Goal: Task Accomplishment & Management: Manage account settings

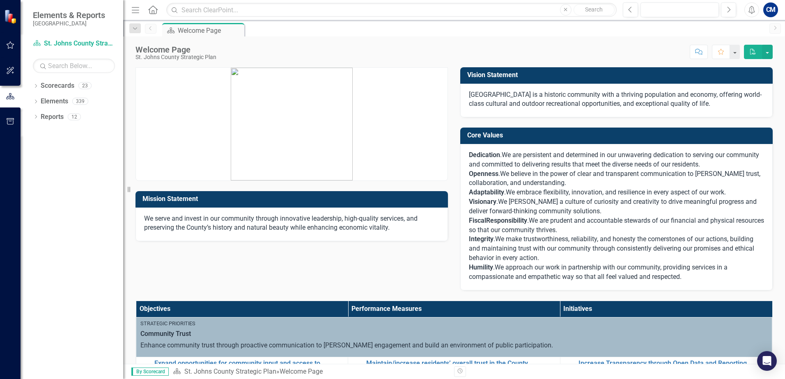
click at [13, 45] on icon "button" at bounding box center [11, 44] width 8 height 7
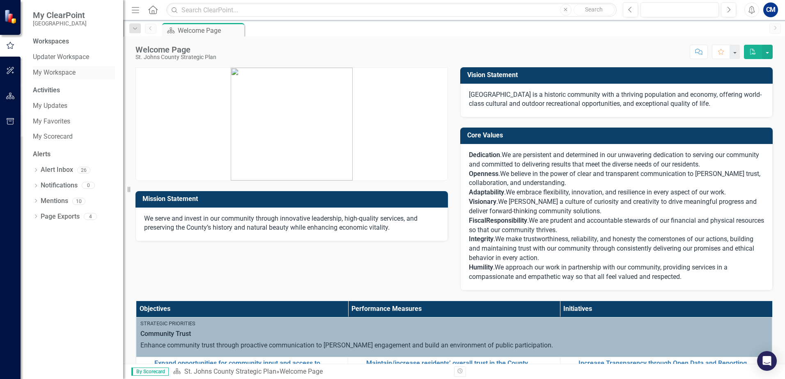
click at [56, 68] on link "My Workspace" at bounding box center [74, 72] width 82 height 9
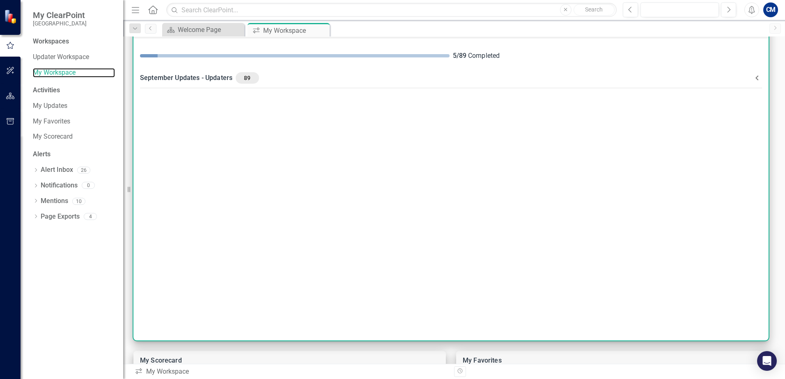
scroll to position [41, 0]
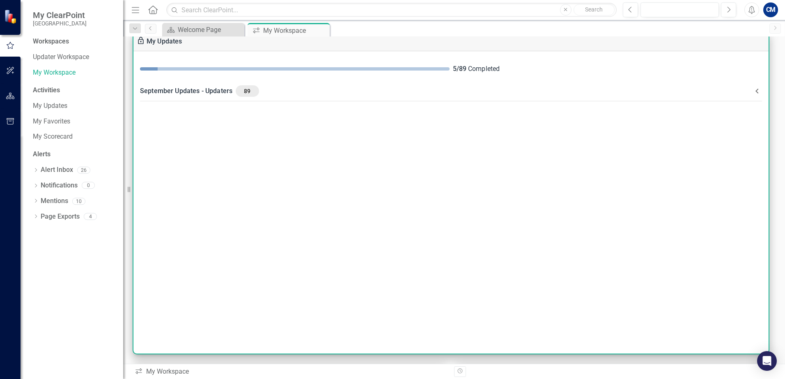
click at [425, 173] on div "5 / 89 Completed September Updates - Updaters 89 Please complete all assigned u…" at bounding box center [450, 202] width 635 height 303
click at [753, 93] on icon at bounding box center [757, 91] width 10 height 10
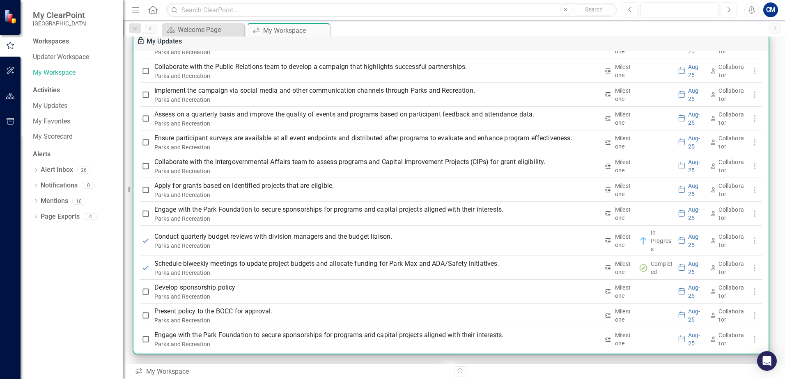
scroll to position [1947, 0]
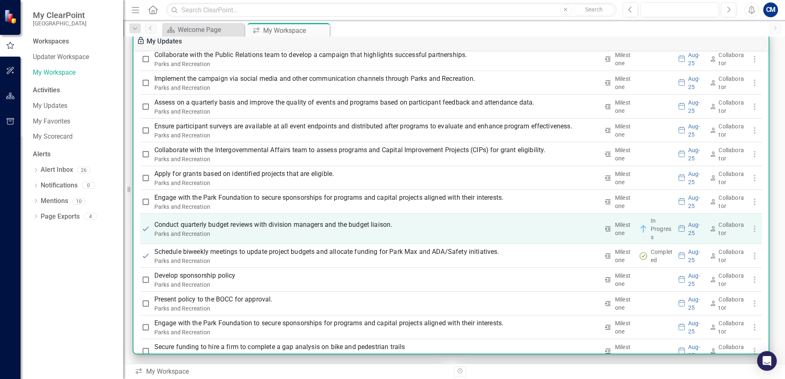
click at [270, 225] on p "Conduct quarterly budget reviews with division managers and the budget liaison." at bounding box center [376, 225] width 445 height 10
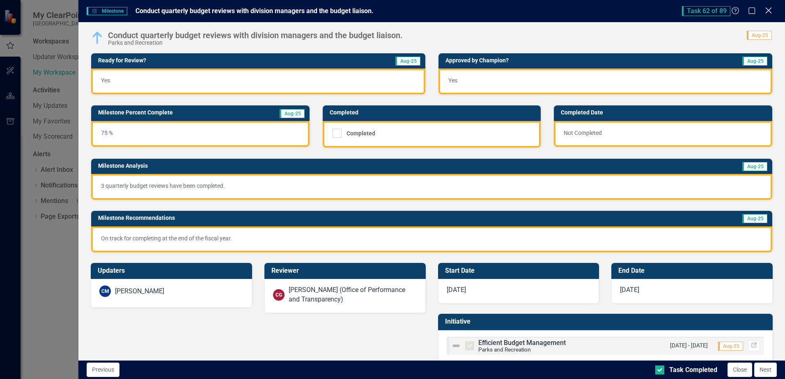
click at [770, 14] on icon "Close" at bounding box center [768, 11] width 10 height 8
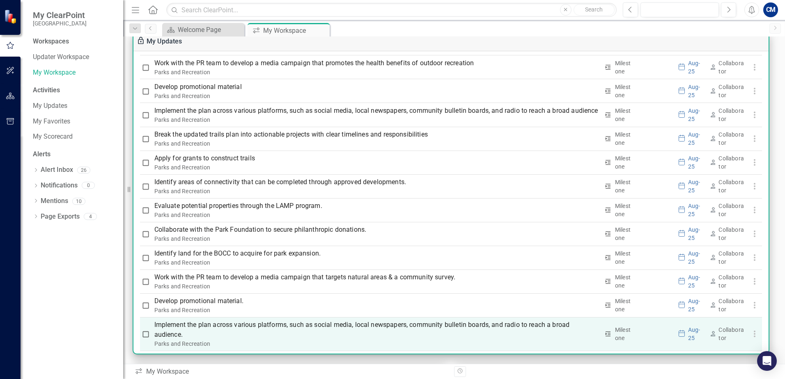
scroll to position [2563, 0]
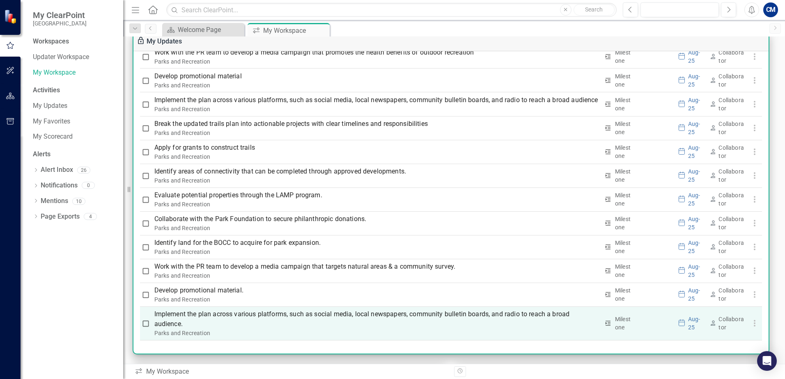
click at [264, 317] on p "Implement the plan across various platforms, such as social media, local newspa…" at bounding box center [376, 320] width 445 height 20
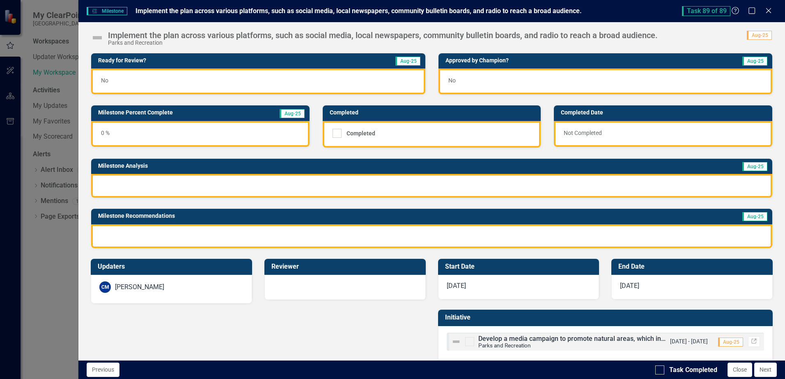
click at [331, 182] on div at bounding box center [431, 186] width 681 height 24
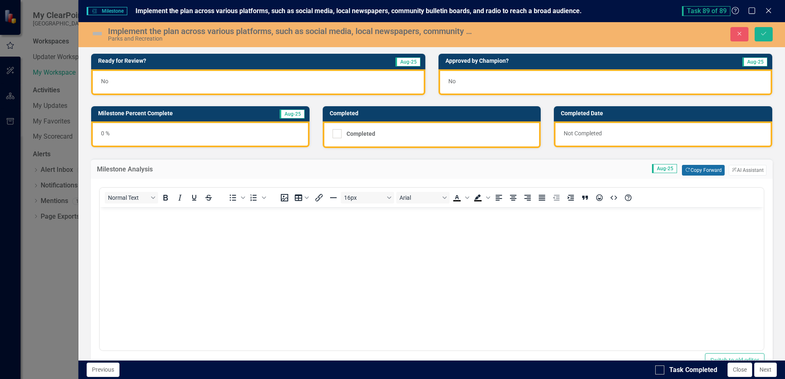
click at [694, 172] on button "Copy Forward Copy Forward" at bounding box center [703, 170] width 42 height 11
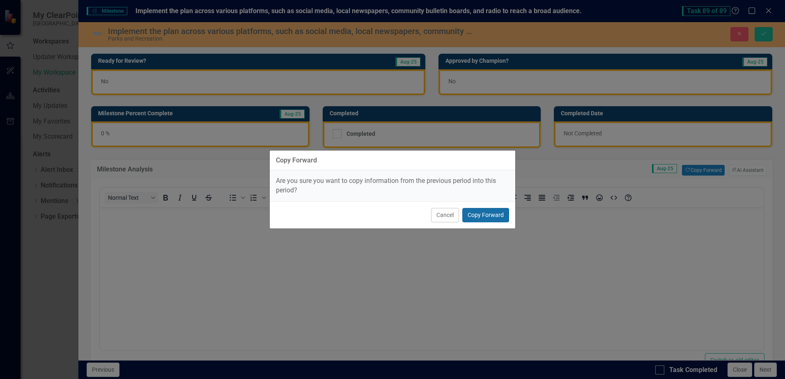
click at [476, 216] on button "Copy Forward" at bounding box center [485, 215] width 47 height 14
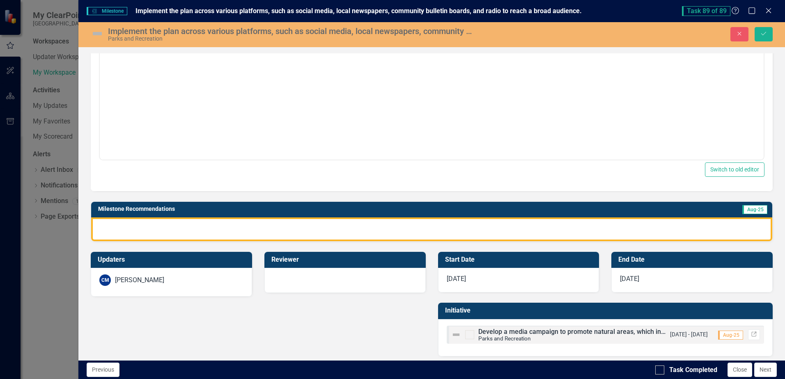
scroll to position [195, 0]
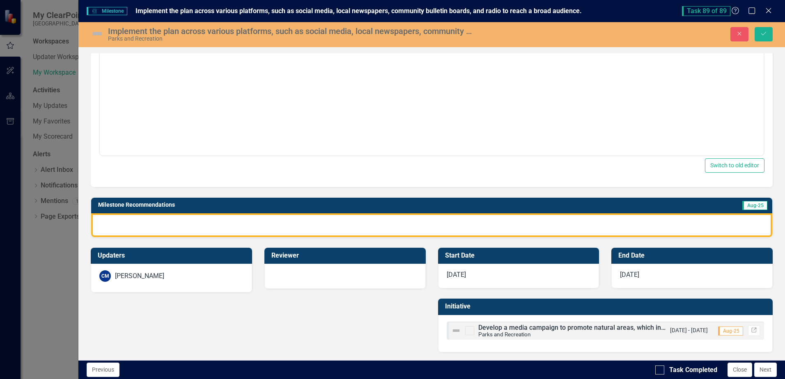
click at [532, 225] on div at bounding box center [431, 226] width 681 height 24
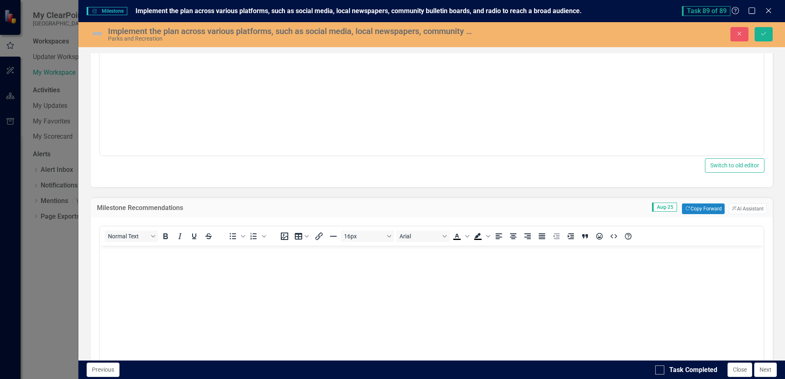
scroll to position [0, 0]
click at [687, 211] on button "Copy Forward Copy Forward" at bounding box center [703, 209] width 42 height 11
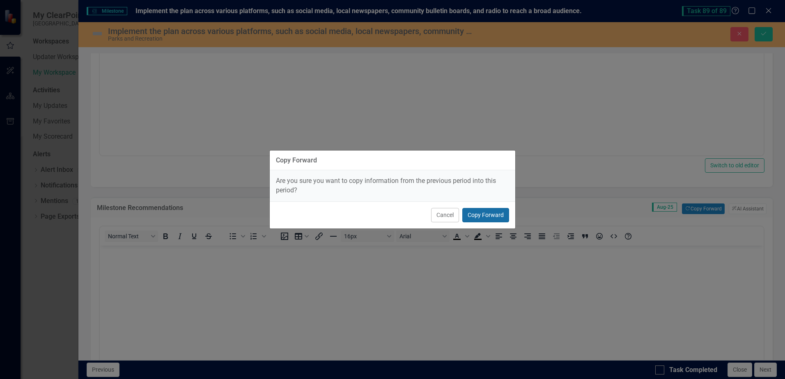
click at [503, 213] on button "Copy Forward" at bounding box center [485, 215] width 47 height 14
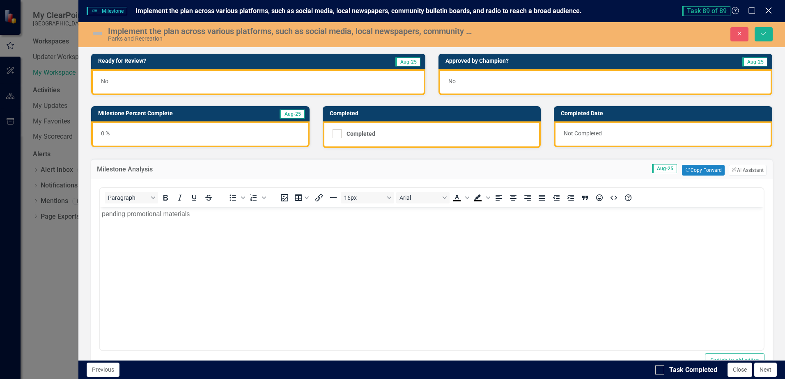
click at [767, 11] on icon "Close" at bounding box center [768, 11] width 10 height 8
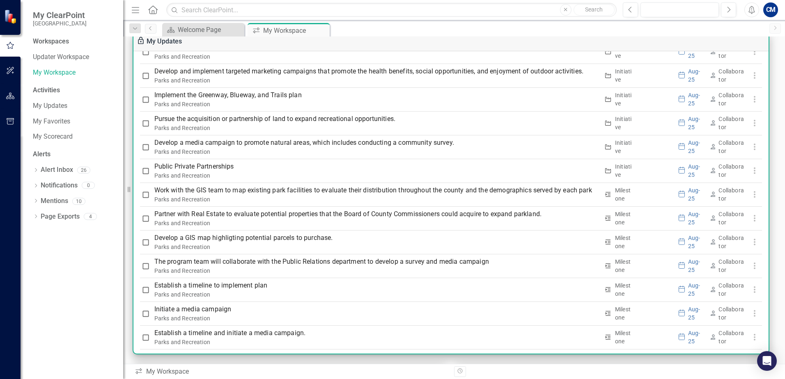
scroll to position [1167, 0]
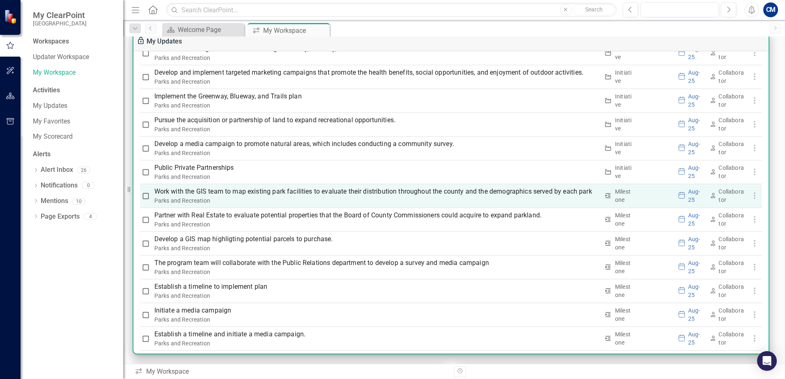
click at [238, 193] on p "Work with the GIS team to map existing park facilities to evaluate their distri…" at bounding box center [376, 192] width 445 height 10
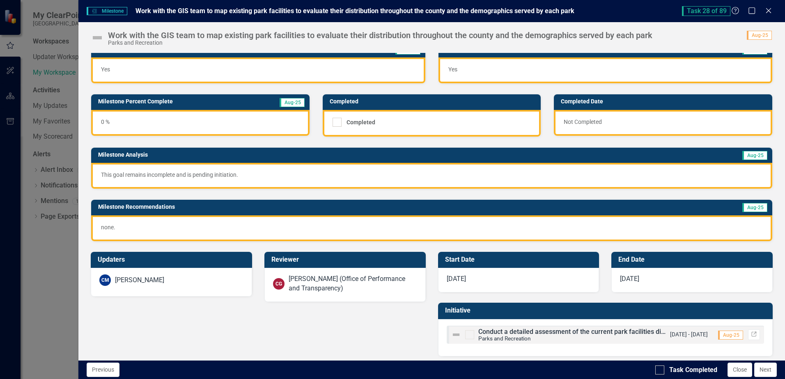
scroll to position [16, 0]
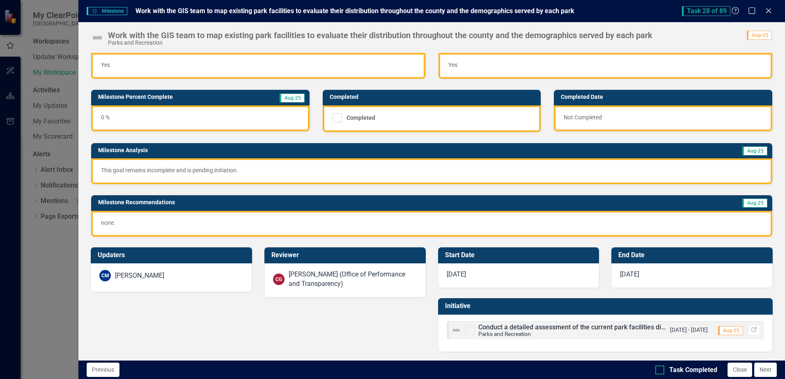
click at [659, 369] on input "Task Completed" at bounding box center [657, 368] width 5 height 5
checkbox input "true"
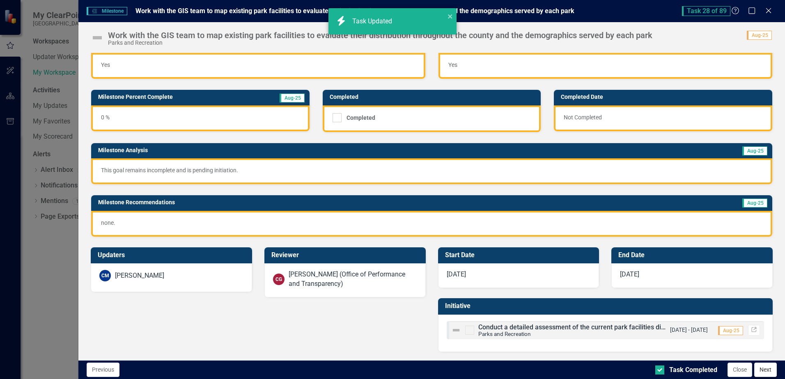
checkbox input "true"
click at [763, 373] on button "Next" at bounding box center [765, 370] width 23 height 14
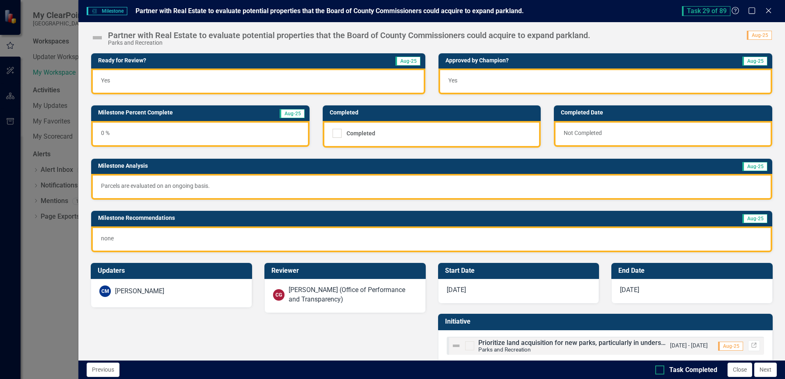
click at [664, 371] on div at bounding box center [659, 370] width 9 height 9
click at [661, 371] on input "Task Completed" at bounding box center [657, 368] width 5 height 5
checkbox input "true"
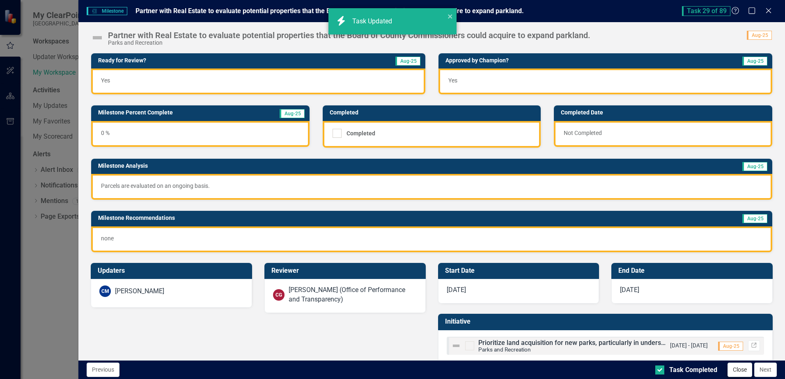
checkbox input "true"
click at [762, 372] on button "Next" at bounding box center [765, 370] width 23 height 14
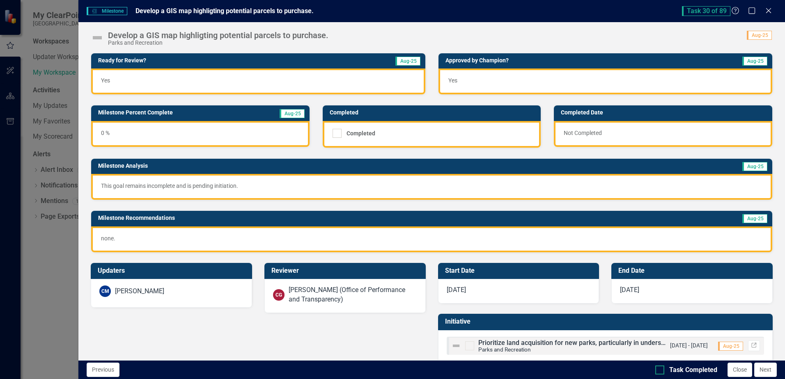
click at [662, 369] on div at bounding box center [659, 370] width 9 height 9
click at [661, 369] on input "Task Completed" at bounding box center [657, 368] width 5 height 5
checkbox input "true"
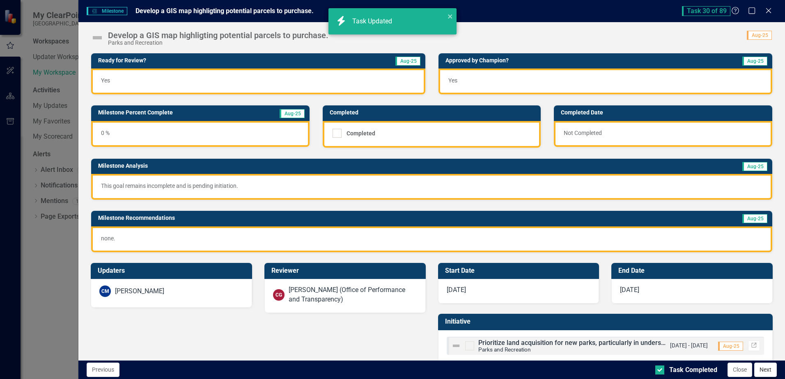
checkbox input "true"
click at [760, 372] on button "Next" at bounding box center [765, 370] width 23 height 14
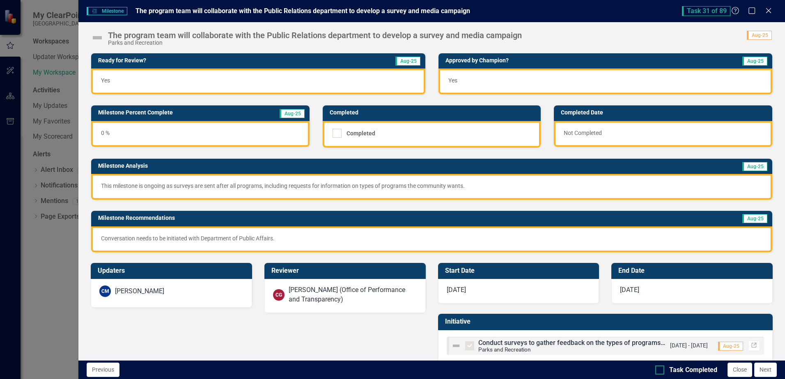
click at [659, 370] on input "Task Completed" at bounding box center [657, 368] width 5 height 5
checkbox input "true"
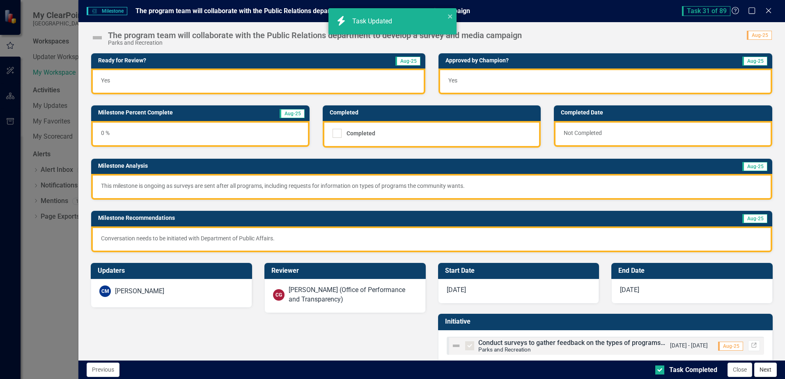
checkbox input "true"
click at [763, 371] on button "Next" at bounding box center [765, 370] width 23 height 14
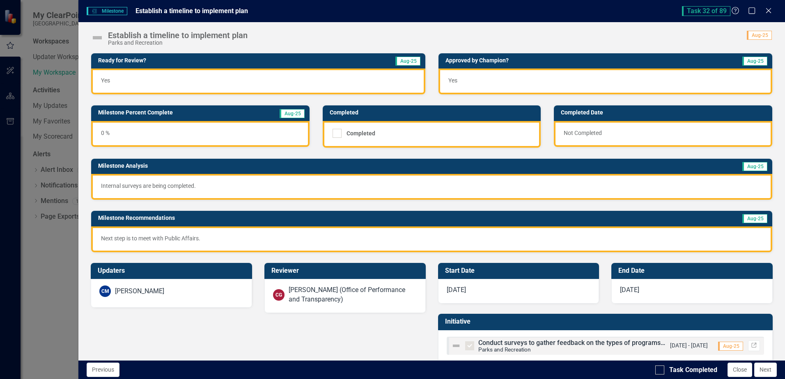
click at [179, 237] on p "Next step is to meet with Public Affairs." at bounding box center [432, 238] width 662 height 8
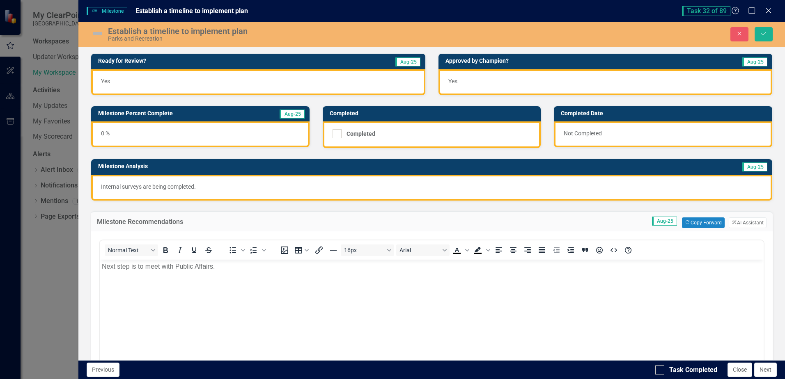
scroll to position [0, 0]
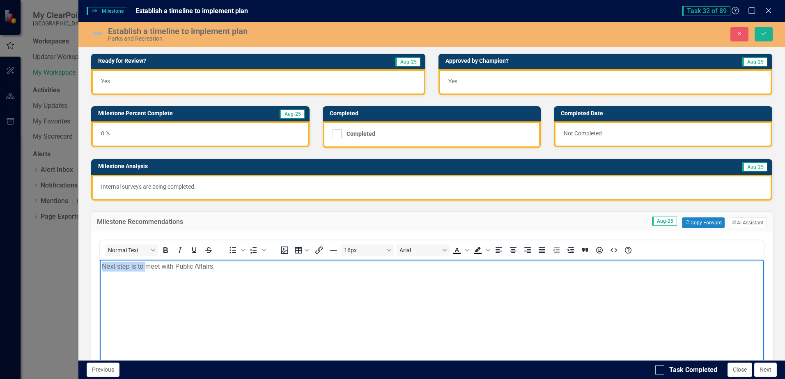
drag, startPoint x: 146, startPoint y: 266, endPoint x: -71, endPoint y: 274, distance: 216.6
click at [100, 274] on html "Next step is to meet with Public Affairs." at bounding box center [432, 321] width 664 height 123
click at [764, 26] on div "Establish a timeline to implement plan Parks and Recreation Close Save" at bounding box center [431, 34] width 707 height 25
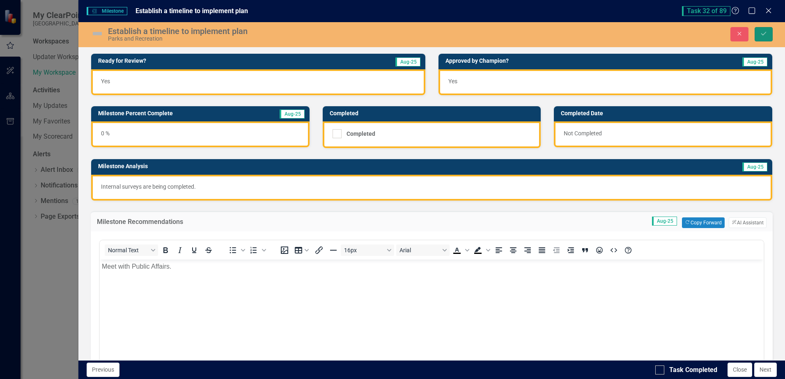
click at [764, 33] on icon "Save" at bounding box center [763, 34] width 7 height 6
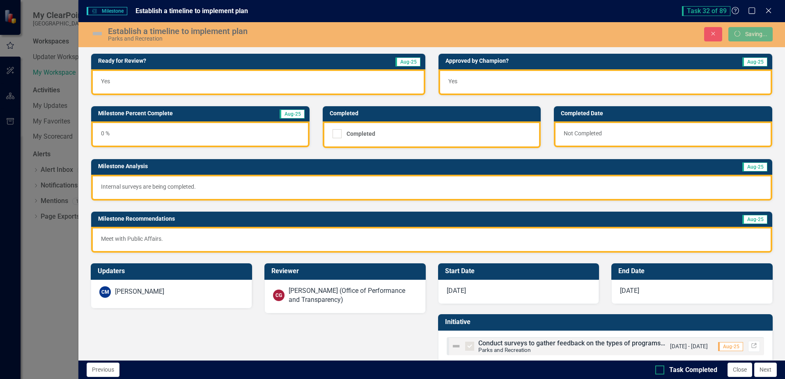
click at [657, 370] on input "Task Completed" at bounding box center [657, 368] width 5 height 5
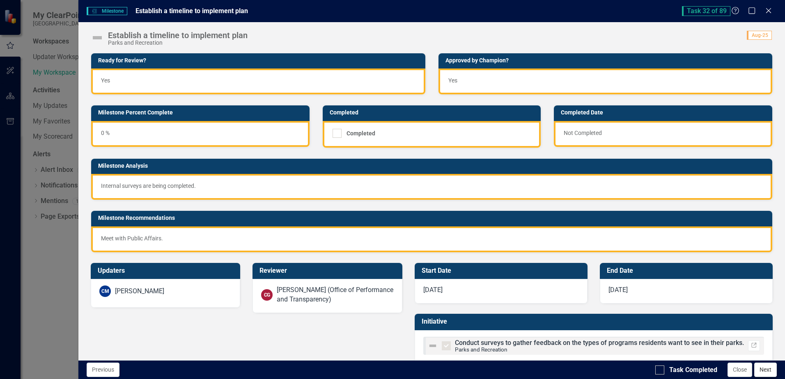
checkbox input "true"
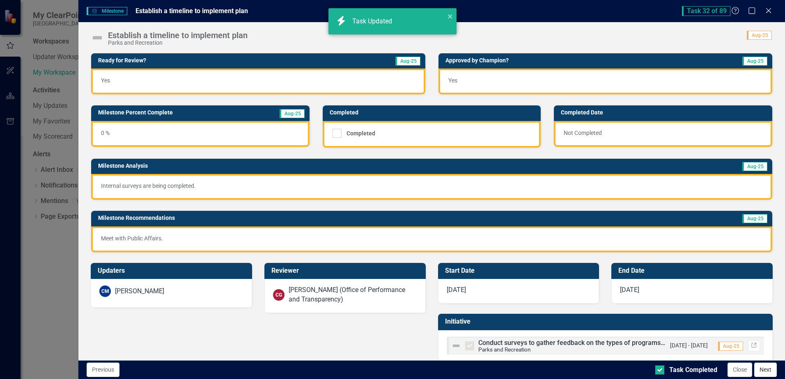
checkbox input "true"
click at [768, 372] on button "Next" at bounding box center [765, 370] width 23 height 14
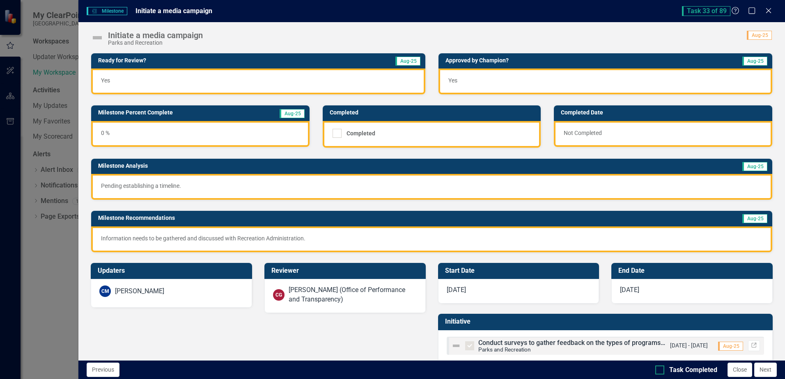
click at [666, 368] on div "Task Completed" at bounding box center [686, 370] width 62 height 9
click at [661, 368] on input "Task Completed" at bounding box center [657, 368] width 5 height 5
checkbox input "true"
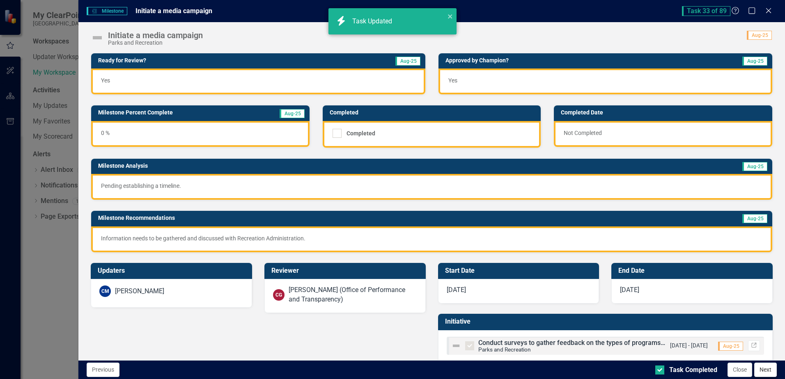
checkbox input "true"
click at [761, 368] on button "Next" at bounding box center [765, 370] width 23 height 14
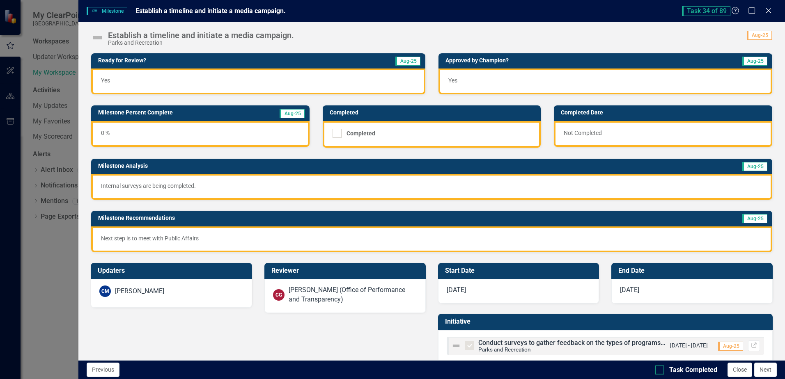
click at [664, 372] on div at bounding box center [659, 370] width 9 height 9
click at [661, 371] on input "Task Completed" at bounding box center [657, 368] width 5 height 5
checkbox input "true"
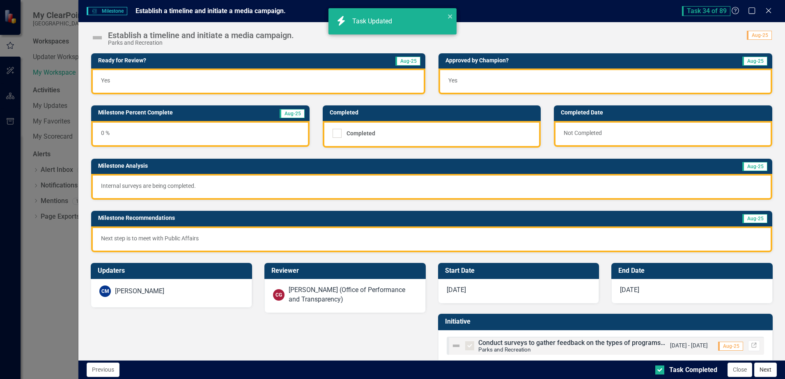
checkbox input "true"
click at [772, 372] on button "Next" at bounding box center [765, 370] width 23 height 14
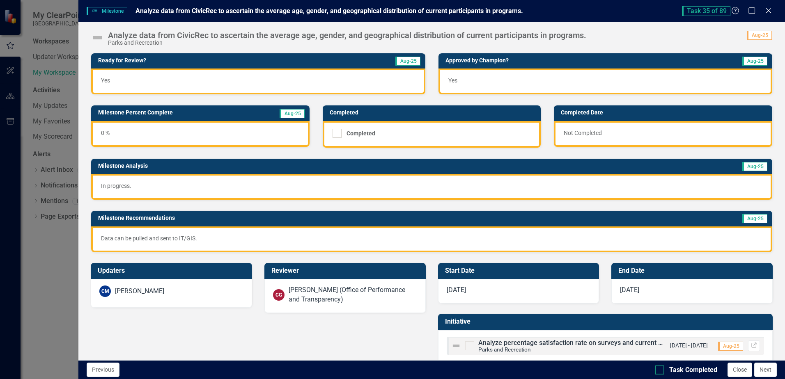
click at [660, 372] on div at bounding box center [659, 370] width 9 height 9
click at [660, 371] on input "Task Completed" at bounding box center [657, 368] width 5 height 5
checkbox input "true"
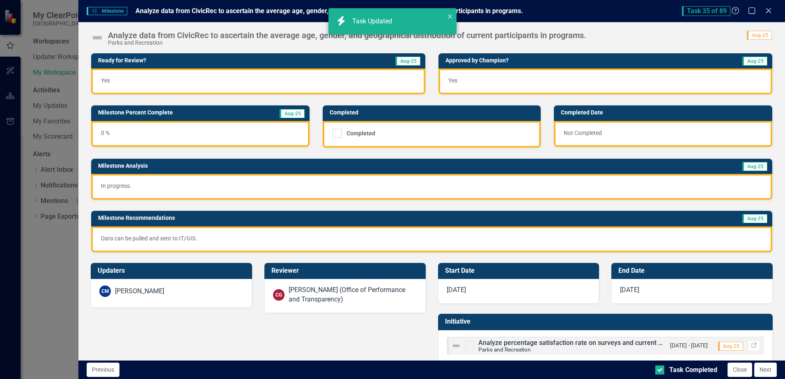
checkbox input "true"
click at [771, 372] on button "Next" at bounding box center [765, 370] width 23 height 14
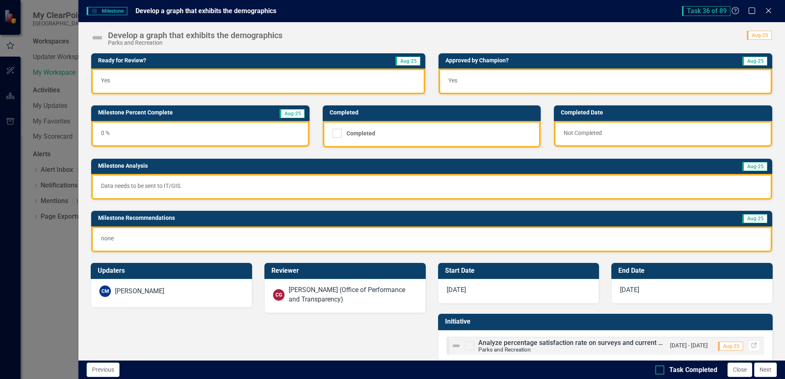
click at [664, 373] on div at bounding box center [659, 370] width 9 height 9
click at [661, 371] on input "Task Completed" at bounding box center [657, 368] width 5 height 5
checkbox input "true"
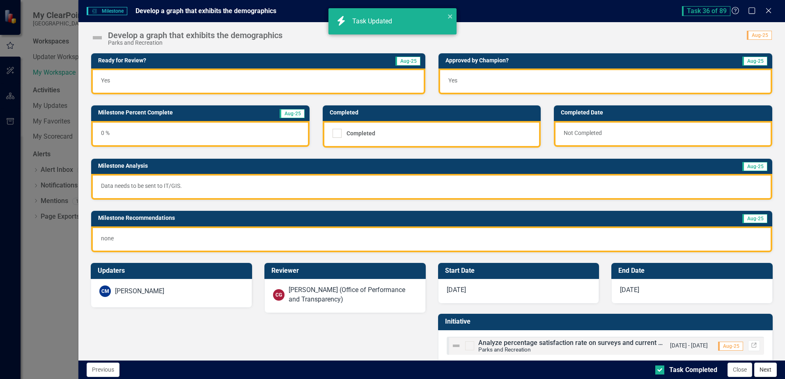
checkbox input "true"
click at [760, 370] on button "Next" at bounding box center [765, 370] width 23 height 14
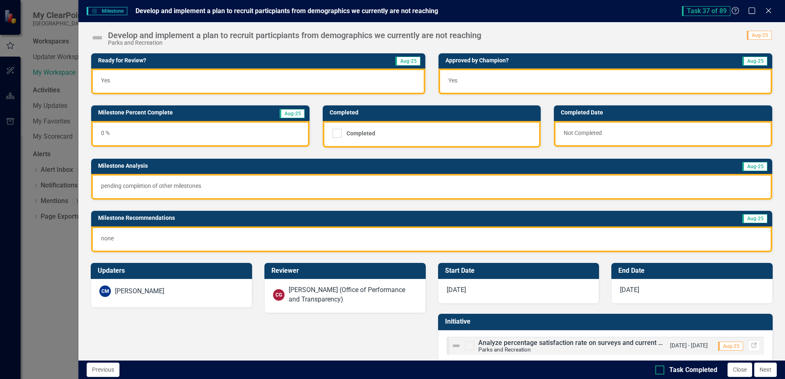
click at [658, 370] on input "Task Completed" at bounding box center [657, 368] width 5 height 5
checkbox input "true"
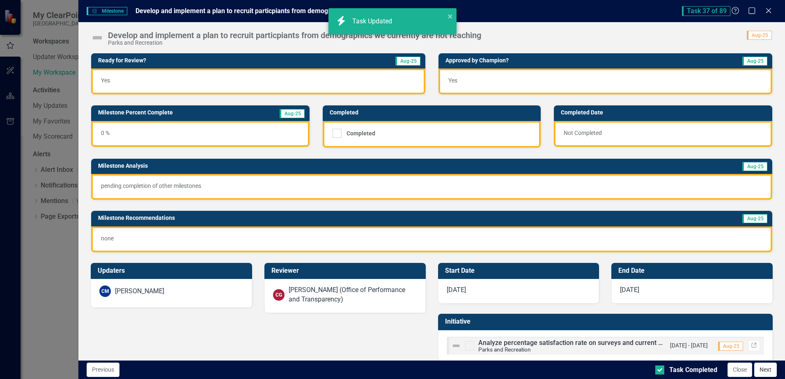
checkbox input "true"
click at [762, 370] on button "Next" at bounding box center [765, 370] width 23 height 14
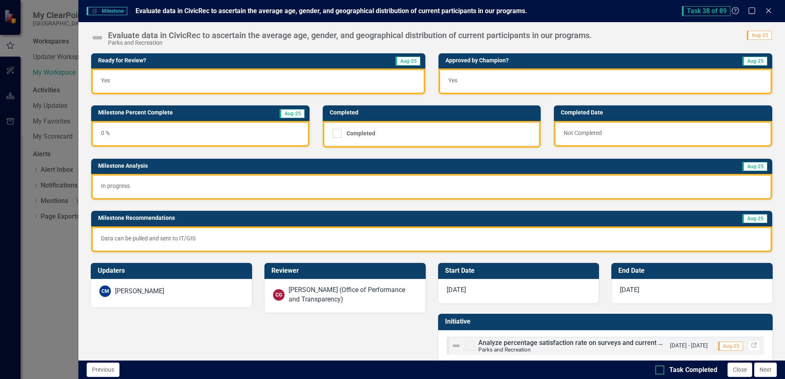
click at [664, 368] on div at bounding box center [659, 370] width 9 height 9
click at [661, 368] on input "Task Completed" at bounding box center [657, 368] width 5 height 5
checkbox input "true"
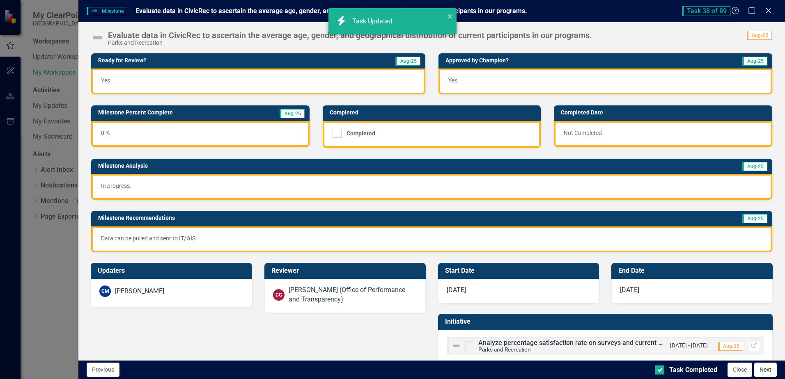
checkbox input "true"
click at [769, 372] on button "Next" at bounding box center [765, 370] width 23 height 14
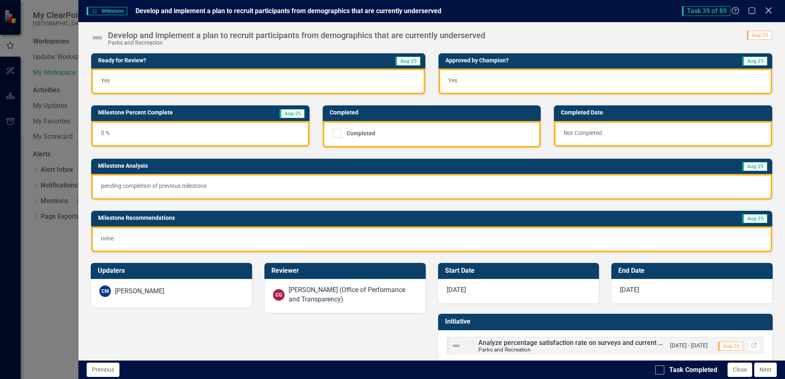
click at [770, 13] on icon "Close" at bounding box center [768, 11] width 10 height 8
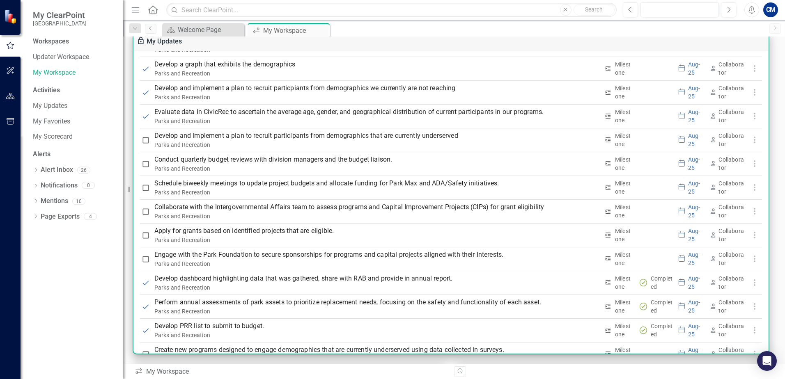
scroll to position [1495, 0]
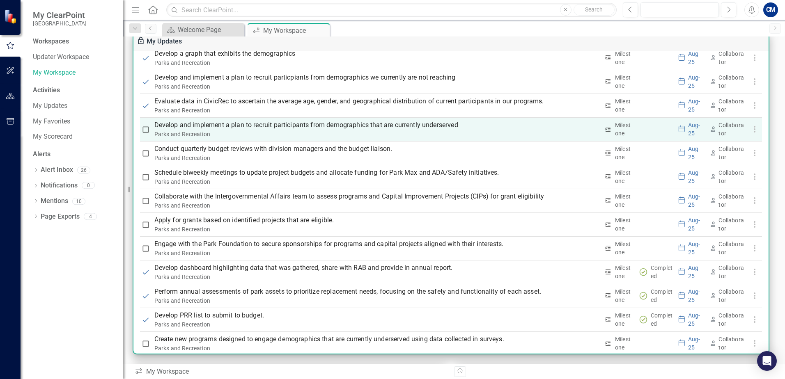
click at [426, 124] on p "Develop and implement a plan to recruit participants from demographics that are…" at bounding box center [376, 125] width 445 height 10
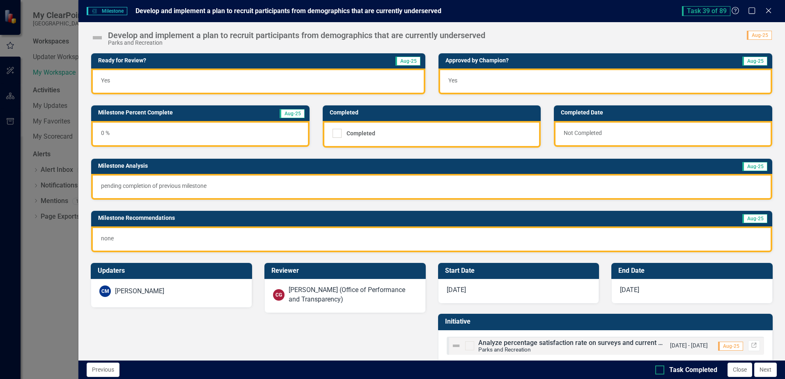
click at [663, 371] on div at bounding box center [659, 370] width 9 height 9
click at [661, 371] on input "Task Completed" at bounding box center [657, 368] width 5 height 5
checkbox input "true"
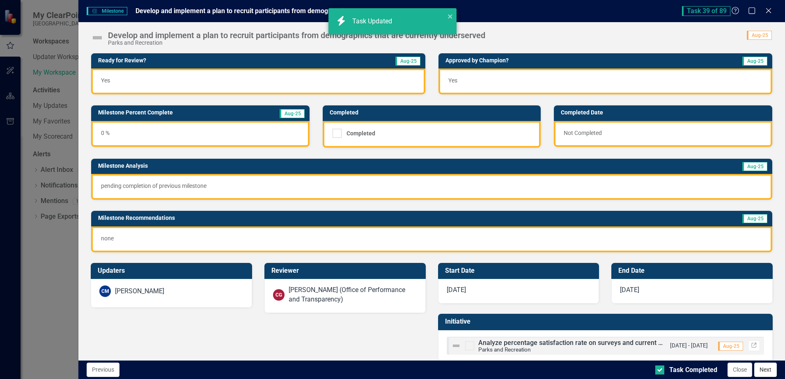
checkbox input "true"
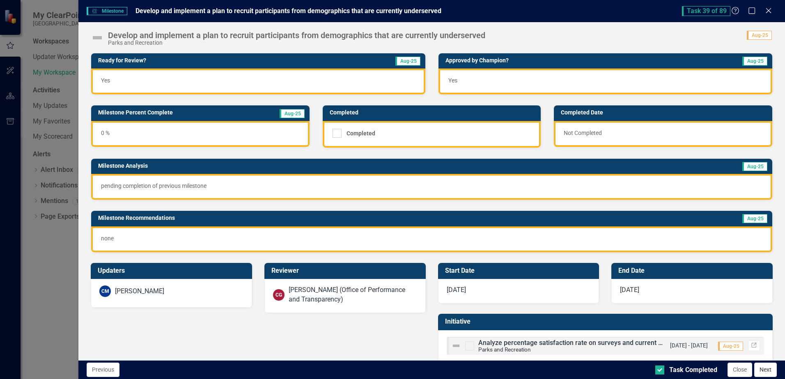
click at [768, 372] on button "Next" at bounding box center [765, 370] width 23 height 14
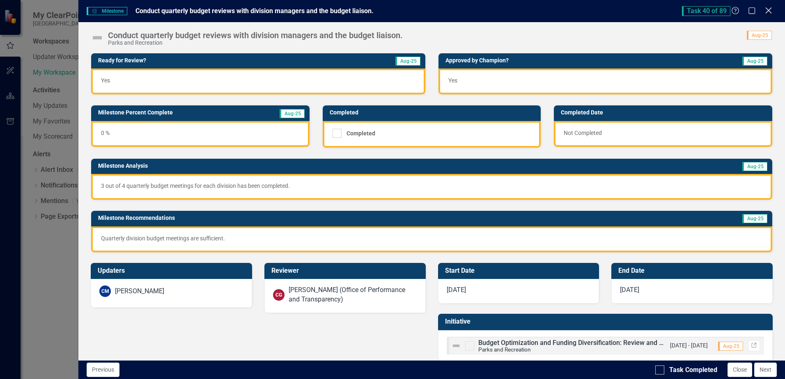
click at [770, 15] on div "Close" at bounding box center [768, 11] width 10 height 11
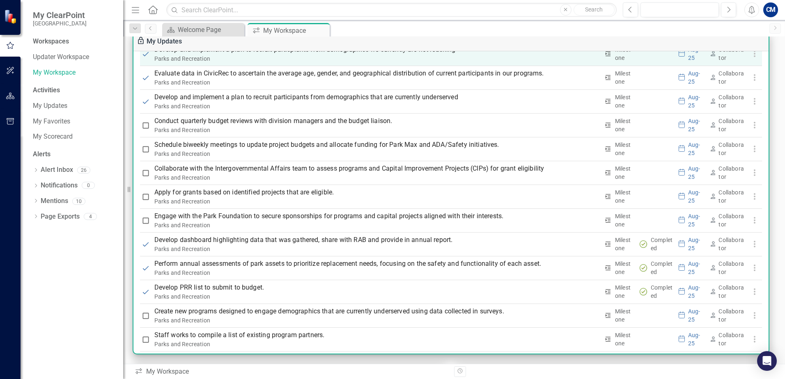
scroll to position [1536, 0]
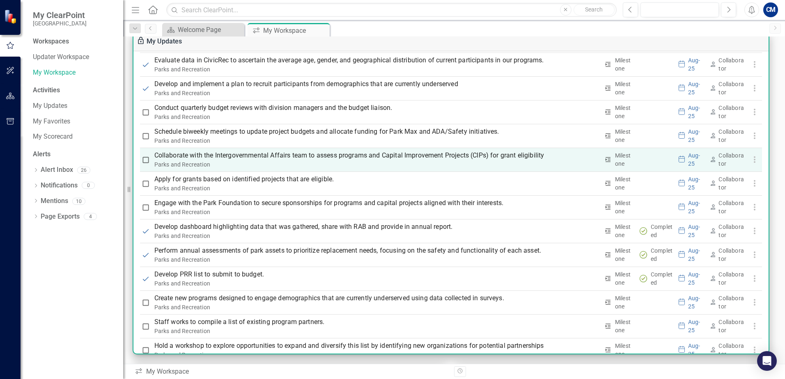
click at [392, 156] on p "Collaborate with the Intergovernmental Affairs team to assess programs and Capi…" at bounding box center [376, 156] width 445 height 10
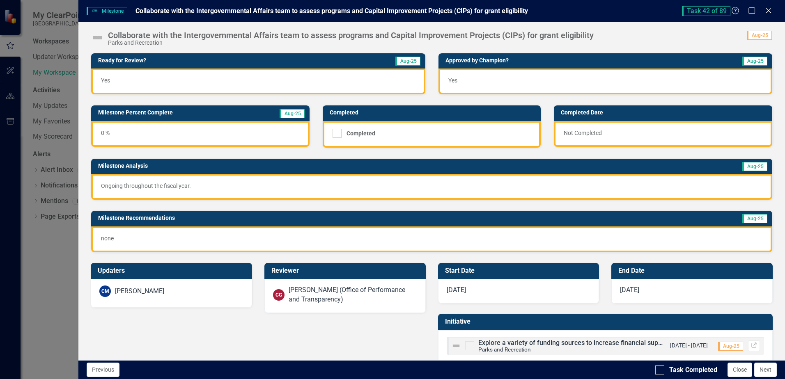
click at [109, 133] on div "0 %" at bounding box center [200, 134] width 218 height 26
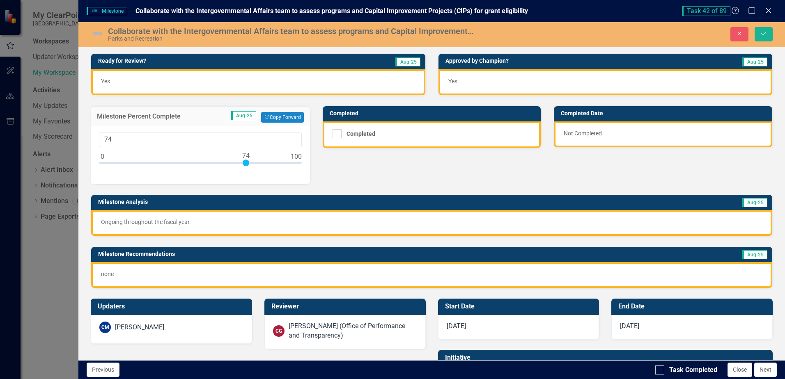
type input "75"
drag, startPoint x: 103, startPoint y: 164, endPoint x: 248, endPoint y: 172, distance: 145.6
click at [248, 172] on div "75" at bounding box center [200, 155] width 219 height 58
click at [100, 34] on img at bounding box center [97, 33] width 13 height 13
click at [95, 32] on img at bounding box center [97, 33] width 13 height 13
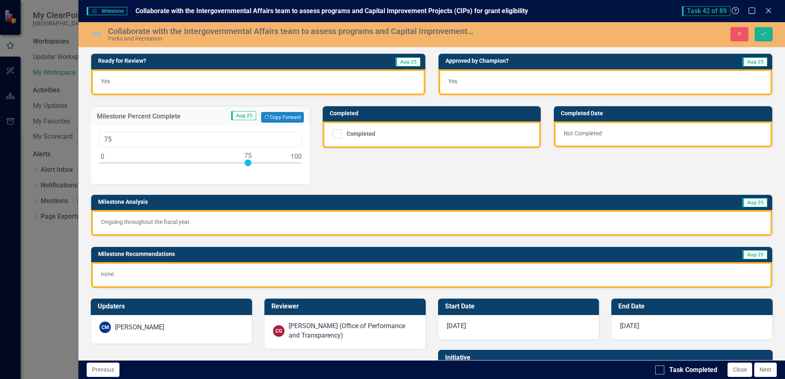
click at [95, 32] on img at bounding box center [97, 33] width 13 height 13
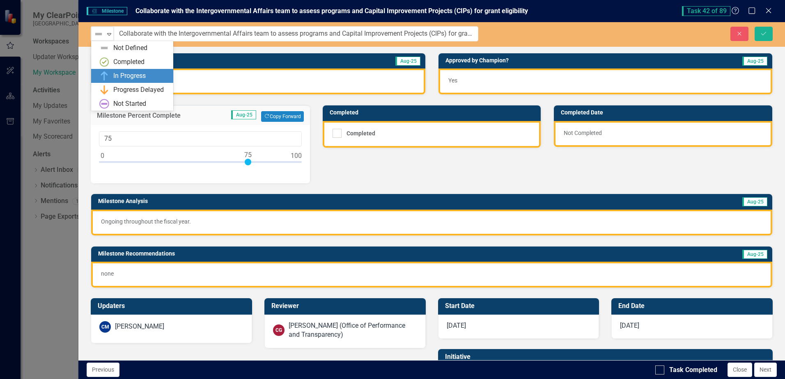
click at [118, 76] on div "In Progress" at bounding box center [129, 75] width 32 height 9
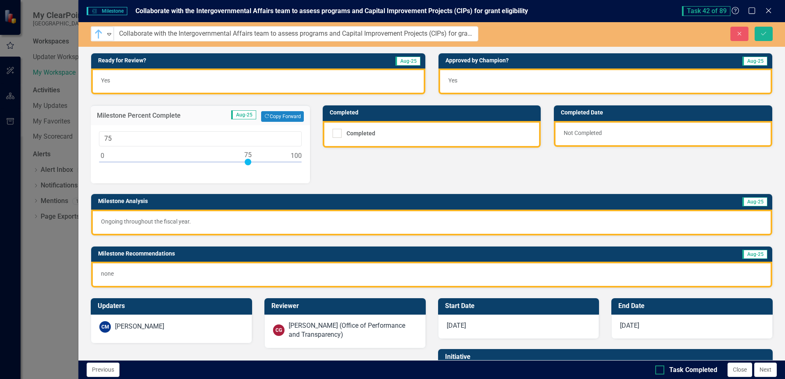
click at [659, 369] on input "Task Completed" at bounding box center [657, 368] width 5 height 5
checkbox input "true"
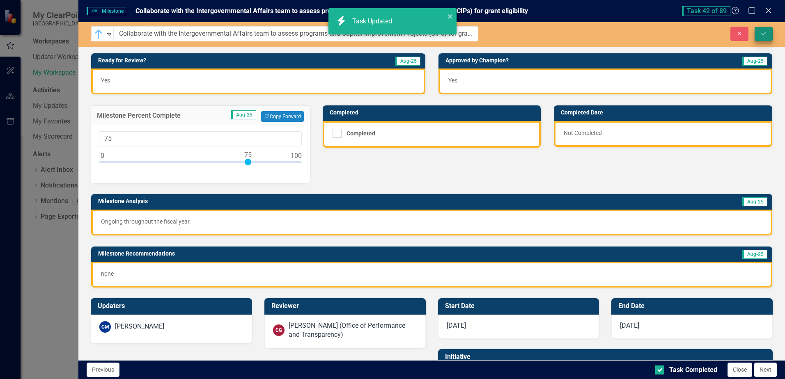
checkbox input "true"
click at [766, 37] on button "Save" at bounding box center [764, 34] width 18 height 14
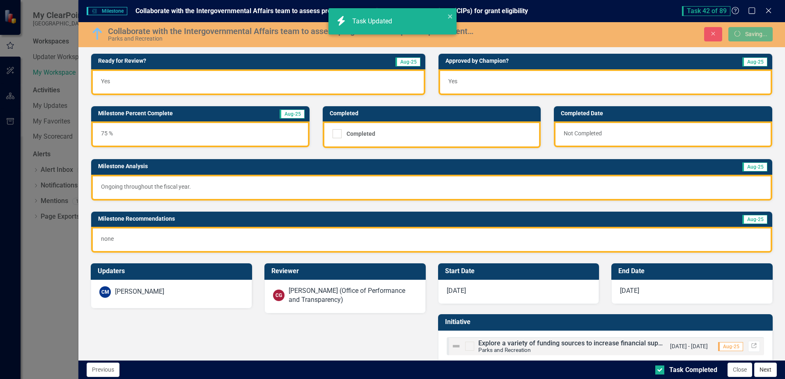
click at [764, 370] on button "Next" at bounding box center [765, 370] width 23 height 14
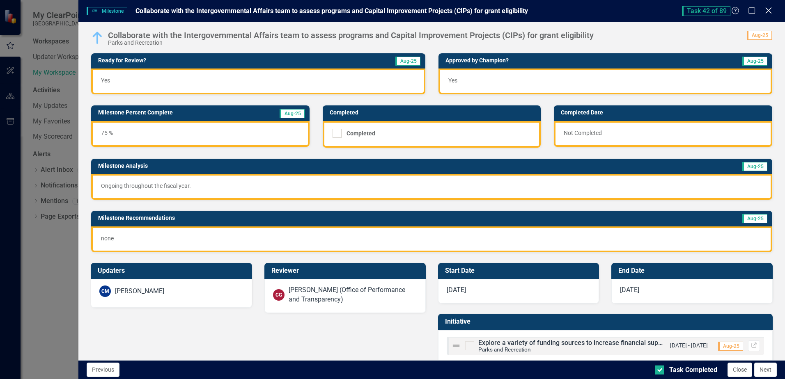
click at [767, 13] on icon "Close" at bounding box center [768, 11] width 10 height 8
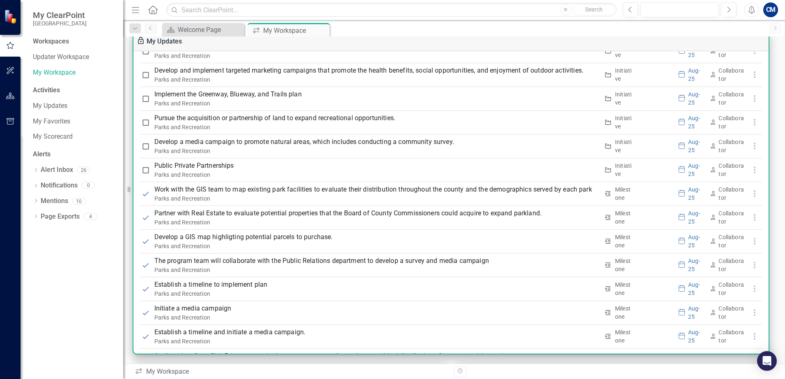
scroll to position [1167, 0]
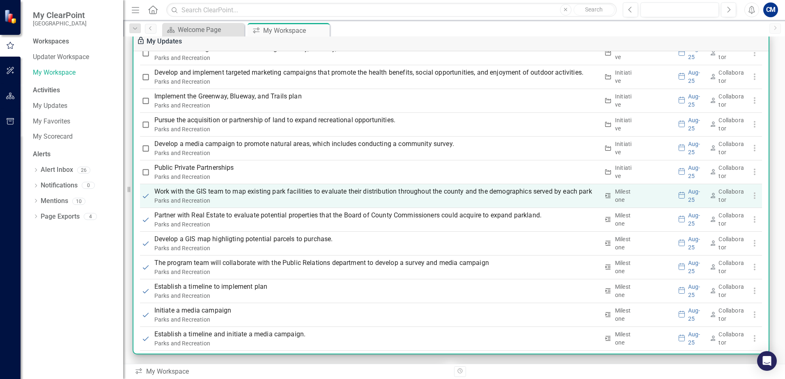
click at [259, 190] on p "Work with the GIS team to map existing park facilities to evaluate their distri…" at bounding box center [376, 192] width 445 height 10
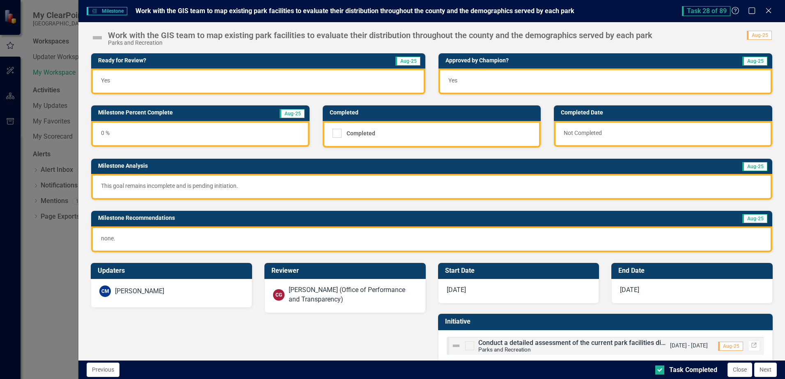
click at [97, 38] on img at bounding box center [97, 37] width 13 height 13
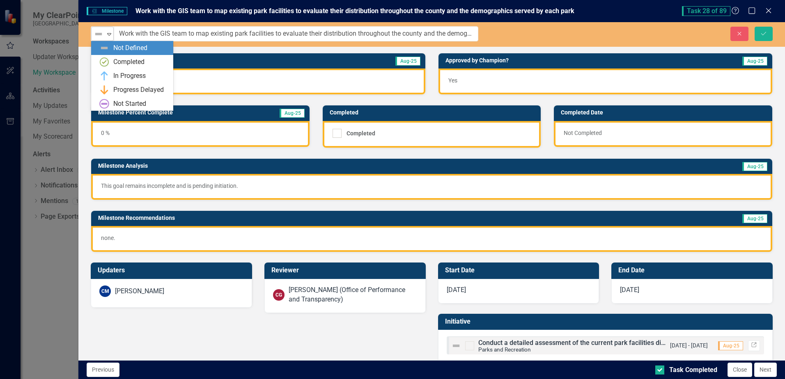
click at [102, 37] on img at bounding box center [99, 34] width 10 height 10
click at [106, 76] on img at bounding box center [104, 76] width 10 height 10
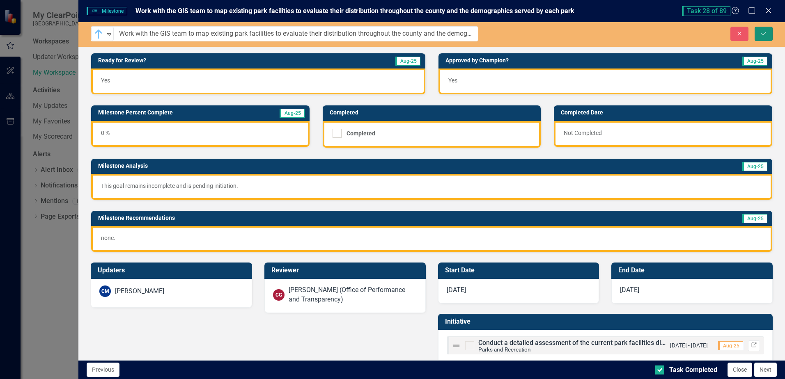
click at [763, 36] on icon "Save" at bounding box center [763, 34] width 7 height 6
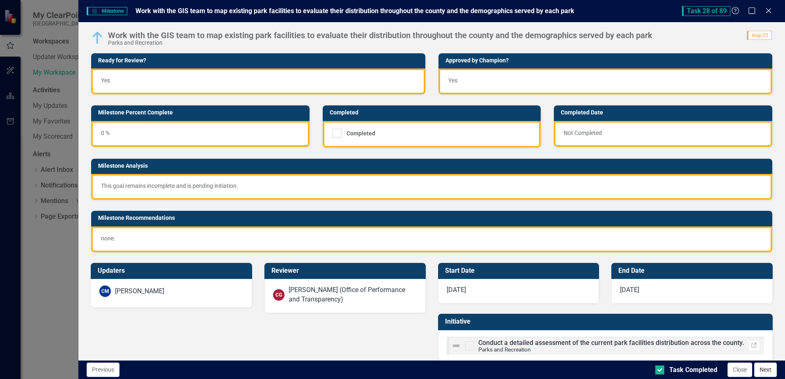
click at [769, 370] on button "Next" at bounding box center [765, 370] width 23 height 14
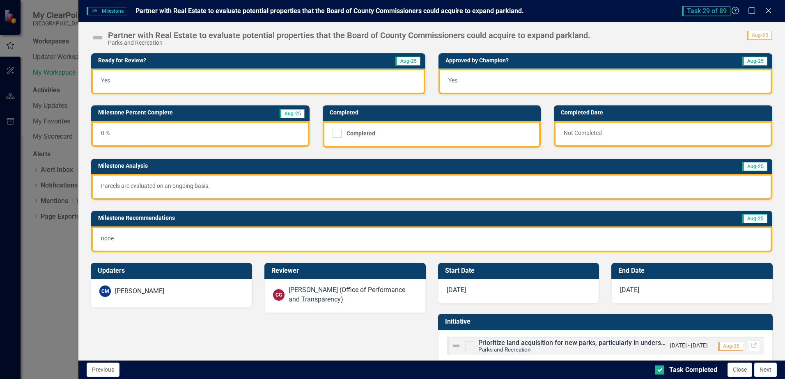
click at [95, 39] on img at bounding box center [97, 37] width 13 height 13
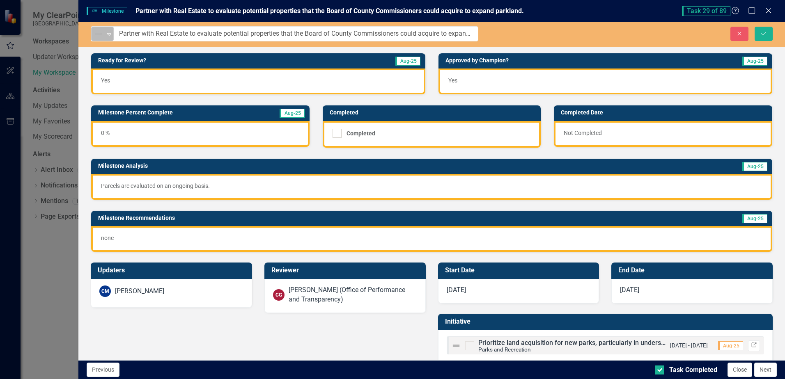
click at [109, 30] on div "Expand" at bounding box center [109, 34] width 8 height 14
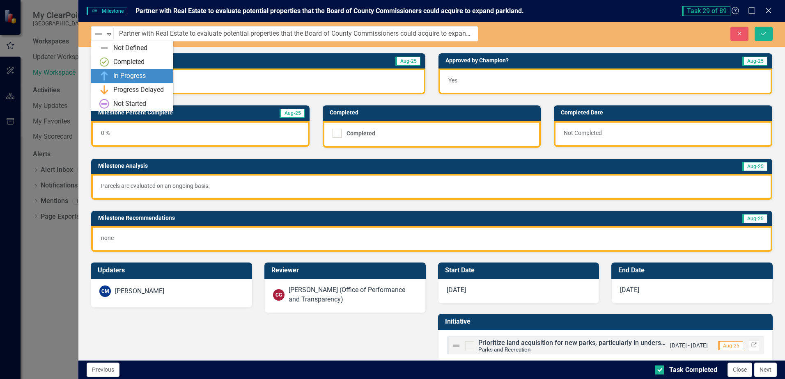
click at [103, 72] on img at bounding box center [104, 76] width 10 height 10
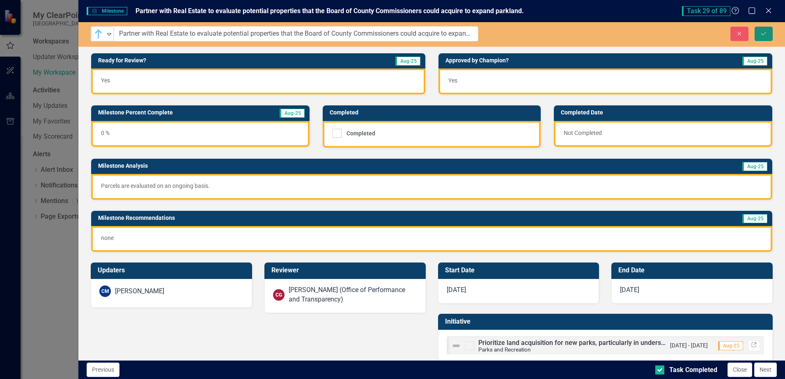
click at [763, 32] on icon "Save" at bounding box center [763, 34] width 7 height 6
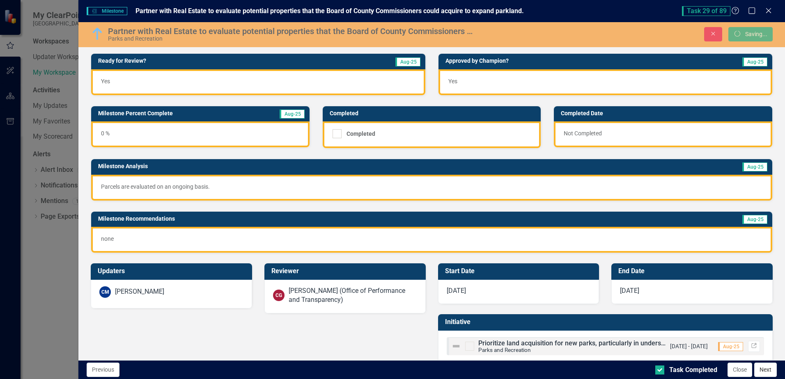
click at [766, 371] on button "Next" at bounding box center [765, 370] width 23 height 14
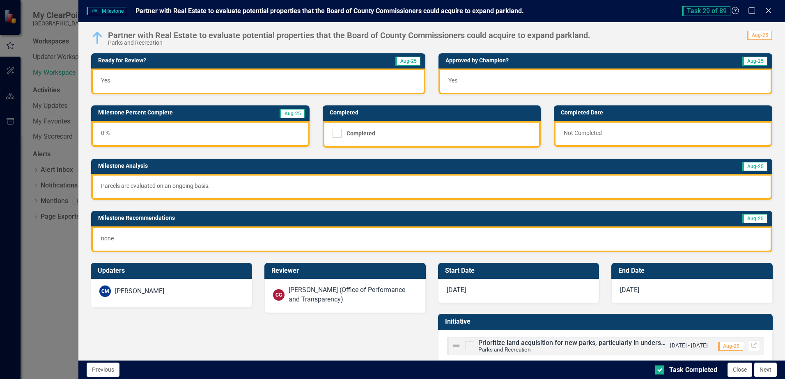
click at [112, 133] on div "0 %" at bounding box center [200, 134] width 218 height 26
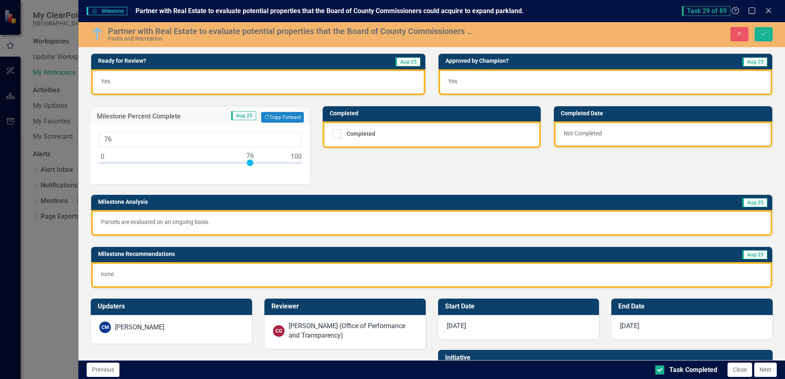
type input "75"
drag, startPoint x: 102, startPoint y: 163, endPoint x: 248, endPoint y: 176, distance: 146.3
click at [248, 176] on div "75" at bounding box center [200, 155] width 219 height 58
click at [760, 33] on button "Save" at bounding box center [764, 34] width 18 height 14
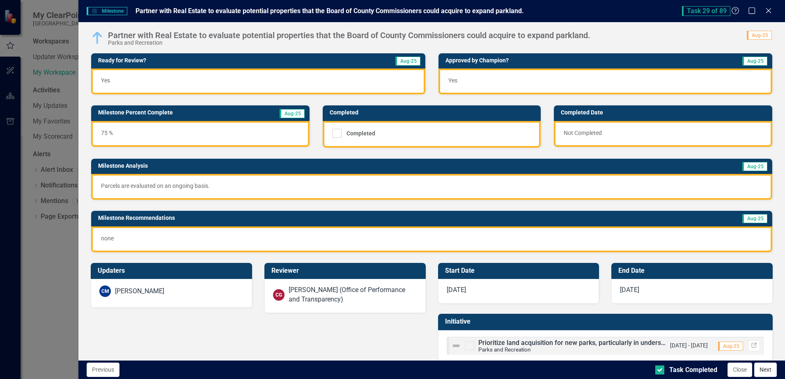
click at [768, 372] on button "Next" at bounding box center [765, 370] width 23 height 14
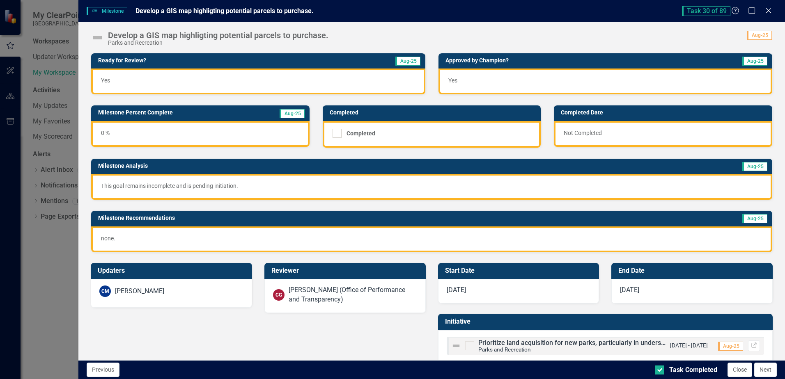
click at [95, 38] on img at bounding box center [97, 37] width 13 height 13
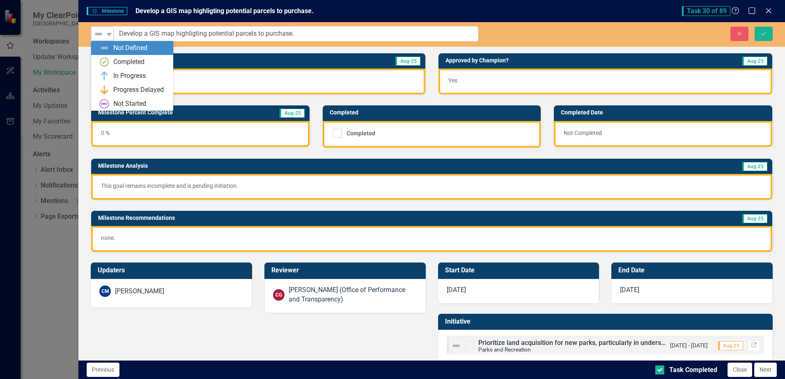
click at [98, 35] on img at bounding box center [99, 34] width 10 height 10
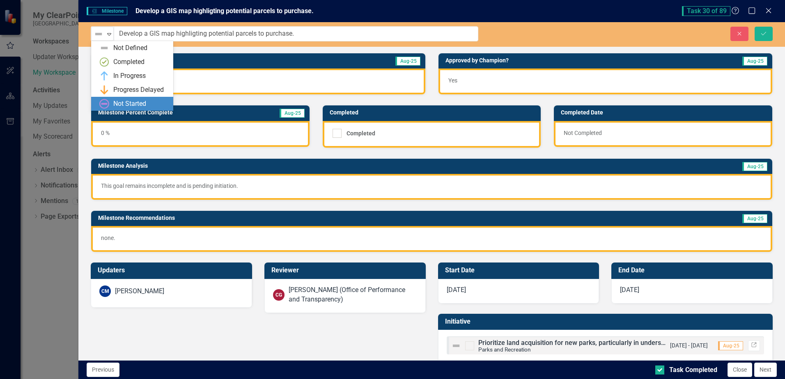
click at [122, 103] on div "Not Started" at bounding box center [129, 103] width 33 height 9
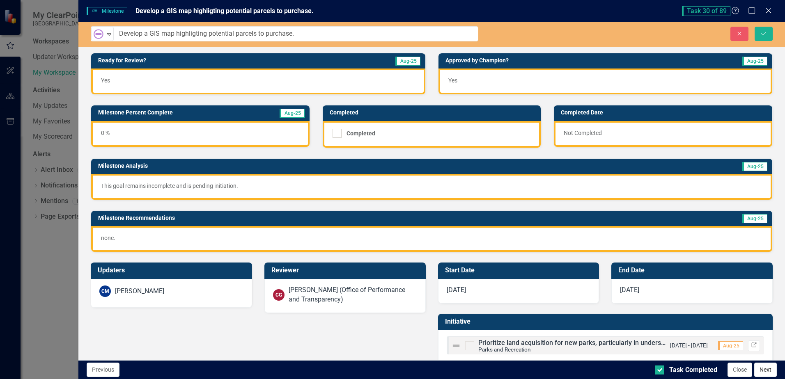
click at [770, 370] on button "Next" at bounding box center [765, 370] width 23 height 14
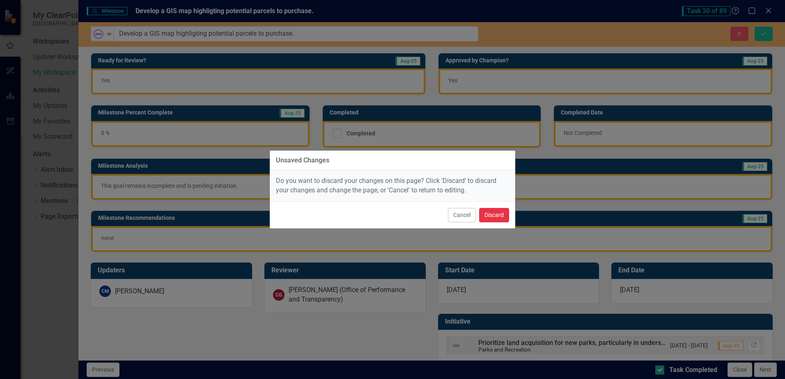
drag, startPoint x: 499, startPoint y: 215, endPoint x: 459, endPoint y: 228, distance: 41.6
click at [485, 250] on div "Unsaved Changes Do you want to discard your changes on this page? Click 'Discar…" at bounding box center [392, 189] width 246 height 379
drag, startPoint x: 374, startPoint y: 210, endPoint x: 432, endPoint y: 210, distance: 58.7
click at [380, 208] on div "Cancel Discard" at bounding box center [393, 215] width 246 height 27
click at [468, 214] on button "Cancel" at bounding box center [462, 215] width 28 height 14
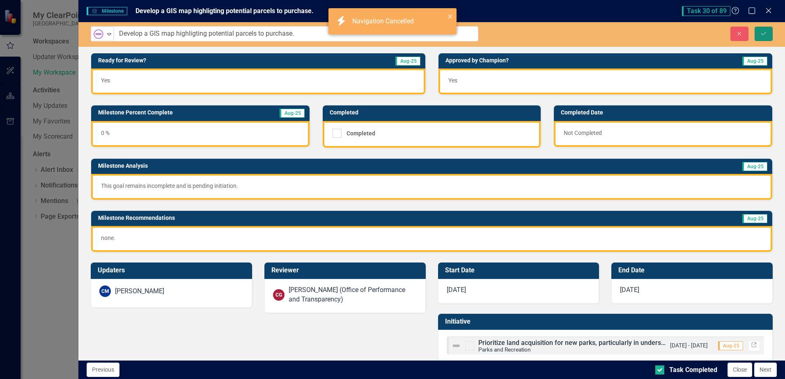
click at [767, 35] on icon "Save" at bounding box center [763, 34] width 7 height 6
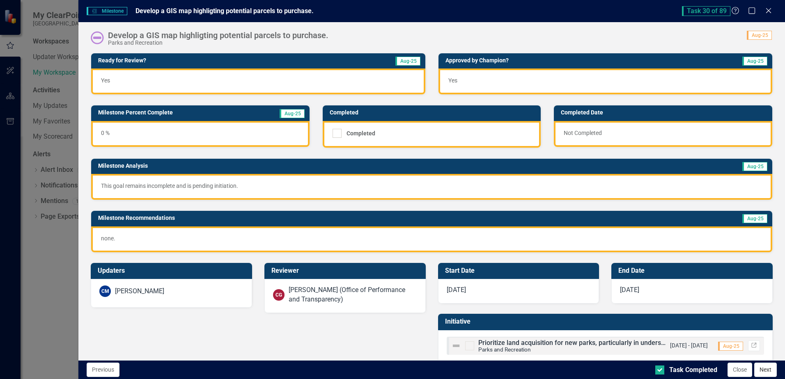
click at [764, 370] on button "Next" at bounding box center [765, 370] width 23 height 14
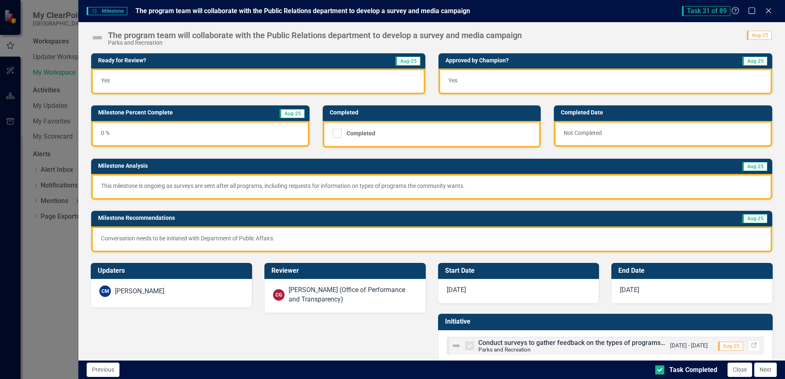
click at [98, 36] on img at bounding box center [97, 37] width 13 height 13
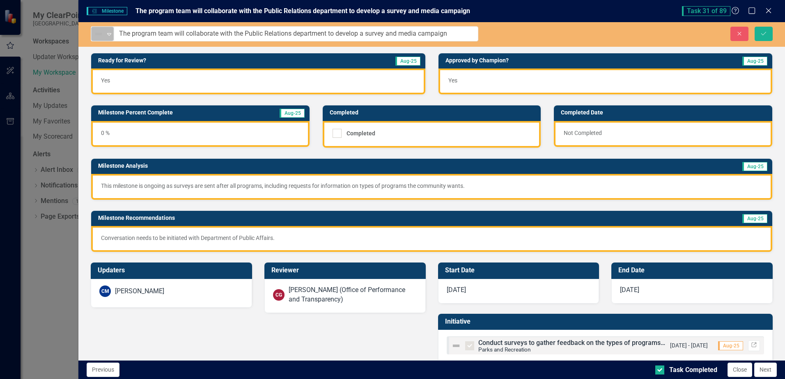
click at [106, 38] on div "Expand" at bounding box center [109, 34] width 8 height 14
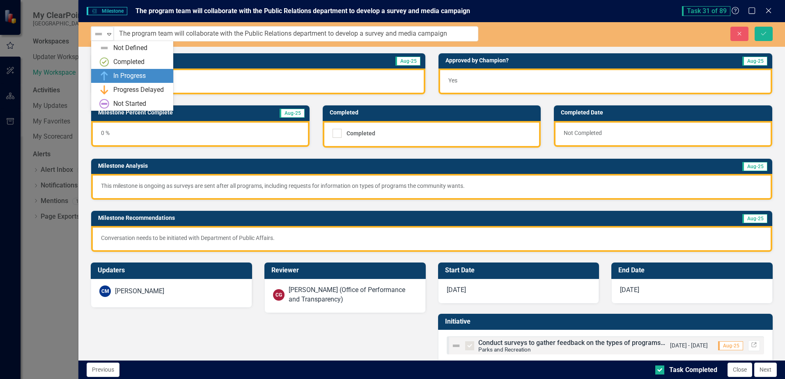
click at [109, 76] on img at bounding box center [104, 76] width 10 height 10
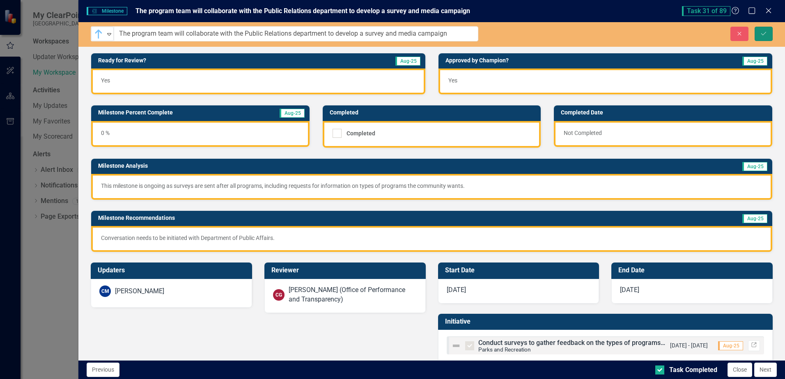
click at [764, 33] on icon "Save" at bounding box center [763, 34] width 7 height 6
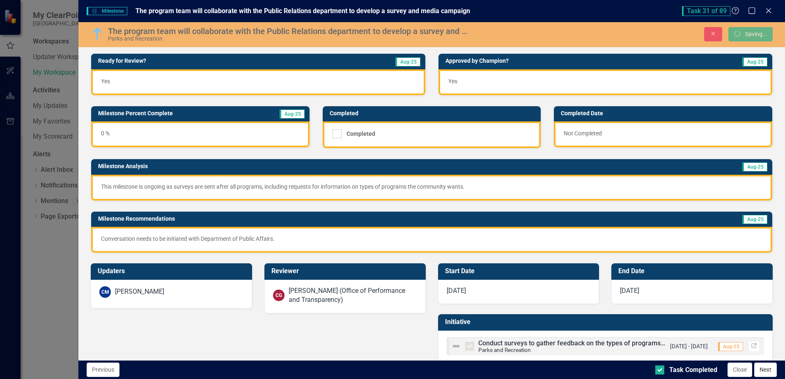
click at [762, 371] on button "Next" at bounding box center [765, 370] width 23 height 14
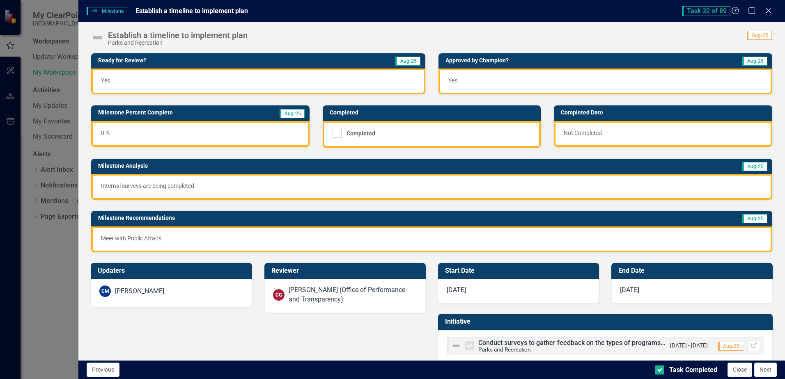
click at [100, 38] on img at bounding box center [97, 37] width 13 height 13
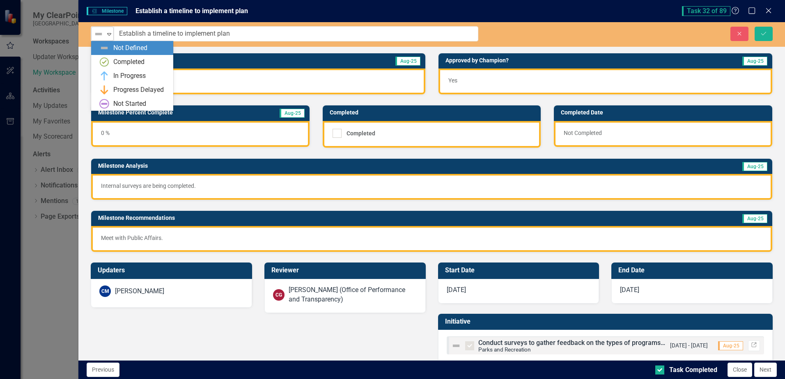
click at [98, 34] on img at bounding box center [99, 34] width 10 height 10
click at [117, 75] on div "In Progress" at bounding box center [129, 75] width 32 height 9
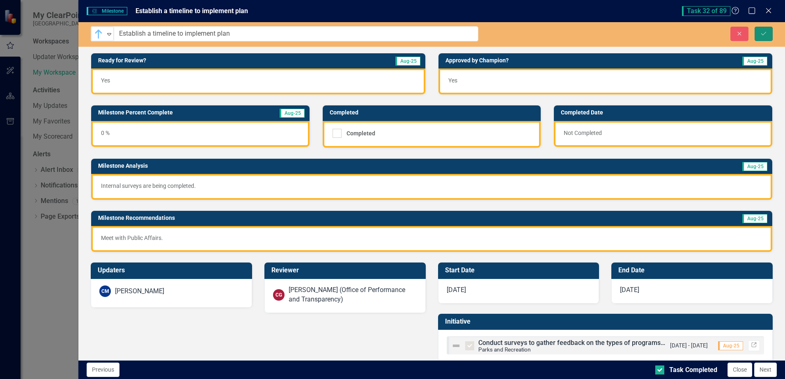
click at [760, 39] on button "Save" at bounding box center [764, 34] width 18 height 14
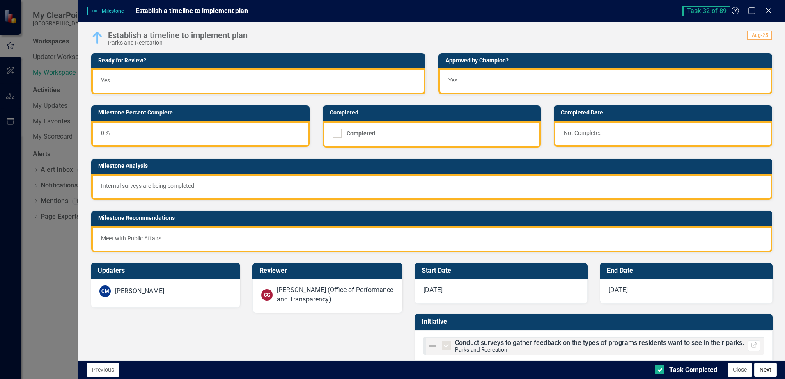
click at [765, 370] on button "Next" at bounding box center [765, 370] width 23 height 14
checkbox input "true"
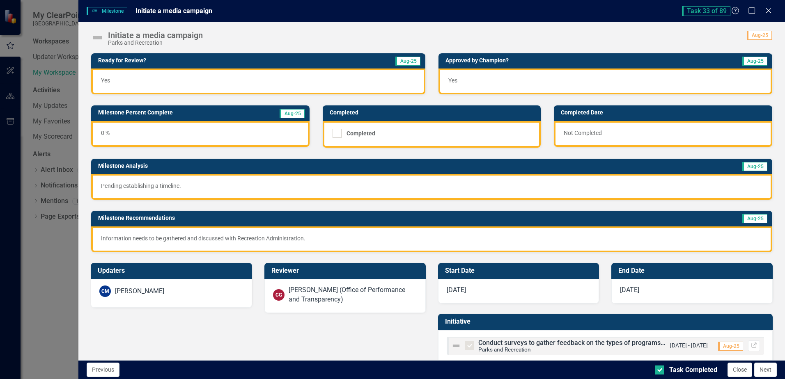
click at [99, 39] on img at bounding box center [97, 37] width 13 height 13
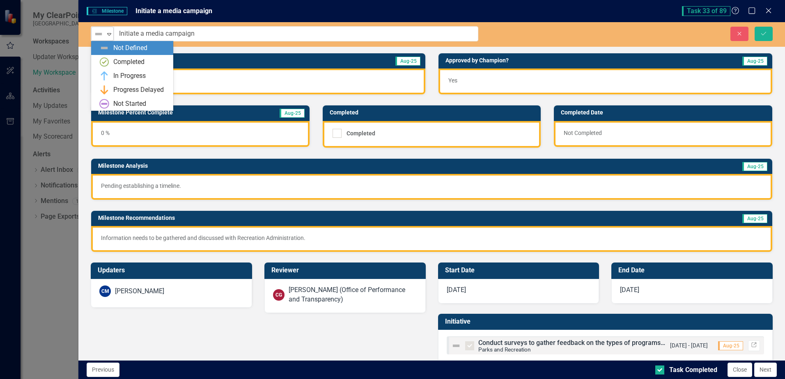
click at [101, 37] on img at bounding box center [99, 34] width 10 height 10
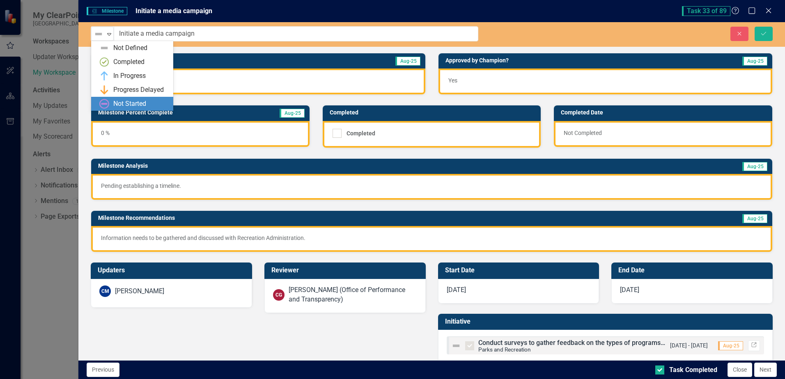
click at [119, 104] on div "Not Started" at bounding box center [129, 103] width 33 height 9
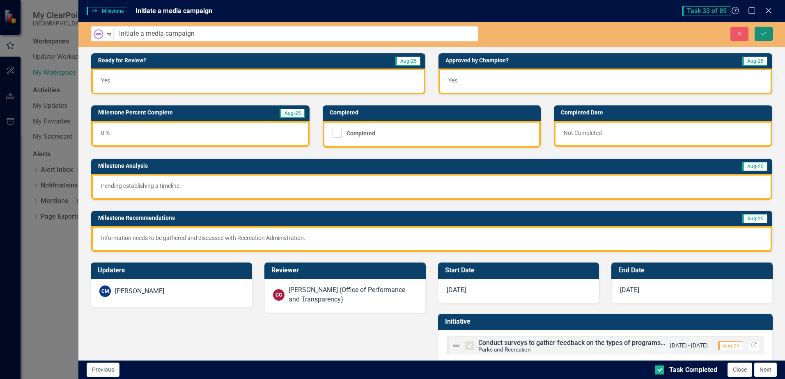
click at [765, 34] on icon "Save" at bounding box center [763, 34] width 7 height 6
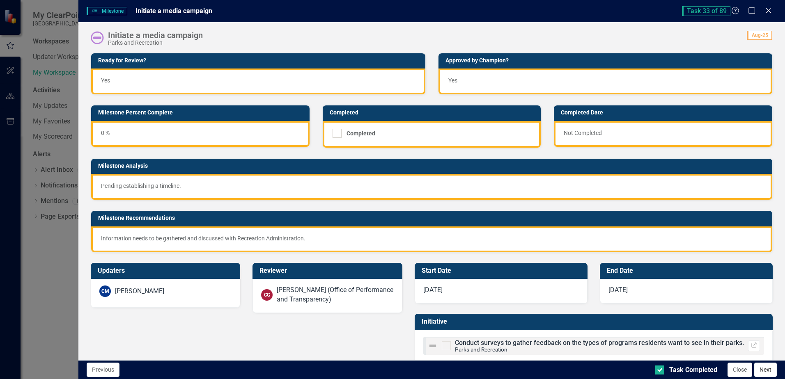
click at [762, 370] on button "Next" at bounding box center [765, 370] width 23 height 14
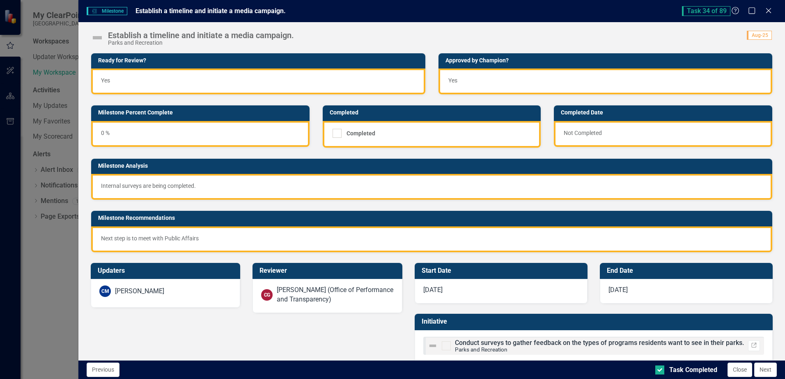
checkbox input "true"
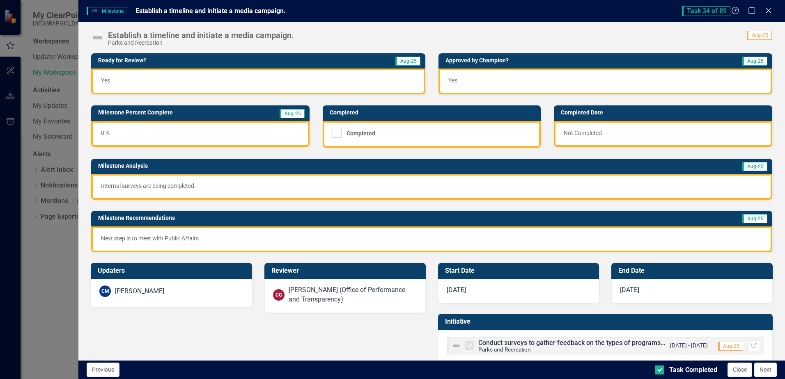
click at [98, 39] on img at bounding box center [97, 37] width 13 height 13
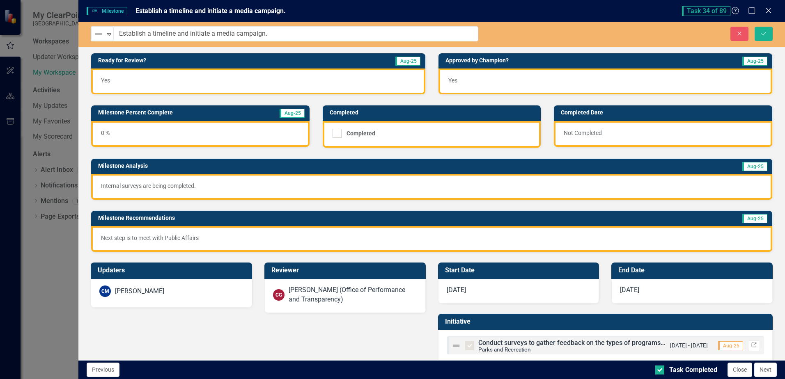
click at [98, 39] on img at bounding box center [99, 34] width 10 height 10
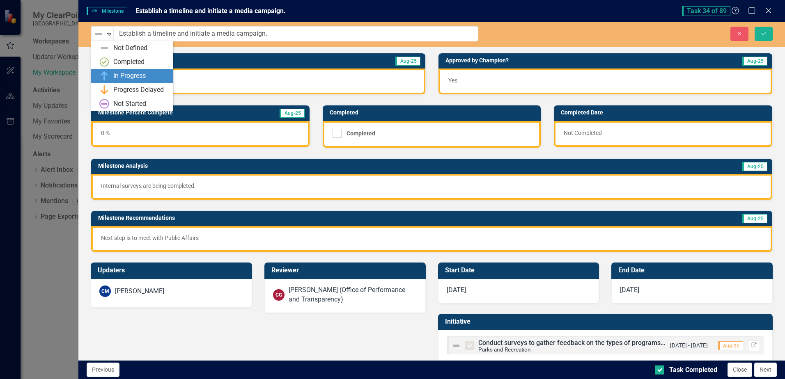
click at [121, 77] on div "In Progress" at bounding box center [129, 75] width 32 height 9
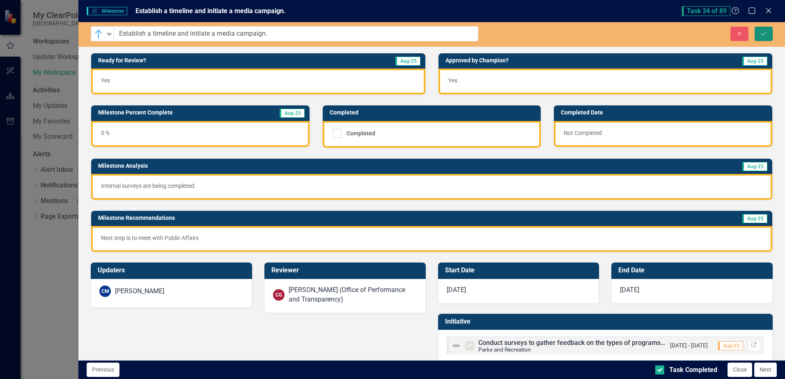
click at [766, 38] on button "Save" at bounding box center [764, 34] width 18 height 14
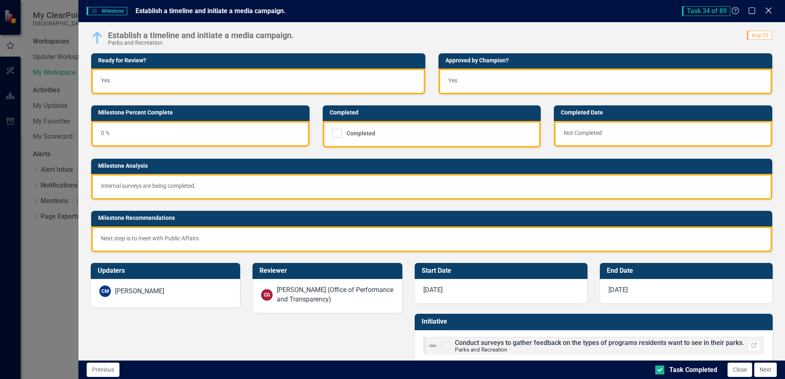
click at [770, 9] on icon at bounding box center [768, 10] width 6 height 6
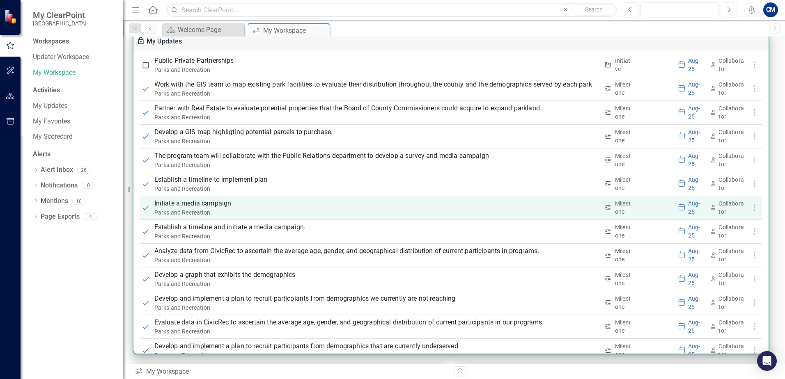
scroll to position [1290, 0]
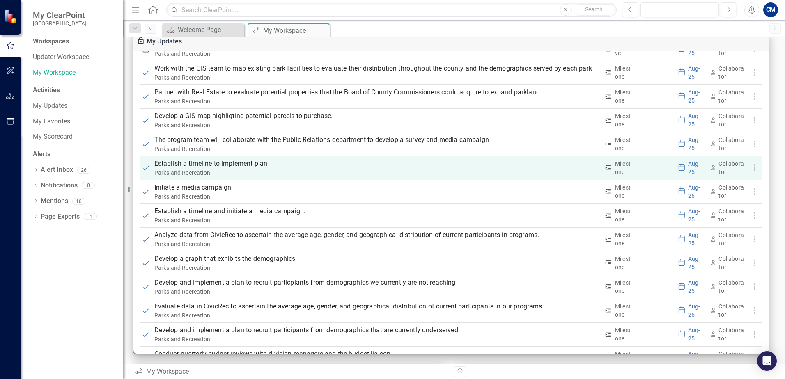
click at [146, 169] on input "checkbox" at bounding box center [146, 168] width 8 height 8
checkbox input "false"
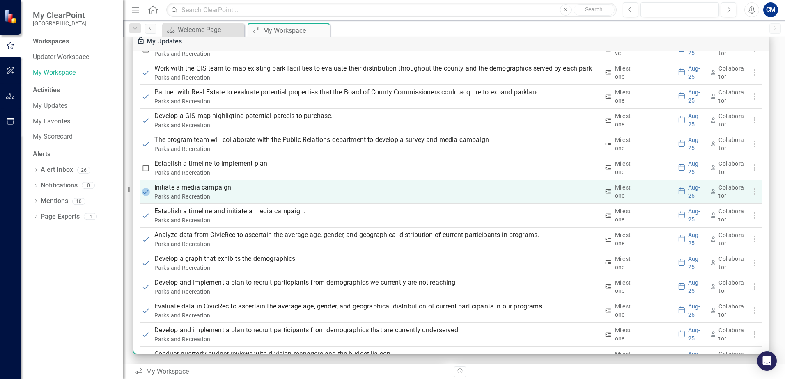
click at [148, 192] on input "checkbox" at bounding box center [146, 192] width 8 height 8
checkbox input "false"
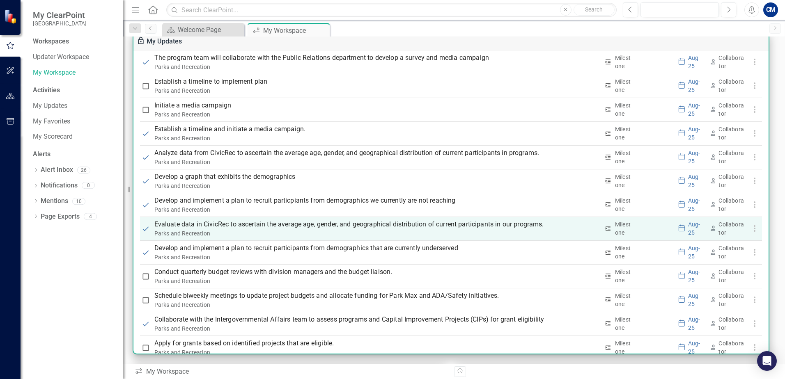
scroll to position [1331, 0]
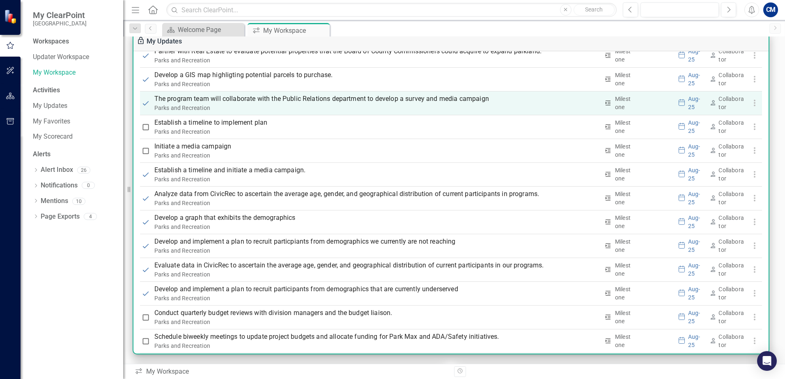
click at [229, 102] on p "The program team will collaborate with the Public Relations department to devel…" at bounding box center [376, 99] width 445 height 10
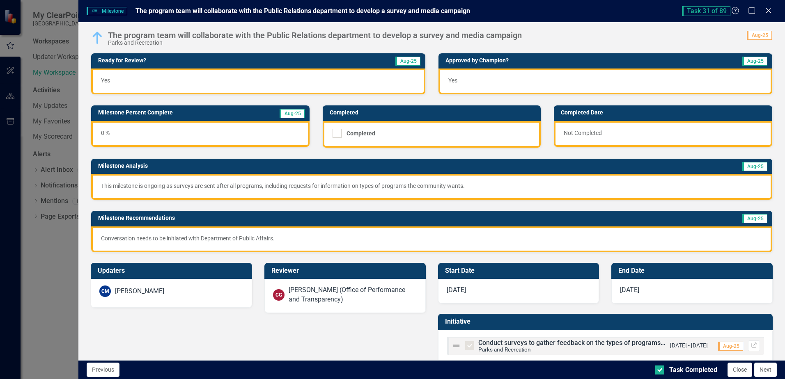
click at [763, 14] on div "Task 31 of 89 Help Maximize Close" at bounding box center [729, 11] width 95 height 10
click at [764, 12] on div "Task 31 of 89 Help Maximize Close" at bounding box center [729, 11] width 95 height 10
click at [767, 10] on icon "Close" at bounding box center [768, 11] width 10 height 8
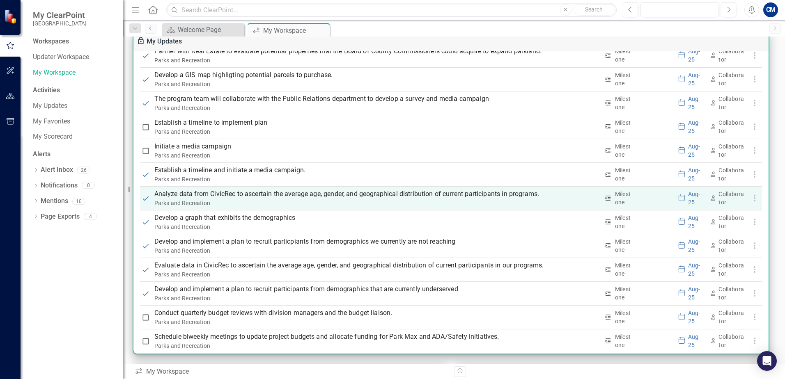
click at [221, 197] on p "Analyze data from CivicRec to ascertain the average age, gender, and geographic…" at bounding box center [376, 194] width 445 height 10
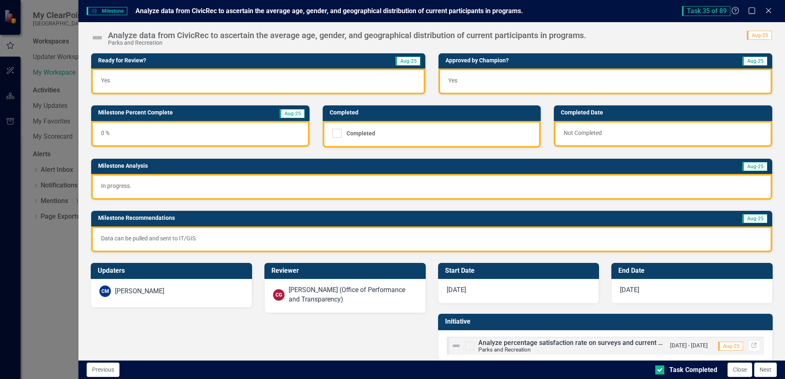
click at [100, 38] on img at bounding box center [97, 37] width 13 height 13
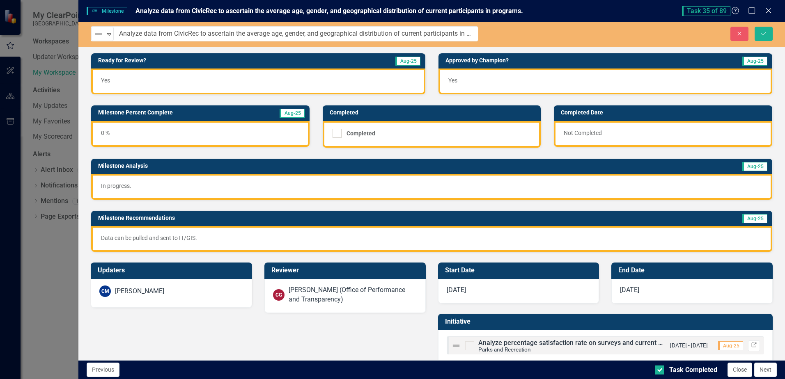
click at [100, 38] on img at bounding box center [99, 34] width 10 height 10
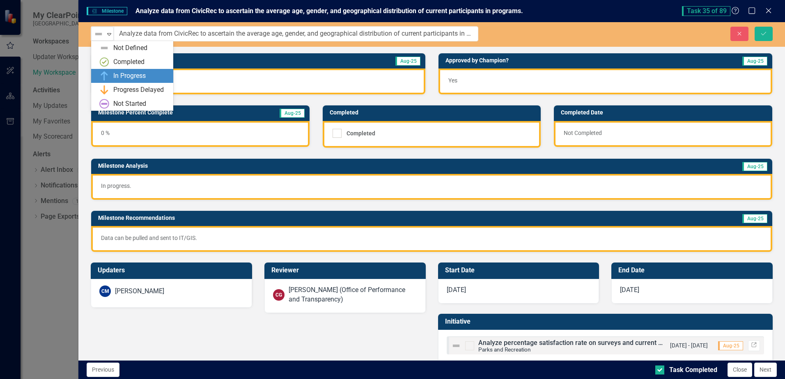
click at [118, 76] on div "In Progress" at bounding box center [129, 75] width 32 height 9
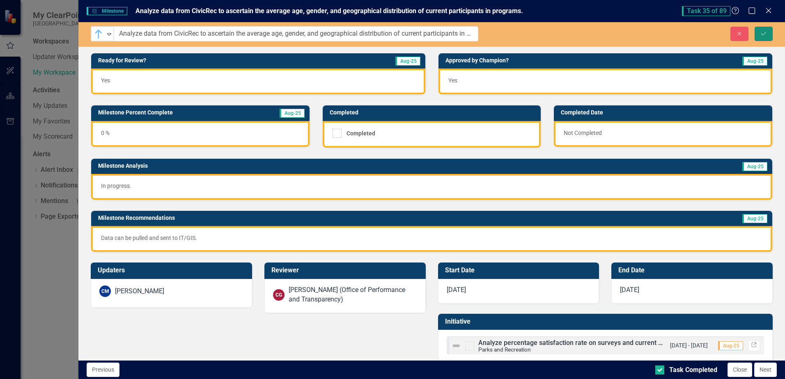
click at [767, 34] on button "Save" at bounding box center [764, 34] width 18 height 14
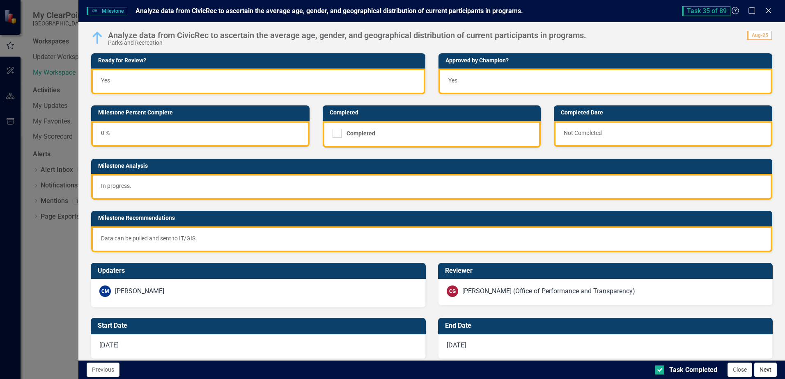
click at [773, 370] on button "Next" at bounding box center [765, 370] width 23 height 14
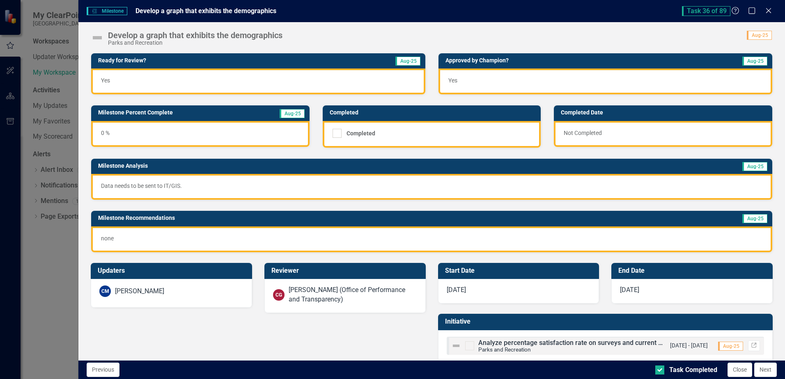
click at [99, 39] on img at bounding box center [97, 37] width 13 height 13
click at [97, 37] on img at bounding box center [97, 37] width 13 height 13
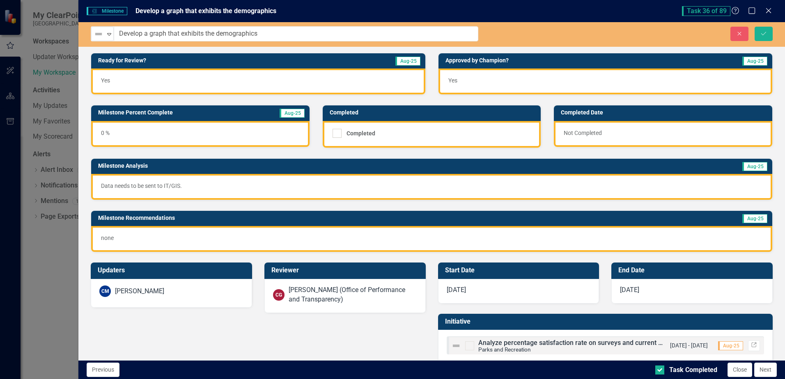
click at [97, 37] on img at bounding box center [99, 34] width 10 height 10
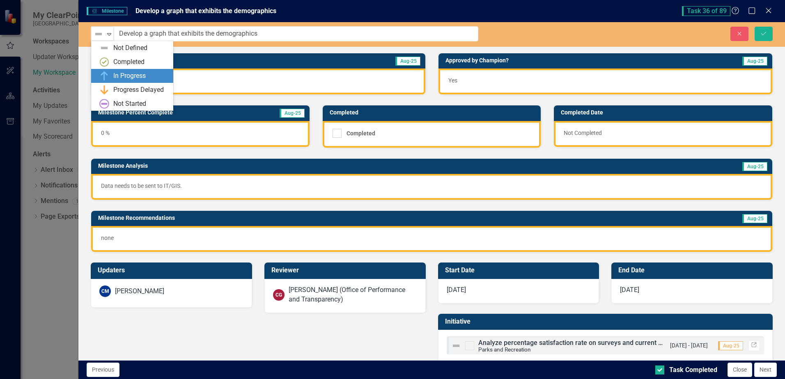
click at [118, 76] on div "In Progress" at bounding box center [129, 75] width 32 height 9
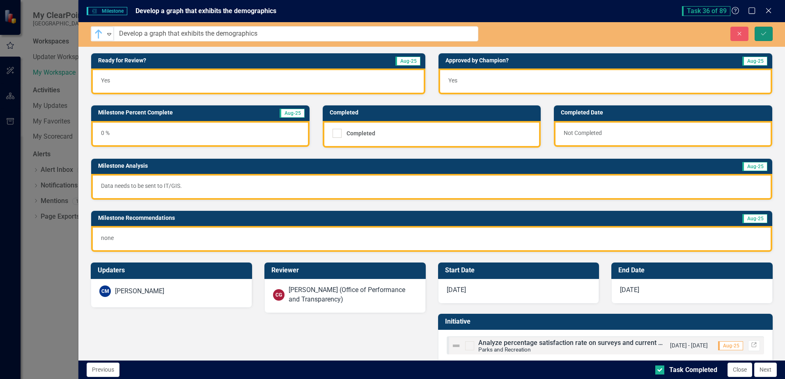
click at [767, 33] on icon "Save" at bounding box center [763, 34] width 7 height 6
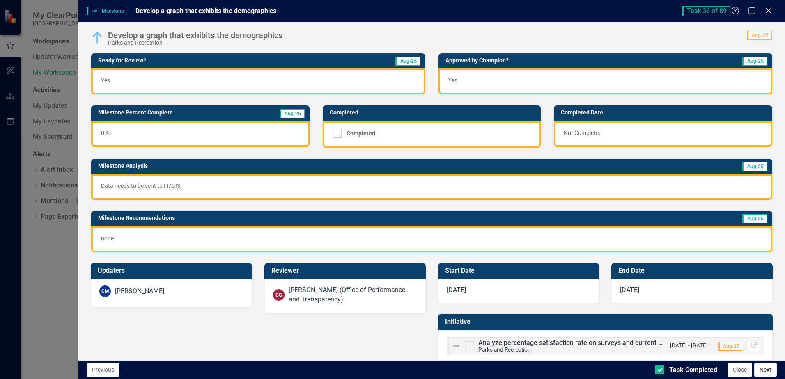
click at [765, 372] on button "Next" at bounding box center [765, 370] width 23 height 14
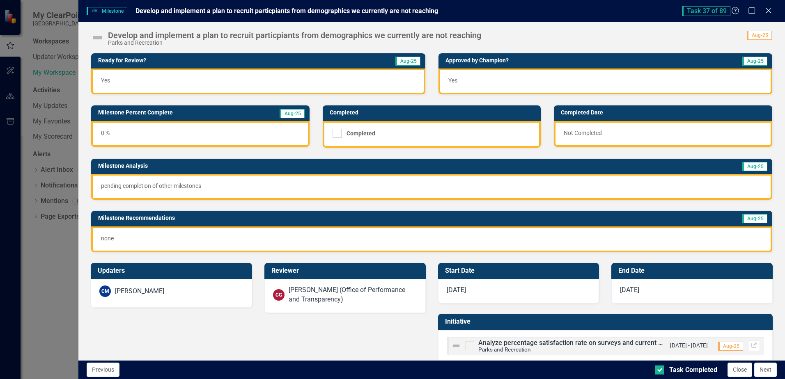
click at [98, 37] on img at bounding box center [97, 37] width 13 height 13
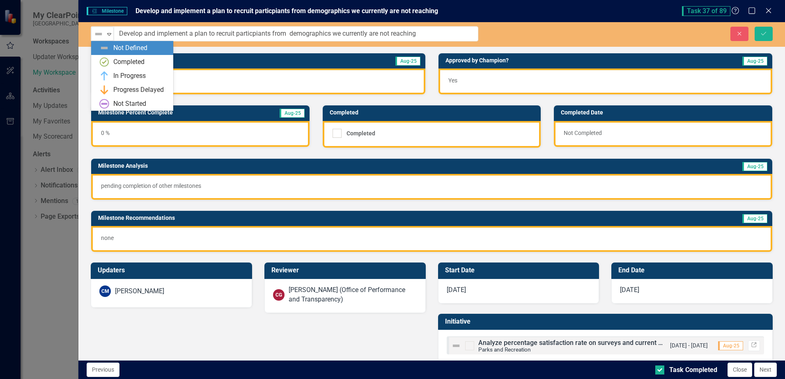
click at [98, 37] on img at bounding box center [99, 34] width 10 height 10
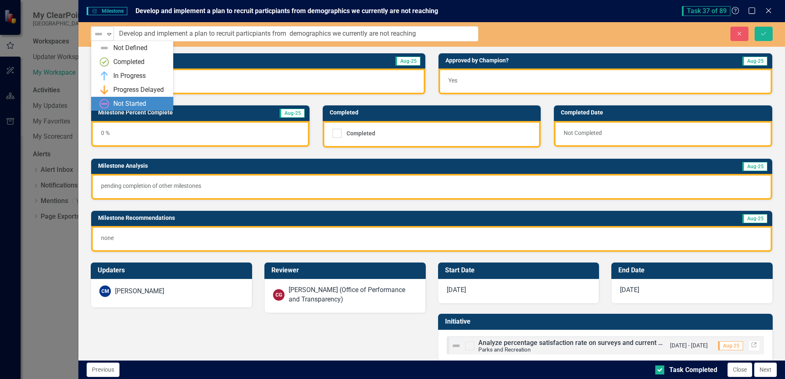
click at [114, 103] on div "Not Started" at bounding box center [129, 103] width 33 height 9
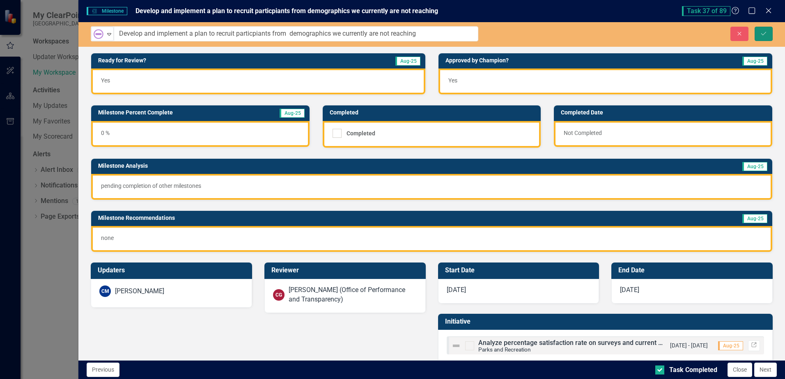
click at [763, 32] on icon "Save" at bounding box center [763, 34] width 7 height 6
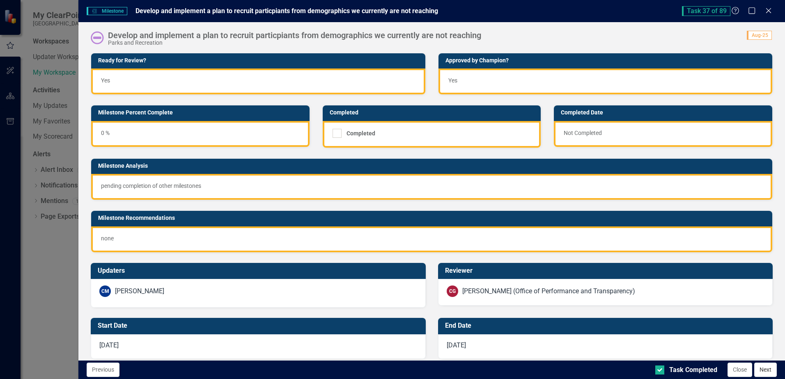
click at [769, 367] on button "Next" at bounding box center [765, 370] width 23 height 14
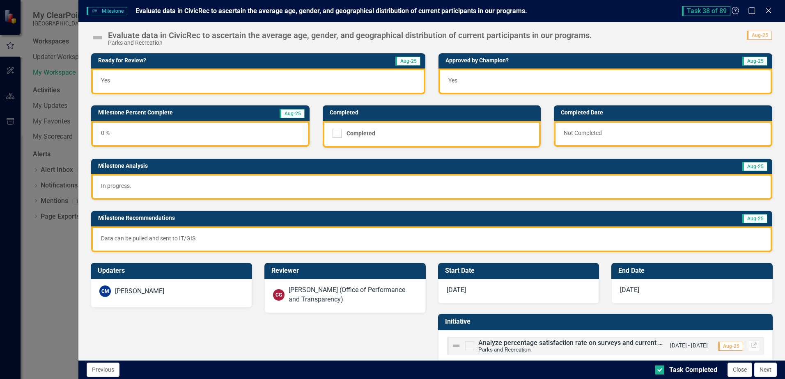
click at [97, 38] on img at bounding box center [97, 37] width 13 height 13
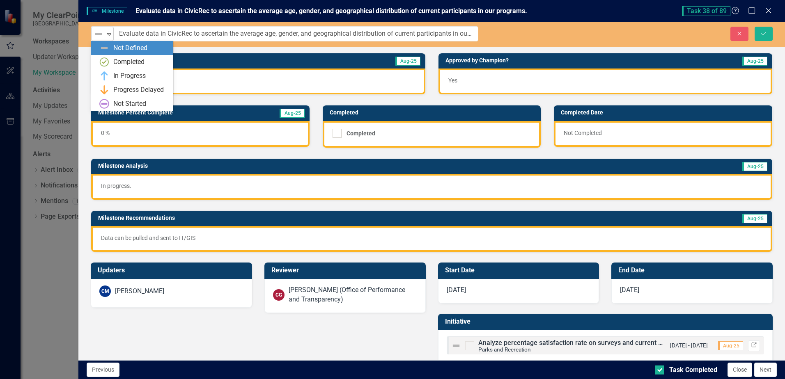
click at [106, 30] on div "Expand" at bounding box center [109, 34] width 8 height 14
click at [114, 74] on div "In Progress" at bounding box center [129, 75] width 32 height 9
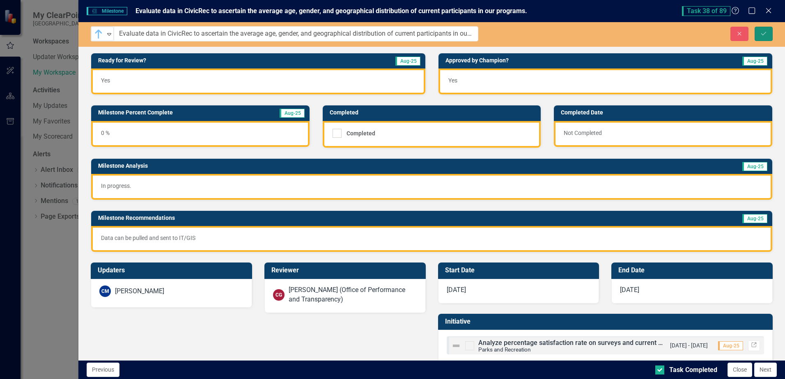
click at [763, 35] on icon "submit" at bounding box center [763, 33] width 5 height 3
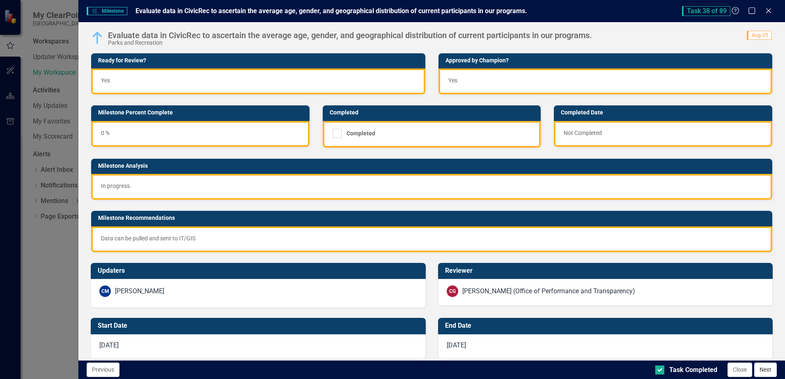
click at [763, 368] on button "Next" at bounding box center [765, 370] width 23 height 14
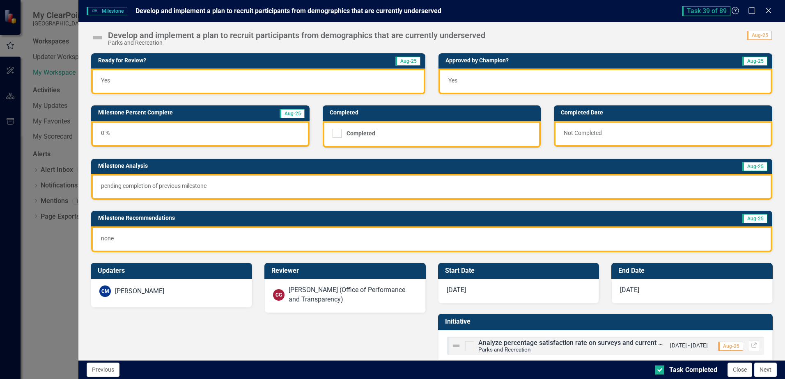
click at [763, 7] on div "Task 39 of 89 Help Maximize Close" at bounding box center [729, 11] width 95 height 10
click at [776, 9] on div "Task 39 of 89 Help Maximize Close" at bounding box center [729, 11] width 95 height 10
click at [768, 9] on icon "Close" at bounding box center [768, 11] width 10 height 8
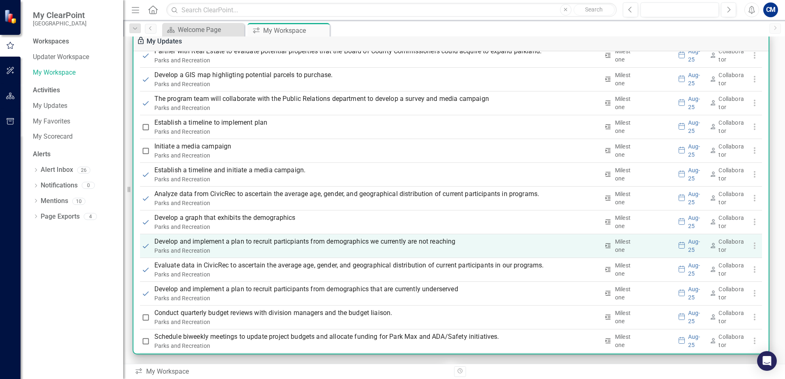
scroll to position [1372, 0]
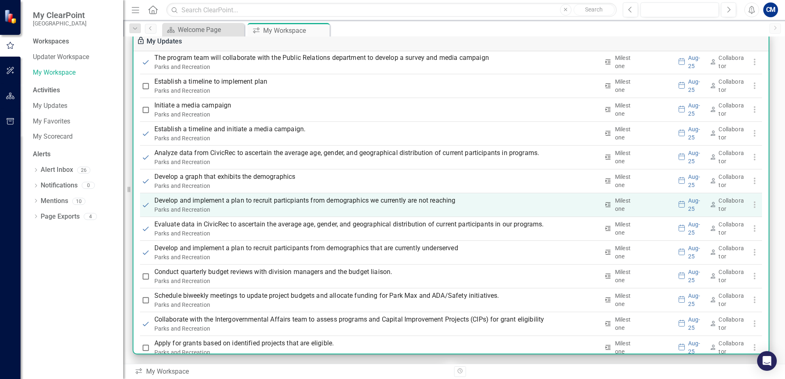
click at [207, 202] on p "Develop and implement a plan to recruit particpiants from demographics we curre…" at bounding box center [376, 201] width 445 height 10
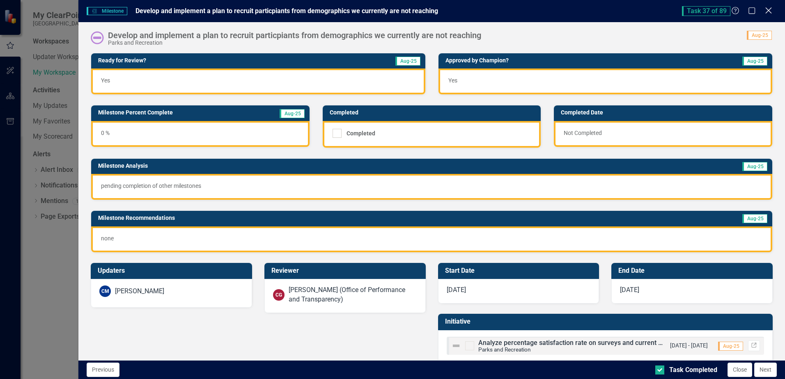
click at [771, 13] on icon at bounding box center [768, 10] width 6 height 6
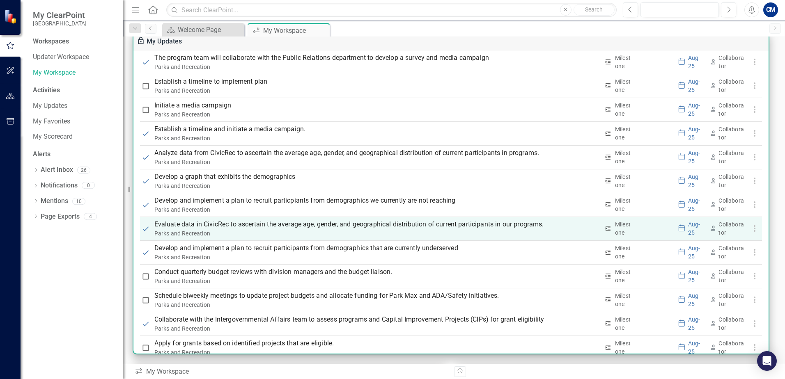
click at [191, 225] on p "Evaluate data in CivicRec to ascertain the average age, gender, and geographica…" at bounding box center [376, 225] width 445 height 10
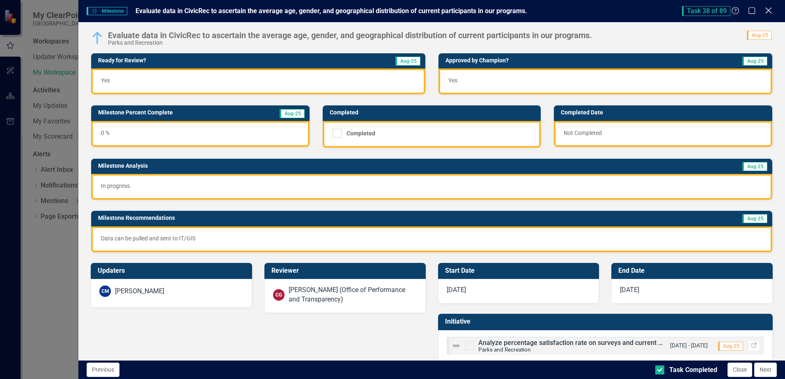
click at [765, 9] on icon "Close" at bounding box center [768, 11] width 10 height 8
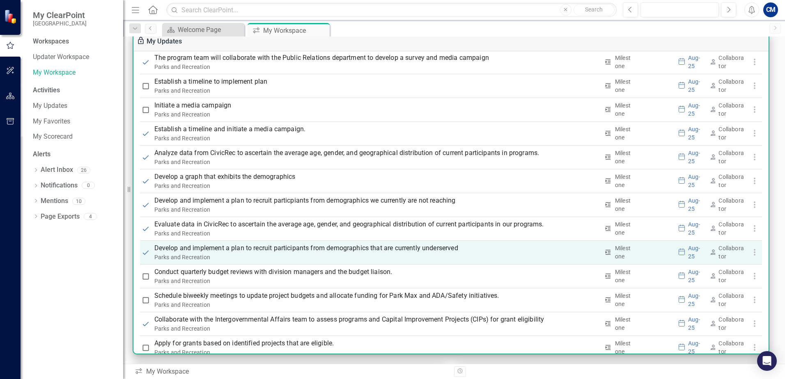
click at [208, 251] on p "Develop and implement a plan to recruit participants from demographics that are…" at bounding box center [376, 249] width 445 height 10
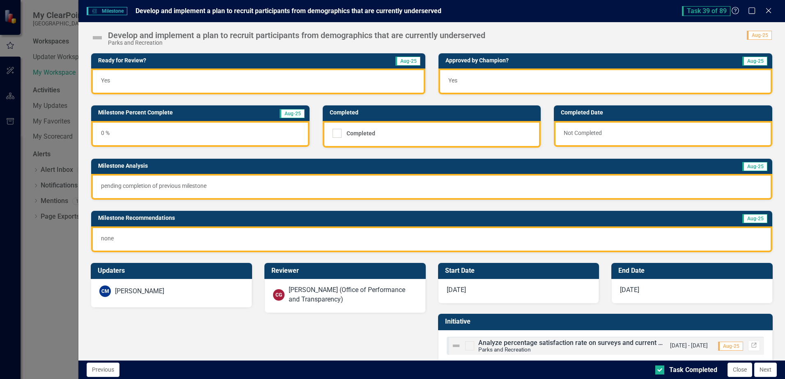
click at [103, 36] on img at bounding box center [97, 37] width 13 height 13
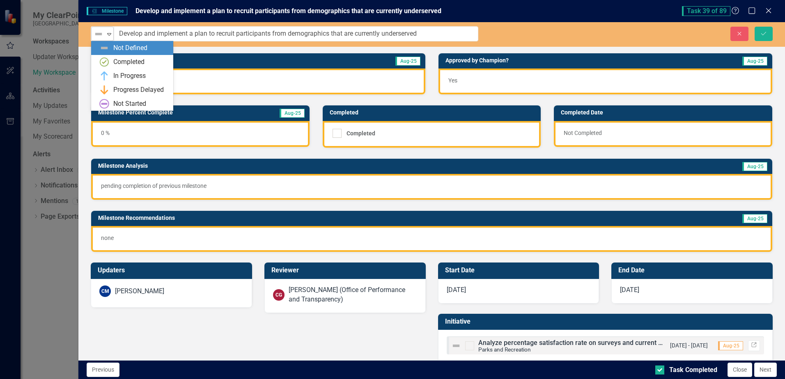
click at [96, 36] on img at bounding box center [99, 34] width 10 height 10
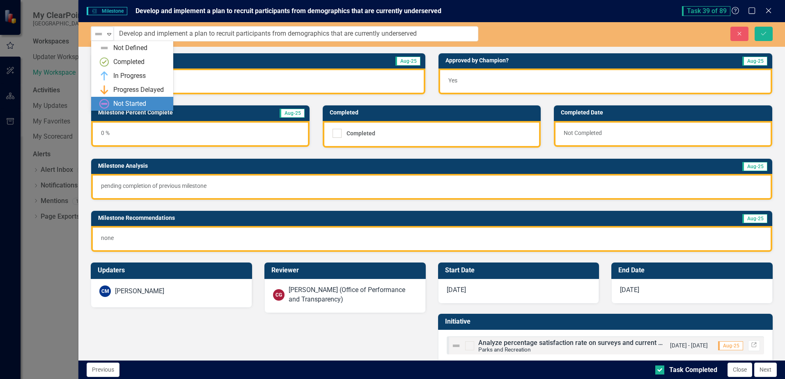
click at [128, 104] on div "Not Started" at bounding box center [129, 103] width 33 height 9
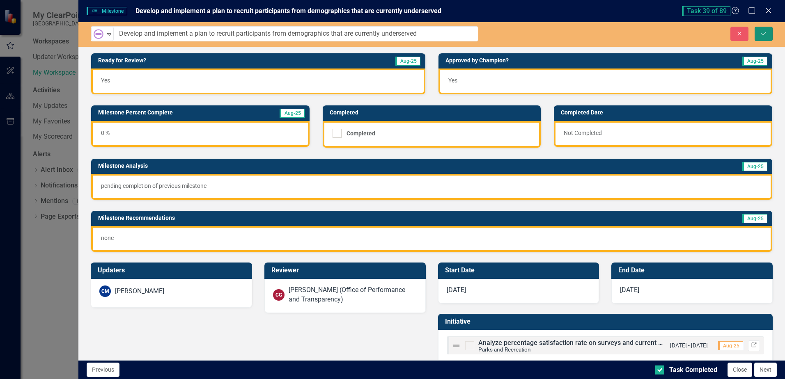
click at [767, 33] on button "Save" at bounding box center [764, 34] width 18 height 14
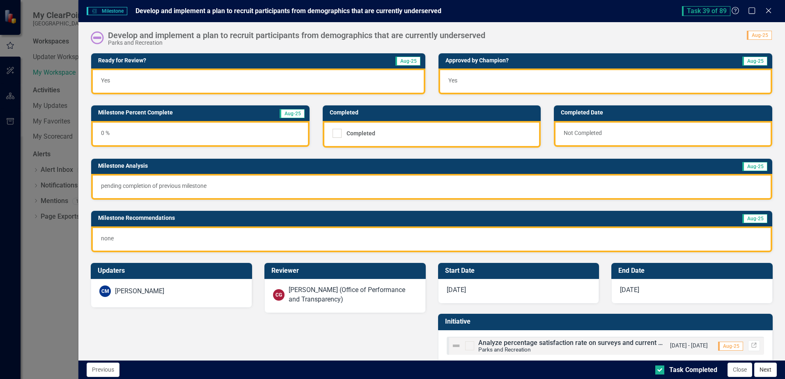
click at [760, 370] on button "Next" at bounding box center [765, 370] width 23 height 14
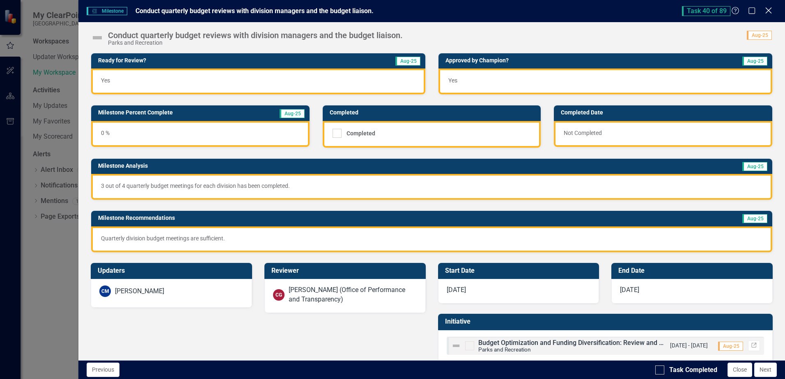
click at [770, 11] on icon "Close" at bounding box center [768, 11] width 10 height 8
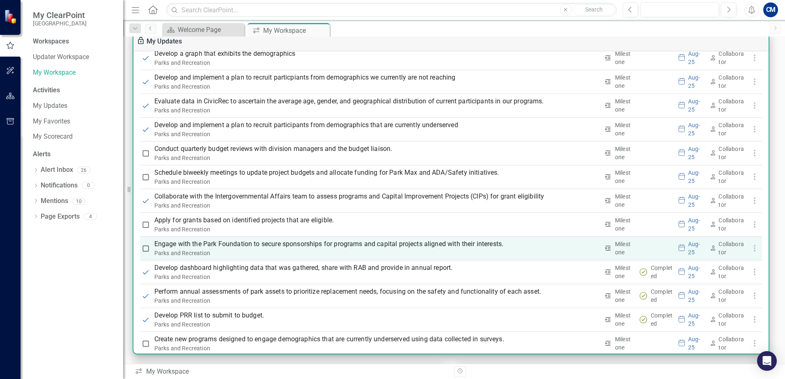
scroll to position [1536, 0]
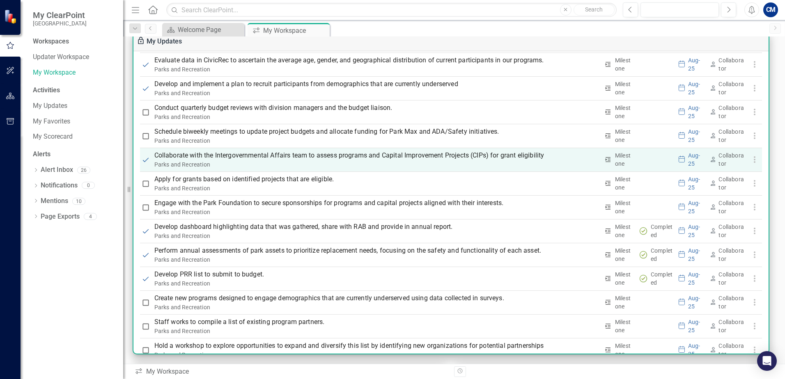
click at [245, 156] on p "Collaborate with the Intergovernmental Affairs team to assess programs and Capi…" at bounding box center [376, 156] width 445 height 10
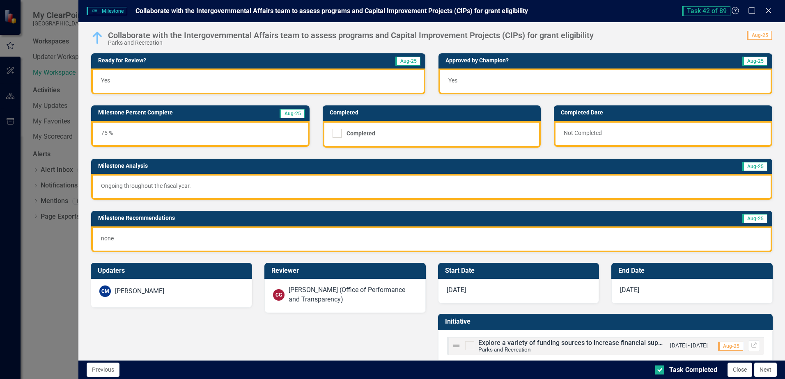
drag, startPoint x: 768, startPoint y: 7, endPoint x: 659, endPoint y: 41, distance: 114.7
click at [768, 7] on icon "Close" at bounding box center [769, 10] width 8 height 7
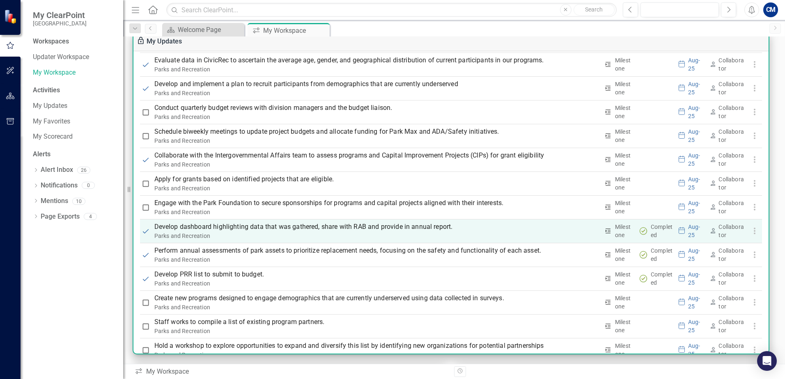
click at [227, 228] on p "Develop dashboard highlighting data that was gathered, share with RAB and provi…" at bounding box center [376, 227] width 445 height 10
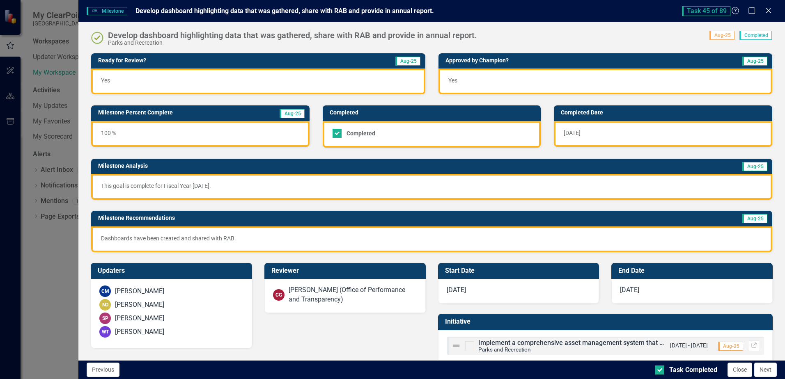
click at [773, 11] on div "Task 45 of 89 Help Maximize Close" at bounding box center [729, 11] width 95 height 10
click at [771, 12] on icon "Close" at bounding box center [768, 11] width 10 height 8
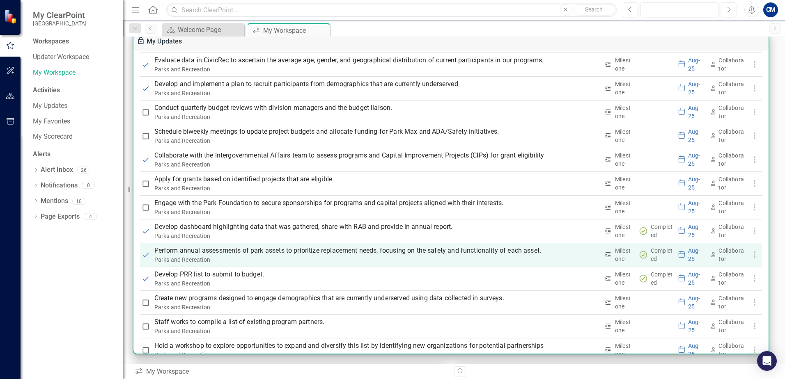
click at [255, 253] on p "Perform annual assessments of park assets to prioritize replacement needs, focu…" at bounding box center [376, 251] width 445 height 10
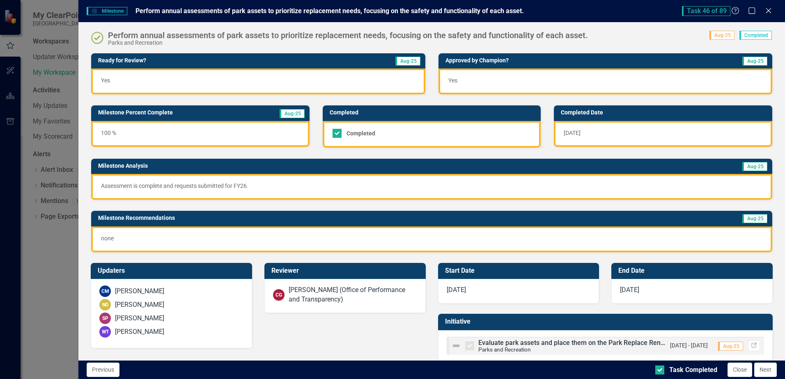
click at [770, 7] on icon "Close" at bounding box center [769, 10] width 8 height 7
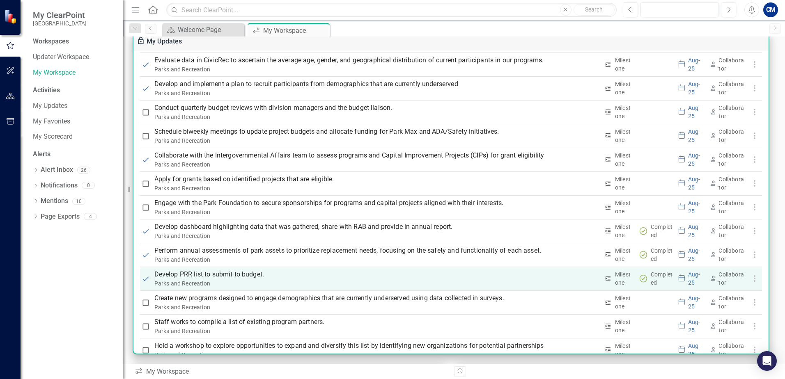
click at [215, 274] on p "Develop PRR list to submit to budget." at bounding box center [376, 275] width 445 height 10
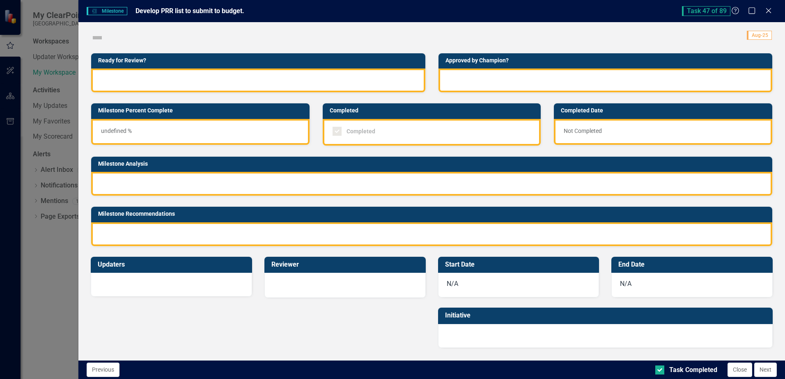
checkbox input "true"
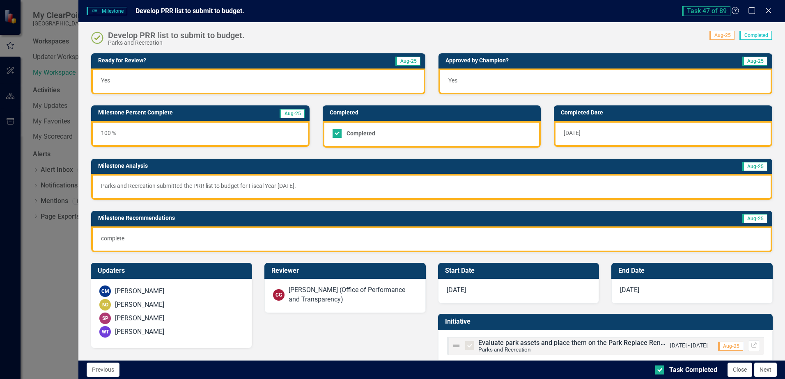
scroll to position [1536, 0]
click at [771, 9] on icon "Close" at bounding box center [768, 11] width 10 height 8
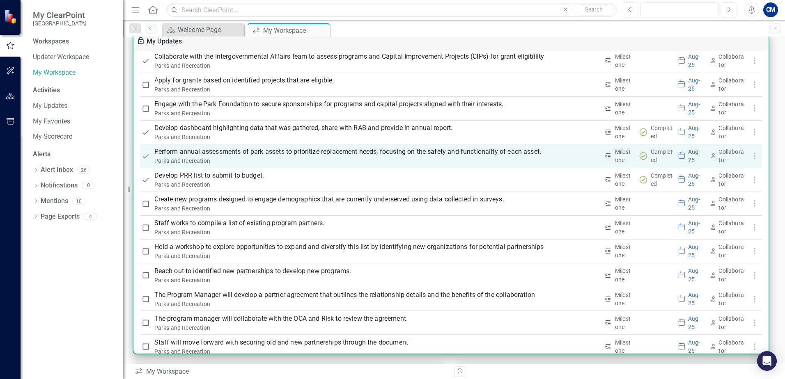
scroll to position [1700, 0]
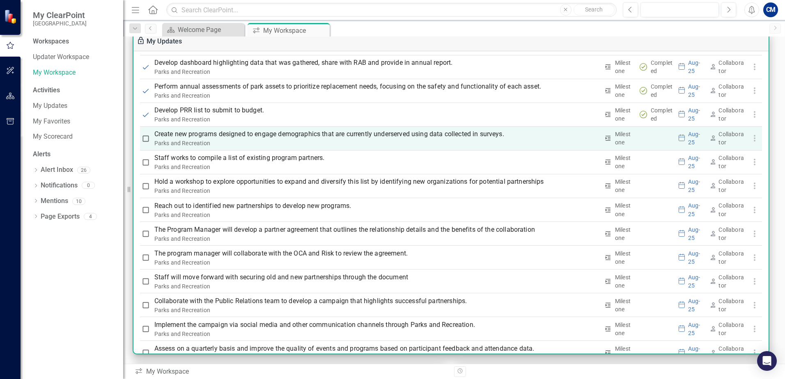
click at [296, 139] on p "Create new programs designed to engage demographics that are currently underser…" at bounding box center [376, 134] width 445 height 10
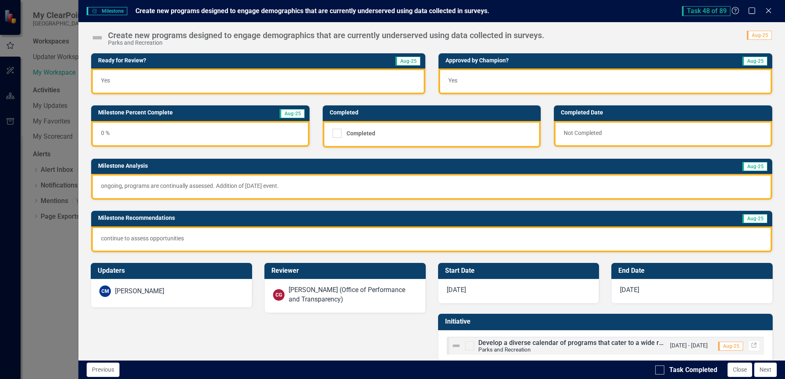
click at [102, 38] on img at bounding box center [97, 37] width 13 height 13
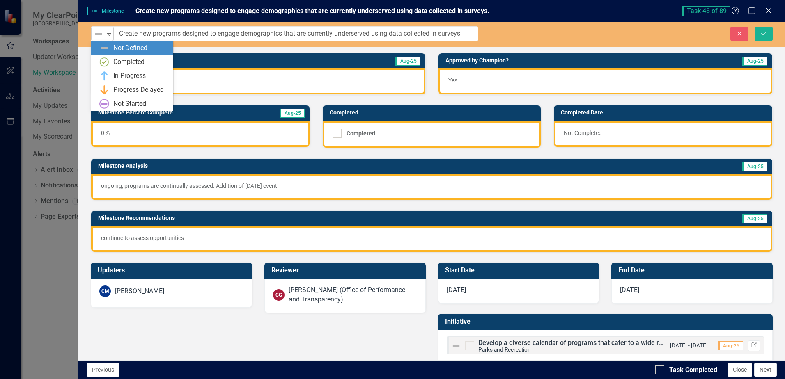
click at [103, 37] on img at bounding box center [99, 34] width 10 height 10
click at [122, 75] on div "In Progress" at bounding box center [129, 75] width 32 height 9
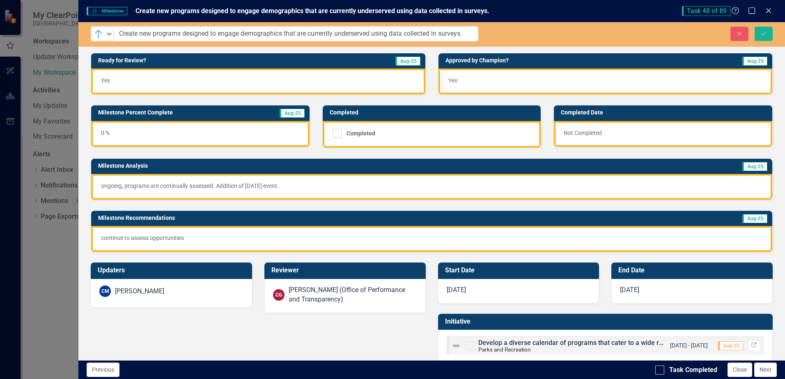
click at [108, 135] on div "0 %" at bounding box center [200, 134] width 218 height 26
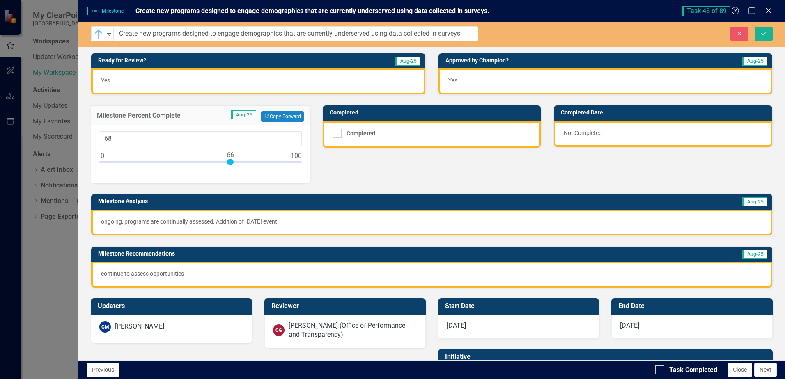
type input "75"
drag, startPoint x: 102, startPoint y: 162, endPoint x: 248, endPoint y: 170, distance: 146.4
click at [248, 170] on div "75" at bounding box center [200, 154] width 219 height 58
click at [763, 37] on button "Save" at bounding box center [764, 34] width 18 height 14
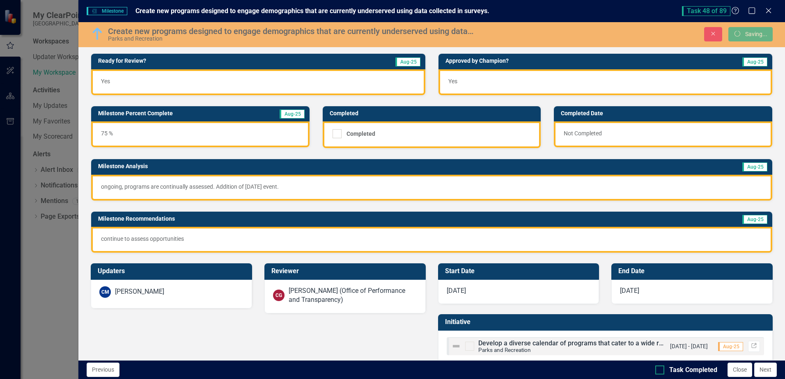
click at [663, 370] on div at bounding box center [659, 370] width 9 height 9
click at [661, 370] on input "Task Completed" at bounding box center [657, 368] width 5 height 5
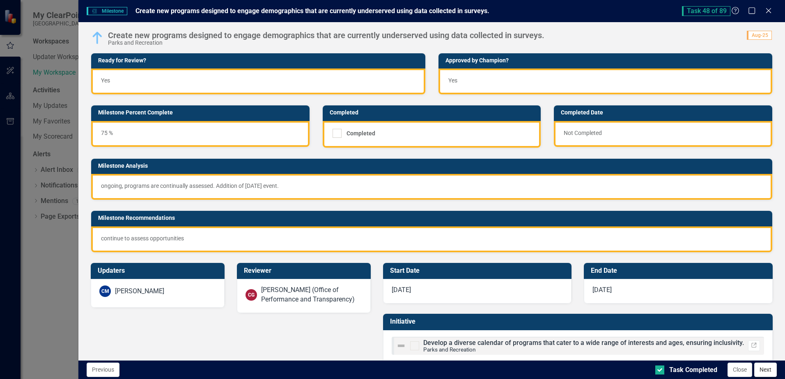
checkbox input "true"
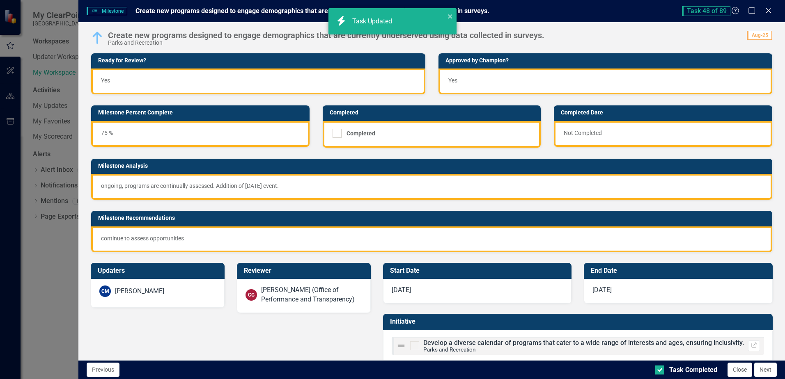
checkbox input "true"
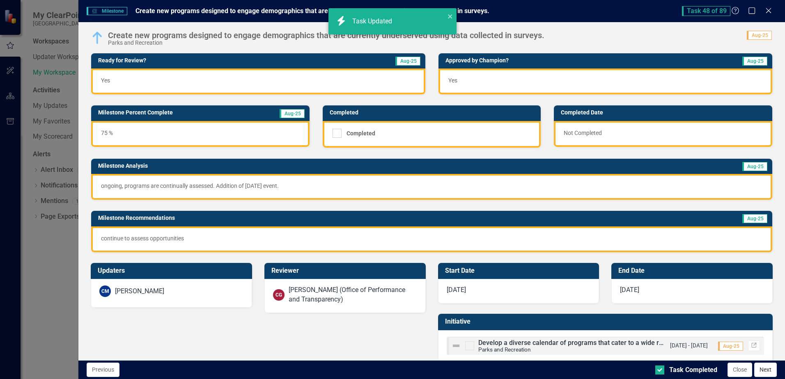
click at [767, 371] on button "Next" at bounding box center [765, 370] width 23 height 14
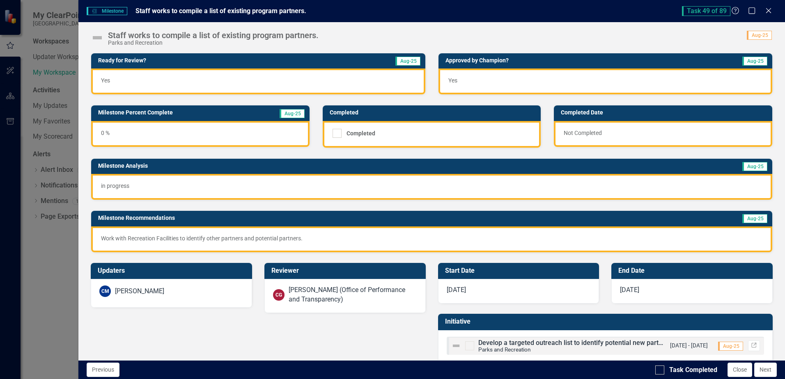
click at [94, 39] on img at bounding box center [97, 37] width 13 height 13
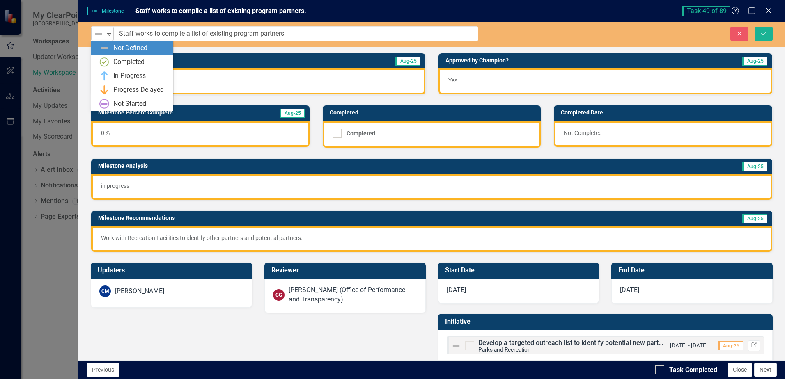
click at [101, 34] on img at bounding box center [99, 34] width 10 height 10
click at [107, 78] on img at bounding box center [104, 76] width 10 height 10
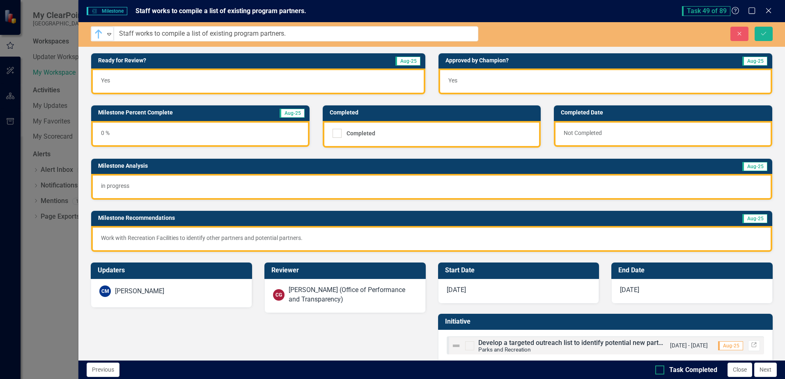
drag, startPoint x: 657, startPoint y: 370, endPoint x: 669, endPoint y: 368, distance: 12.0
click at [659, 371] on input "Task Completed" at bounding box center [657, 368] width 5 height 5
checkbox input "true"
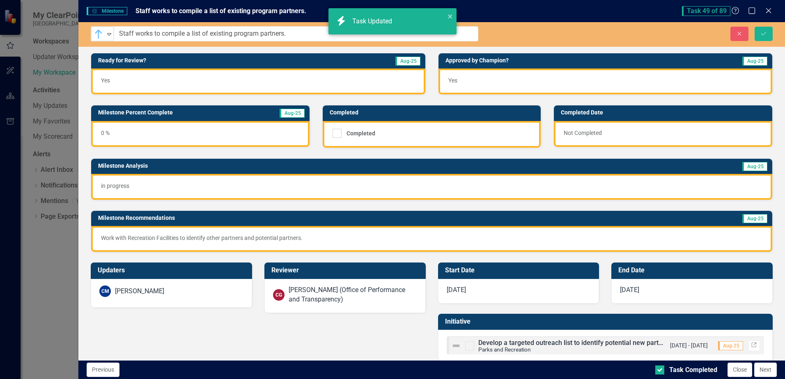
checkbox input "true"
click at [763, 34] on icon "Save" at bounding box center [763, 34] width 7 height 6
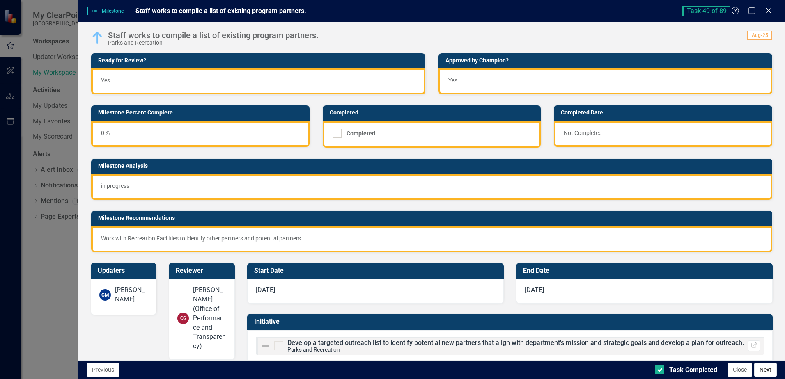
click at [764, 369] on button "Next" at bounding box center [765, 370] width 23 height 14
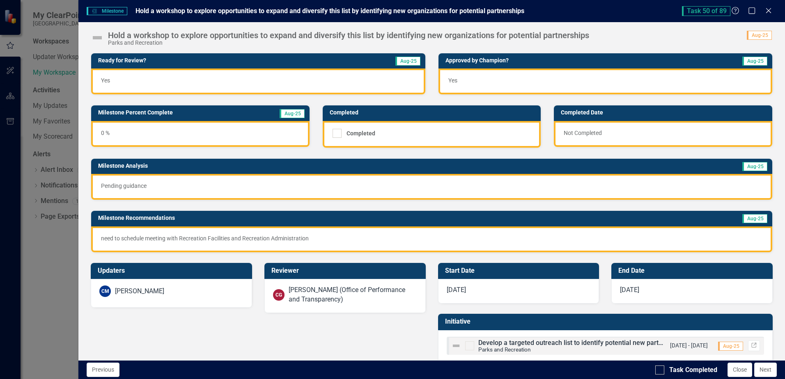
click at [97, 38] on img at bounding box center [97, 37] width 13 height 13
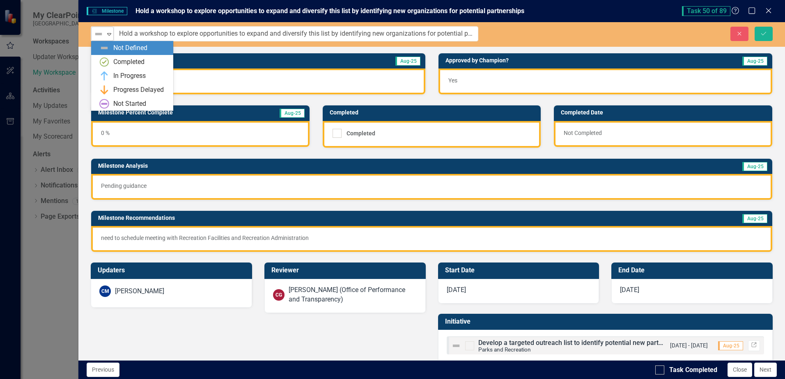
click at [98, 34] on img at bounding box center [99, 34] width 10 height 10
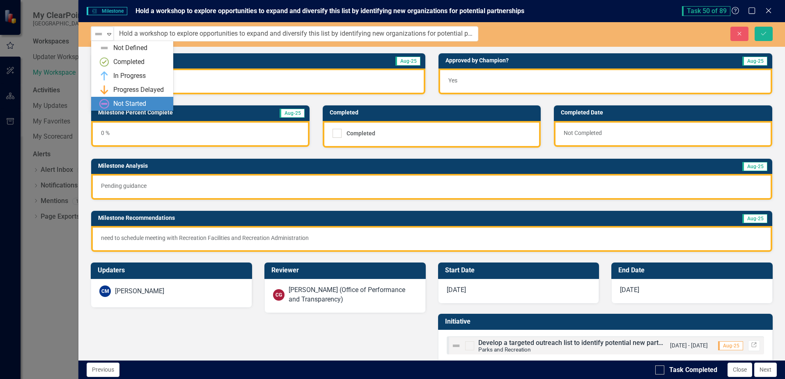
click at [110, 103] on div "Not Started" at bounding box center [133, 104] width 69 height 10
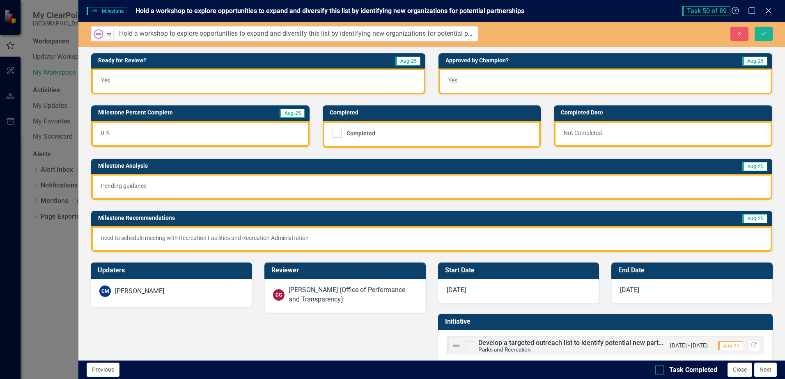
click at [659, 371] on input "Task Completed" at bounding box center [657, 368] width 5 height 5
checkbox input "true"
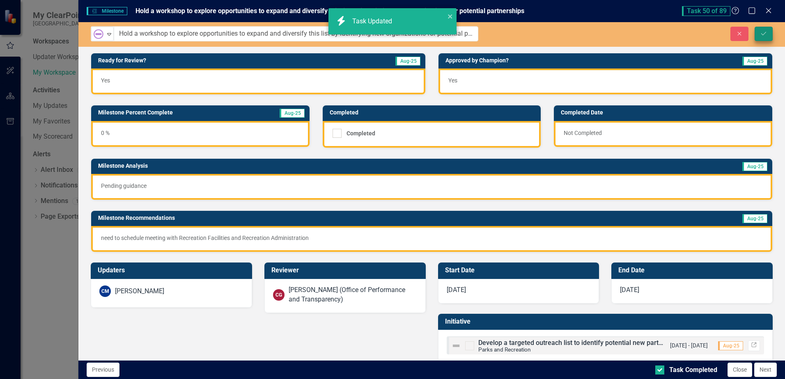
checkbox input "true"
click at [761, 38] on button "Save" at bounding box center [764, 34] width 18 height 14
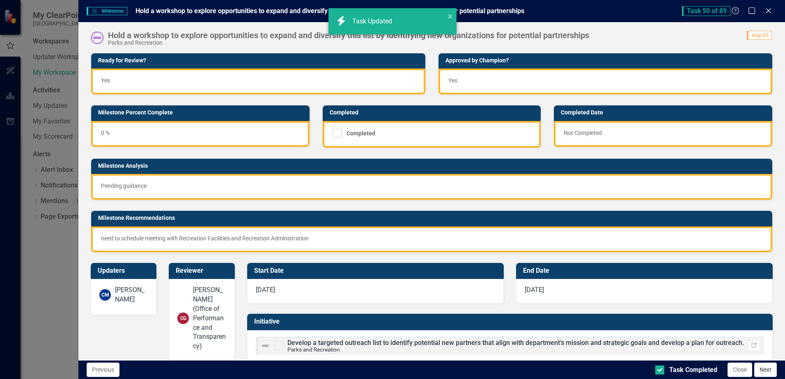
click at [770, 373] on button "Next" at bounding box center [765, 370] width 23 height 14
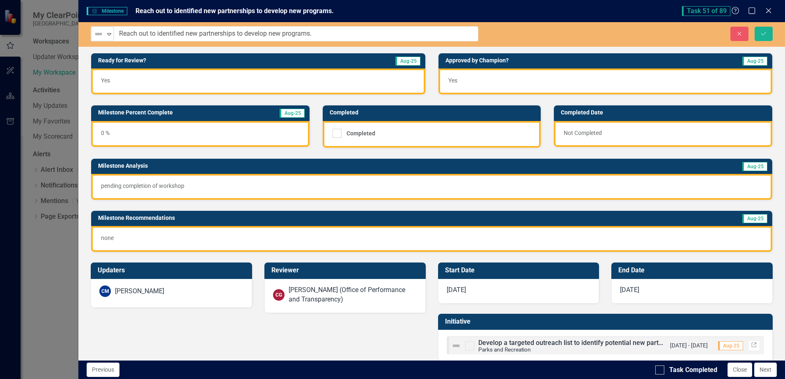
click at [93, 37] on div "Not Defined" at bounding box center [99, 33] width 12 height 11
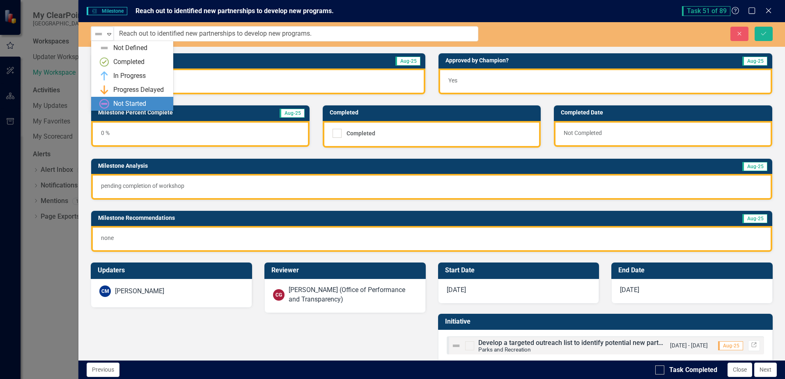
click at [105, 102] on img at bounding box center [104, 104] width 10 height 10
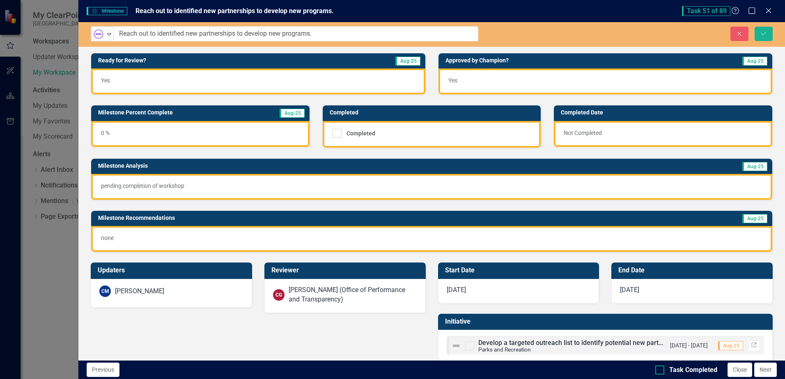
click at [663, 370] on div at bounding box center [659, 370] width 9 height 9
click at [661, 370] on input "Task Completed" at bounding box center [657, 368] width 5 height 5
checkbox input "true"
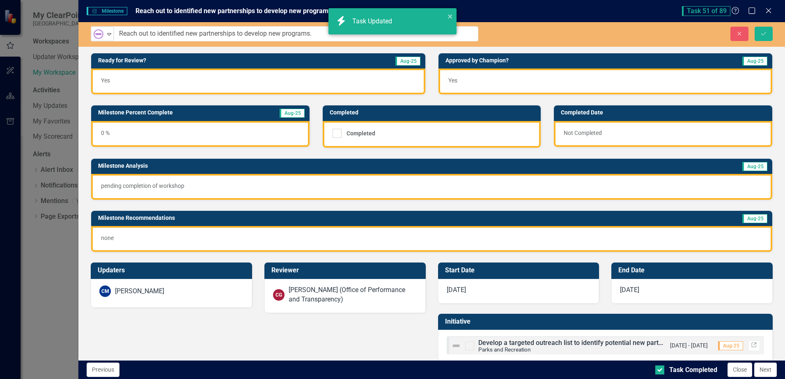
checkbox input "true"
click at [762, 25] on div "Not Started Expand Reach out to identified new partnerships to develop new prog…" at bounding box center [431, 34] width 707 height 25
click at [762, 29] on button "Save" at bounding box center [764, 34] width 18 height 14
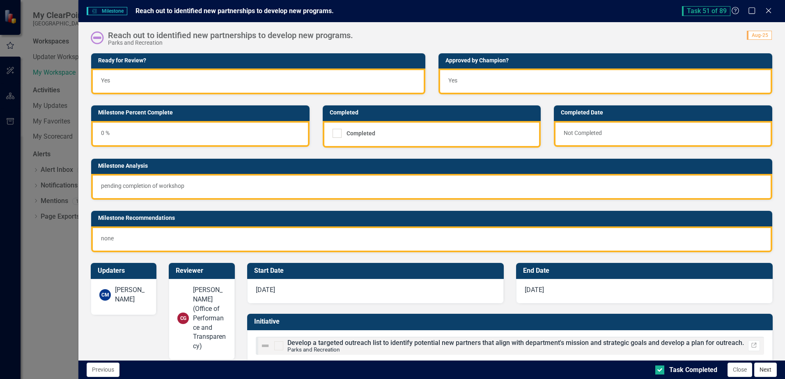
click at [764, 372] on button "Next" at bounding box center [765, 370] width 23 height 14
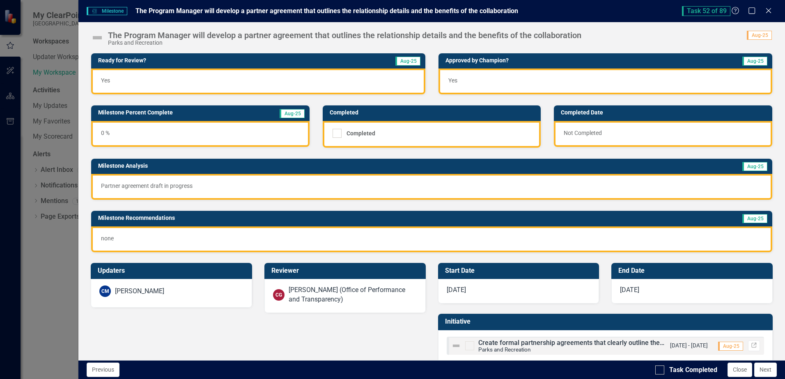
click at [105, 133] on div "0 %" at bounding box center [200, 134] width 218 height 26
click at [104, 133] on div "0 %" at bounding box center [200, 134] width 218 height 26
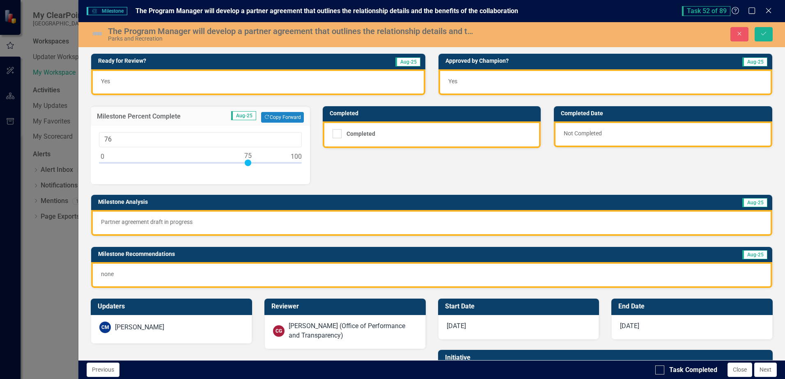
type input "75"
drag, startPoint x: 103, startPoint y: 163, endPoint x: 248, endPoint y: 176, distance: 146.0
click at [248, 176] on div "75" at bounding box center [200, 155] width 219 height 58
click at [656, 370] on input "Task Completed" at bounding box center [657, 368] width 5 height 5
checkbox input "true"
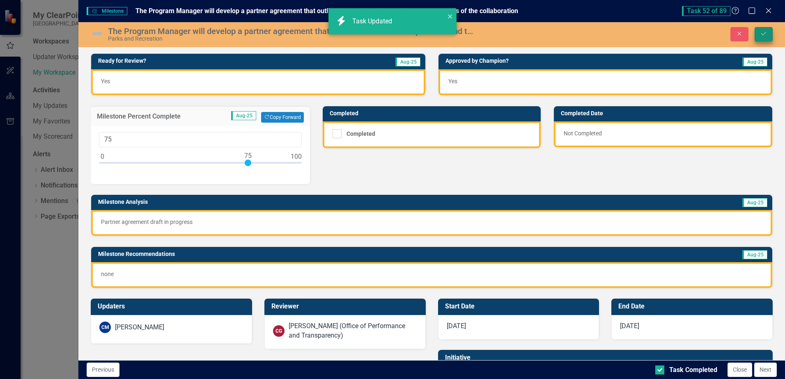
checkbox input "true"
click at [765, 37] on icon "Save" at bounding box center [763, 34] width 7 height 6
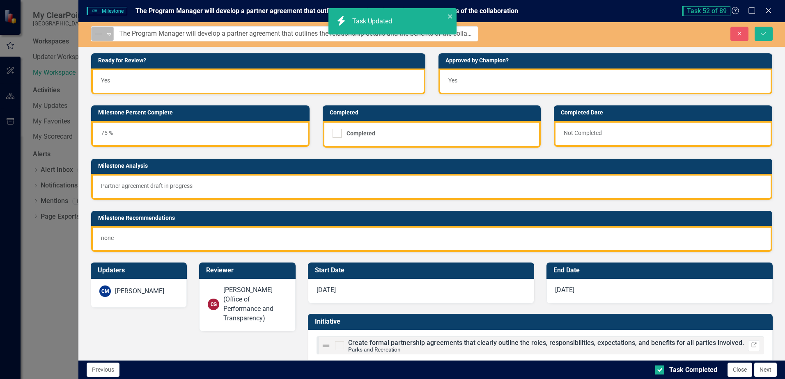
click at [97, 35] on img at bounding box center [99, 34] width 10 height 10
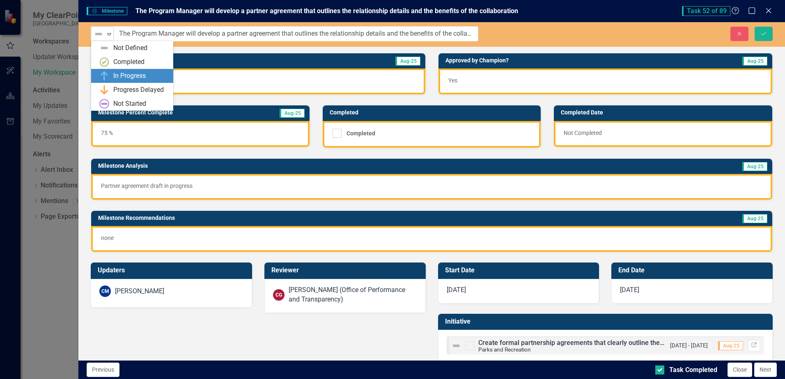
click at [100, 78] on img at bounding box center [104, 76] width 10 height 10
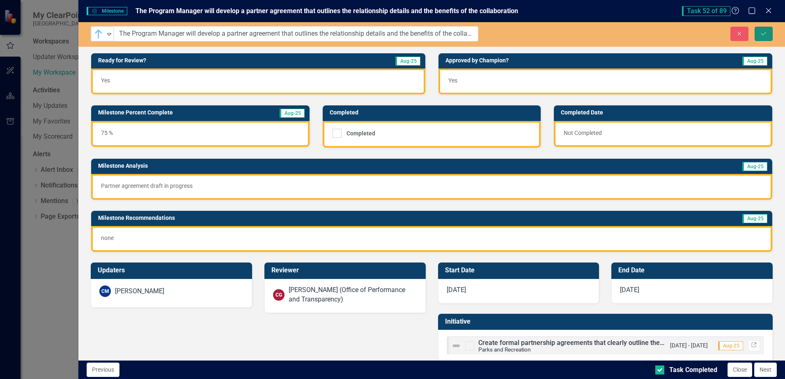
click at [760, 32] on button "Save" at bounding box center [764, 34] width 18 height 14
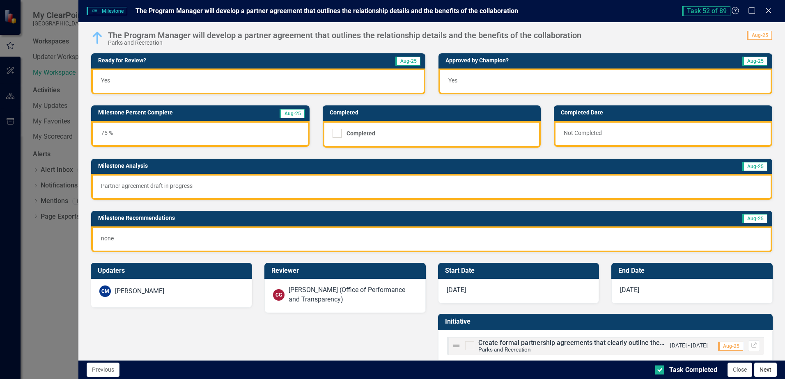
click at [762, 374] on button "Next" at bounding box center [765, 370] width 23 height 14
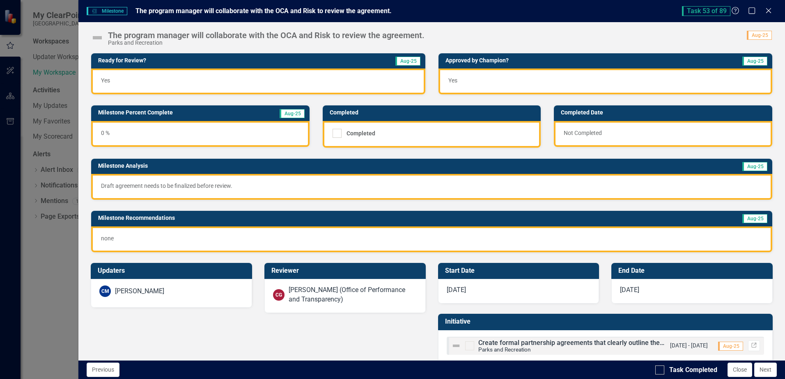
click at [97, 38] on img at bounding box center [97, 37] width 13 height 13
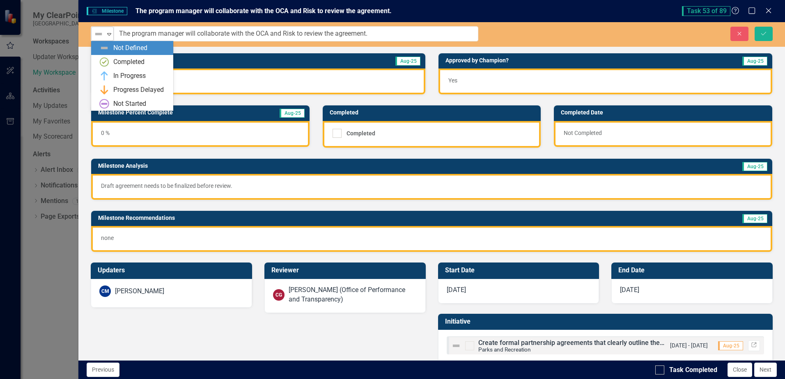
click at [104, 39] on div "Not Defined" at bounding box center [99, 34] width 11 height 10
click at [110, 79] on div "In Progress" at bounding box center [133, 76] width 69 height 10
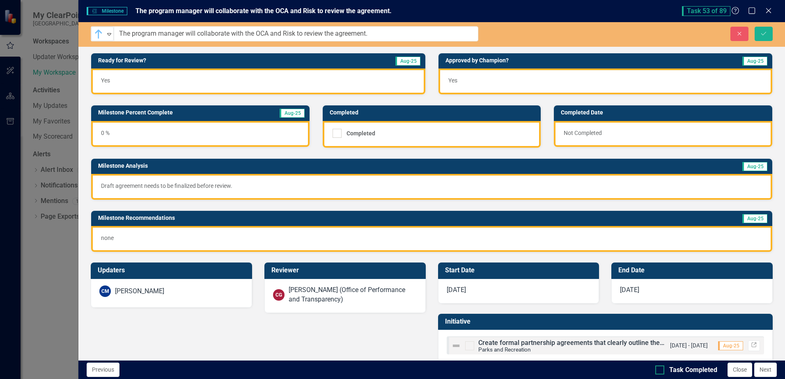
click at [664, 370] on div at bounding box center [659, 370] width 9 height 9
click at [661, 370] on input "Task Completed" at bounding box center [657, 368] width 5 height 5
checkbox input "true"
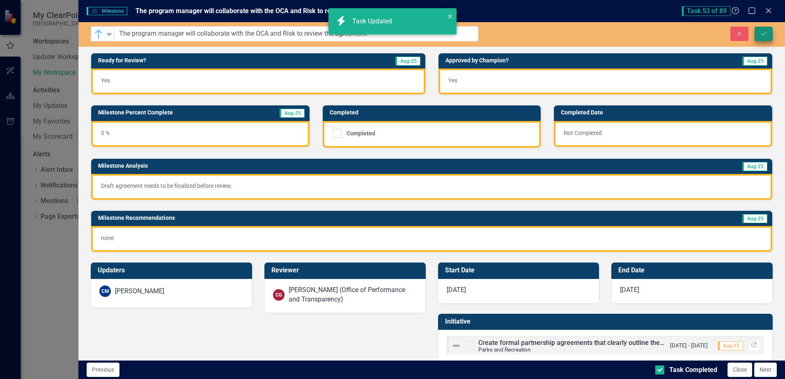
checkbox input "true"
click at [763, 35] on icon "submit" at bounding box center [763, 33] width 5 height 3
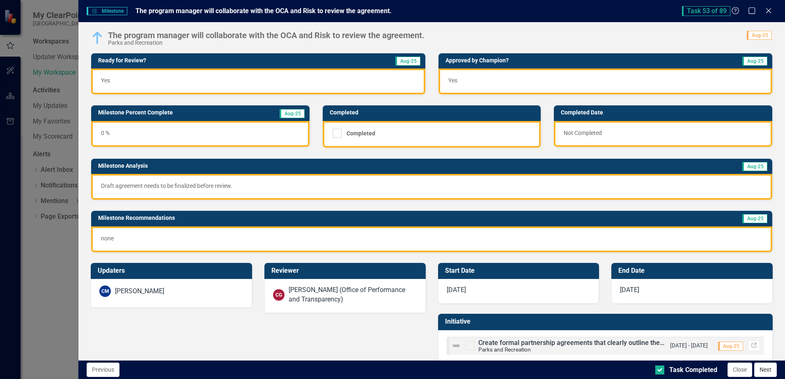
click at [769, 370] on button "Next" at bounding box center [765, 370] width 23 height 14
click at [99, 37] on img at bounding box center [97, 37] width 13 height 13
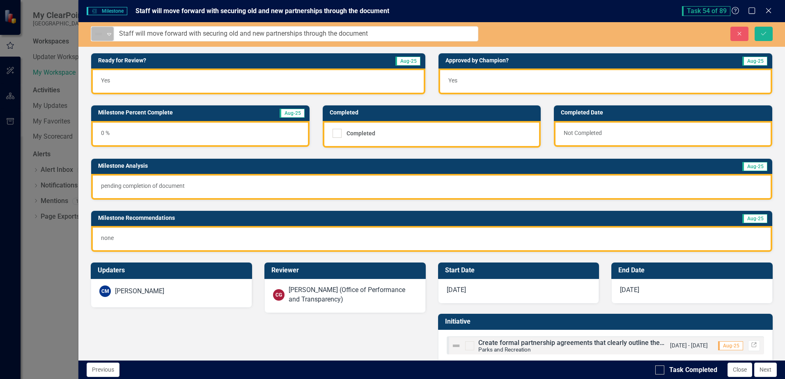
click at [111, 30] on div "Expand" at bounding box center [109, 34] width 8 height 14
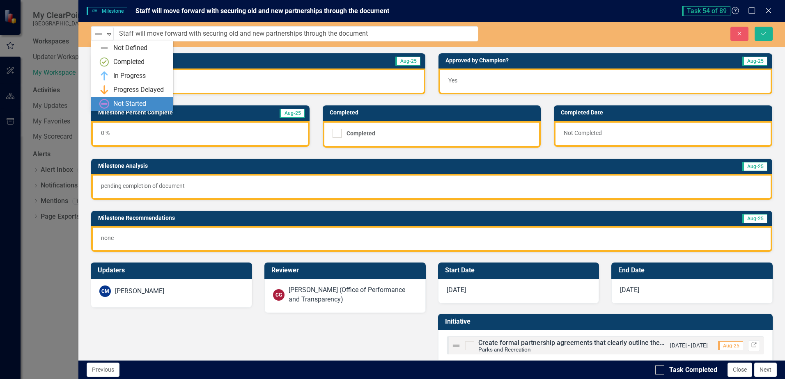
click at [115, 100] on div "Not Started" at bounding box center [129, 103] width 33 height 9
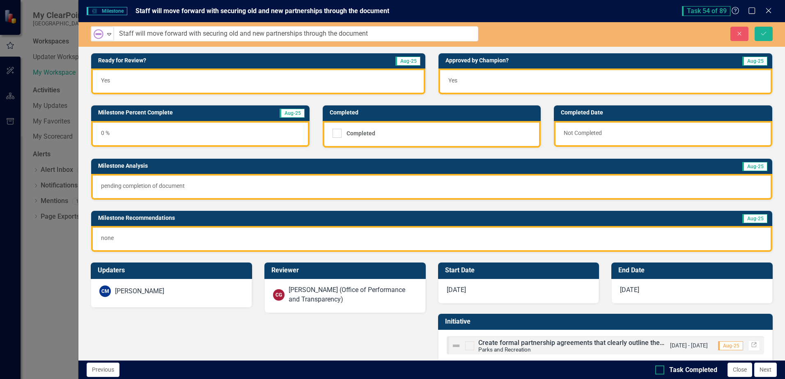
click at [675, 368] on div "Task Completed" at bounding box center [693, 370] width 48 height 9
click at [661, 368] on input "Task Completed" at bounding box center [657, 368] width 5 height 5
checkbox input "true"
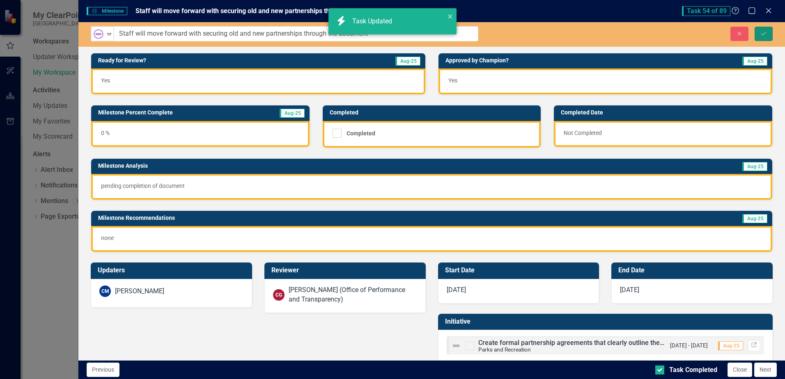
click at [767, 32] on icon "Save" at bounding box center [763, 34] width 7 height 6
checkbox input "true"
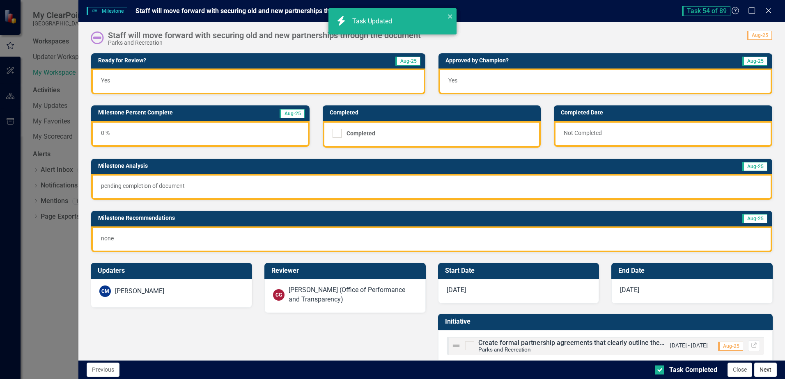
click at [757, 368] on button "Next" at bounding box center [765, 370] width 23 height 14
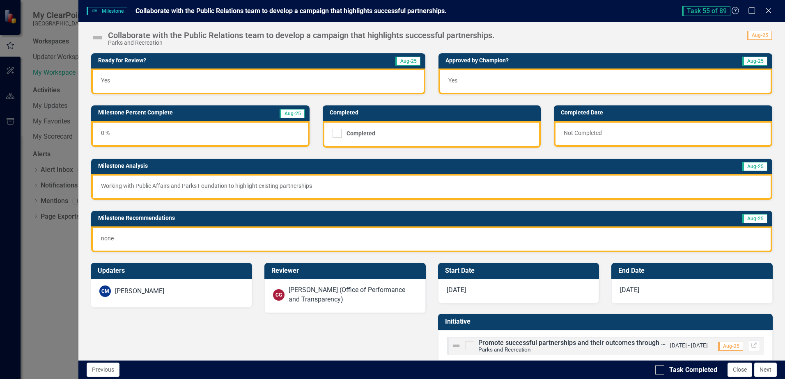
click at [93, 38] on img at bounding box center [97, 37] width 13 height 13
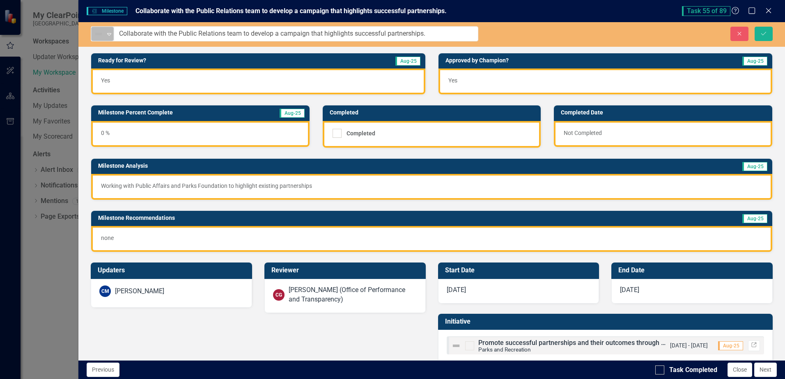
click at [111, 34] on icon "Expand" at bounding box center [109, 34] width 8 height 7
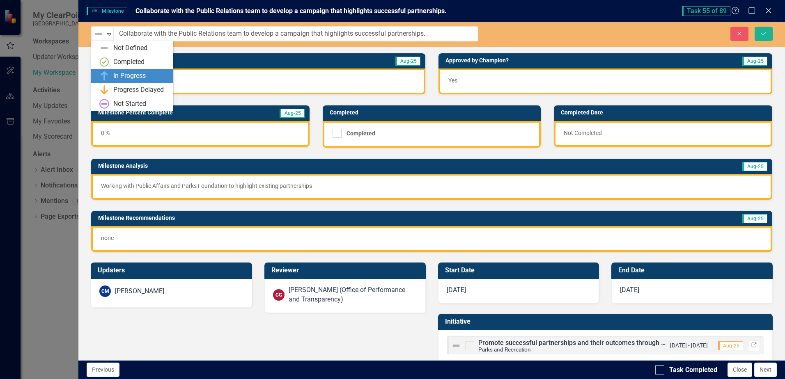
click at [115, 79] on div "In Progress" at bounding box center [129, 75] width 32 height 9
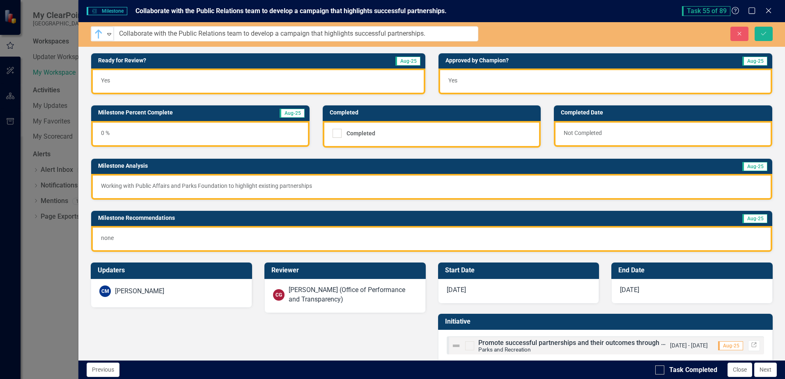
click at [106, 131] on div "0 %" at bounding box center [200, 134] width 218 height 26
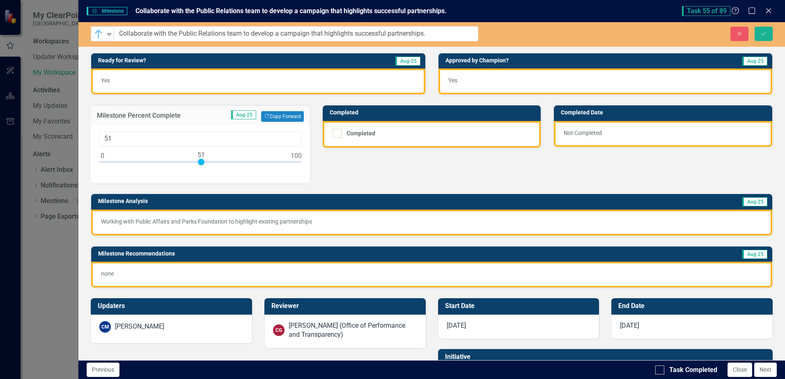
type input "50"
drag, startPoint x: 103, startPoint y: 163, endPoint x: 199, endPoint y: 166, distance: 96.2
click at [199, 166] on div at bounding box center [200, 164] width 203 height 10
click at [658, 369] on input "Task Completed" at bounding box center [657, 368] width 5 height 5
checkbox input "true"
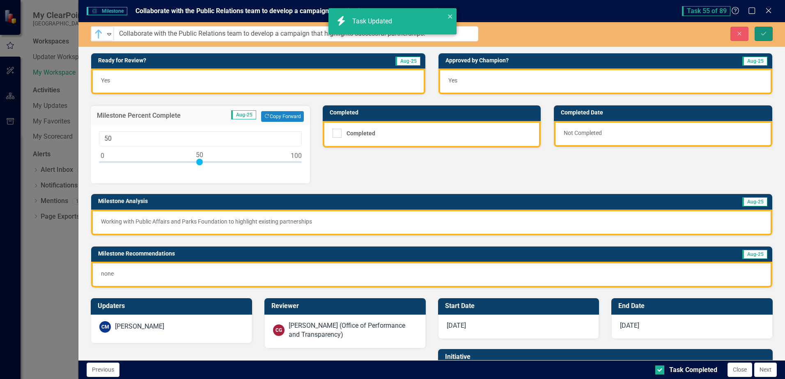
click at [761, 37] on button "Save" at bounding box center [764, 34] width 18 height 14
checkbox input "true"
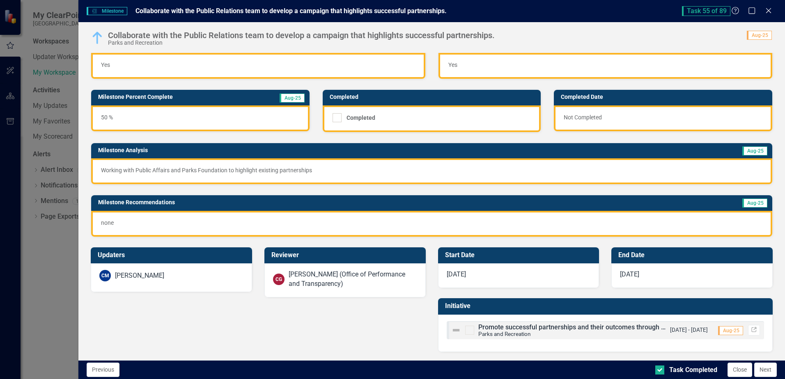
scroll to position [0, 0]
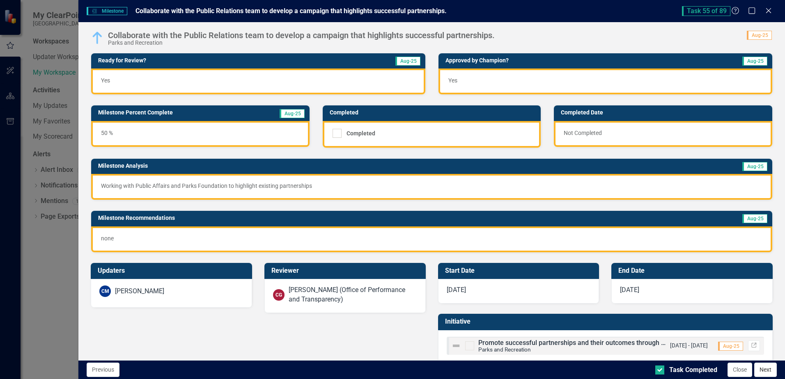
click at [764, 371] on button "Next" at bounding box center [765, 370] width 23 height 14
click at [97, 38] on img at bounding box center [97, 37] width 13 height 13
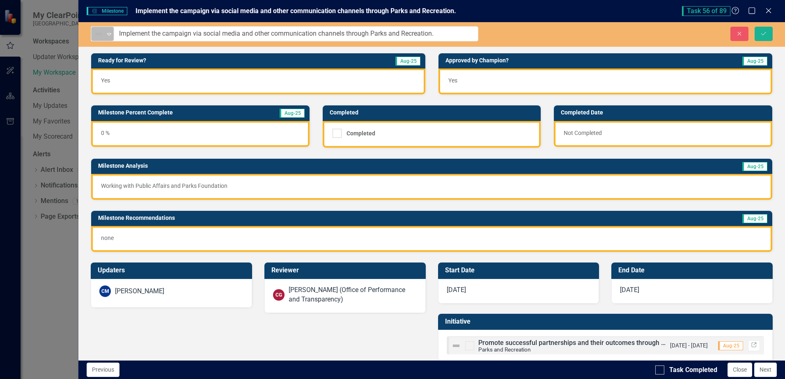
click at [103, 35] on img at bounding box center [99, 34] width 10 height 10
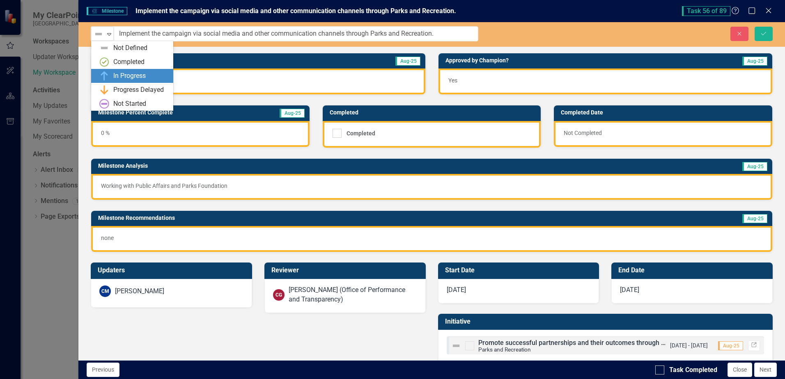
click at [113, 75] on div "In Progress" at bounding box center [133, 76] width 69 height 10
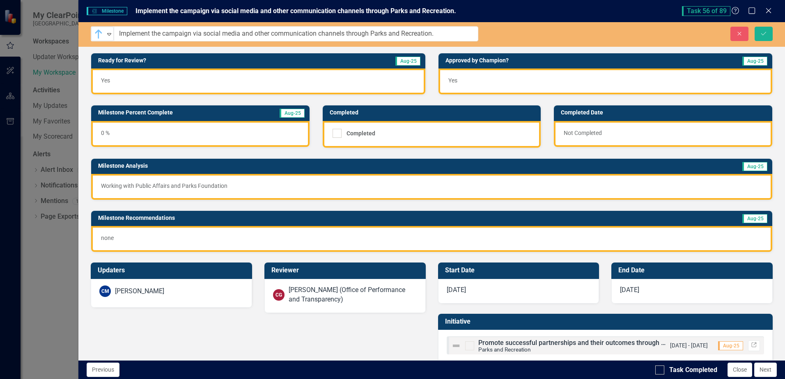
click at [102, 133] on div "0 %" at bounding box center [200, 134] width 218 height 26
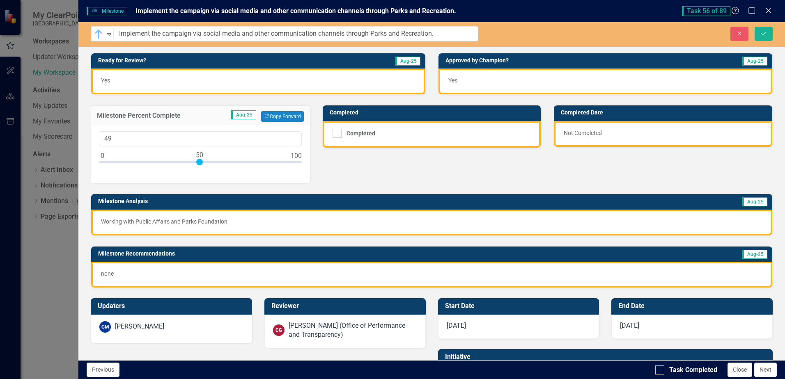
type input "50"
drag, startPoint x: 101, startPoint y: 162, endPoint x: 198, endPoint y: 168, distance: 96.3
click at [198, 168] on div at bounding box center [200, 164] width 203 height 10
click at [659, 371] on input "Task Completed" at bounding box center [657, 368] width 5 height 5
checkbox input "true"
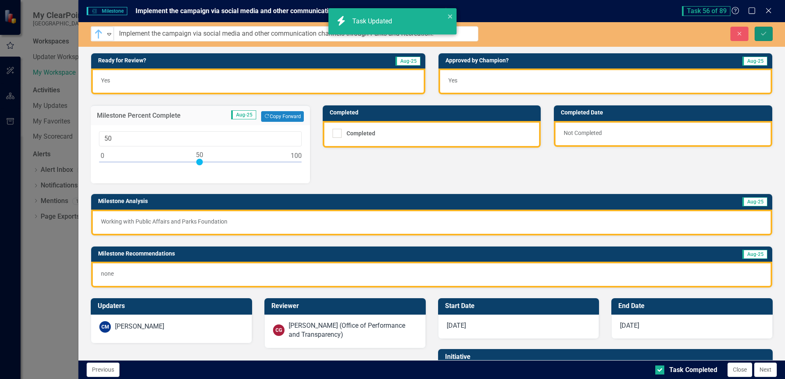
checkbox input "true"
click at [762, 38] on button "Save" at bounding box center [764, 34] width 18 height 14
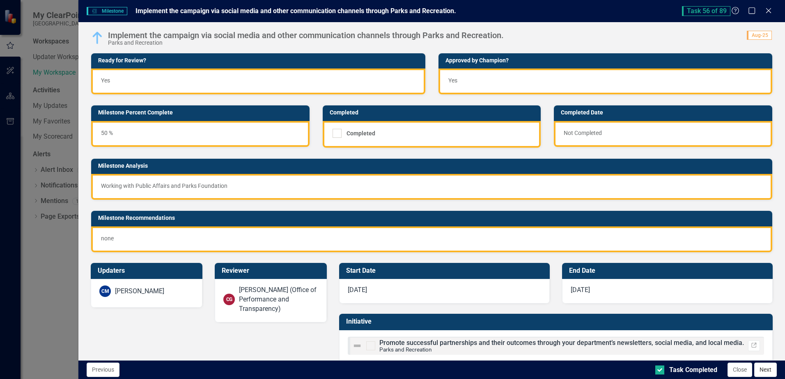
click at [765, 371] on button "Next" at bounding box center [765, 370] width 23 height 14
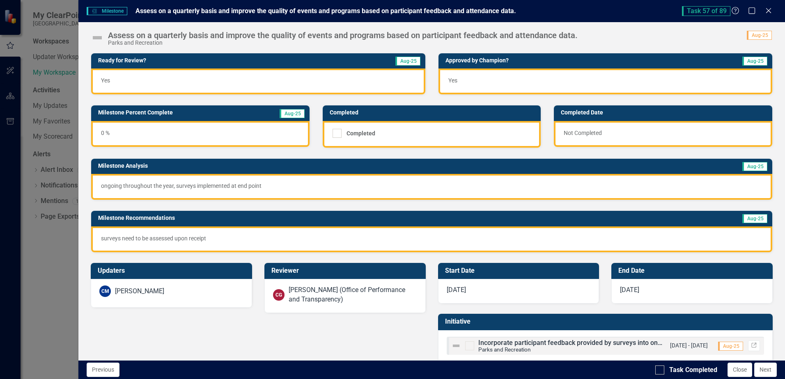
click at [104, 132] on div "0 %" at bounding box center [200, 134] width 218 height 26
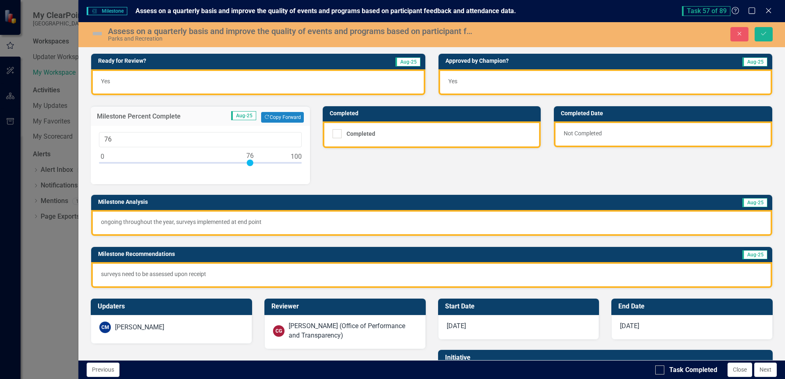
type input "75"
drag, startPoint x: 101, startPoint y: 159, endPoint x: 246, endPoint y: 177, distance: 146.5
click at [246, 177] on div "75" at bounding box center [200, 155] width 219 height 58
click at [659, 370] on input "Task Completed" at bounding box center [657, 368] width 5 height 5
checkbox input "true"
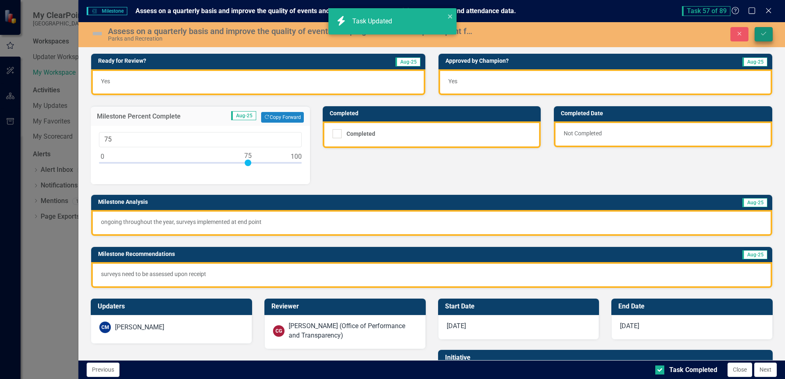
checkbox input "true"
click at [763, 31] on icon "Save" at bounding box center [763, 34] width 7 height 6
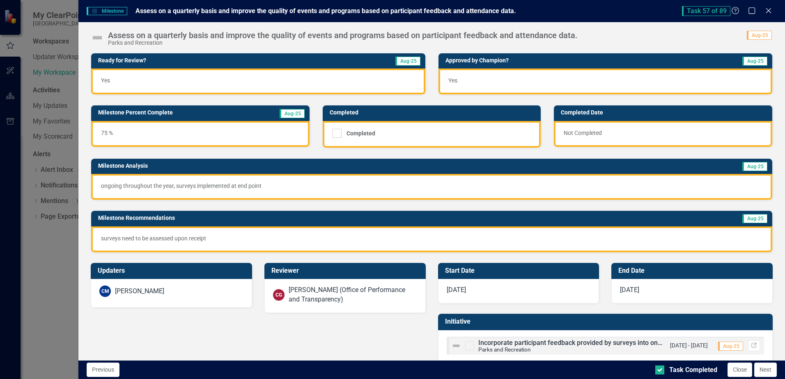
click at [97, 39] on img at bounding box center [97, 37] width 13 height 13
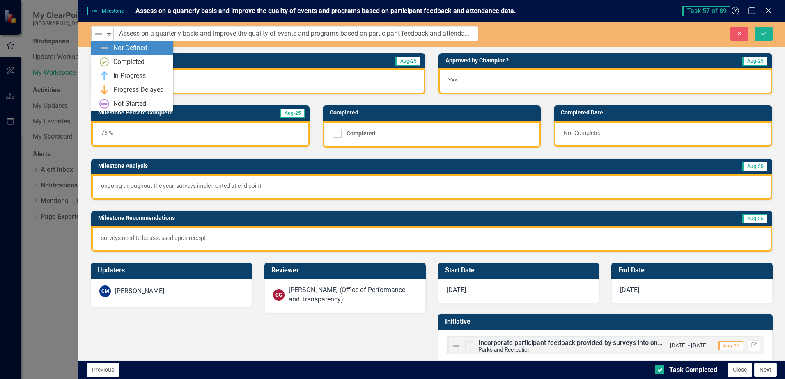
click at [106, 37] on icon "Expand" at bounding box center [109, 34] width 8 height 7
click at [117, 74] on div "In Progress" at bounding box center [129, 75] width 32 height 9
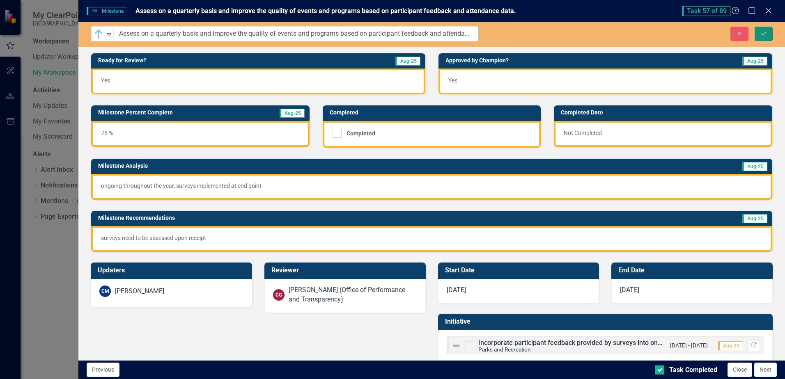
click at [759, 34] on button "Save" at bounding box center [764, 34] width 18 height 14
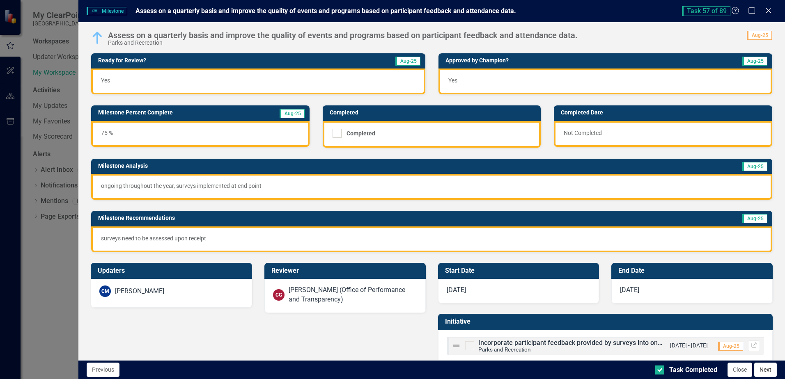
click at [766, 376] on button "Next" at bounding box center [765, 370] width 23 height 14
click at [97, 35] on img at bounding box center [97, 37] width 13 height 13
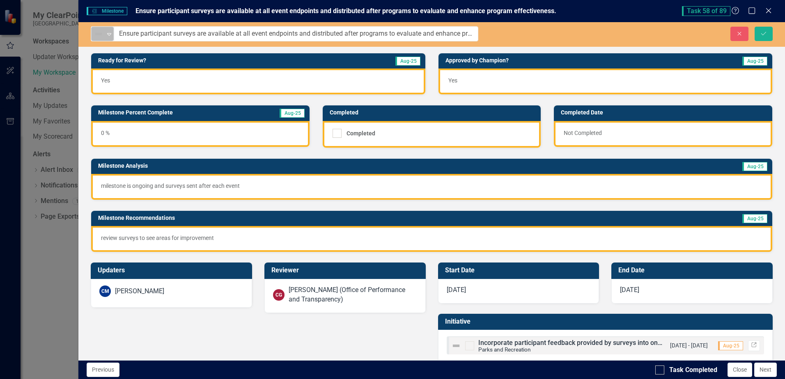
click at [98, 34] on img at bounding box center [99, 34] width 10 height 10
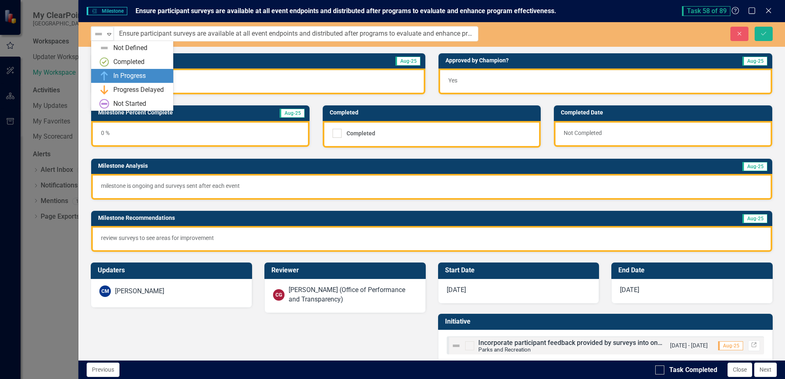
click at [118, 78] on div "In Progress" at bounding box center [129, 75] width 32 height 9
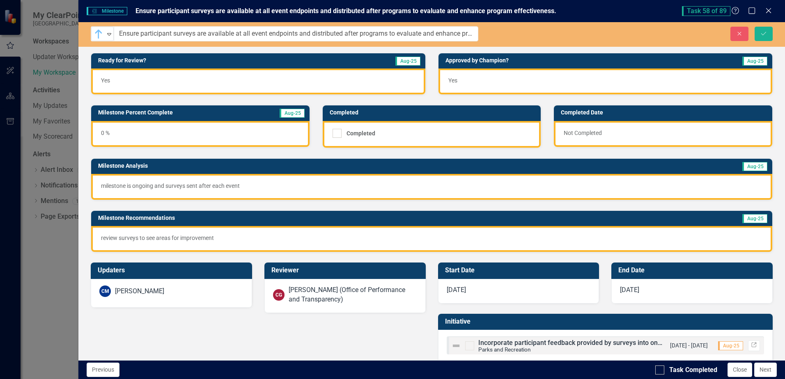
click at [104, 128] on div "0 %" at bounding box center [200, 134] width 218 height 26
click at [104, 129] on div "0 %" at bounding box center [200, 134] width 218 height 26
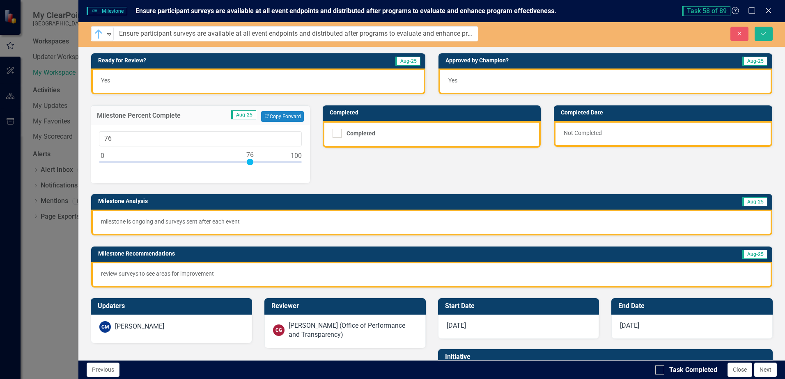
type input "75"
drag, startPoint x: 150, startPoint y: 168, endPoint x: 246, endPoint y: 175, distance: 96.3
click at [246, 175] on div "75" at bounding box center [200, 154] width 219 height 58
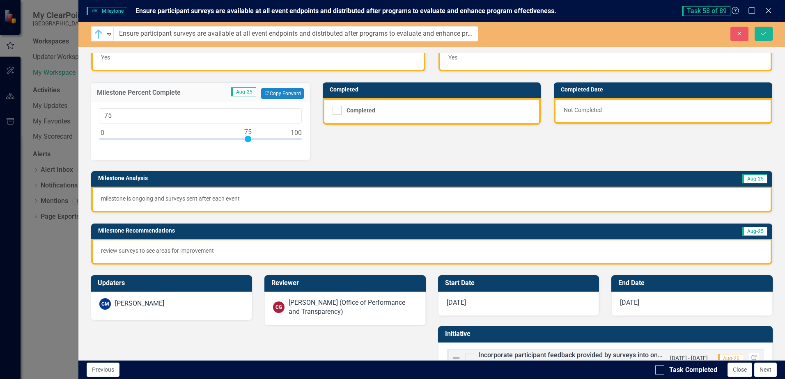
scroll to position [51, 0]
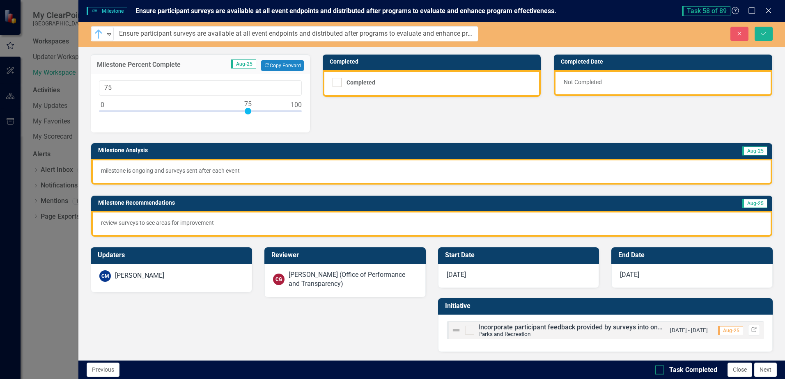
click at [660, 373] on div at bounding box center [659, 370] width 9 height 9
click at [660, 371] on input "Task Completed" at bounding box center [657, 368] width 5 height 5
checkbox input "true"
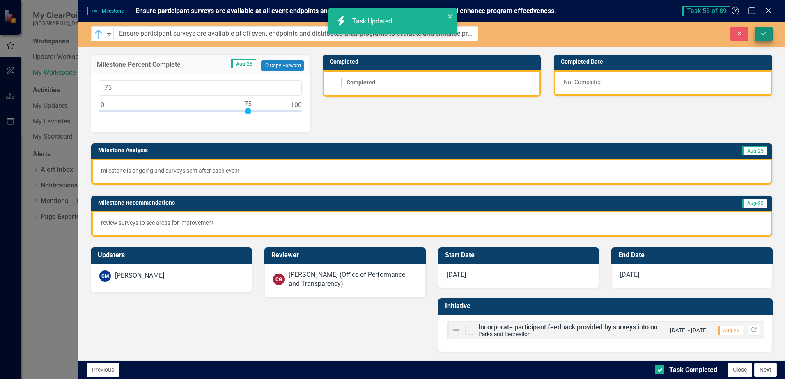
checkbox input "true"
click at [761, 36] on icon "Save" at bounding box center [763, 34] width 7 height 6
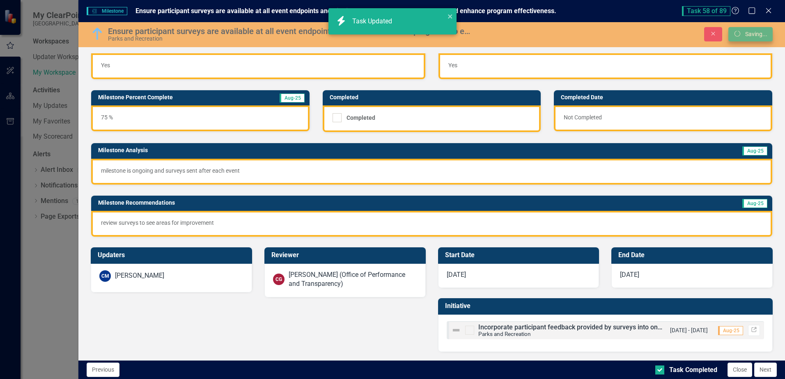
scroll to position [16, 0]
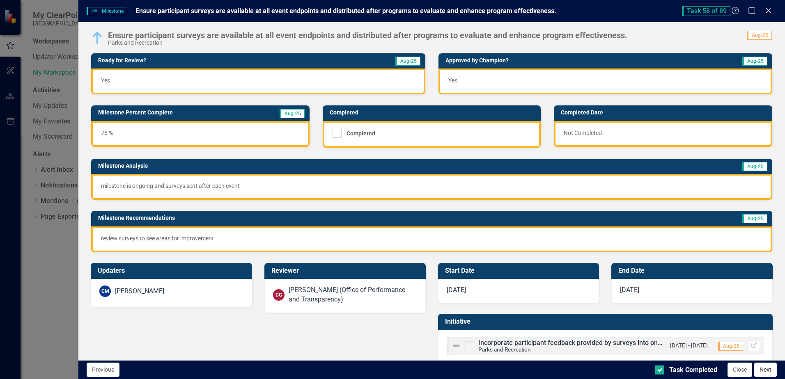
click at [761, 369] on button "Next" at bounding box center [765, 370] width 23 height 14
click at [770, 11] on icon "Close" at bounding box center [768, 11] width 10 height 8
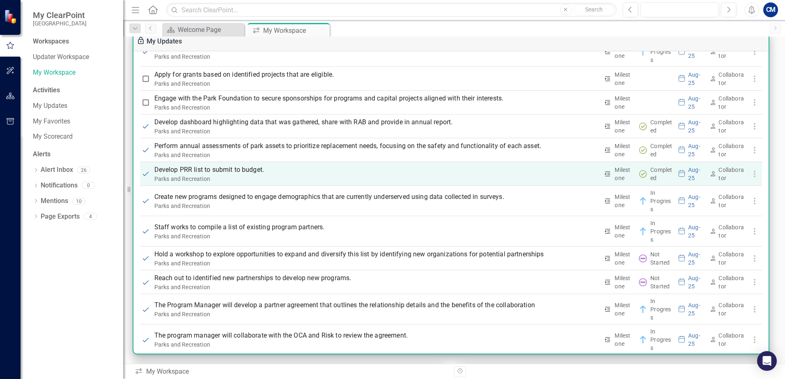
scroll to position [1659, 0]
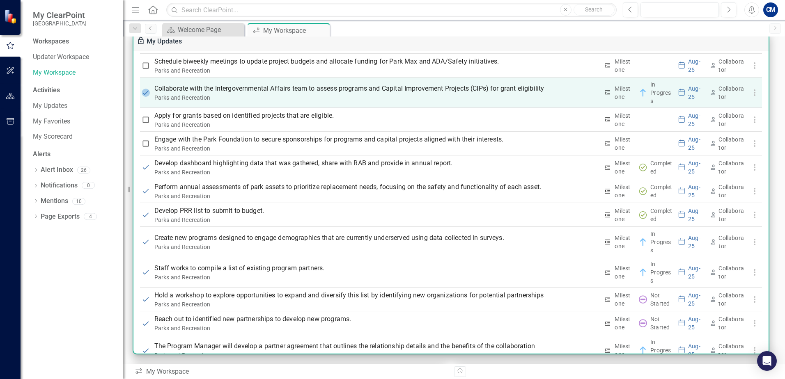
click at [146, 94] on input "checkbox" at bounding box center [146, 93] width 8 height 8
checkbox input "false"
click at [194, 90] on p "Collaborate with the Intergovernmental Affairs team to assess programs and Capi…" at bounding box center [376, 89] width 445 height 10
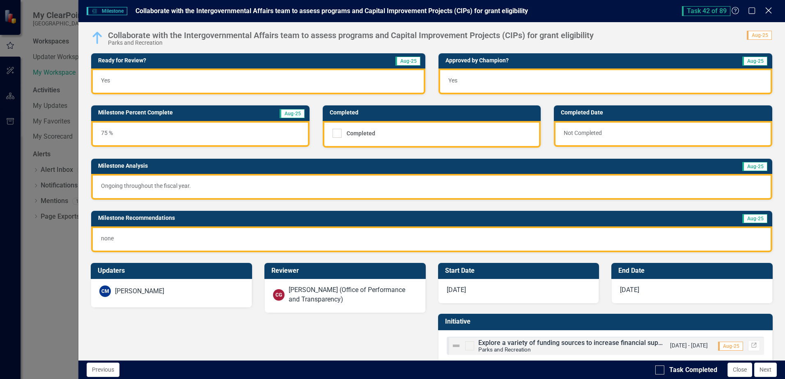
click at [765, 9] on icon "Close" at bounding box center [768, 11] width 10 height 8
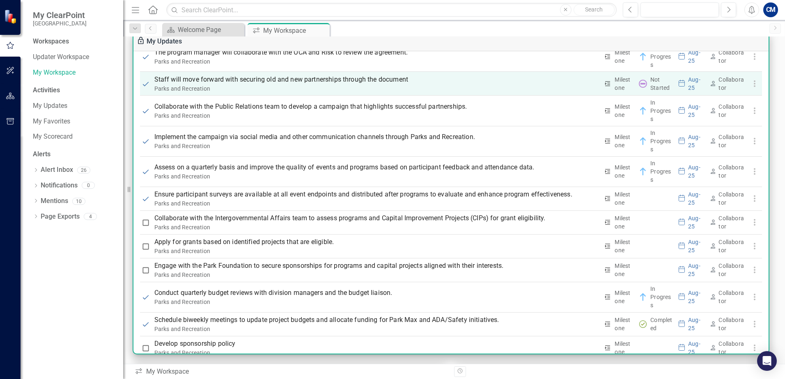
scroll to position [2029, 0]
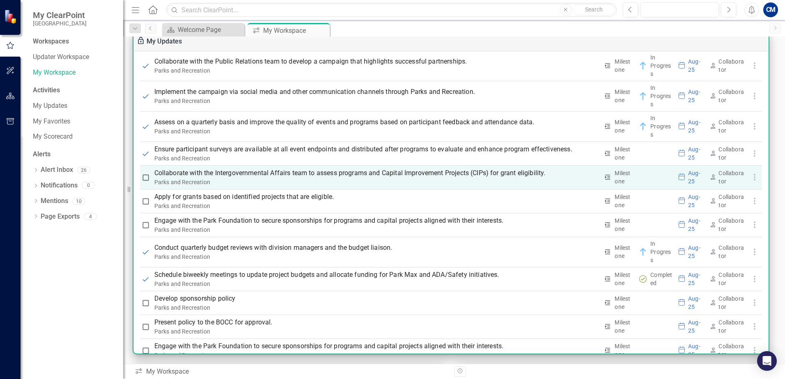
click at [201, 169] on th "Collaborate with the Intergovernmental Affairs team to assess programs and Capi…" at bounding box center [377, 177] width 450 height 24
click at [179, 171] on p "Collaborate with the Intergovernmental Affairs team to assess programs and Capi…" at bounding box center [376, 173] width 445 height 10
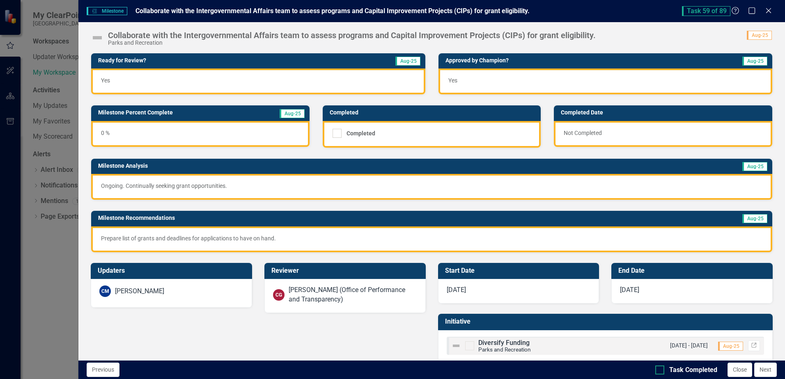
click at [661, 371] on div at bounding box center [659, 370] width 9 height 9
click at [661, 371] on input "Task Completed" at bounding box center [657, 368] width 5 height 5
checkbox input "true"
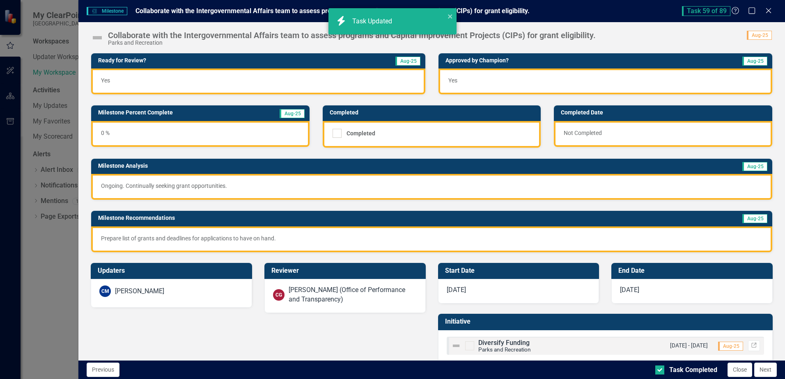
click at [96, 39] on img at bounding box center [97, 37] width 13 height 13
checkbox input "true"
click at [95, 39] on img at bounding box center [97, 37] width 13 height 13
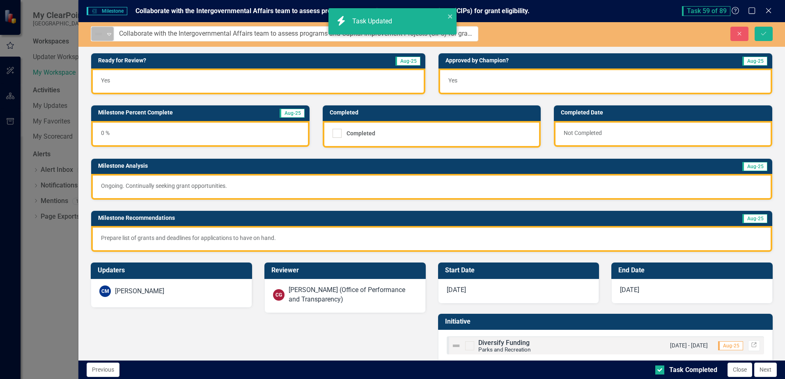
click at [99, 40] on div "Not Defined Expand" at bounding box center [102, 34] width 23 height 14
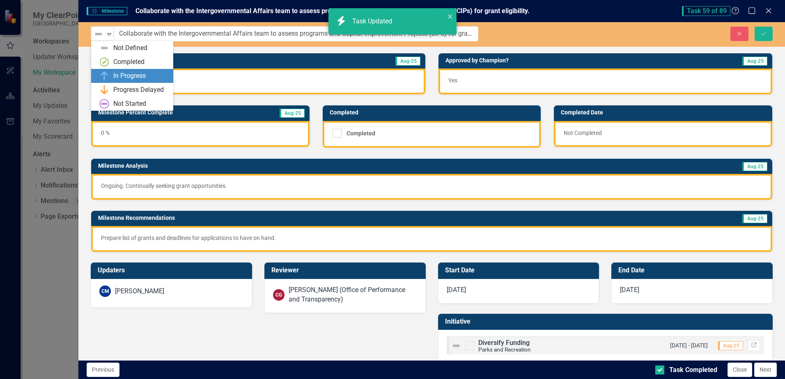
click at [106, 73] on img at bounding box center [104, 76] width 10 height 10
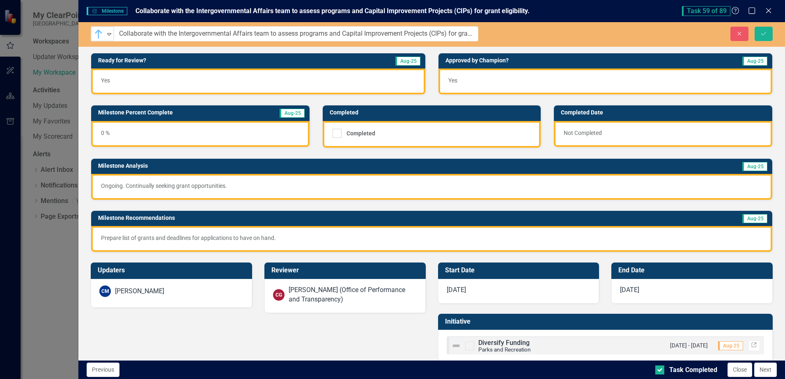
click at [124, 135] on div "0 %" at bounding box center [200, 134] width 218 height 26
click at [110, 131] on div "0 %" at bounding box center [200, 134] width 218 height 26
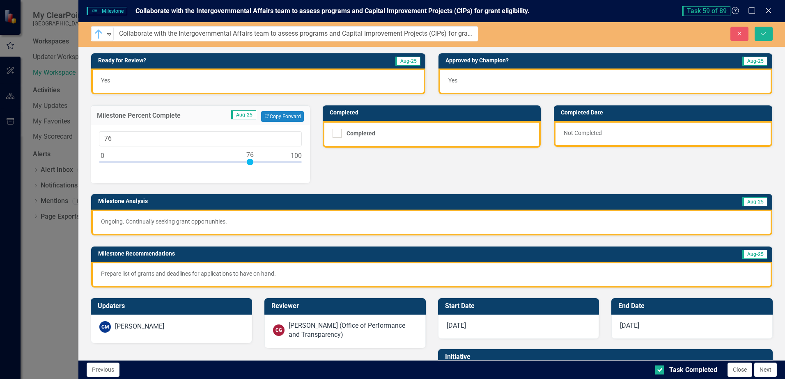
type input "75"
drag, startPoint x: 101, startPoint y: 161, endPoint x: 245, endPoint y: 169, distance: 144.4
click at [246, 169] on div at bounding box center [200, 164] width 203 height 10
click at [760, 31] on icon "Save" at bounding box center [763, 34] width 7 height 6
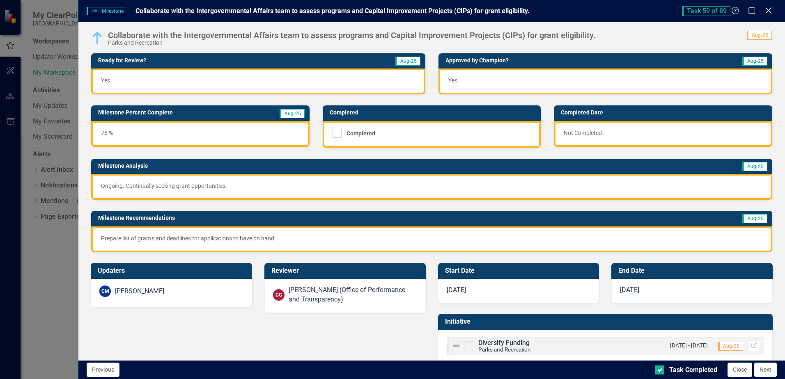
click at [769, 9] on icon "Close" at bounding box center [768, 11] width 10 height 8
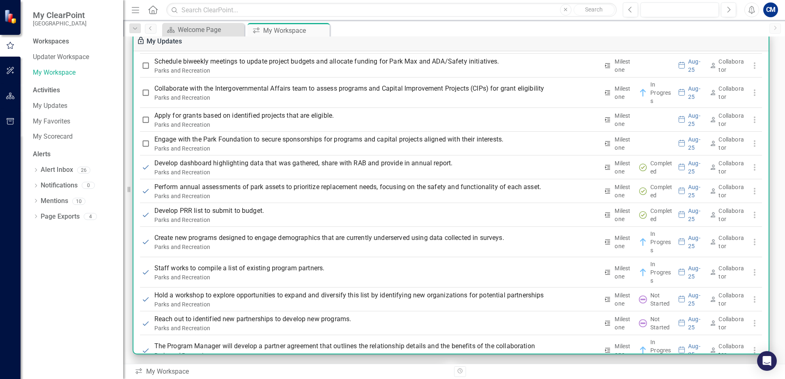
scroll to position [1618, 0]
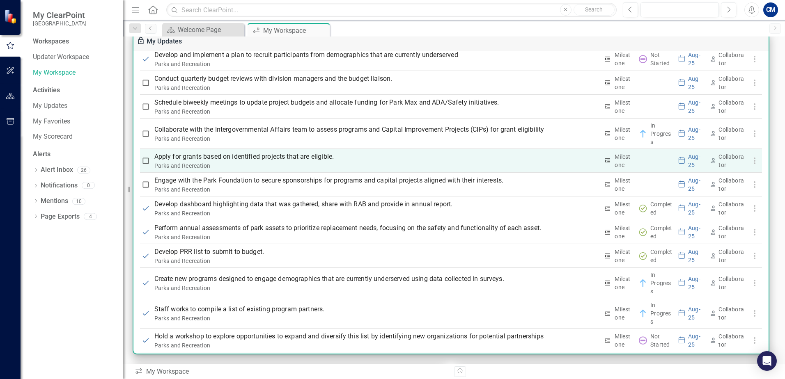
click at [200, 156] on p "Apply for grants based on identified projects that are eligible." at bounding box center [376, 157] width 445 height 10
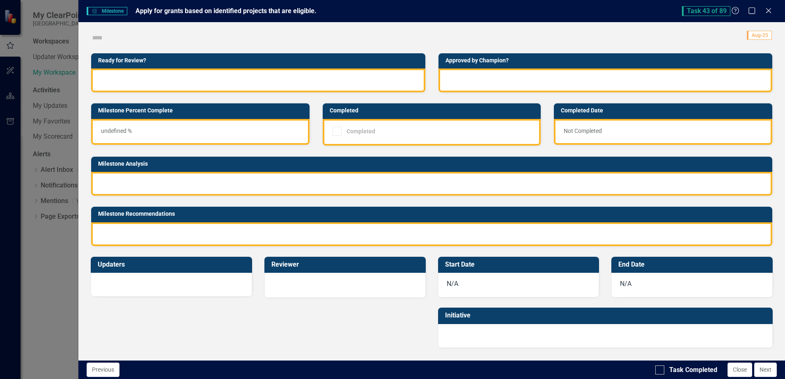
checkbox input "true"
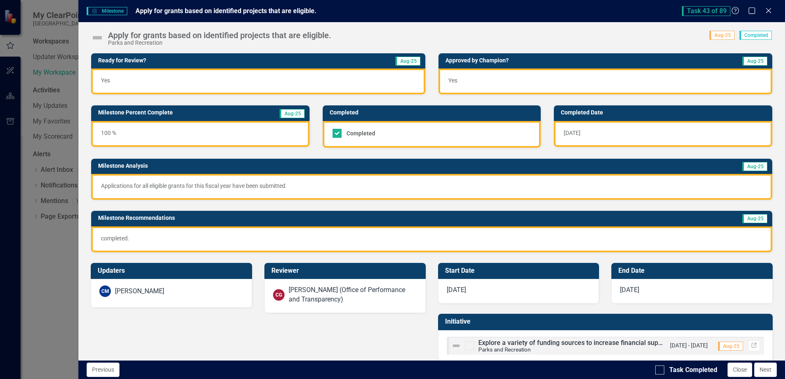
click at [775, 8] on div "Task 43 of 89 Help Maximize Close" at bounding box center [729, 11] width 95 height 10
click at [764, 11] on icon "Close" at bounding box center [768, 11] width 10 height 8
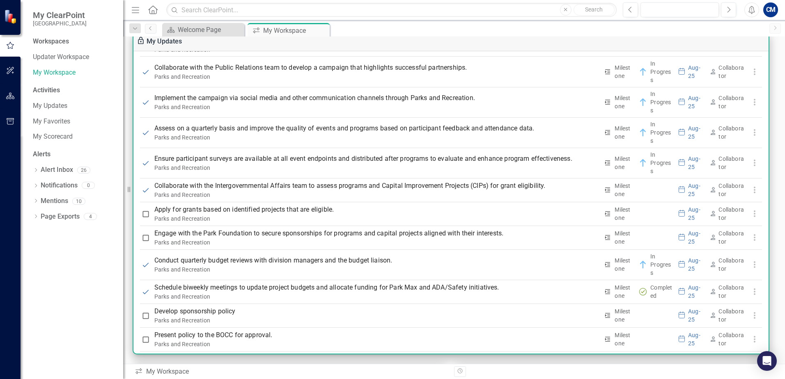
scroll to position [2029, 0]
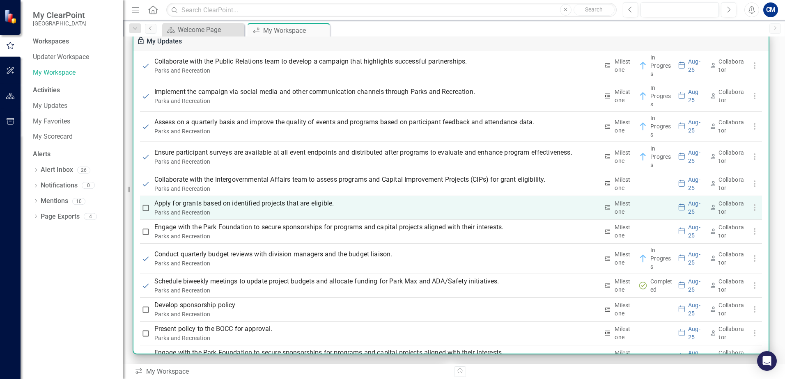
click at [217, 207] on p "Apply for grants based on identified projects that are eligible." at bounding box center [376, 204] width 445 height 10
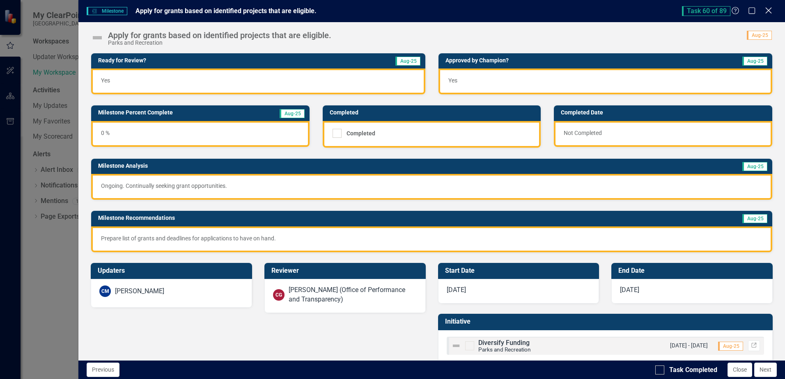
click at [772, 11] on icon "Close" at bounding box center [768, 11] width 10 height 8
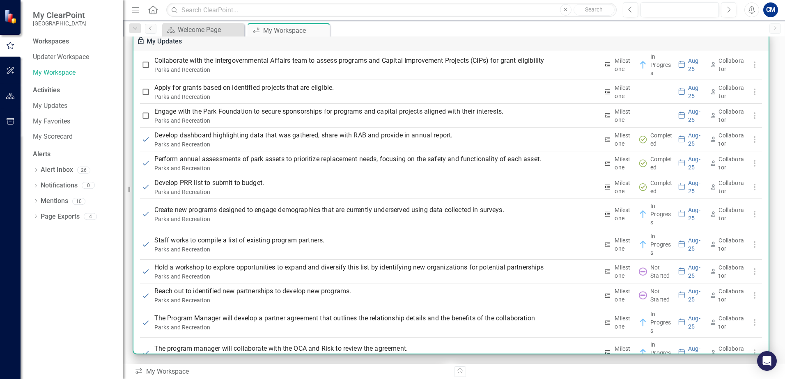
scroll to position [1659, 0]
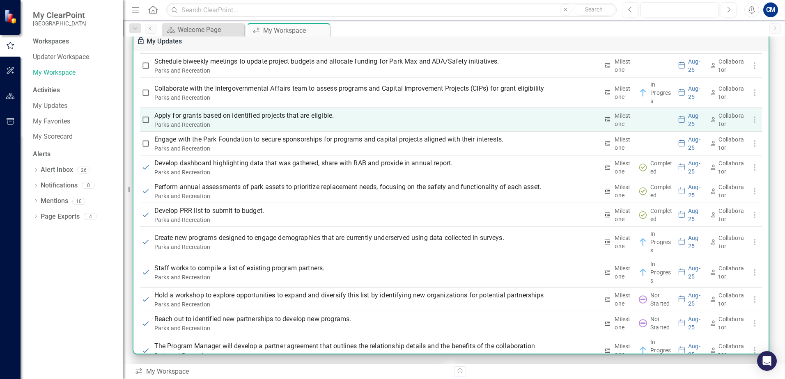
click at [210, 114] on p "Apply for grants based on identified projects that are eligible." at bounding box center [376, 116] width 445 height 10
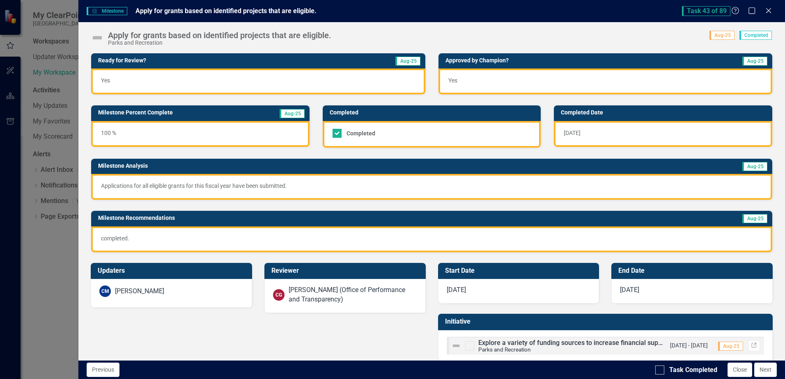
drag, startPoint x: 289, startPoint y: 184, endPoint x: 122, endPoint y: 186, distance: 166.3
click at [122, 186] on p "Applications for all eligible grants for this fiscal year have been submitted." at bounding box center [432, 186] width 662 height 8
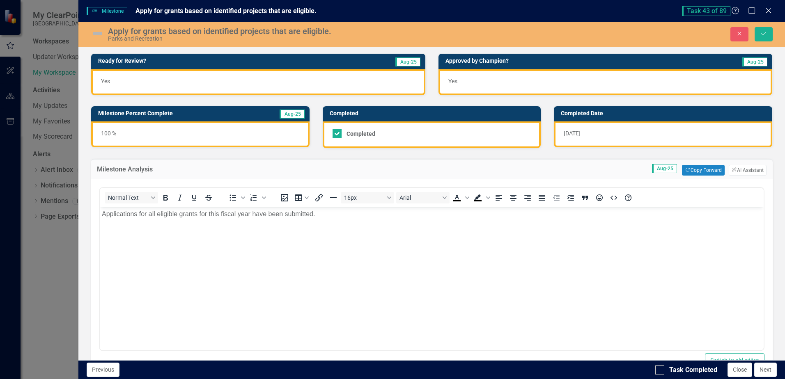
scroll to position [0, 0]
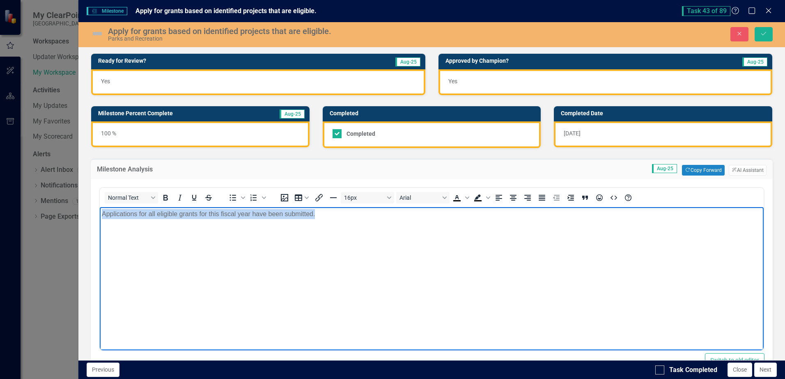
drag, startPoint x: 100, startPoint y: 214, endPoint x: 366, endPoint y: 220, distance: 265.8
click at [366, 220] on body "Applications for all eligible grants for this fiscal year have been submitted." at bounding box center [432, 268] width 664 height 123
copy p "Applications for all eligible grants for this fiscal year have been submitted."
click at [761, 33] on icon "Save" at bounding box center [763, 34] width 7 height 6
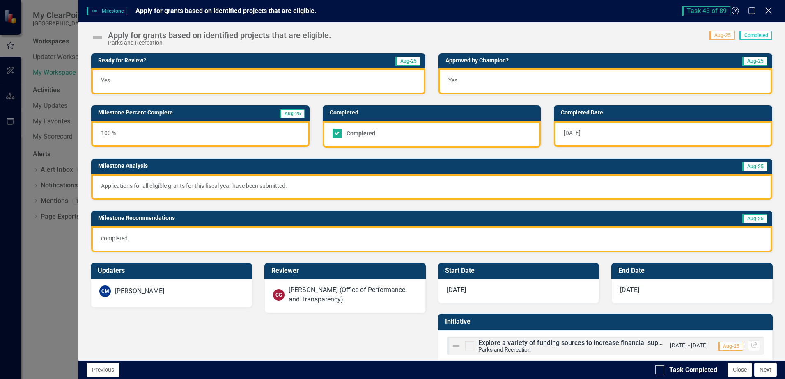
click at [765, 11] on icon "Close" at bounding box center [768, 11] width 10 height 8
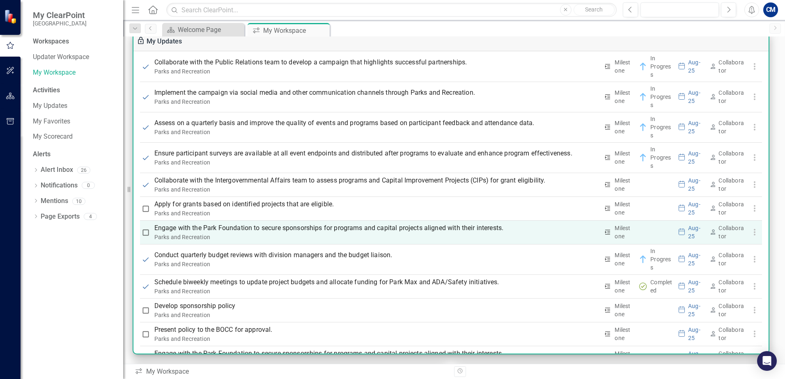
scroll to position [2029, 0]
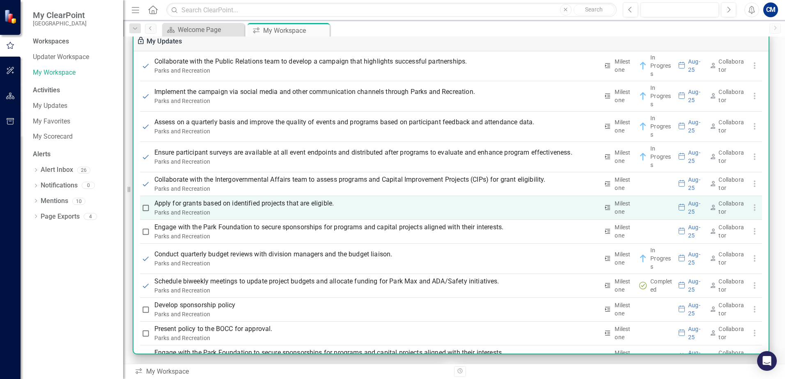
click at [254, 205] on p "Apply for grants based on identified projects that are eligible." at bounding box center [376, 204] width 445 height 10
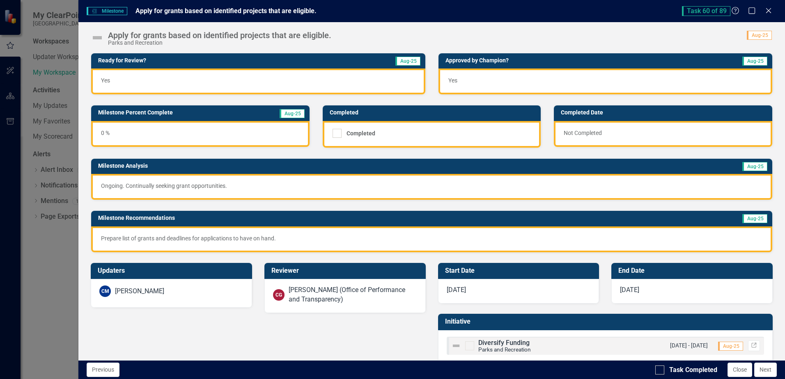
click at [209, 182] on p "Ongoing. Continually seeking grant opportunities." at bounding box center [432, 186] width 662 height 8
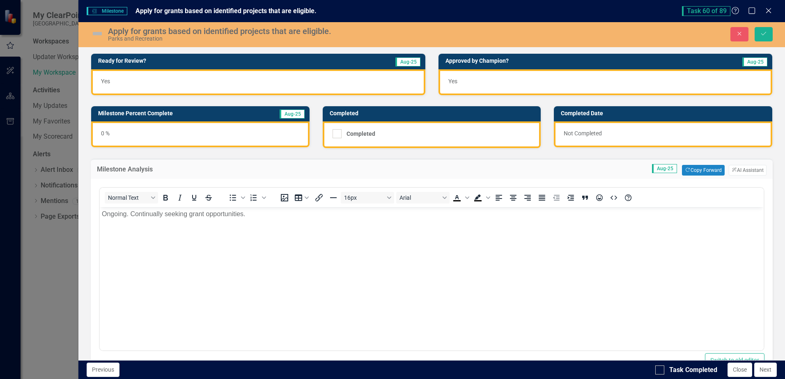
scroll to position [0, 0]
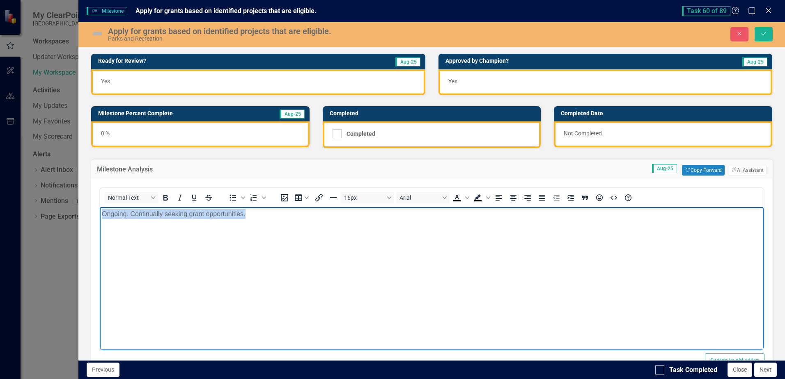
drag, startPoint x: 268, startPoint y: 217, endPoint x: -56, endPoint y: 221, distance: 323.6
click at [100, 221] on html "Ongoing. Continually seeking grant opportunities." at bounding box center [432, 268] width 664 height 123
click at [101, 133] on div "0 %" at bounding box center [200, 135] width 218 height 26
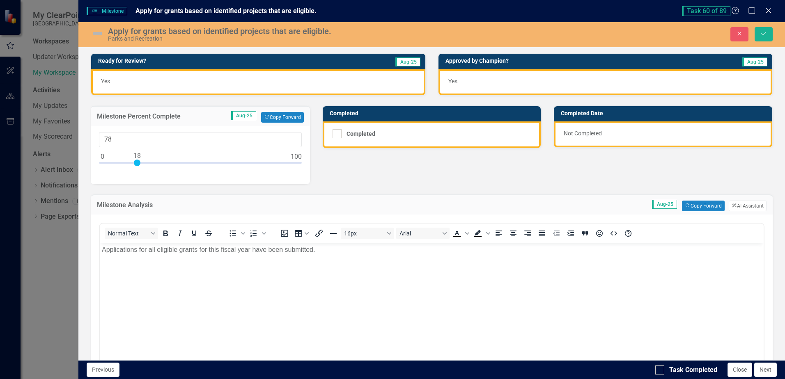
type input "100"
drag, startPoint x: 106, startPoint y: 163, endPoint x: 425, endPoint y: 161, distance: 318.7
click at [425, 161] on div "Ready for Review? Aug-25 Yes Approved by [PERSON_NAME]? Aug-25 Yes Milestone Pe…" at bounding box center [432, 256] width 694 height 427
click at [335, 133] on input "Completed" at bounding box center [335, 131] width 5 height 5
checkbox input "true"
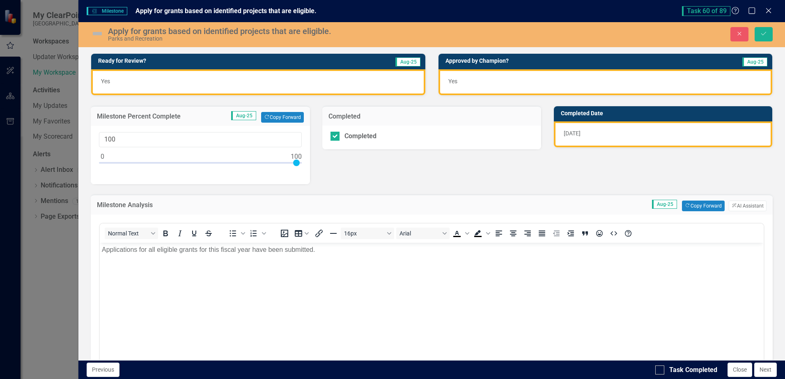
click at [99, 33] on img at bounding box center [97, 33] width 13 height 13
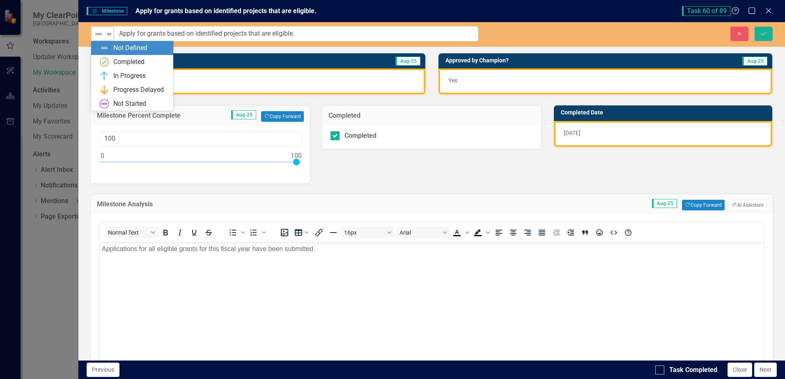
click at [103, 36] on img at bounding box center [99, 34] width 10 height 10
click at [122, 62] on div "Completed" at bounding box center [128, 61] width 31 height 9
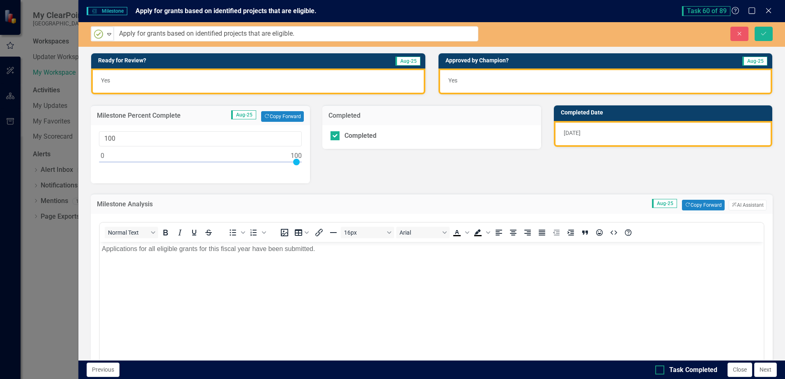
click at [662, 370] on div at bounding box center [659, 370] width 9 height 9
click at [661, 370] on input "Task Completed" at bounding box center [657, 368] width 5 height 5
checkbox input "true"
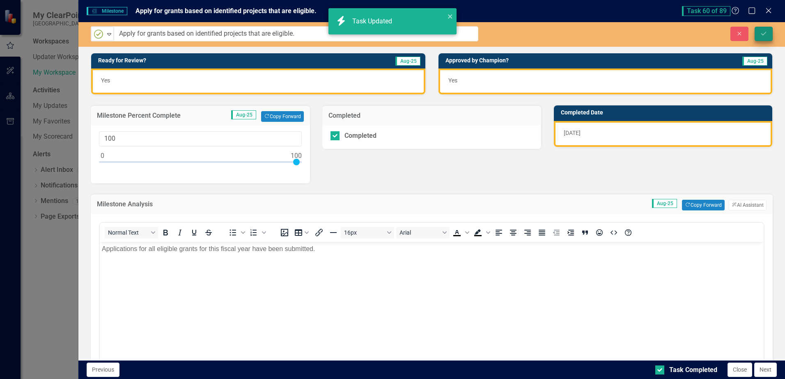
checkbox input "true"
click at [765, 32] on icon "Save" at bounding box center [763, 34] width 7 height 6
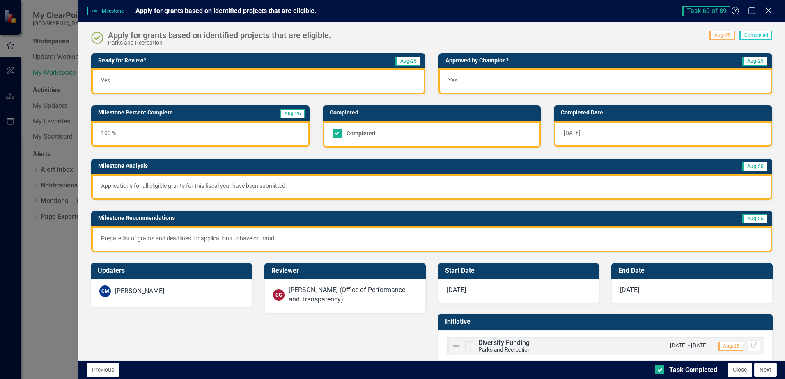
click at [770, 7] on icon "Close" at bounding box center [768, 11] width 10 height 8
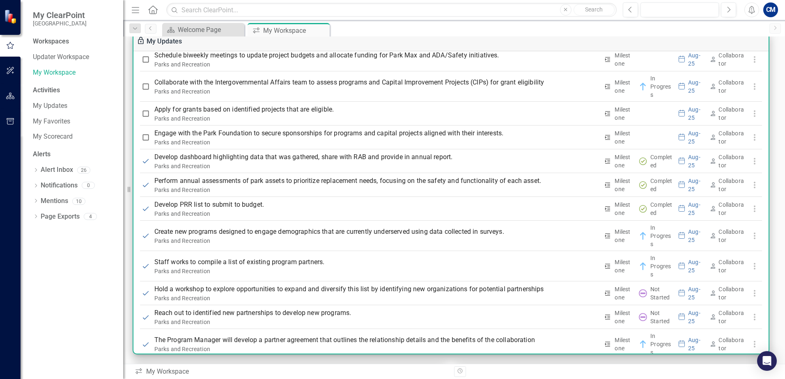
scroll to position [1659, 0]
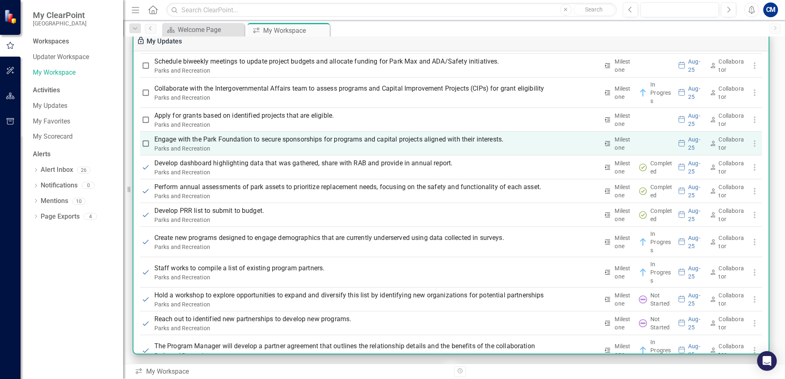
click at [223, 140] on p "Engage with the Park Foundation to secure sponsorships for programs and capital…" at bounding box center [376, 140] width 445 height 10
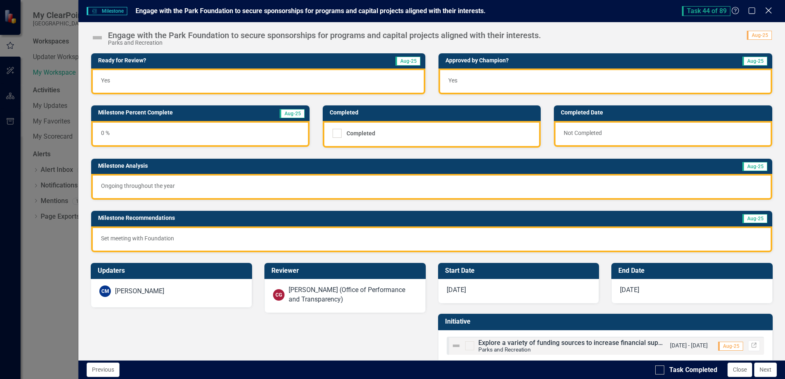
click at [770, 10] on icon "Close" at bounding box center [768, 11] width 10 height 8
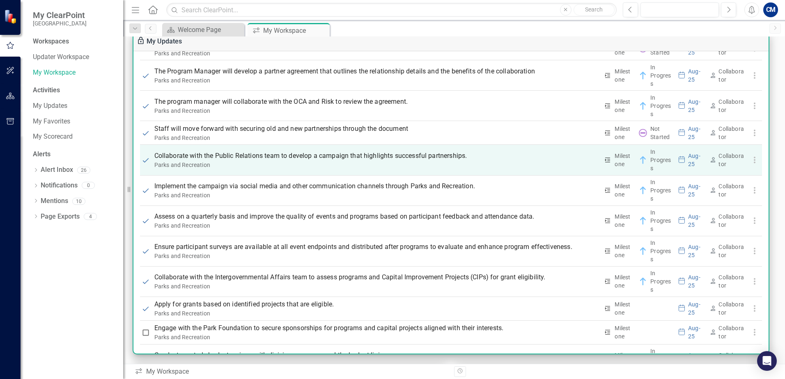
scroll to position [1988, 0]
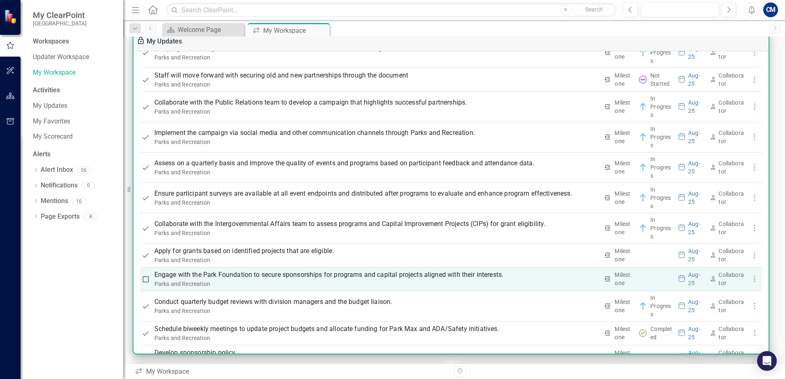
click at [237, 275] on p "Engage with the Park Foundation to secure sponsorships for programs and capital…" at bounding box center [376, 275] width 445 height 10
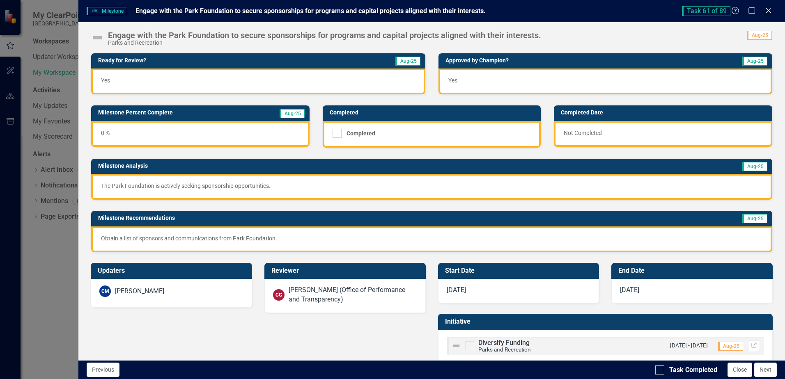
click at [105, 136] on div "0 %" at bounding box center [200, 134] width 218 height 26
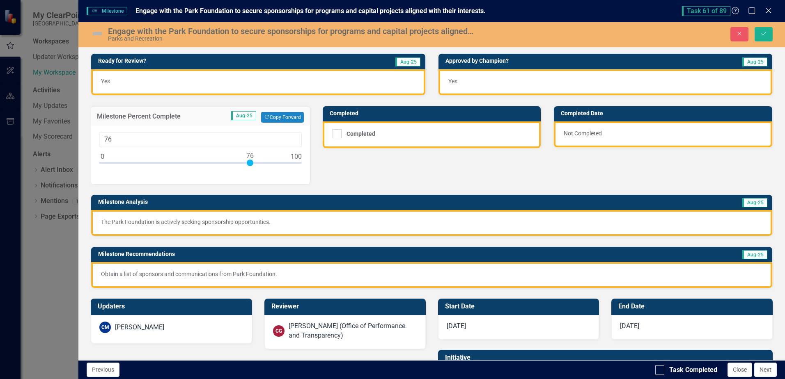
type input "75"
drag, startPoint x: 102, startPoint y: 162, endPoint x: 241, endPoint y: 159, distance: 139.2
click at [248, 168] on div at bounding box center [200, 165] width 203 height 10
click at [101, 34] on img at bounding box center [97, 33] width 13 height 13
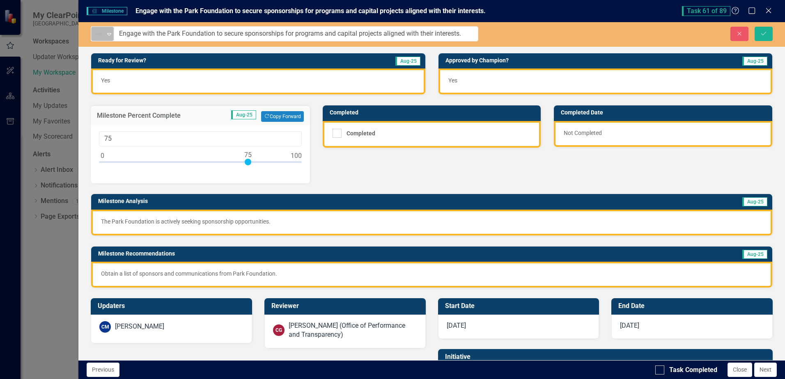
click at [105, 33] on div "Not Defined" at bounding box center [99, 33] width 12 height 11
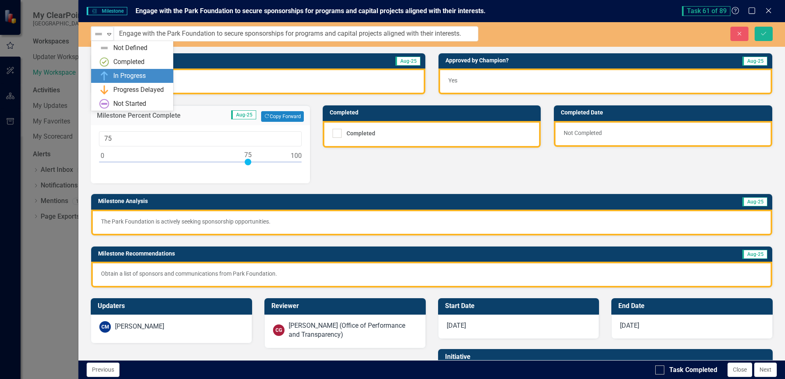
click at [111, 71] on div "In Progress" at bounding box center [132, 76] width 82 height 14
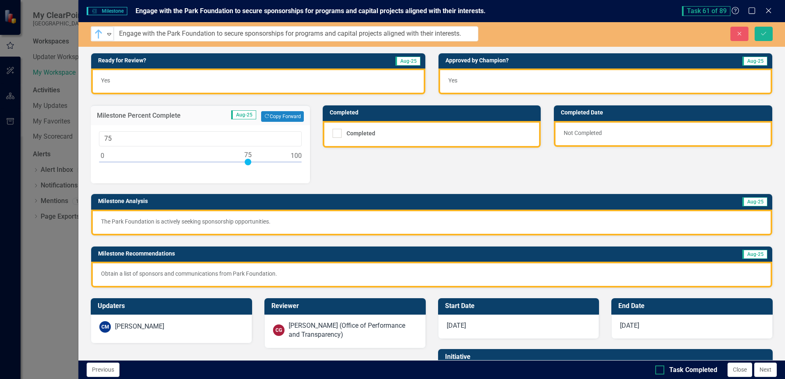
click at [659, 370] on input "Task Completed" at bounding box center [657, 368] width 5 height 5
checkbox input "true"
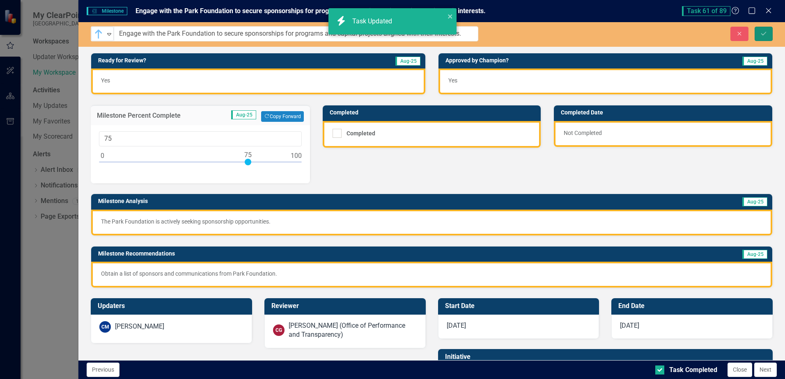
checkbox input "true"
click at [764, 34] on icon "submit" at bounding box center [763, 33] width 5 height 3
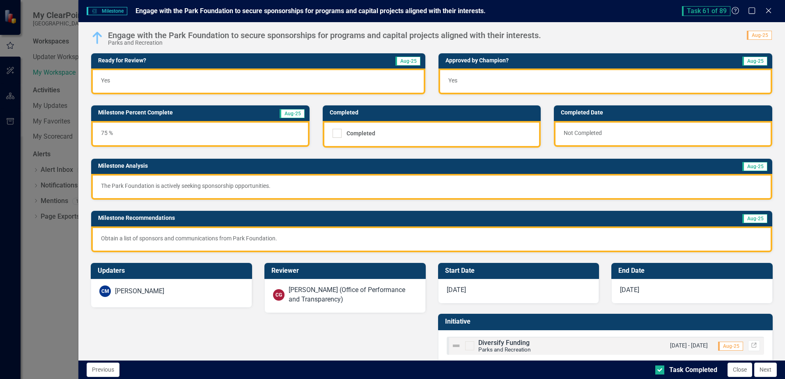
drag, startPoint x: 770, startPoint y: 7, endPoint x: 746, endPoint y: 16, distance: 25.5
click at [769, 7] on icon "Close" at bounding box center [769, 10] width 8 height 7
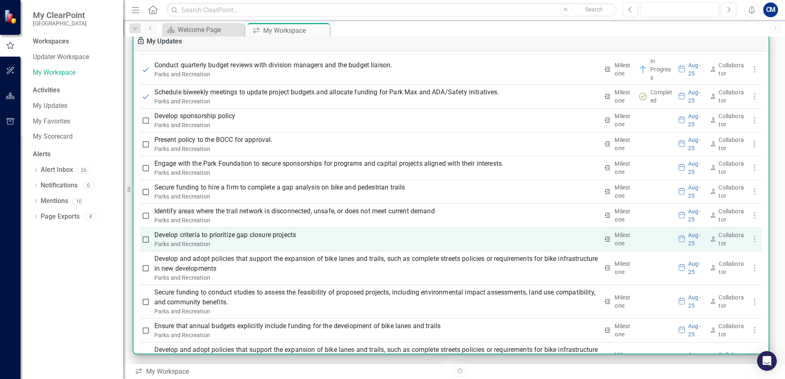
scroll to position [2152, 0]
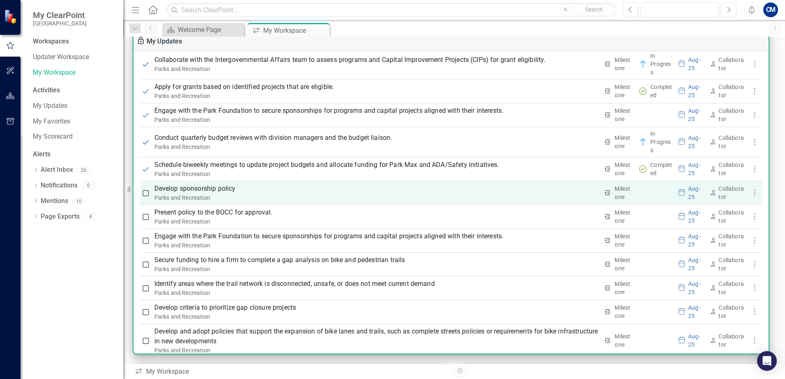
click at [201, 184] on p "Develop sponsorship policy" at bounding box center [376, 189] width 445 height 10
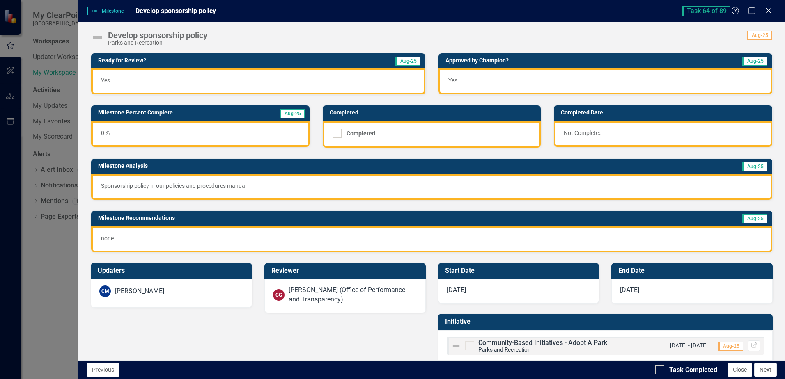
click at [104, 133] on div "0 %" at bounding box center [200, 134] width 218 height 26
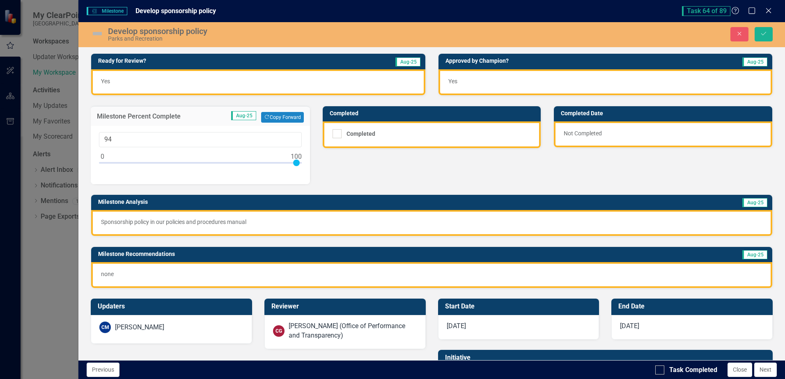
type input "100"
drag, startPoint x: 102, startPoint y: 161, endPoint x: 378, endPoint y: 167, distance: 276.0
click at [378, 167] on div "Ready for Review? Aug-25 Yes Approved by [PERSON_NAME]? Aug-25 Yes Milestone Pe…" at bounding box center [432, 166] width 694 height 246
click at [336, 136] on div at bounding box center [337, 133] width 9 height 9
click at [336, 135] on input "Completed" at bounding box center [335, 131] width 5 height 5
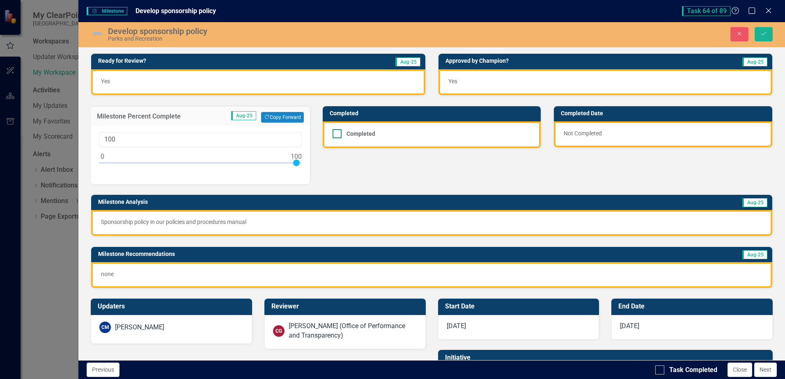
checkbox input "true"
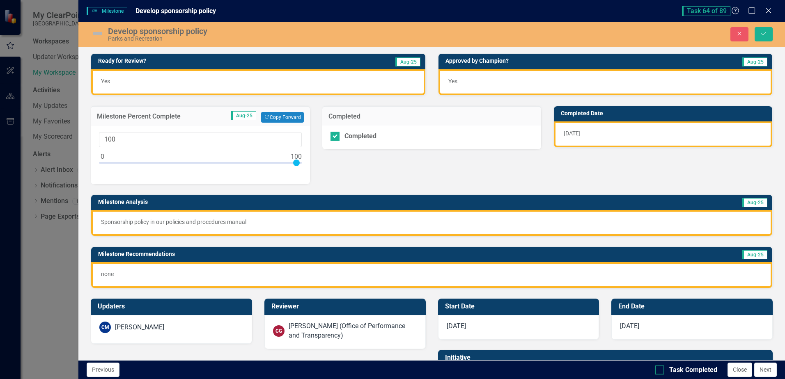
click at [664, 371] on div at bounding box center [659, 370] width 9 height 9
click at [661, 371] on input "Task Completed" at bounding box center [657, 368] width 5 height 5
checkbox input "true"
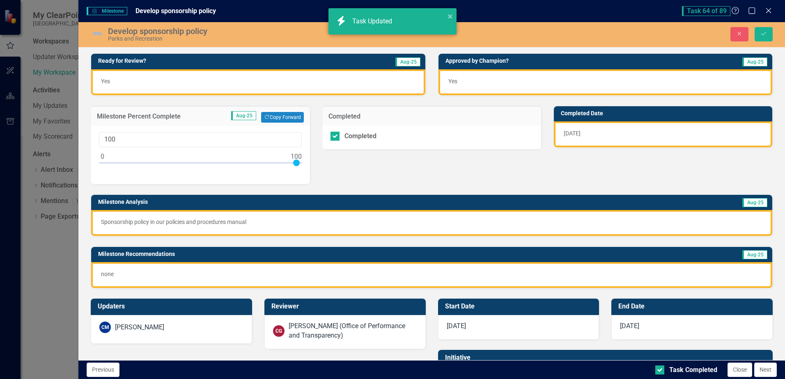
checkbox input "true"
click at [98, 34] on img at bounding box center [97, 33] width 13 height 13
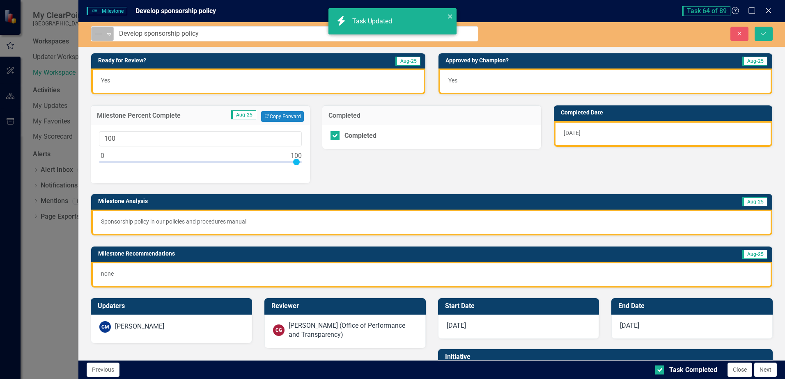
click at [101, 34] on img at bounding box center [99, 34] width 10 height 10
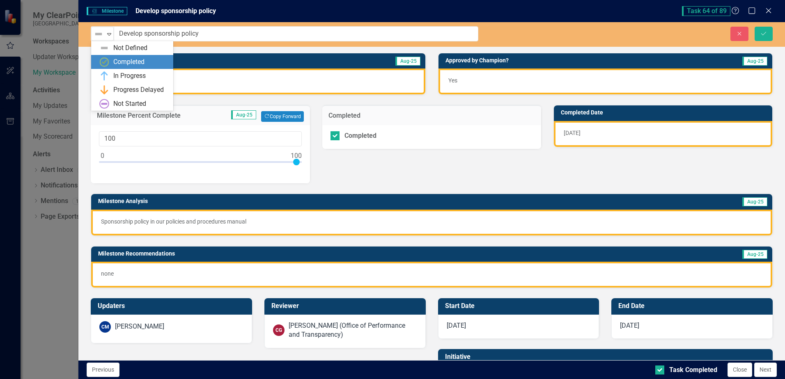
click at [129, 64] on div "Completed" at bounding box center [128, 61] width 31 height 9
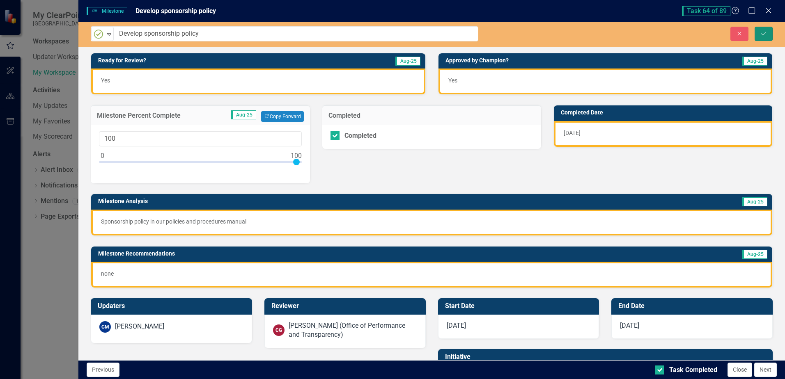
click at [760, 32] on button "Save" at bounding box center [764, 34] width 18 height 14
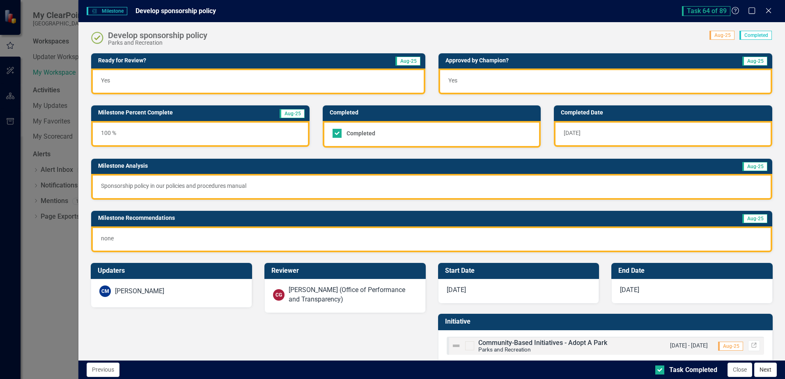
click at [768, 369] on button "Next" at bounding box center [765, 370] width 23 height 14
click at [101, 39] on img at bounding box center [97, 37] width 13 height 13
click at [99, 37] on img at bounding box center [97, 37] width 13 height 13
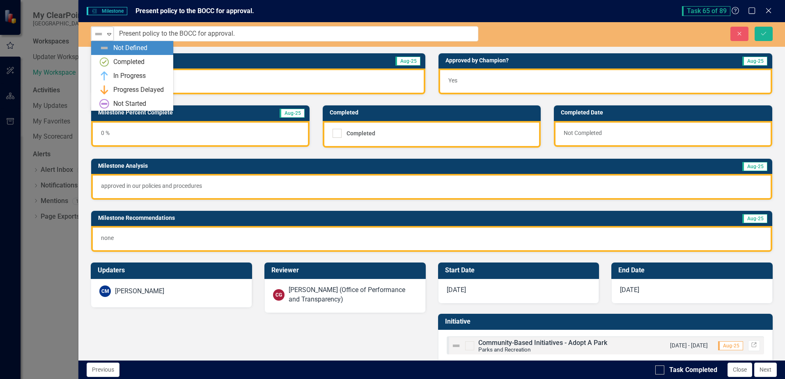
click at [101, 35] on img at bounding box center [99, 34] width 10 height 10
click at [132, 60] on div "Completed" at bounding box center [128, 61] width 31 height 9
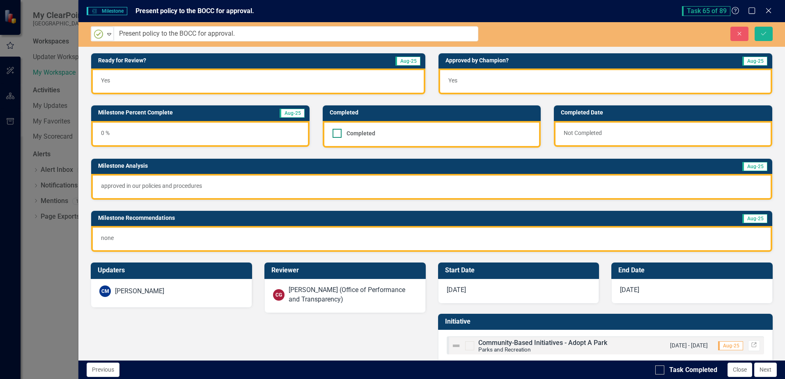
click at [333, 132] on input "Completed" at bounding box center [335, 131] width 5 height 5
checkbox input "true"
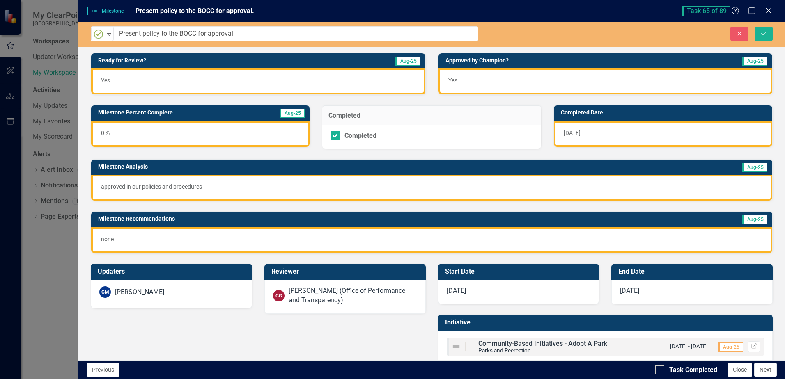
click at [106, 131] on div "0 %" at bounding box center [200, 134] width 218 height 26
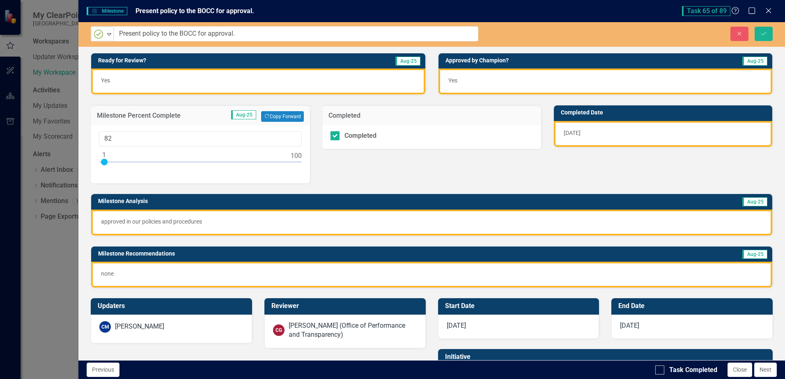
type input "100"
drag, startPoint x: 103, startPoint y: 163, endPoint x: 356, endPoint y: 188, distance: 254.6
click at [356, 188] on div "Ready for Review? Aug-25 Yes Approved by [PERSON_NAME]? Aug-25 Yes Milestone Pe…" at bounding box center [432, 166] width 694 height 246
click at [664, 373] on div at bounding box center [659, 370] width 9 height 9
click at [661, 371] on input "Task Completed" at bounding box center [657, 368] width 5 height 5
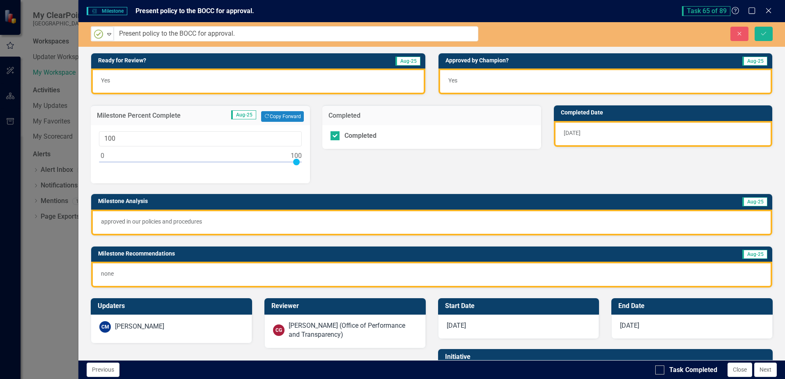
checkbox input "true"
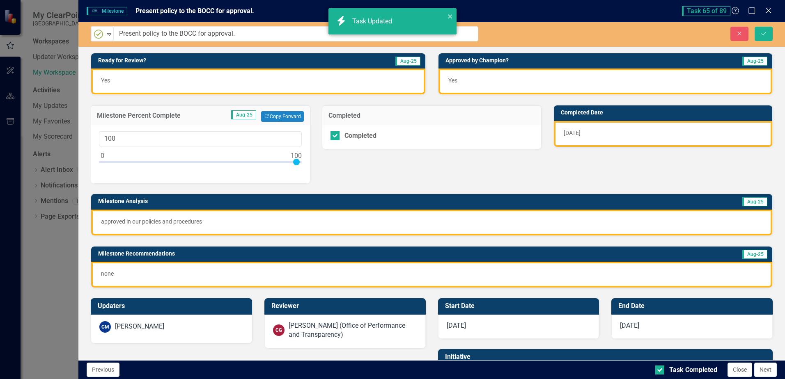
checkbox input "true"
click at [764, 36] on icon "Save" at bounding box center [763, 34] width 7 height 6
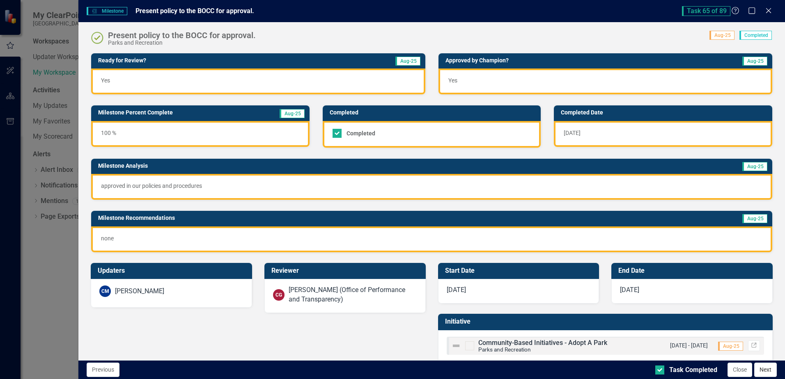
click at [765, 375] on button "Next" at bounding box center [765, 370] width 23 height 14
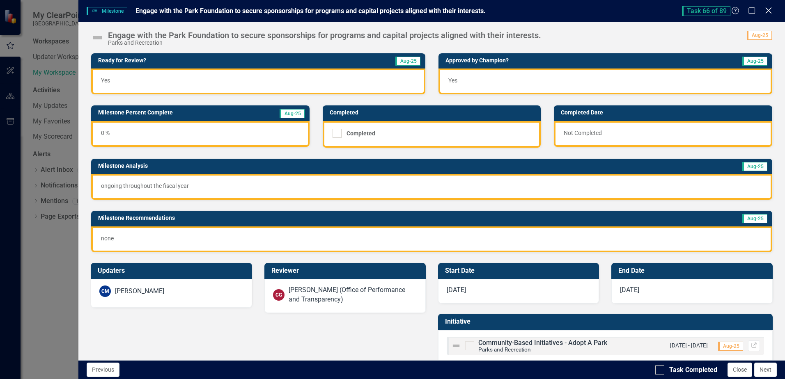
click at [768, 14] on icon "Close" at bounding box center [768, 11] width 10 height 8
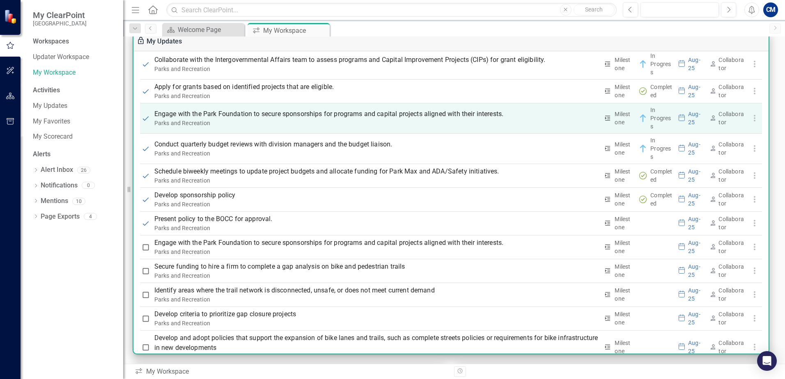
click at [292, 119] on p "Engage with the Park Foundation to secure sponsorships for programs and capital…" at bounding box center [376, 114] width 445 height 10
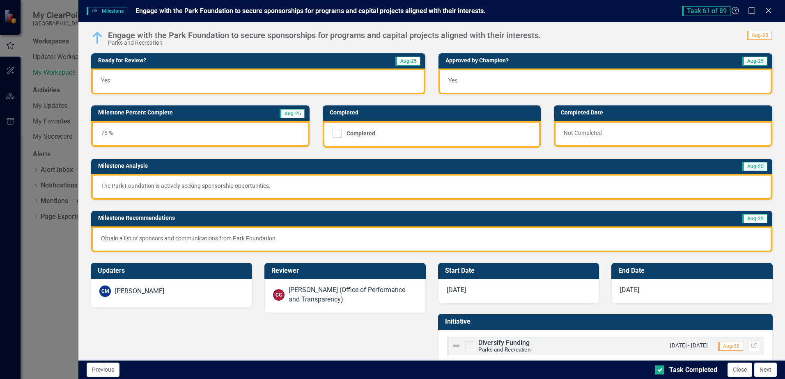
click at [775, 10] on div "Task 61 of 89 Help Maximize Close" at bounding box center [729, 11] width 95 height 10
click at [244, 186] on p "The Park Foundation is actively seeking sponsorship opportunities." at bounding box center [432, 186] width 662 height 8
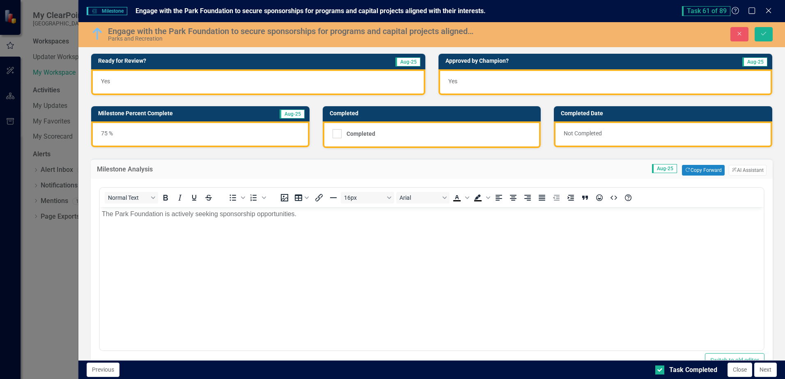
scroll to position [0, 0]
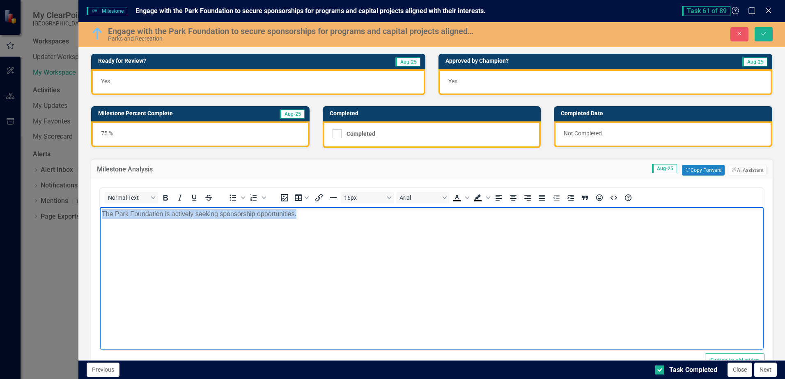
drag, startPoint x: 304, startPoint y: 216, endPoint x: -85, endPoint y: 227, distance: 389.9
click at [100, 227] on html "The Park Foundation is actively seeking sponsorship opportunities." at bounding box center [432, 268] width 664 height 123
copy p "The Park Foundation is actively seeking sponsorship opportunities."
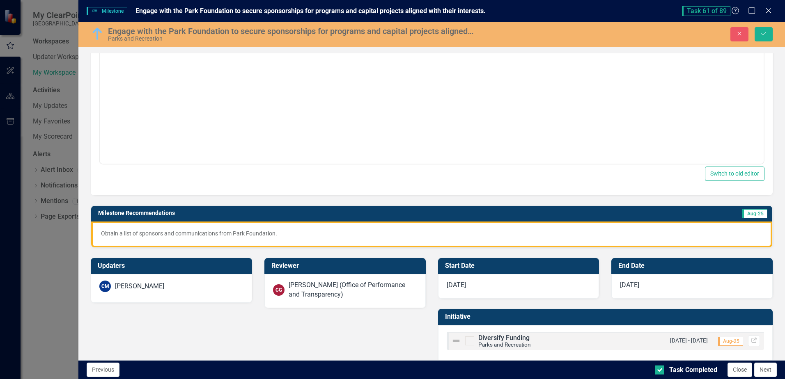
scroll to position [197, 0]
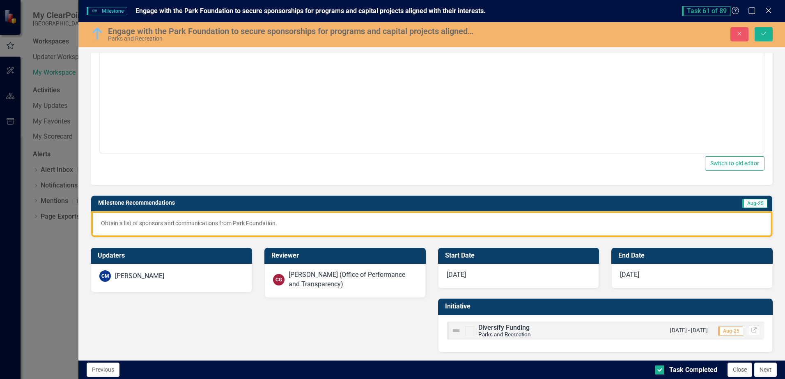
click at [763, 9] on div "Task 61 of 89 Help Maximize Close" at bounding box center [729, 11] width 95 height 10
click at [764, 9] on icon "Close" at bounding box center [768, 11] width 10 height 8
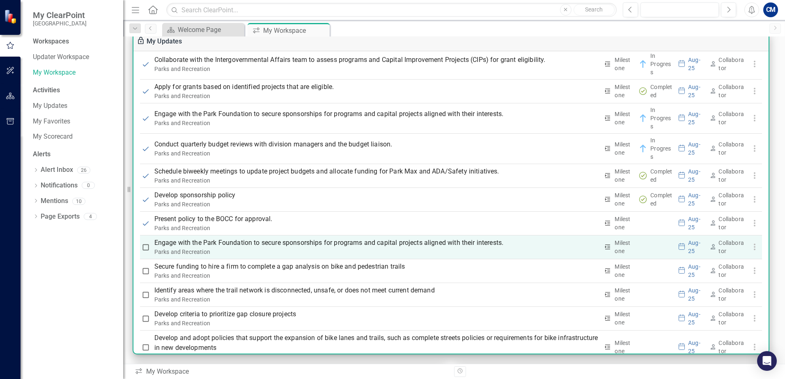
click at [233, 246] on p "Engage with the Park Foundation to secure sponsorships for programs and capital…" at bounding box center [376, 243] width 445 height 10
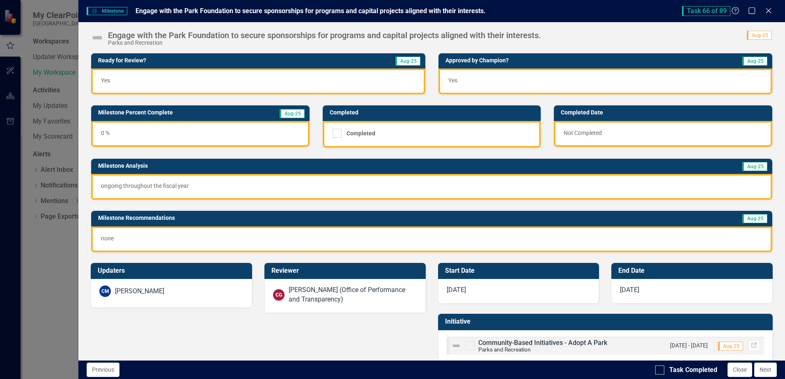
click at [195, 186] on p "ongoing throughout the fiscal year" at bounding box center [432, 186] width 662 height 8
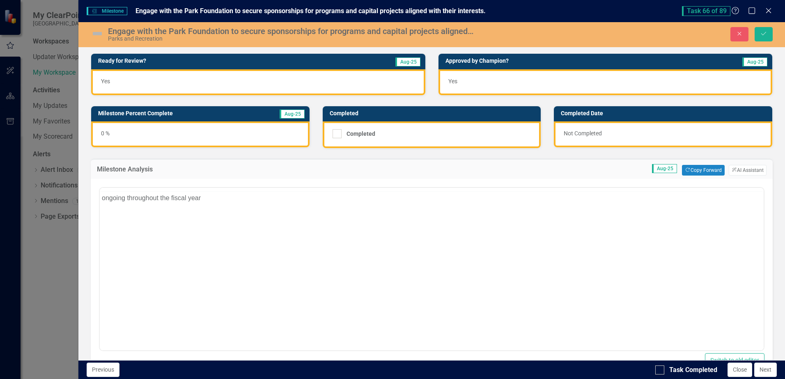
scroll to position [0, 0]
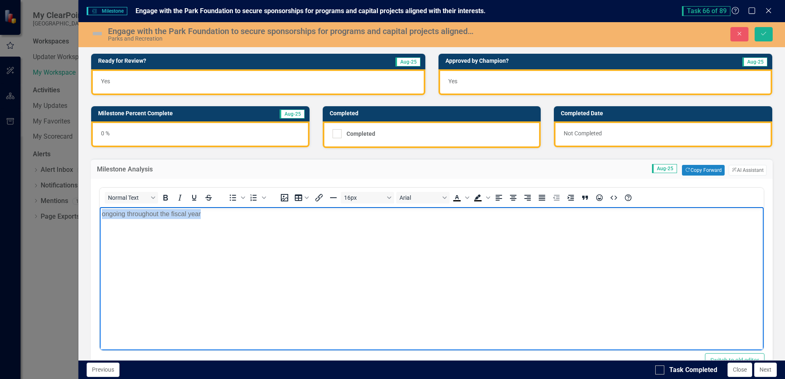
drag, startPoint x: 221, startPoint y: 216, endPoint x: -113, endPoint y: 218, distance: 333.9
click at [100, 218] on html "ongoing throughout the fiscal year" at bounding box center [432, 268] width 664 height 123
click at [100, 134] on div "0 %" at bounding box center [200, 135] width 218 height 26
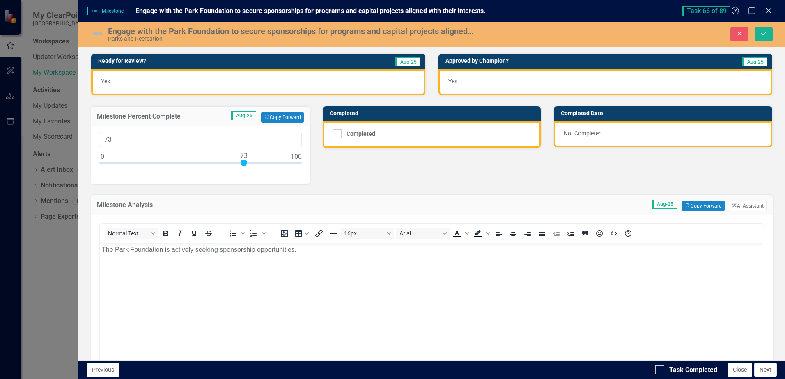
type input "75"
drag, startPoint x: 102, startPoint y: 162, endPoint x: 248, endPoint y: 175, distance: 146.7
click at [248, 175] on div "75" at bounding box center [200, 155] width 219 height 58
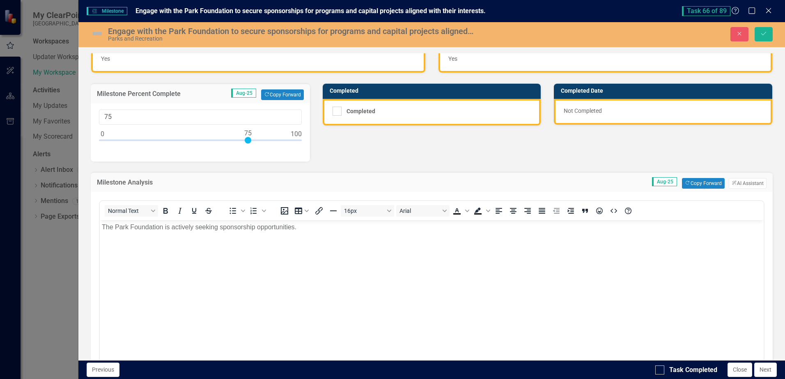
scroll to position [205, 0]
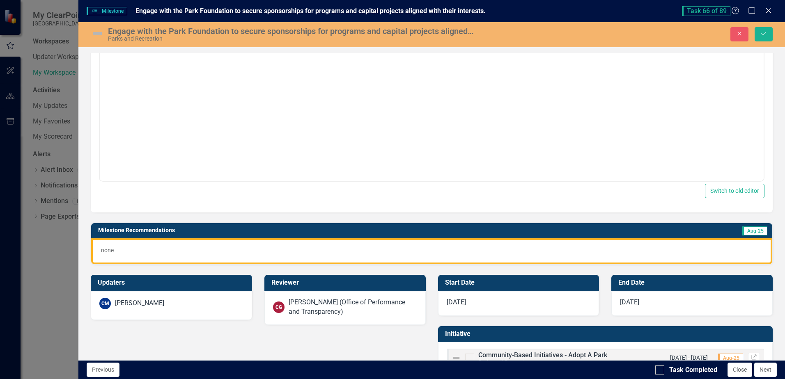
click at [108, 250] on p "none" at bounding box center [432, 250] width 662 height 8
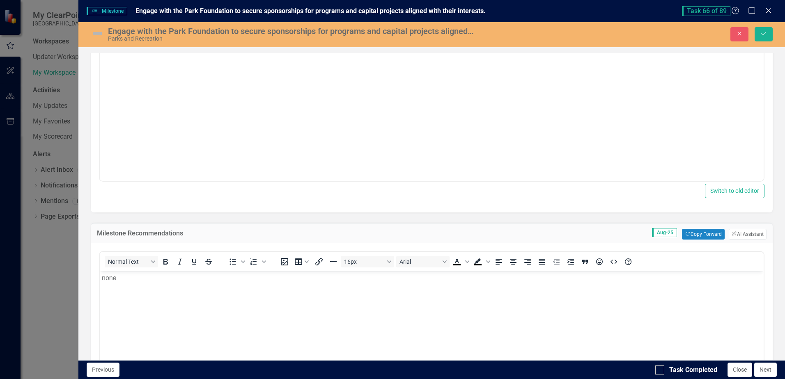
scroll to position [0, 0]
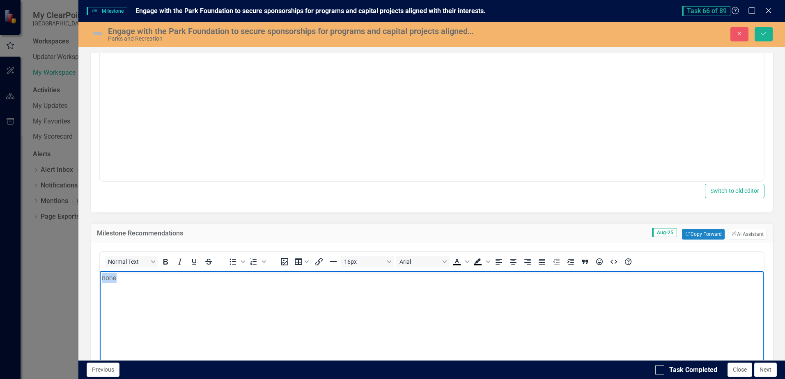
drag, startPoint x: 137, startPoint y: 283, endPoint x: -65, endPoint y: 281, distance: 201.6
click at [100, 281] on html "none" at bounding box center [432, 332] width 664 height 123
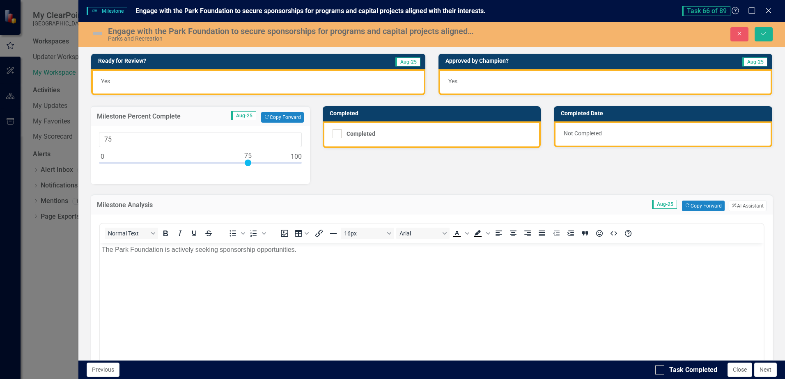
click at [96, 34] on img at bounding box center [97, 33] width 13 height 13
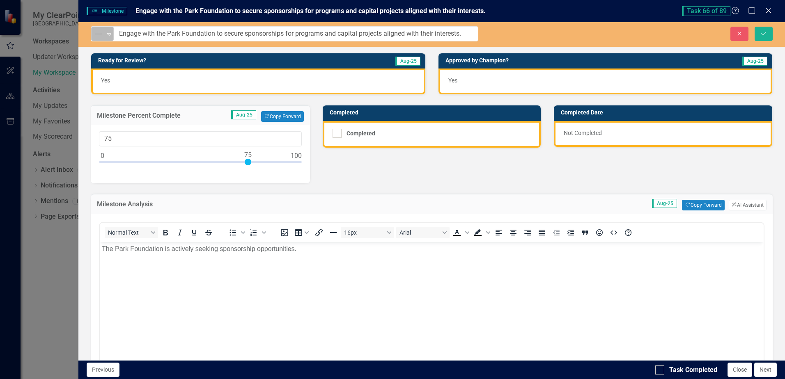
click at [104, 32] on div "Not Defined" at bounding box center [99, 33] width 12 height 11
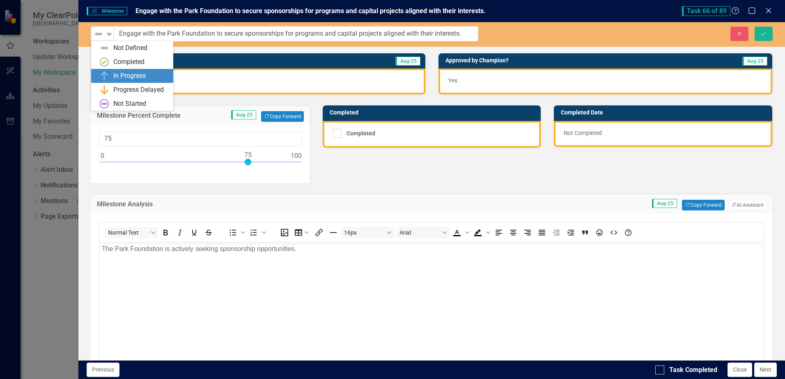
click at [121, 78] on div "In Progress" at bounding box center [129, 75] width 32 height 9
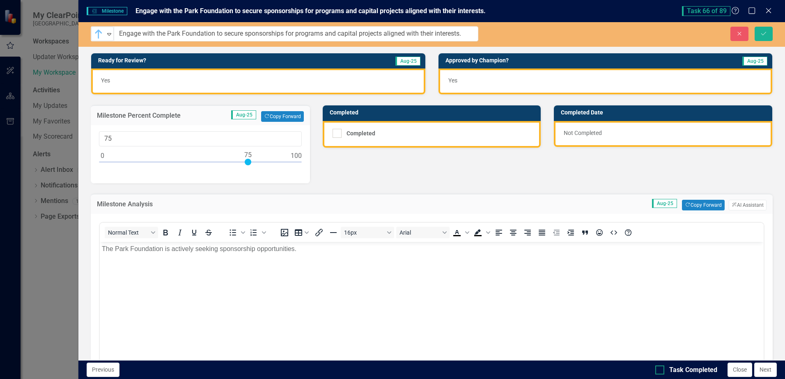
click at [661, 370] on div at bounding box center [659, 370] width 9 height 9
click at [661, 370] on input "Task Completed" at bounding box center [657, 368] width 5 height 5
checkbox input "true"
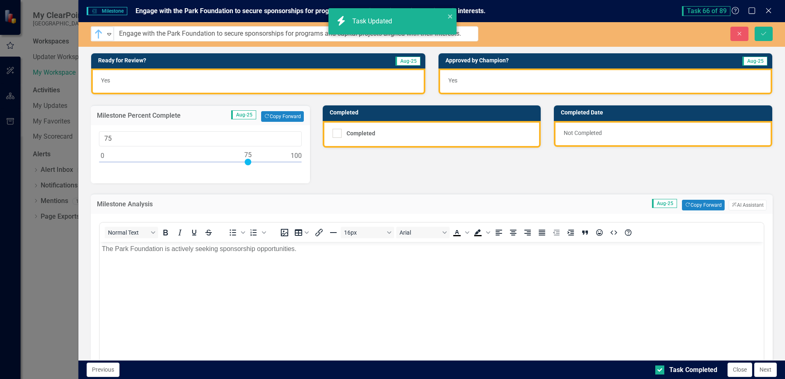
checkbox input "true"
click at [762, 37] on button "Save" at bounding box center [764, 34] width 18 height 14
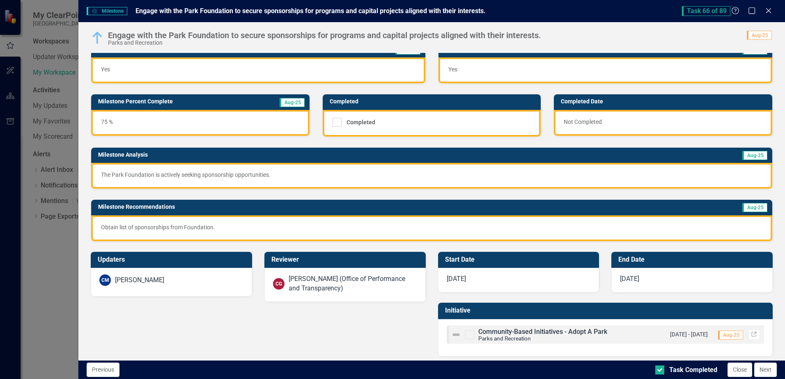
scroll to position [16, 0]
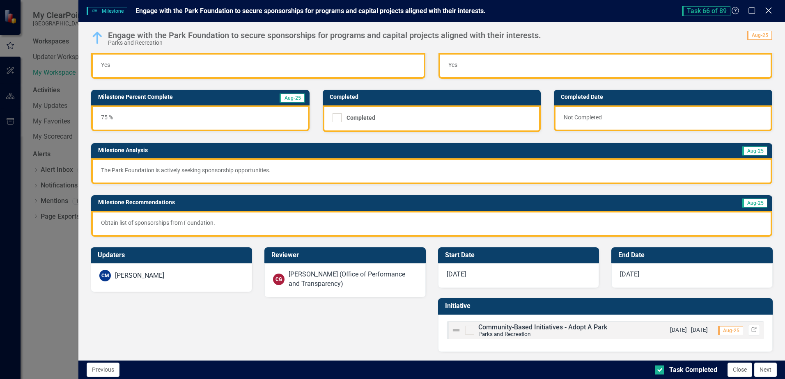
click at [768, 8] on icon "Close" at bounding box center [768, 11] width 10 height 8
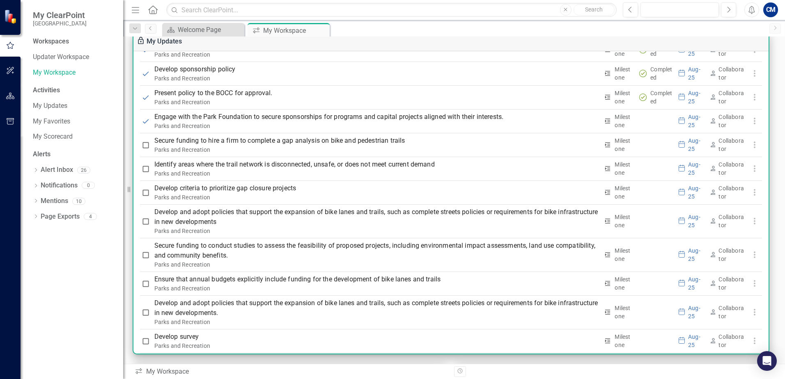
scroll to position [2277, 0]
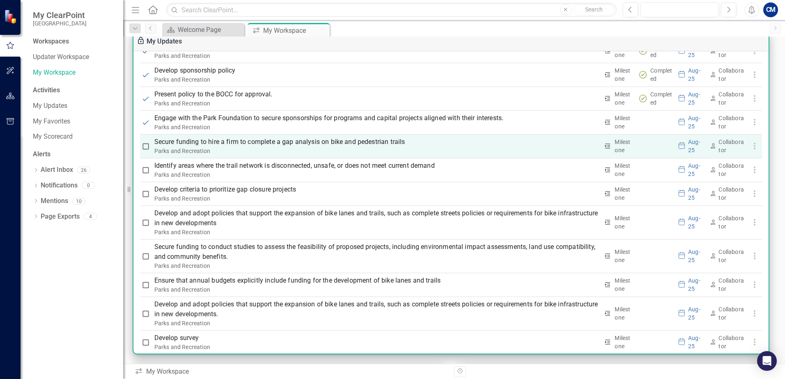
click at [240, 142] on p "Secure funding to hire a firm to complete a gap analysis on bike and pedestrian…" at bounding box center [376, 142] width 445 height 10
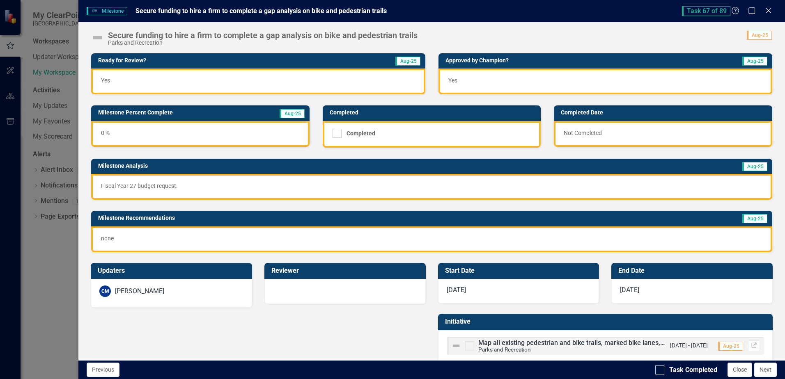
click at [99, 39] on img at bounding box center [97, 37] width 13 height 13
click at [96, 37] on img at bounding box center [97, 37] width 13 height 13
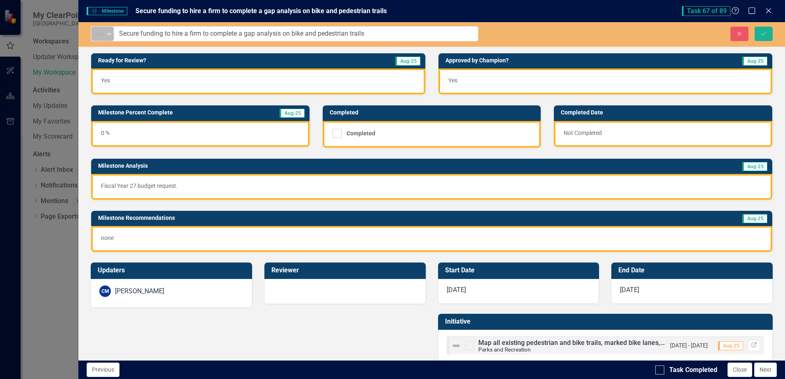
click at [103, 38] on img at bounding box center [99, 34] width 10 height 10
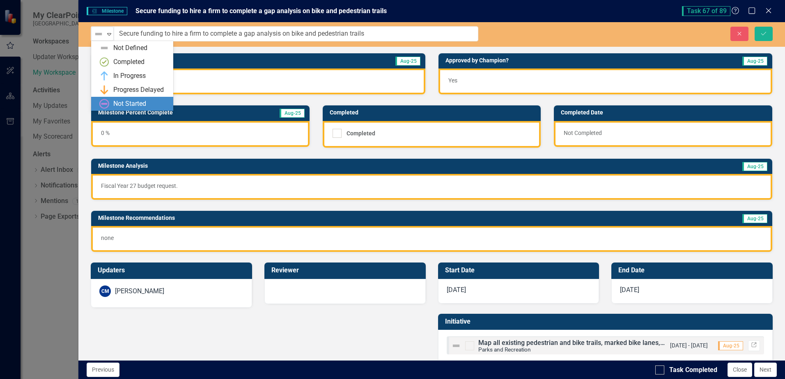
click at [119, 103] on div "Not Started" at bounding box center [129, 103] width 33 height 9
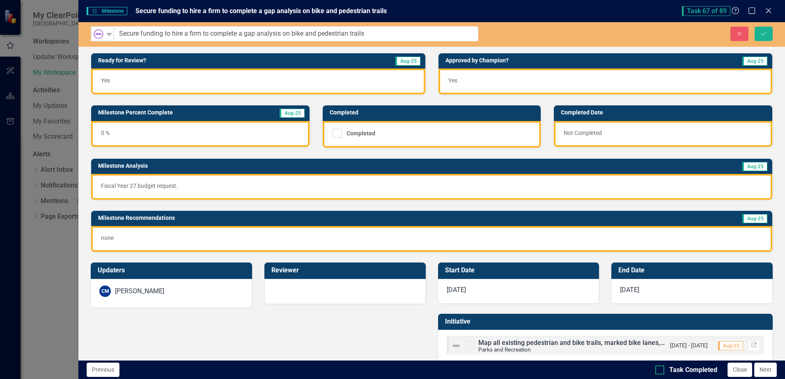
click at [660, 371] on input "Task Completed" at bounding box center [657, 368] width 5 height 5
checkbox input "true"
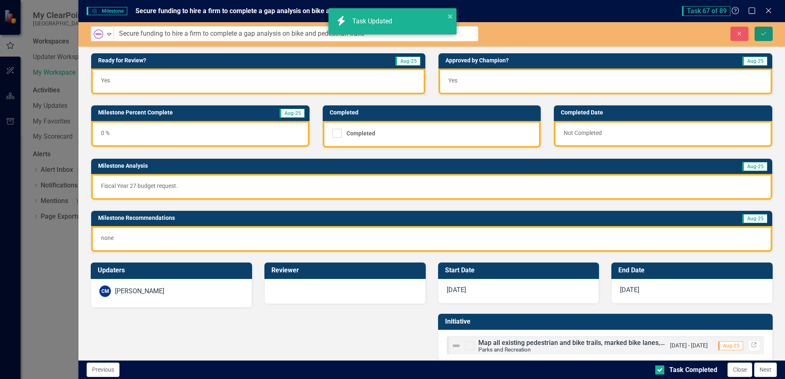
checkbox input "true"
click at [760, 33] on icon "Save" at bounding box center [763, 34] width 7 height 6
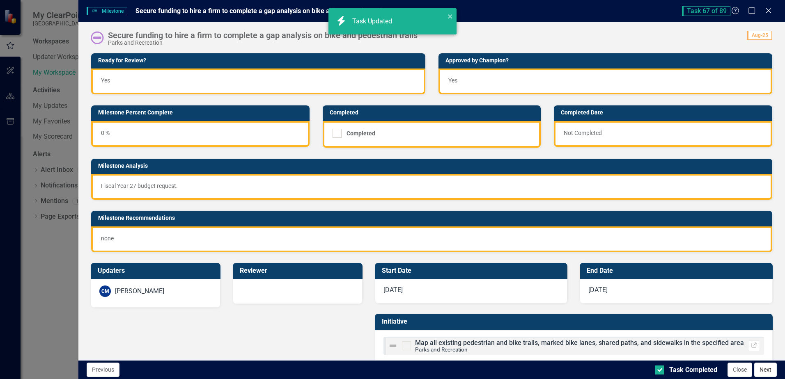
click at [763, 372] on button "Next" at bounding box center [765, 370] width 23 height 14
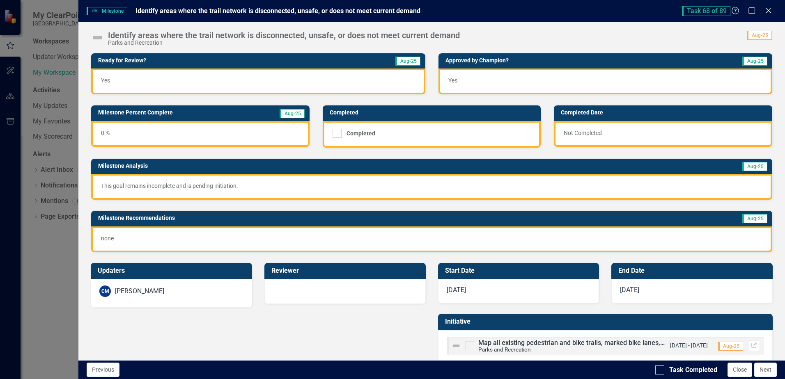
click at [97, 37] on img at bounding box center [97, 37] width 13 height 13
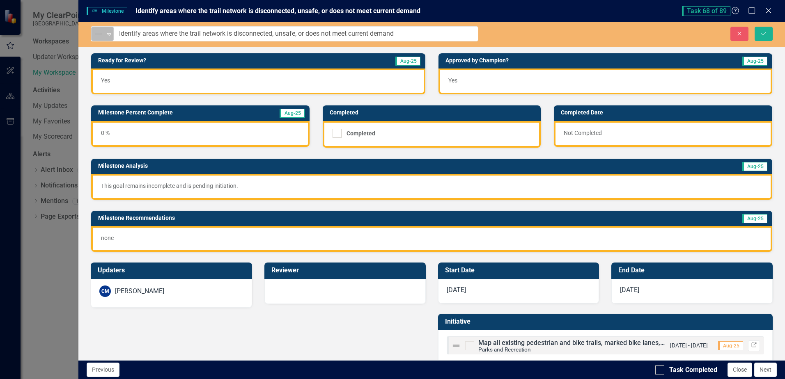
click at [99, 37] on img at bounding box center [99, 34] width 10 height 10
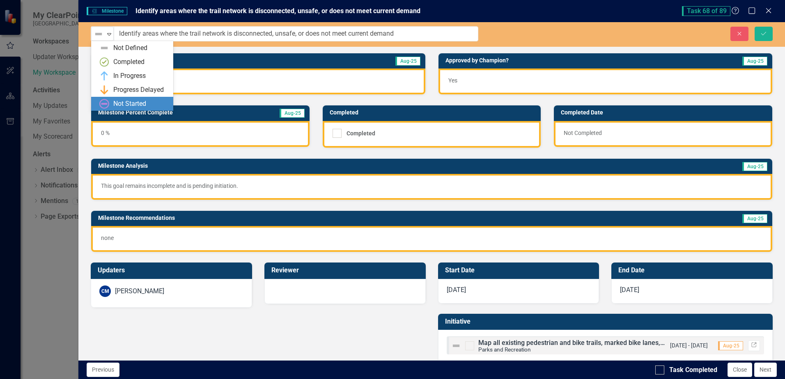
drag, startPoint x: 127, startPoint y: 109, endPoint x: 126, endPoint y: 101, distance: 8.3
click at [127, 108] on div "Not Started" at bounding box center [132, 104] width 82 height 14
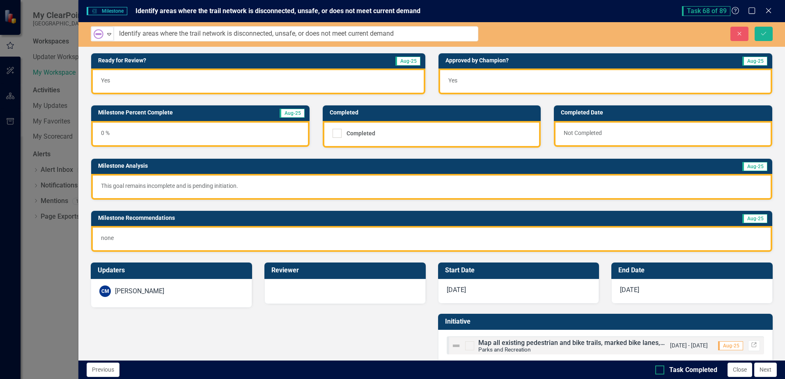
click at [660, 369] on input "Task Completed" at bounding box center [657, 368] width 5 height 5
checkbox input "true"
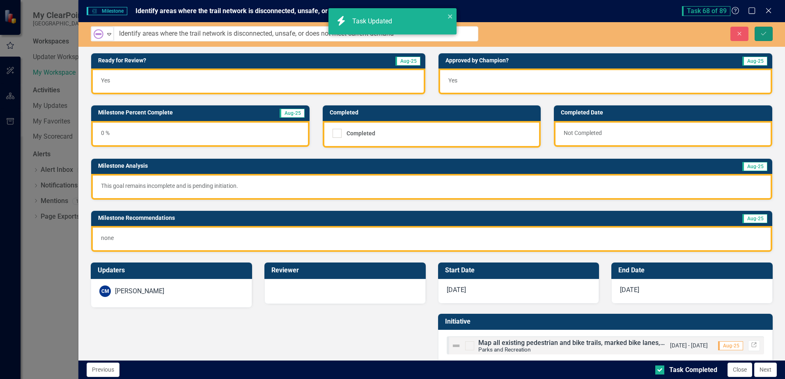
checkbox input "true"
click at [761, 32] on icon "Save" at bounding box center [763, 34] width 7 height 6
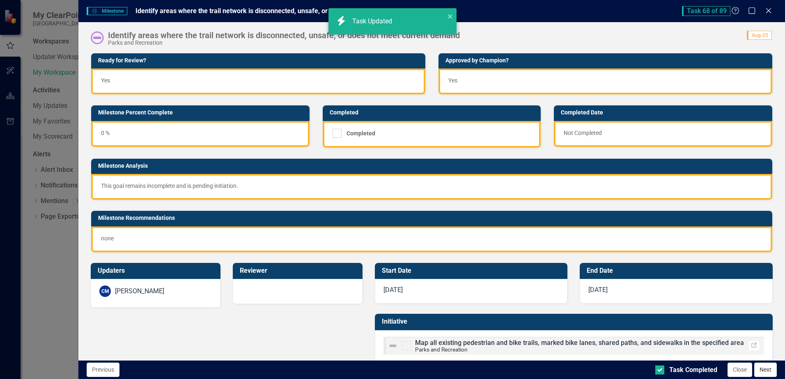
click at [767, 367] on button "Next" at bounding box center [765, 370] width 23 height 14
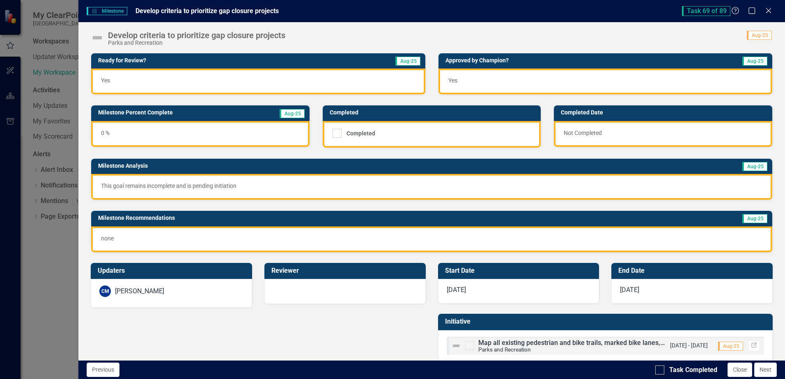
click at [100, 41] on img at bounding box center [97, 37] width 13 height 13
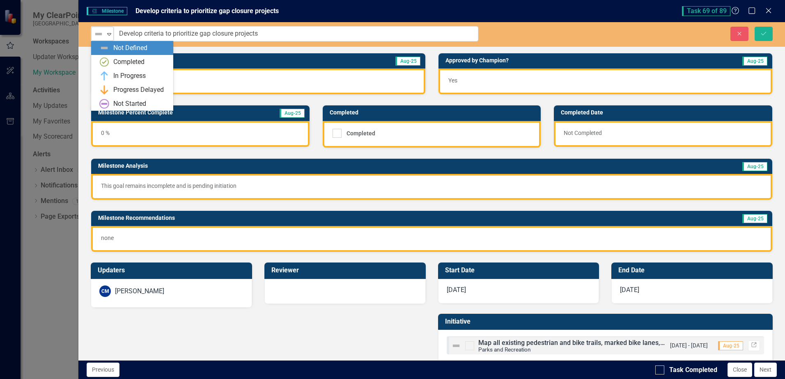
click at [99, 37] on img at bounding box center [99, 34] width 10 height 10
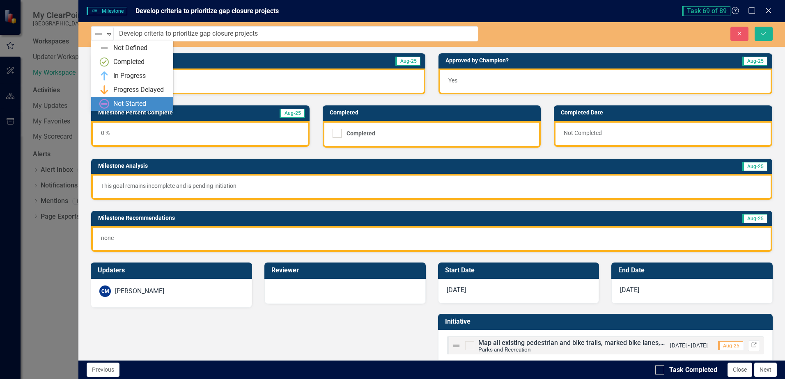
click at [113, 101] on div "Not Started" at bounding box center [129, 103] width 33 height 9
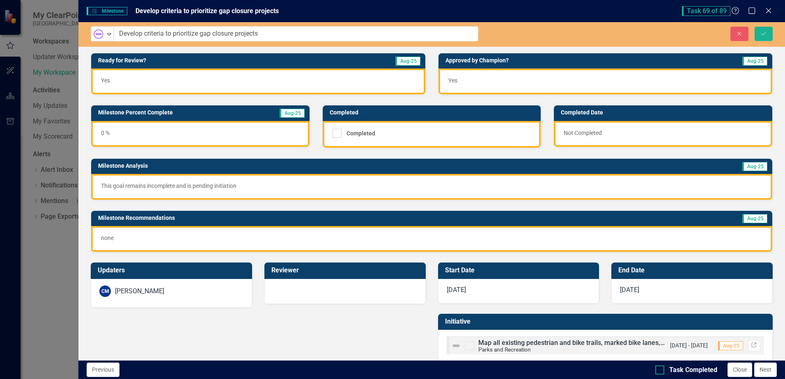
click at [663, 372] on div at bounding box center [659, 370] width 9 height 9
click at [661, 371] on input "Task Completed" at bounding box center [657, 368] width 5 height 5
checkbox input "true"
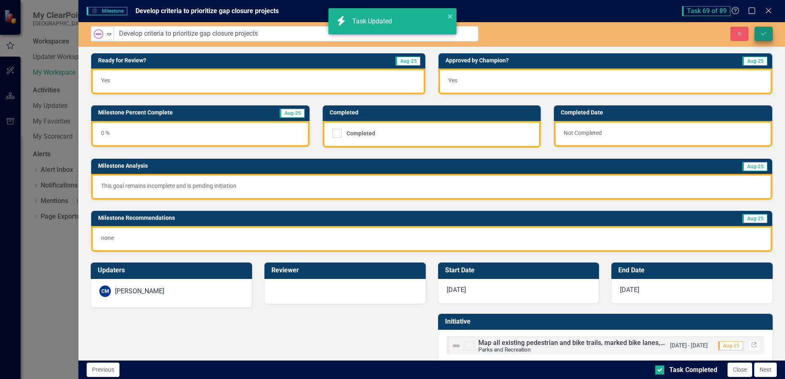
checkbox input "true"
click at [762, 31] on icon "Save" at bounding box center [763, 34] width 7 height 6
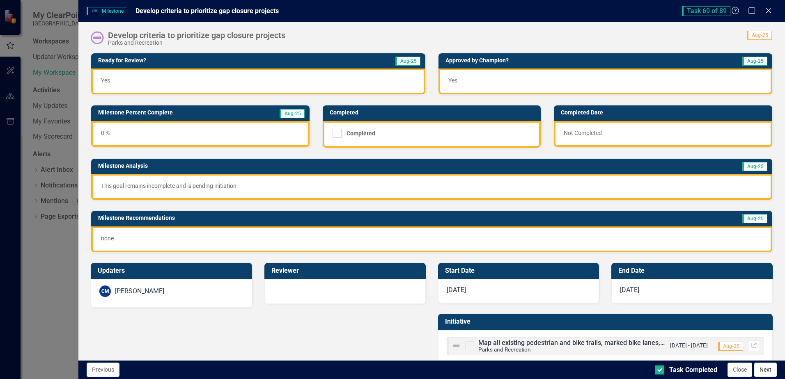
click at [774, 371] on button "Next" at bounding box center [765, 370] width 23 height 14
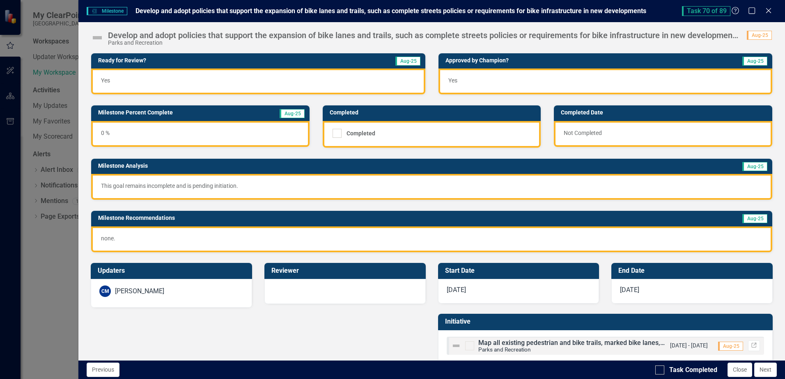
click at [95, 37] on img at bounding box center [97, 37] width 13 height 13
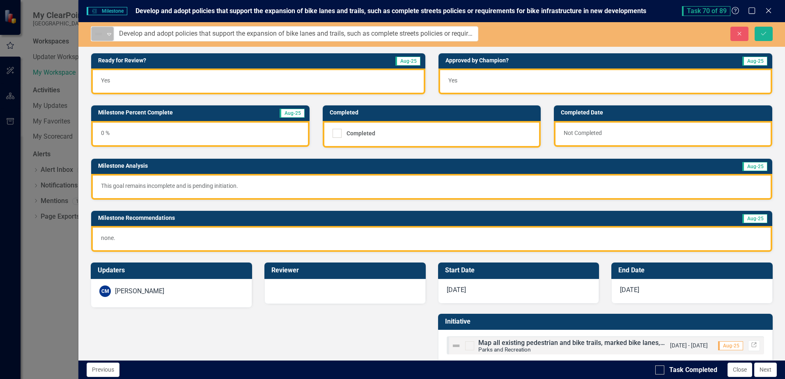
click at [107, 34] on icon "Expand" at bounding box center [109, 34] width 8 height 7
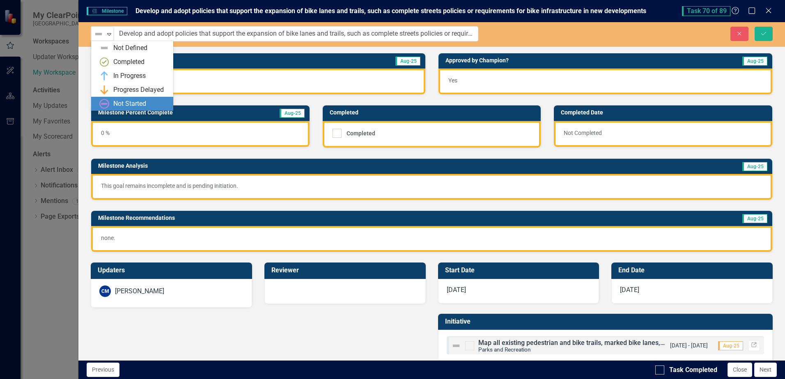
click at [121, 101] on div "Not Started" at bounding box center [129, 103] width 33 height 9
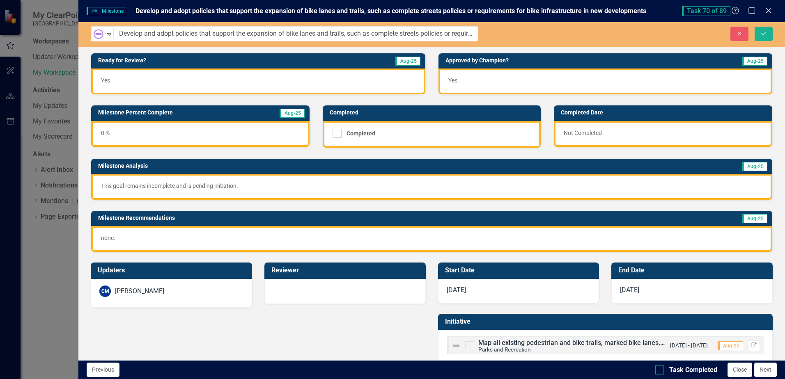
click at [659, 370] on input "Task Completed" at bounding box center [657, 368] width 5 height 5
checkbox input "true"
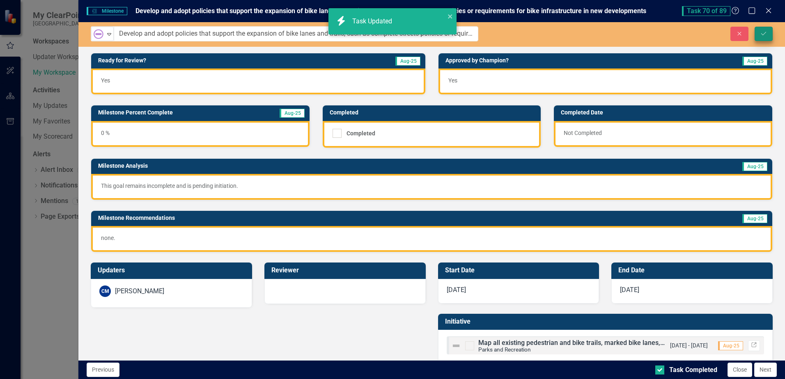
checkbox input "true"
click at [762, 34] on icon "submit" at bounding box center [763, 33] width 5 height 3
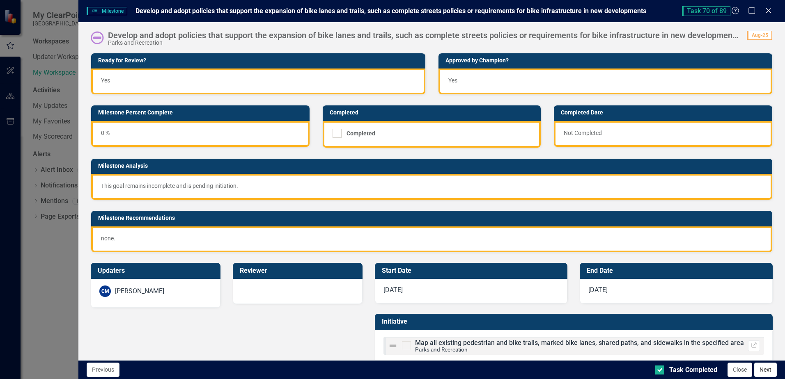
click at [766, 370] on button "Next" at bounding box center [765, 370] width 23 height 14
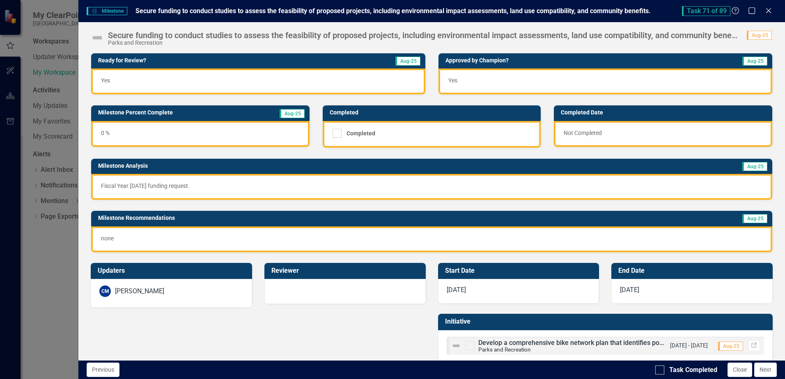
click at [99, 36] on img at bounding box center [97, 37] width 13 height 13
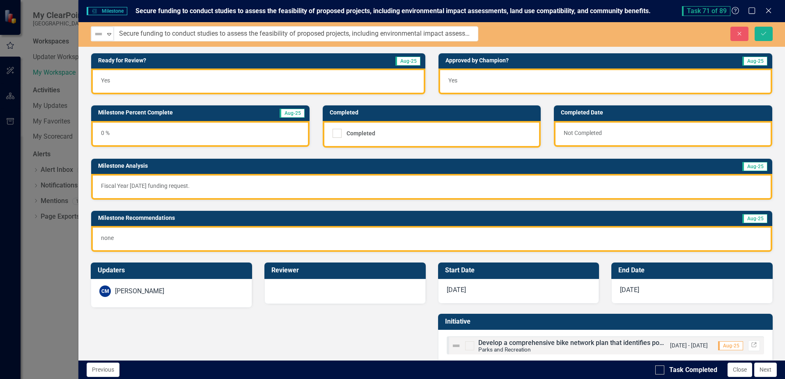
click at [104, 41] on div "Not Defined Expand" at bounding box center [102, 33] width 23 height 15
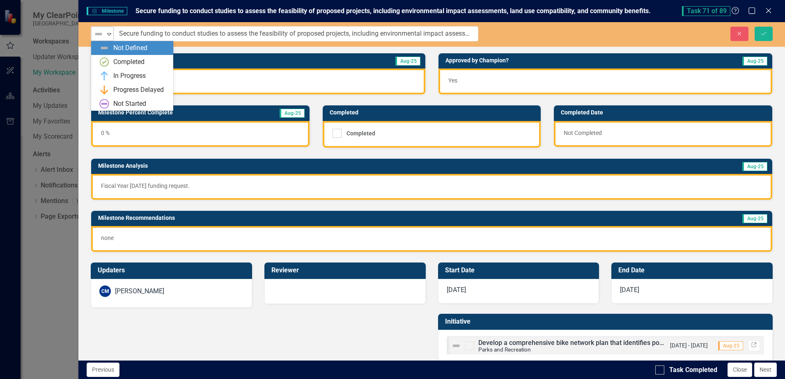
click at [104, 33] on div "Not Defined" at bounding box center [99, 34] width 11 height 10
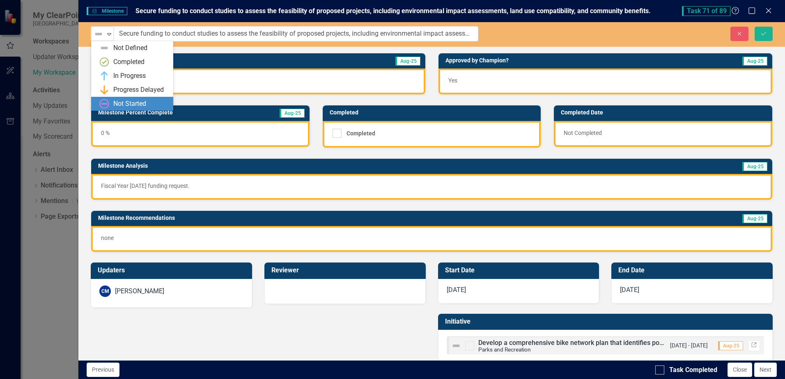
click at [115, 101] on div "Not Started" at bounding box center [129, 103] width 33 height 9
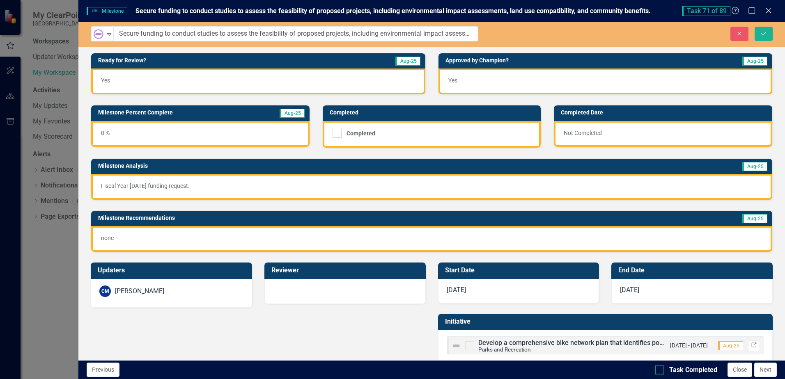
click at [657, 371] on div at bounding box center [659, 370] width 9 height 9
click at [657, 371] on input "Task Completed" at bounding box center [657, 368] width 5 height 5
checkbox input "true"
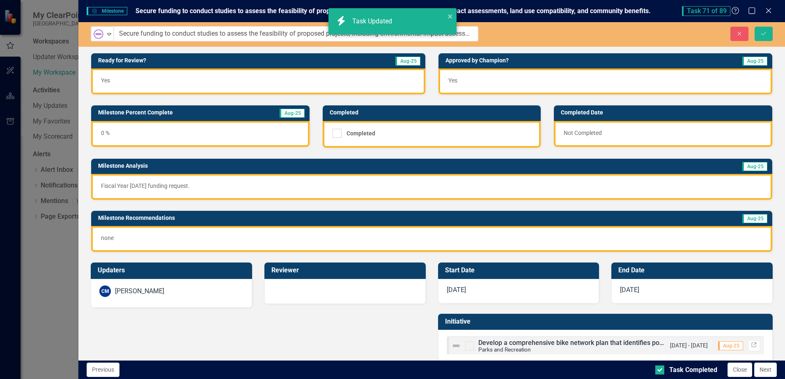
checkbox input "true"
click at [761, 34] on icon "Save" at bounding box center [763, 34] width 7 height 6
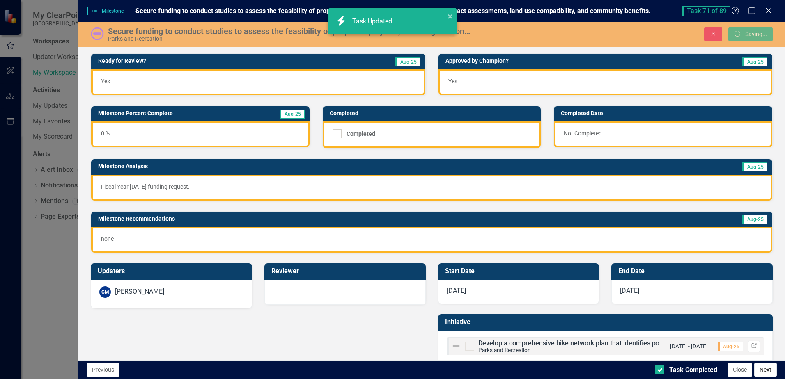
click at [765, 373] on button "Next" at bounding box center [765, 370] width 23 height 14
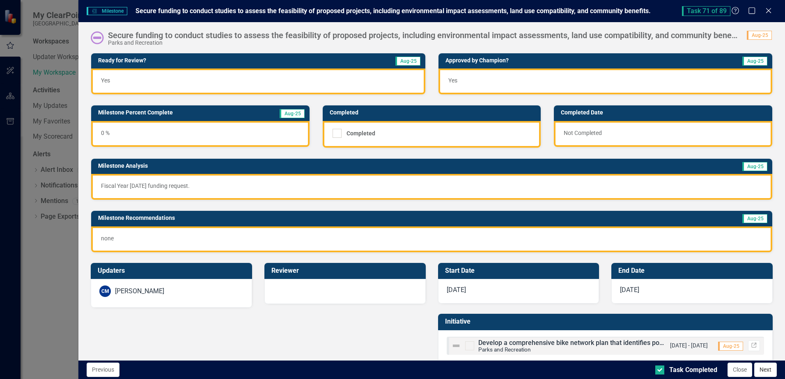
click at [766, 372] on button "Next" at bounding box center [765, 370] width 23 height 14
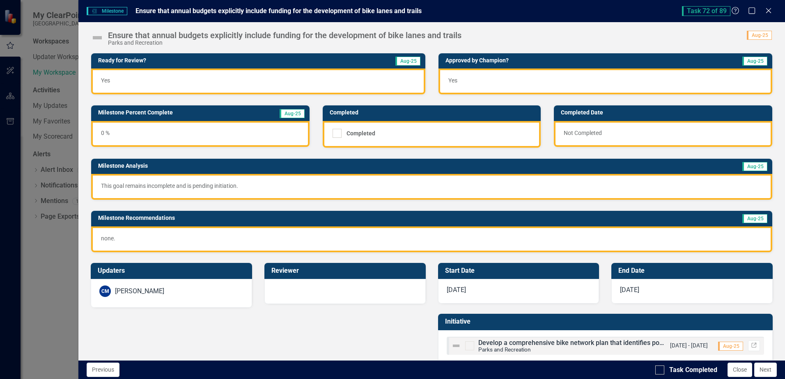
click at [101, 37] on img at bounding box center [97, 37] width 13 height 13
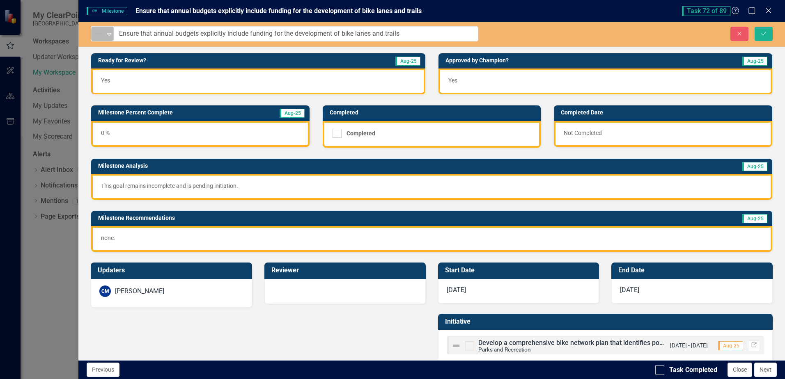
click at [98, 38] on img at bounding box center [99, 34] width 10 height 10
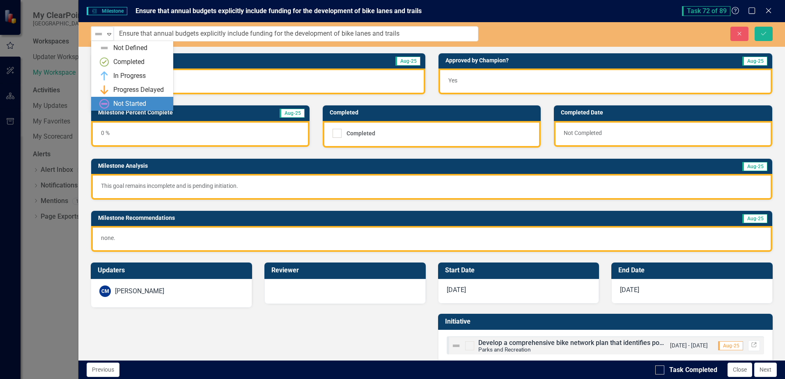
click at [115, 99] on div "Not Started" at bounding box center [132, 104] width 82 height 14
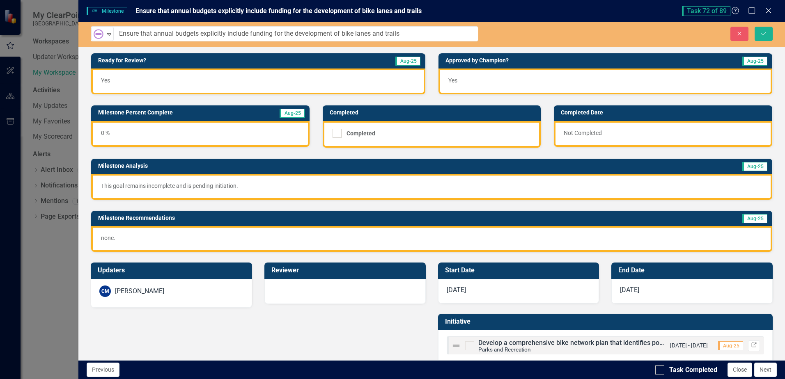
click at [325, 317] on div "Updaters CM Carrie Miska Reviewer Start Date 10/1/24 End Date 9/30/25 Initiativ…" at bounding box center [432, 310] width 694 height 115
click at [662, 366] on div at bounding box center [659, 370] width 9 height 9
click at [661, 366] on input "Task Completed" at bounding box center [657, 368] width 5 height 5
checkbox input "true"
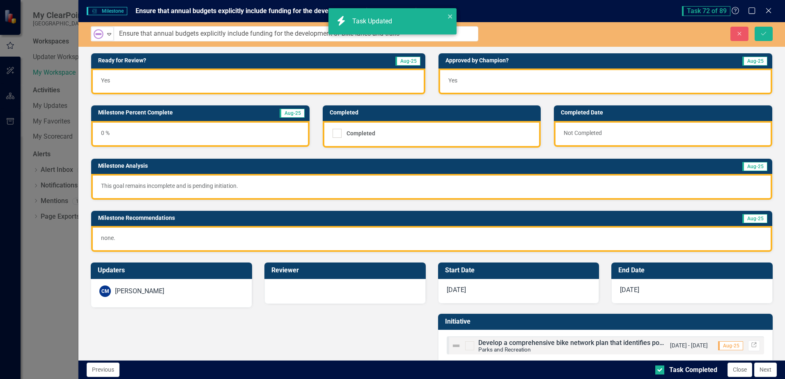
checkbox input "true"
click at [762, 34] on icon "submit" at bounding box center [763, 33] width 5 height 3
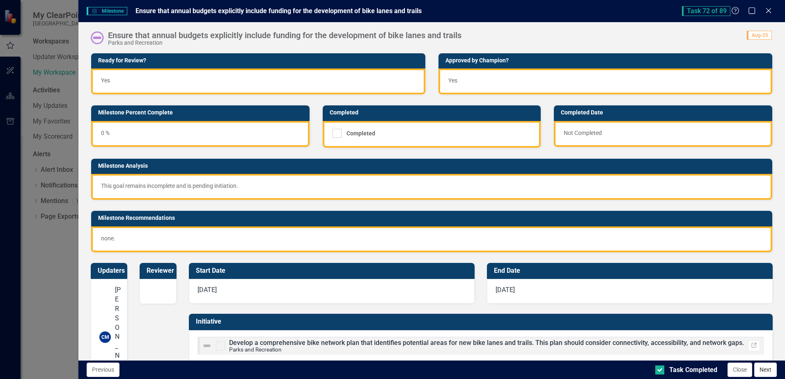
click at [767, 371] on button "Next" at bounding box center [765, 370] width 23 height 14
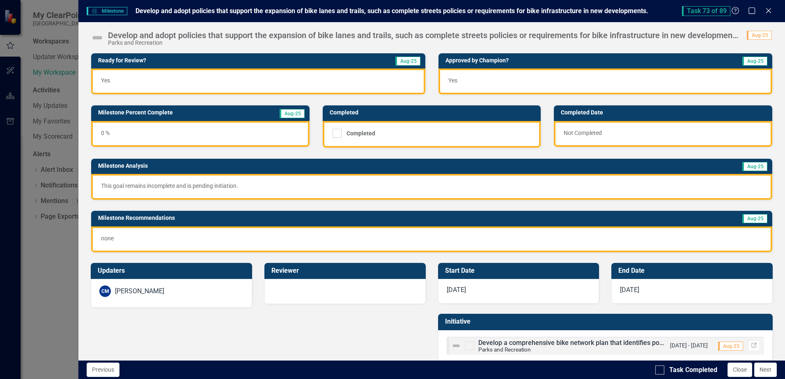
click at [98, 41] on img at bounding box center [97, 37] width 13 height 13
click at [97, 37] on img at bounding box center [97, 37] width 13 height 13
click at [96, 38] on img at bounding box center [97, 37] width 13 height 13
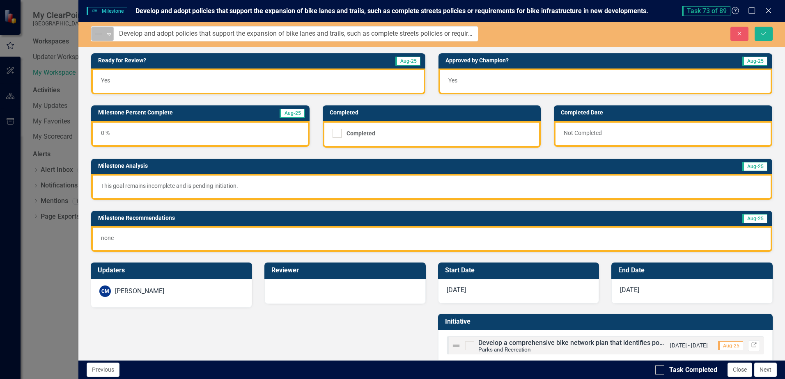
click at [101, 35] on img at bounding box center [99, 34] width 10 height 10
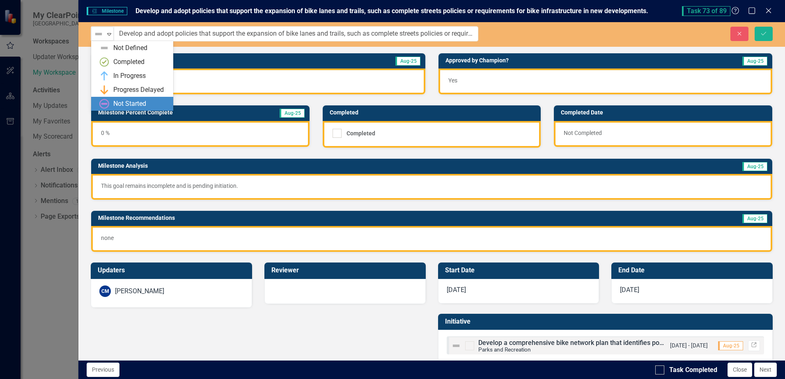
click at [115, 99] on div "Not Started" at bounding box center [132, 104] width 82 height 14
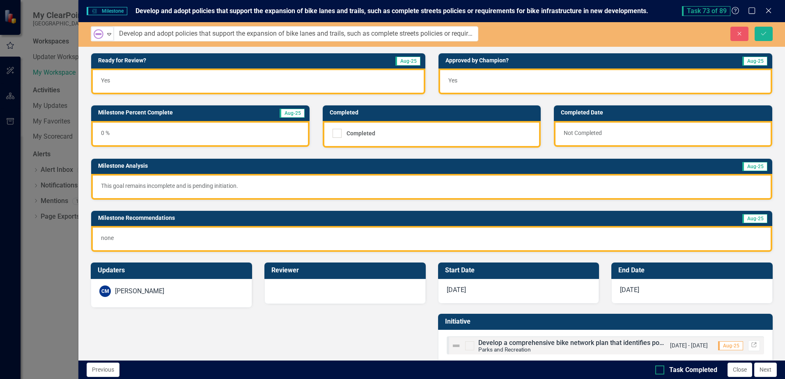
click at [665, 370] on div "Task Completed" at bounding box center [686, 370] width 62 height 9
click at [661, 370] on input "Task Completed" at bounding box center [657, 368] width 5 height 5
checkbox input "true"
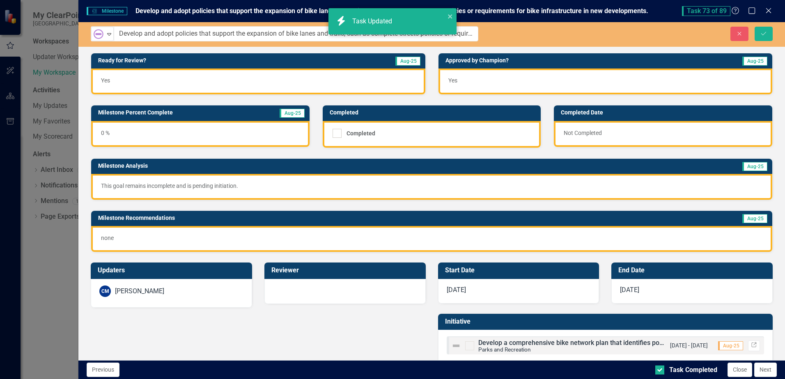
checkbox input "true"
click at [767, 33] on icon "Save" at bounding box center [763, 34] width 7 height 6
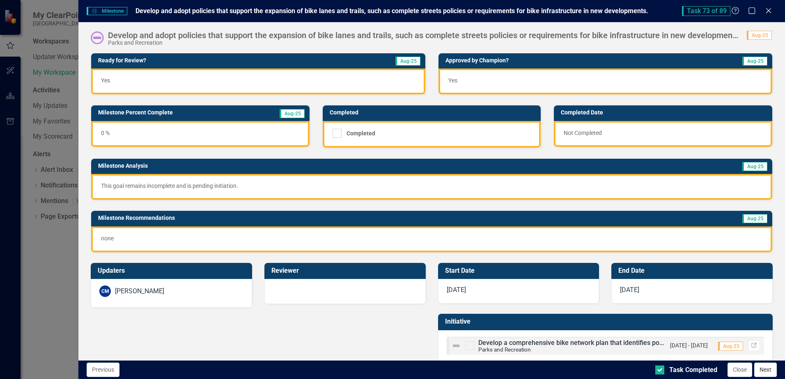
click at [767, 373] on button "Next" at bounding box center [765, 370] width 23 height 14
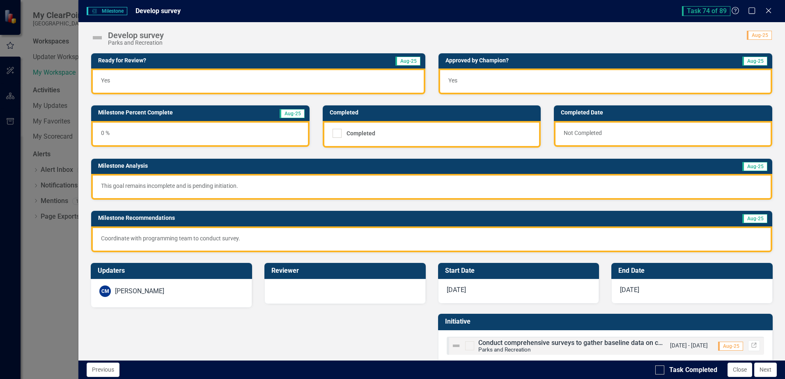
click at [95, 38] on img at bounding box center [97, 37] width 13 height 13
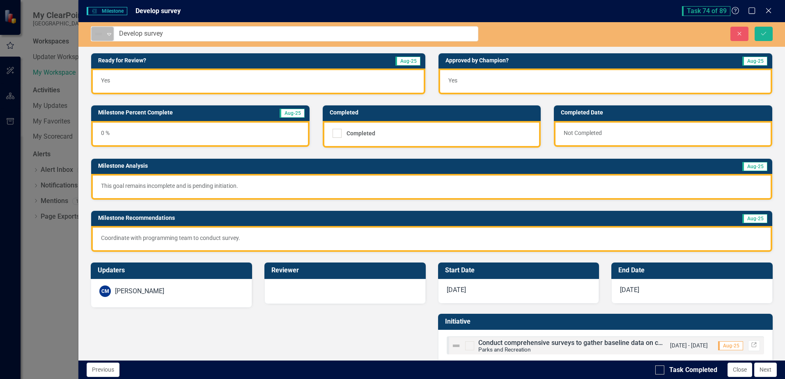
click at [99, 36] on img at bounding box center [99, 34] width 10 height 10
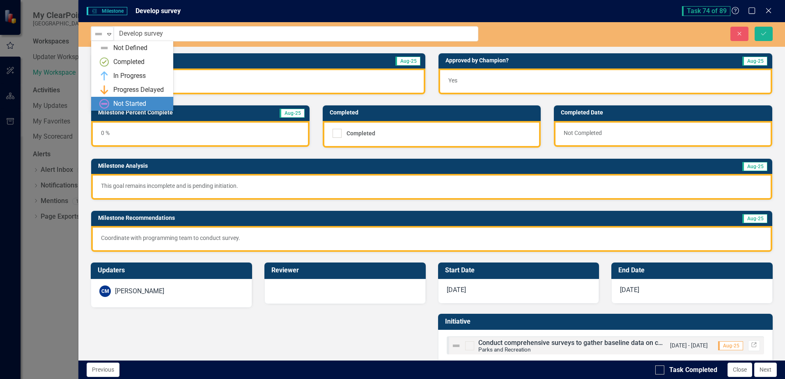
click at [113, 104] on div "Not Started" at bounding box center [129, 103] width 33 height 9
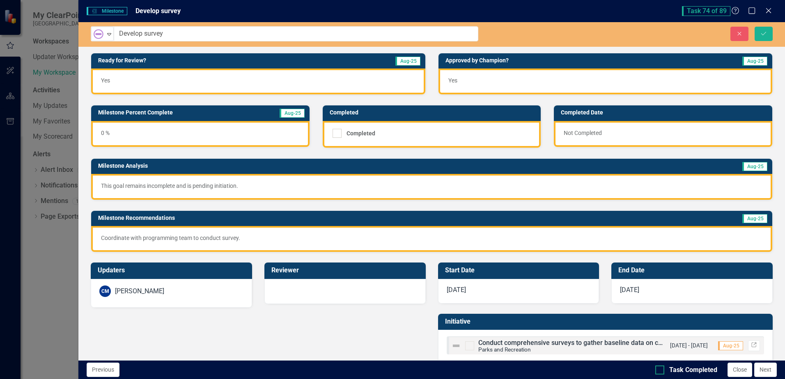
click at [662, 370] on div at bounding box center [659, 370] width 9 height 9
click at [661, 370] on input "Task Completed" at bounding box center [657, 368] width 5 height 5
checkbox input "true"
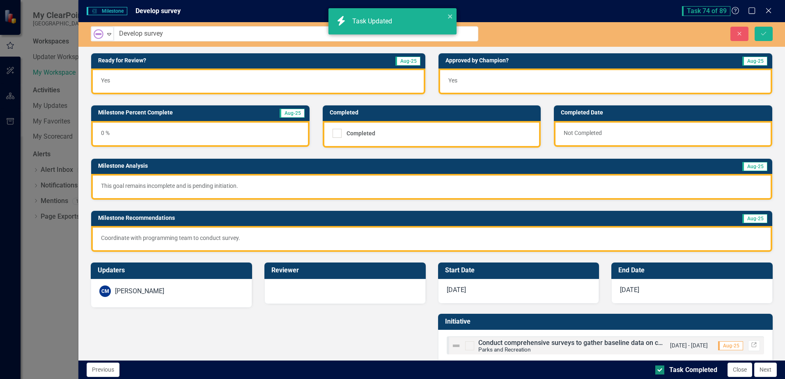
checkbox input "true"
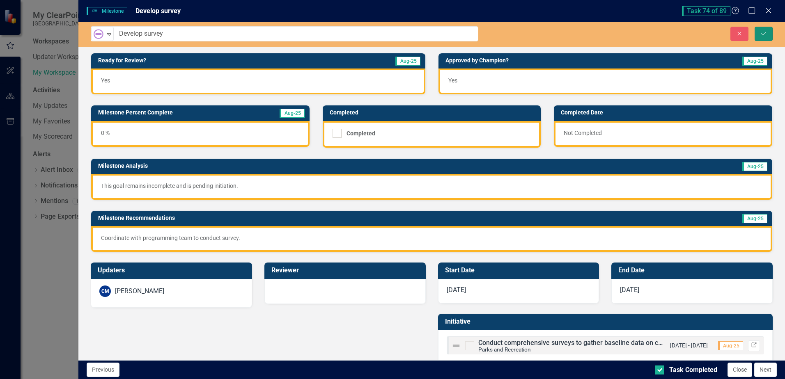
click at [766, 34] on icon "Save" at bounding box center [763, 34] width 7 height 6
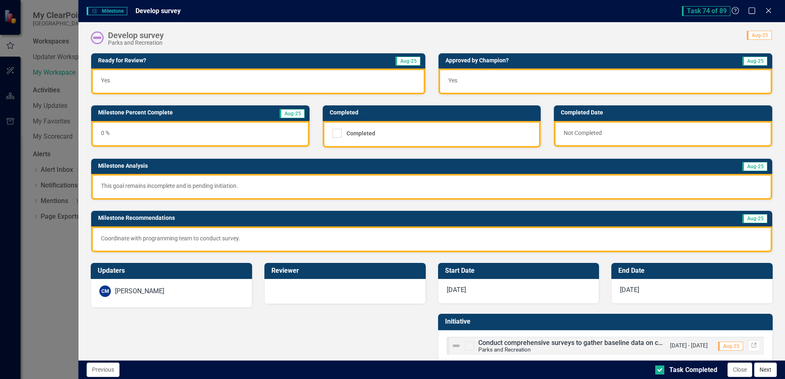
click at [770, 371] on button "Next" at bounding box center [765, 370] width 23 height 14
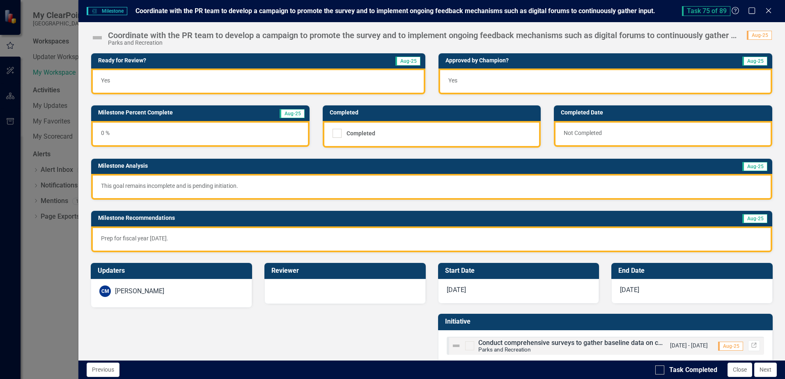
click at [94, 38] on img at bounding box center [97, 37] width 13 height 13
click at [96, 37] on img at bounding box center [97, 37] width 13 height 13
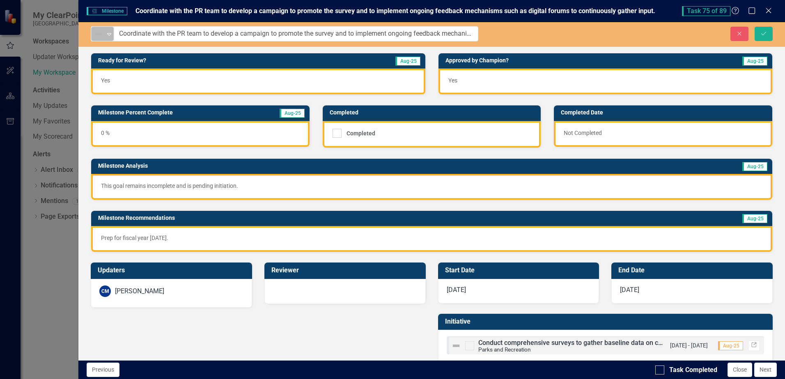
click at [97, 32] on img at bounding box center [99, 34] width 10 height 10
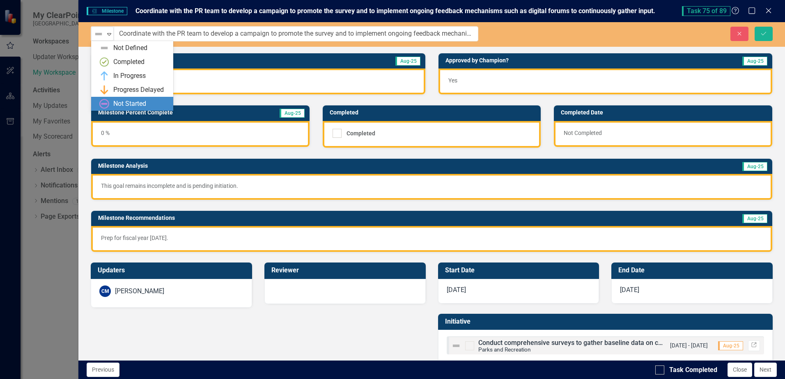
click at [120, 104] on div "Not Started" at bounding box center [129, 103] width 33 height 9
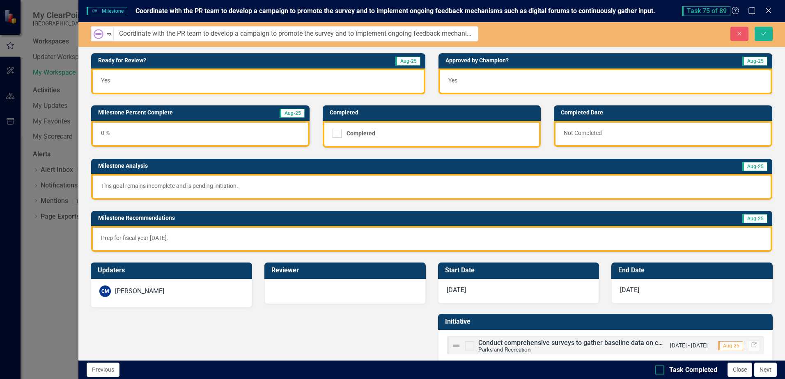
click at [658, 370] on input "Task Completed" at bounding box center [657, 368] width 5 height 5
checkbox input "true"
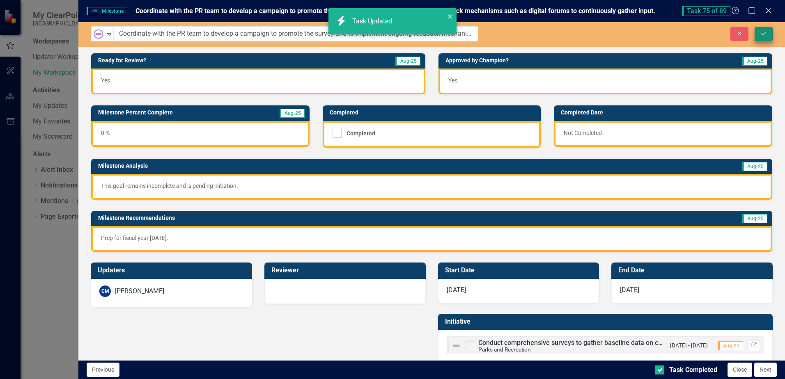
checkbox input "true"
click at [762, 33] on icon "Save" at bounding box center [763, 34] width 7 height 6
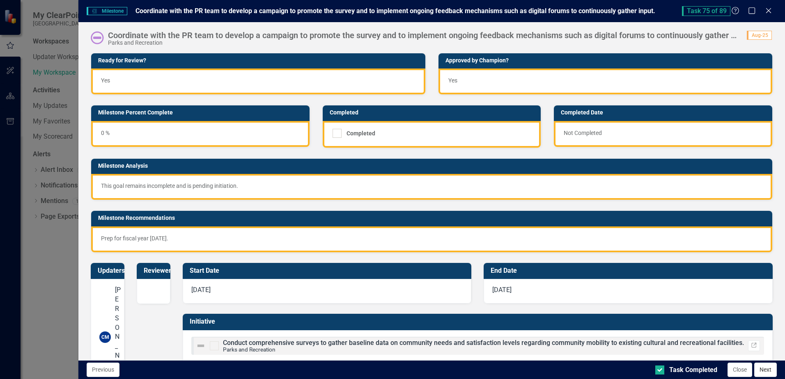
click at [767, 367] on button "Next" at bounding box center [765, 370] width 23 height 14
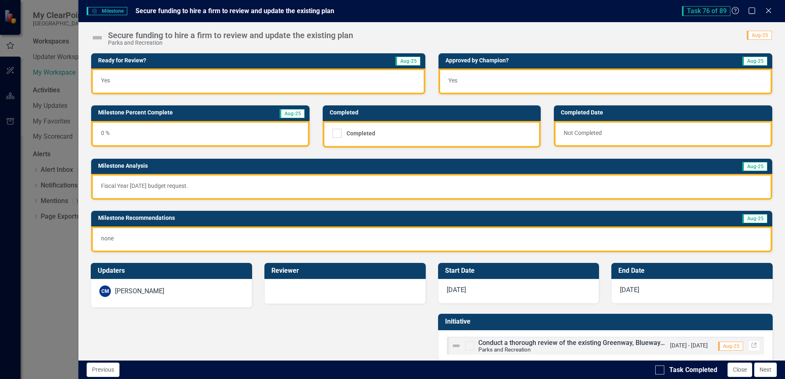
click at [101, 37] on img at bounding box center [97, 37] width 13 height 13
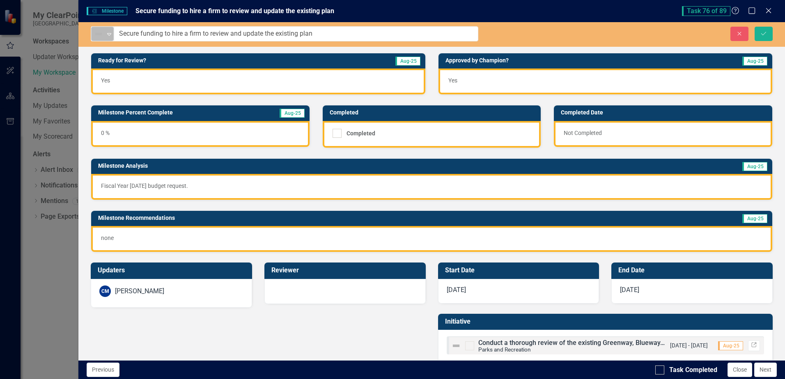
click at [103, 36] on img at bounding box center [99, 34] width 10 height 10
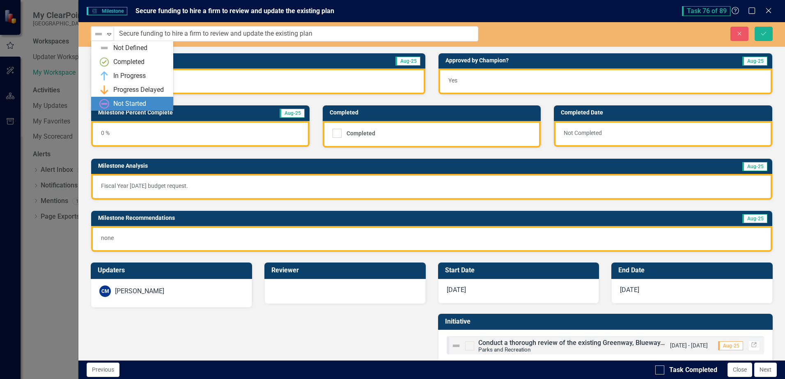
click at [119, 101] on div "Not Started" at bounding box center [129, 103] width 33 height 9
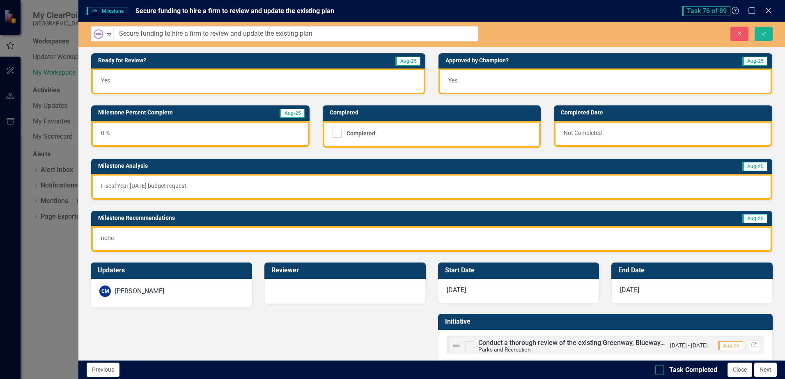
click at [663, 369] on div at bounding box center [659, 370] width 9 height 9
click at [661, 369] on input "Task Completed" at bounding box center [657, 368] width 5 height 5
checkbox input "true"
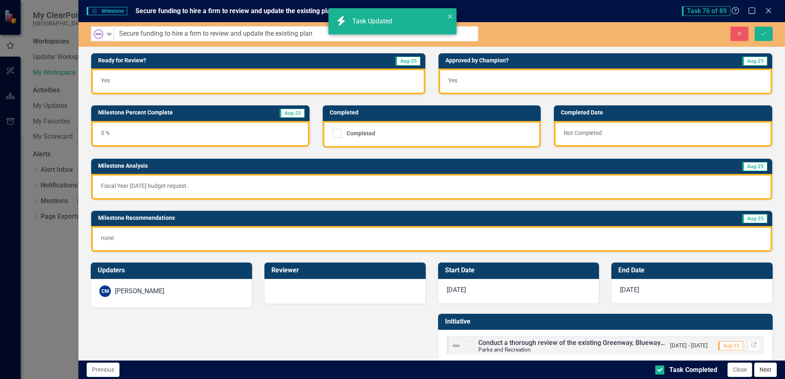
checkbox input "true"
click at [771, 370] on button "Next" at bounding box center [765, 370] width 23 height 14
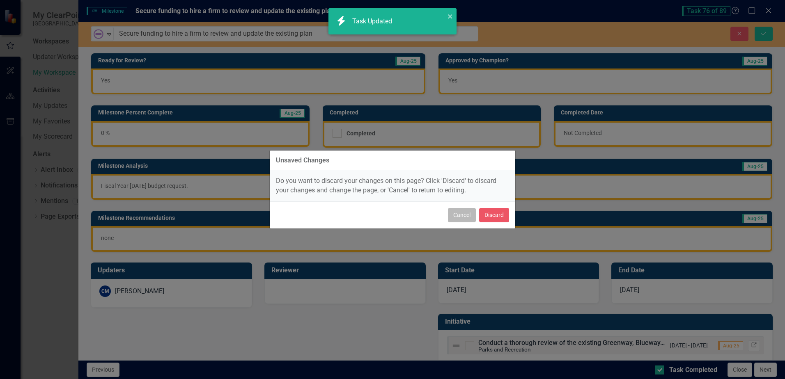
click at [465, 217] on button "Cancel" at bounding box center [462, 215] width 28 height 14
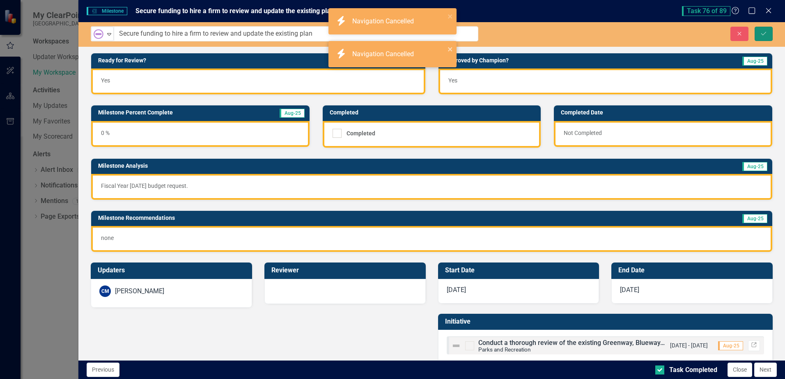
click at [764, 31] on icon "Save" at bounding box center [763, 34] width 7 height 6
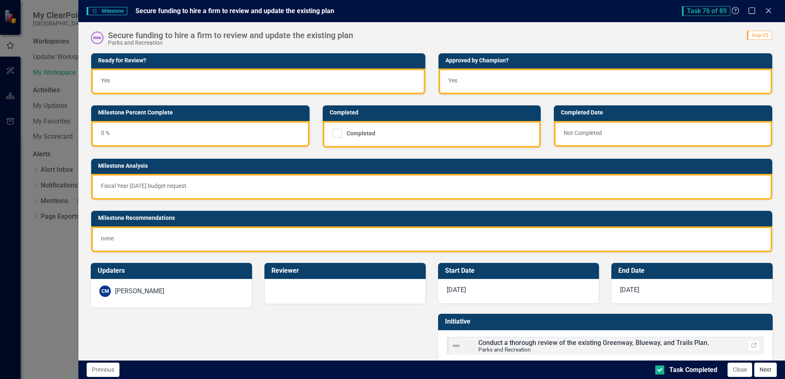
click at [764, 367] on button "Next" at bounding box center [765, 370] width 23 height 14
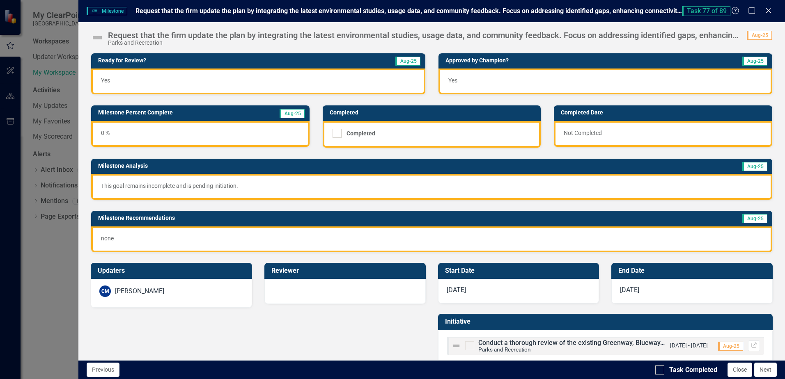
click at [92, 36] on img at bounding box center [97, 37] width 13 height 13
click at [99, 40] on img at bounding box center [97, 37] width 13 height 13
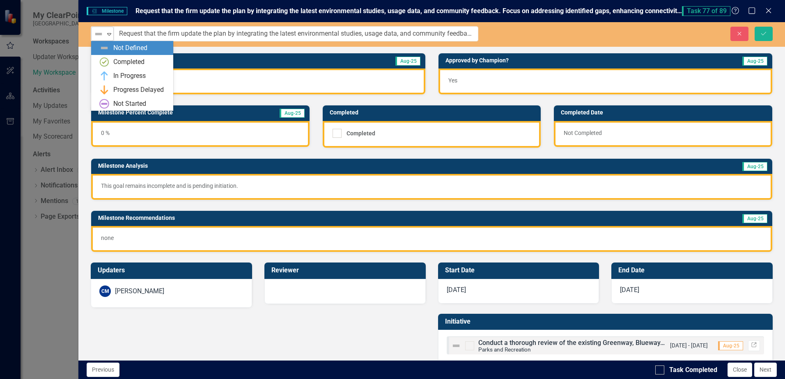
click at [100, 33] on img at bounding box center [99, 34] width 10 height 10
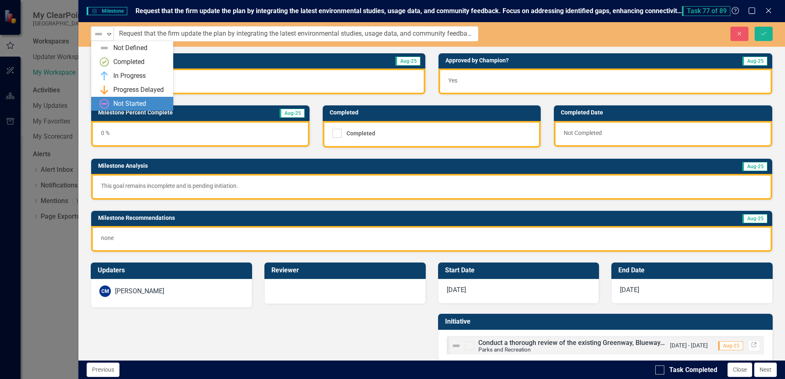
click at [120, 104] on div "Not Started" at bounding box center [129, 103] width 33 height 9
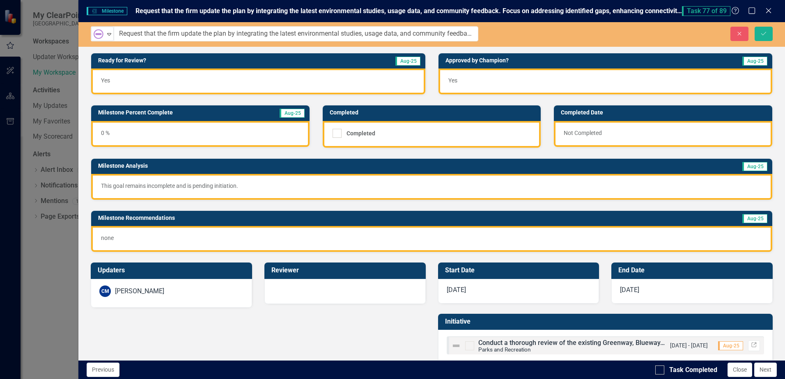
click at [340, 347] on div "Updaters CM Carrie Miska Reviewer Start Date 10/1/24 End Date 9/30/25 Initiativ…" at bounding box center [432, 310] width 694 height 115
click at [662, 373] on div at bounding box center [659, 370] width 9 height 9
click at [661, 371] on input "Task Completed" at bounding box center [657, 368] width 5 height 5
checkbox input "true"
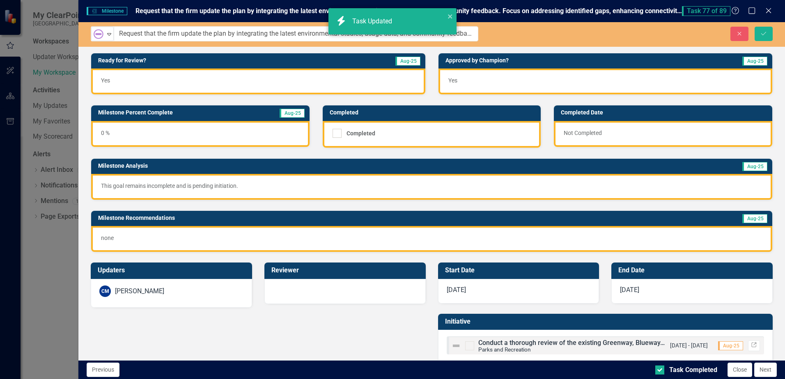
checkbox input "true"
click at [764, 32] on icon "Save" at bounding box center [763, 34] width 7 height 6
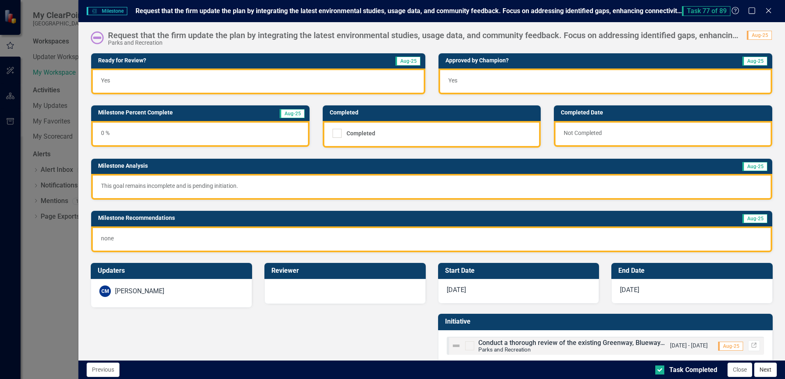
click at [763, 367] on button "Next" at bounding box center [765, 370] width 23 height 14
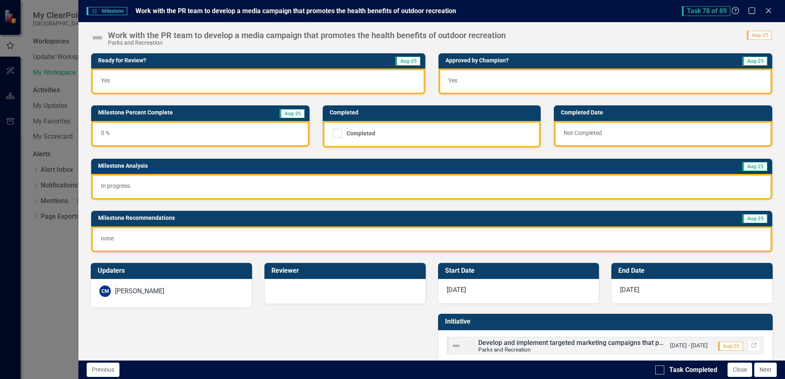
click at [95, 38] on img at bounding box center [97, 37] width 13 height 13
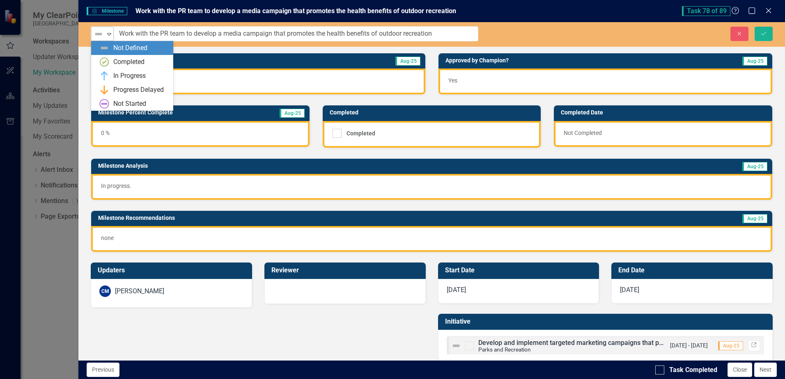
click at [106, 34] on icon "Expand" at bounding box center [109, 34] width 8 height 7
click at [109, 78] on img at bounding box center [104, 76] width 10 height 10
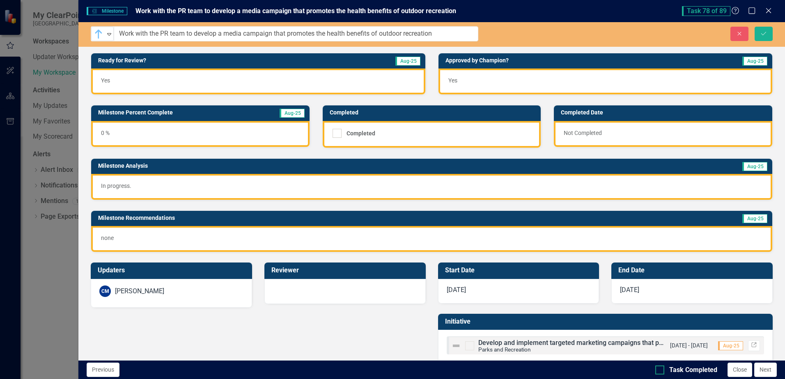
click at [661, 369] on div at bounding box center [659, 370] width 9 height 9
click at [661, 369] on input "Task Completed" at bounding box center [657, 368] width 5 height 5
checkbox input "true"
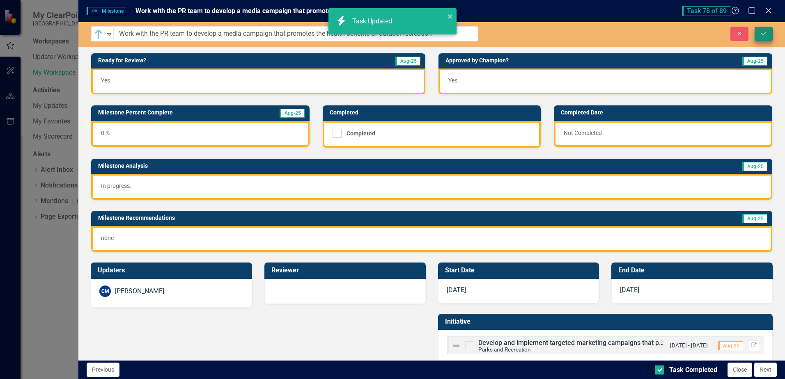
checkbox input "true"
click at [765, 34] on icon "Save" at bounding box center [763, 34] width 7 height 6
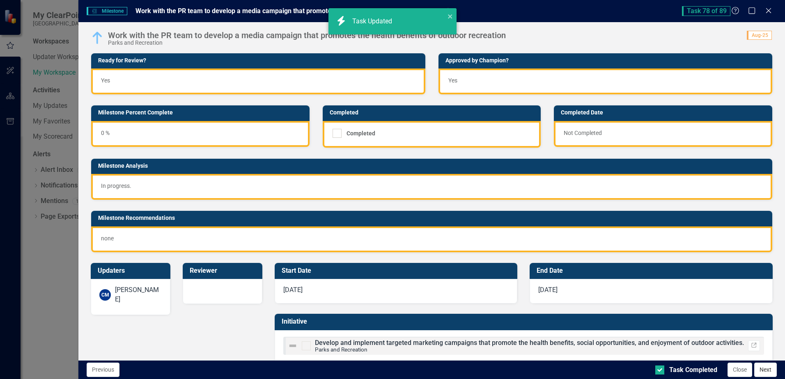
click at [763, 369] on button "Next" at bounding box center [765, 370] width 23 height 14
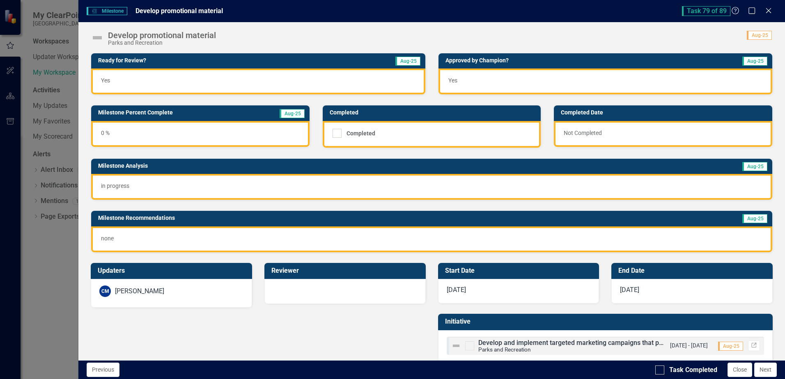
click at [123, 182] on p "in progress" at bounding box center [432, 186] width 662 height 8
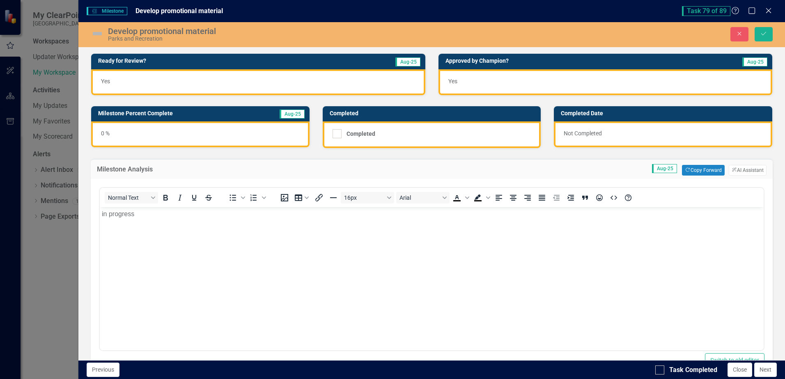
scroll to position [0, 0]
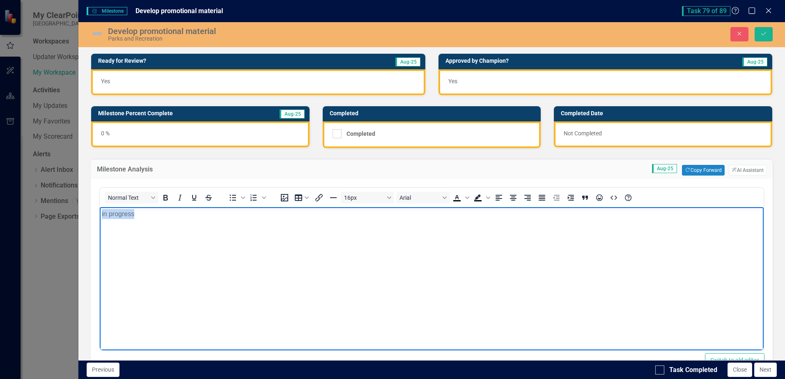
drag, startPoint x: 129, startPoint y: 217, endPoint x: -10, endPoint y: 208, distance: 139.5
click at [100, 208] on html "in progress" at bounding box center [432, 268] width 664 height 123
click at [98, 33] on img at bounding box center [97, 33] width 13 height 13
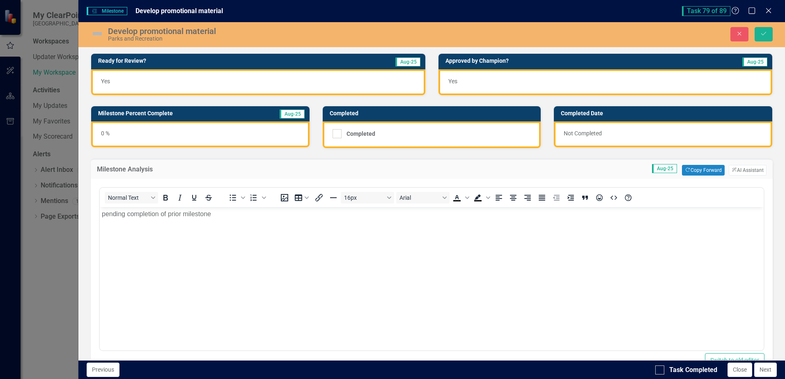
click at [98, 33] on img at bounding box center [97, 33] width 13 height 13
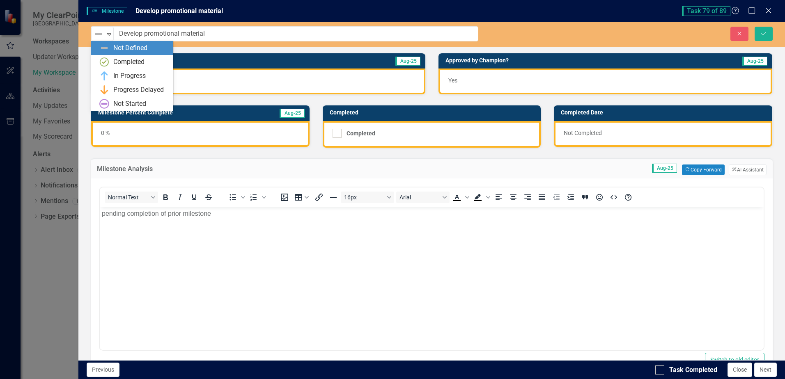
click at [98, 33] on img at bounding box center [99, 34] width 10 height 10
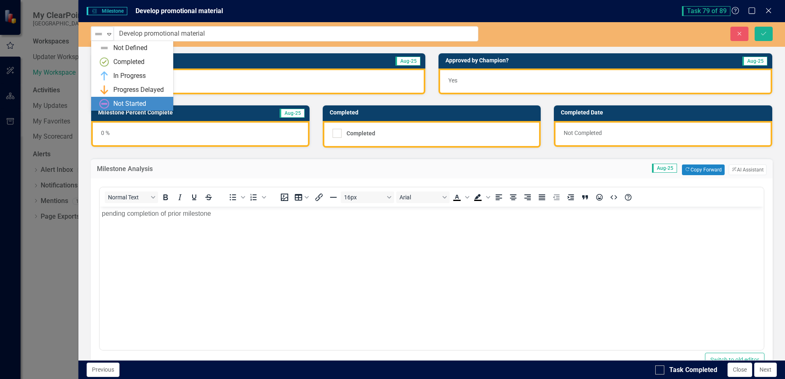
click at [121, 103] on div "Not Started" at bounding box center [129, 103] width 33 height 9
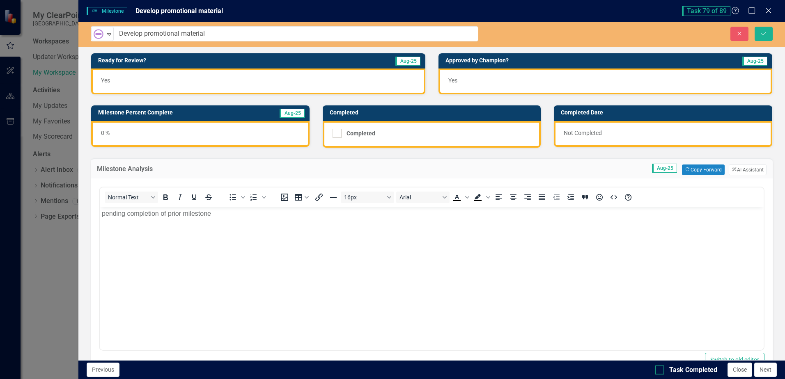
click at [658, 374] on div at bounding box center [659, 370] width 9 height 9
click at [658, 371] on input "Task Completed" at bounding box center [657, 368] width 5 height 5
checkbox input "true"
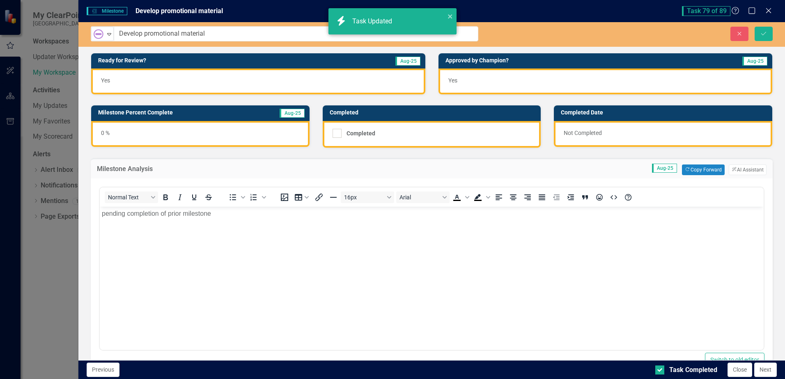
checkbox input "true"
click at [760, 35] on button "Save" at bounding box center [764, 34] width 18 height 14
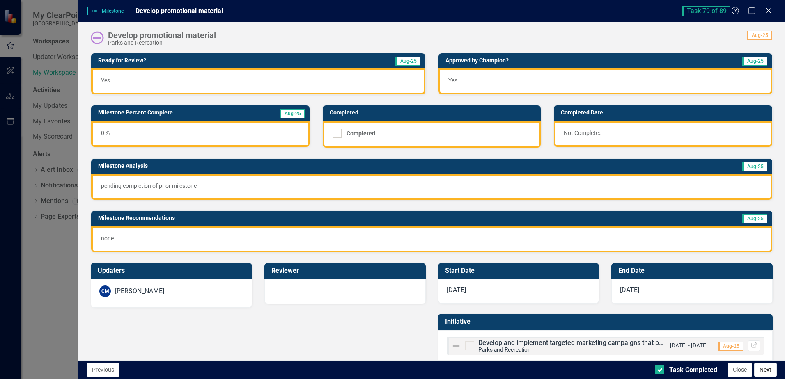
click at [762, 371] on button "Next" at bounding box center [765, 370] width 23 height 14
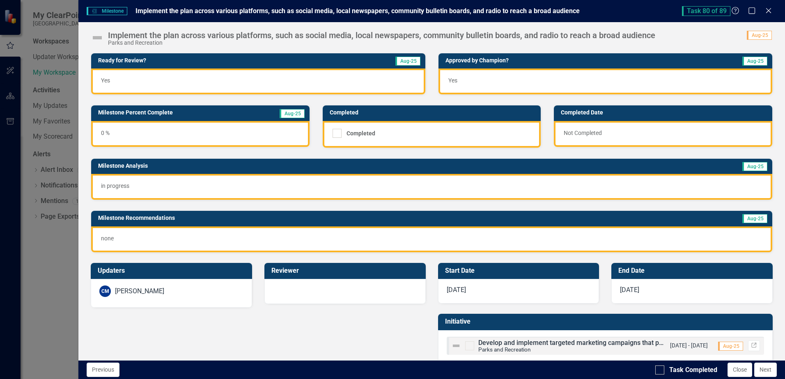
click at [104, 186] on p "in progress" at bounding box center [432, 186] width 662 height 8
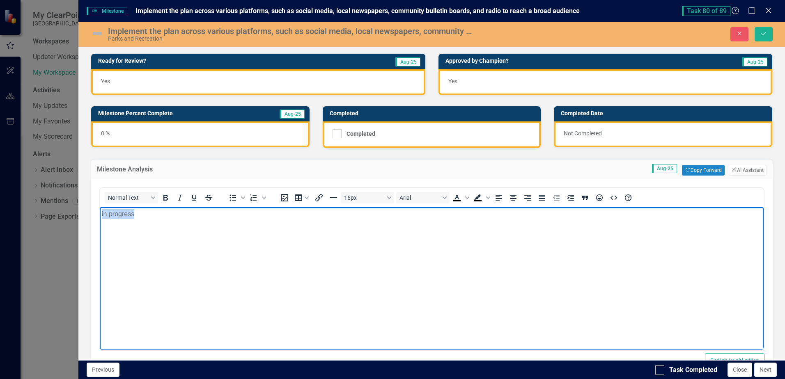
drag, startPoint x: 72, startPoint y: 202, endPoint x: -27, endPoint y: 213, distance: 99.1
click at [100, 213] on html "in progress" at bounding box center [432, 268] width 664 height 123
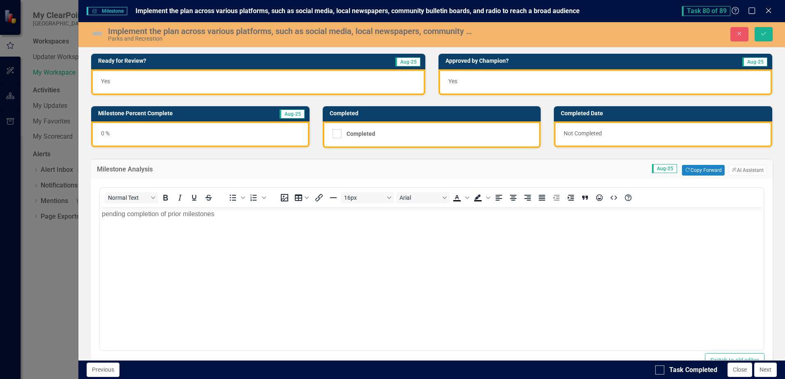
click at [97, 35] on img at bounding box center [97, 33] width 13 height 13
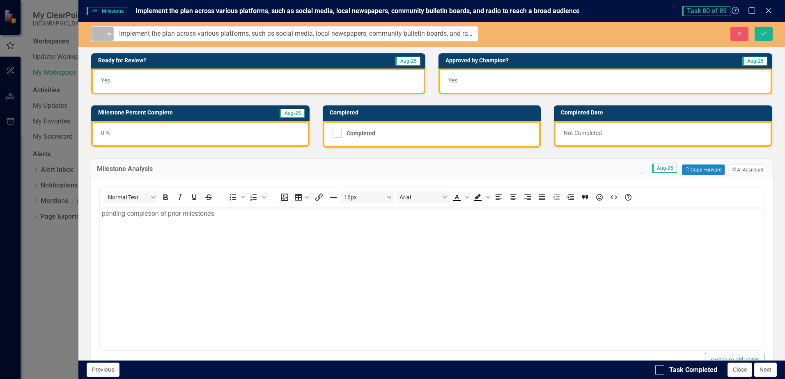
click at [97, 34] on img at bounding box center [99, 34] width 10 height 10
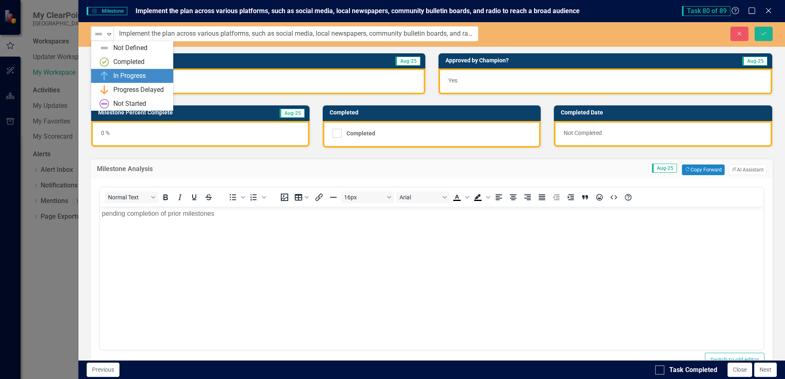
click at [110, 75] on div "In Progress" at bounding box center [133, 76] width 69 height 10
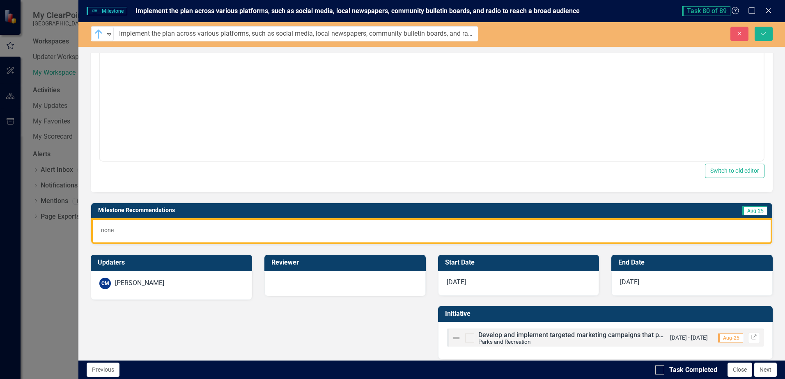
scroll to position [197, 0]
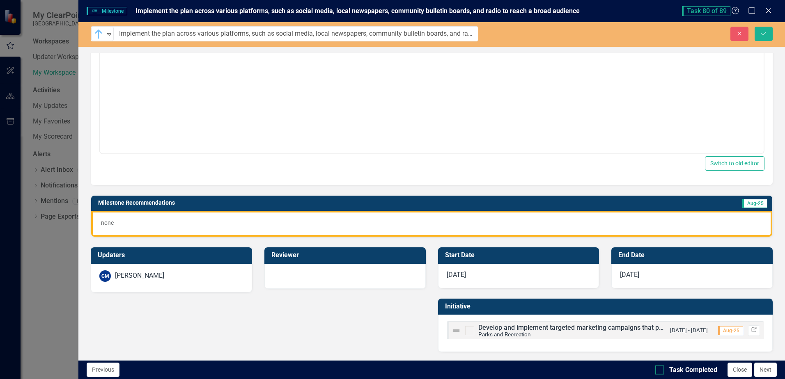
click at [665, 371] on div "Task Completed" at bounding box center [686, 370] width 62 height 9
click at [661, 371] on input "Task Completed" at bounding box center [657, 368] width 5 height 5
checkbox input "true"
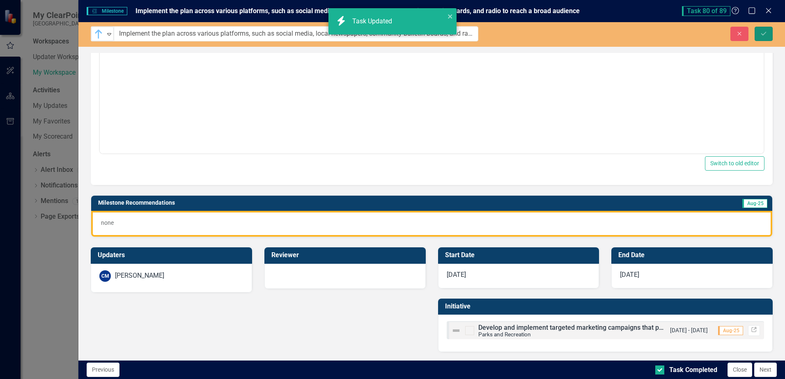
click at [760, 36] on icon "Save" at bounding box center [763, 34] width 7 height 6
checkbox input "true"
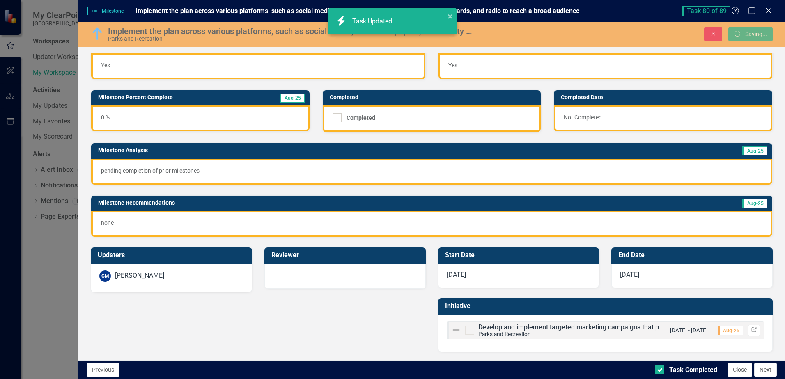
scroll to position [16, 0]
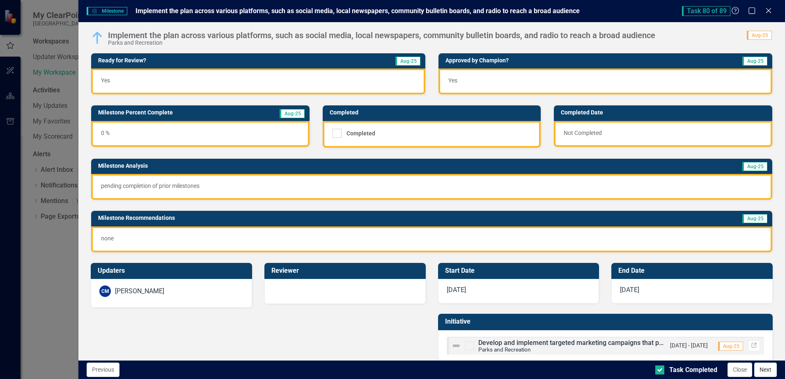
click at [763, 375] on button "Next" at bounding box center [765, 370] width 23 height 14
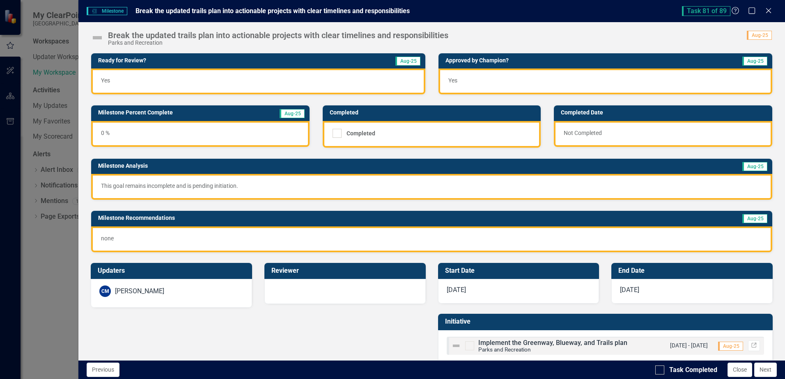
click at [101, 38] on img at bounding box center [97, 37] width 13 height 13
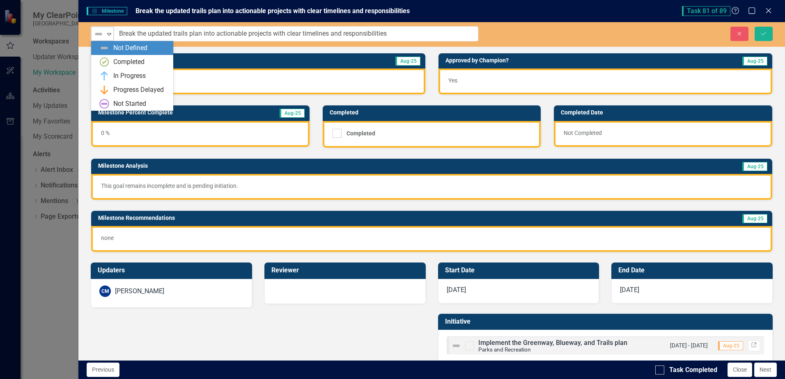
click at [101, 40] on div "Not Defined Expand" at bounding box center [102, 34] width 23 height 14
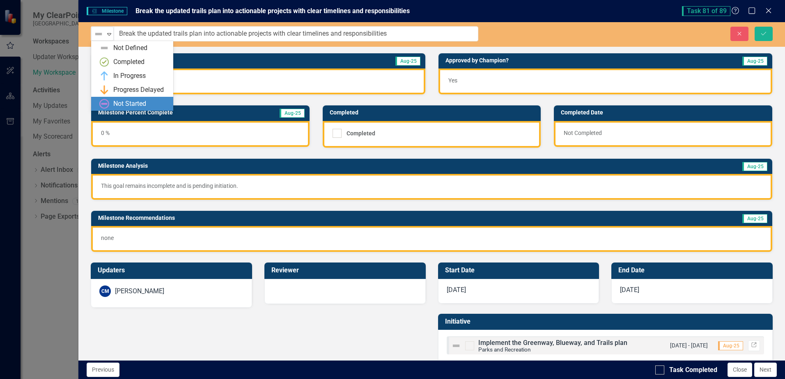
click at [120, 101] on div "Not Started" at bounding box center [129, 103] width 33 height 9
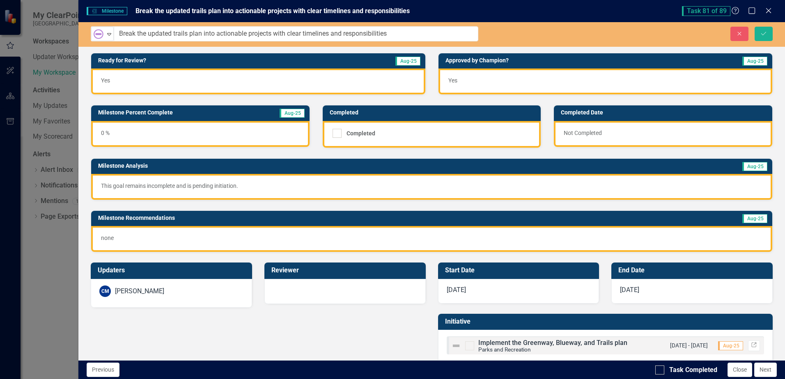
click at [655, 368] on div "Previous Task Completed Close Next" at bounding box center [431, 370] width 707 height 19
click at [763, 31] on icon "Save" at bounding box center [763, 34] width 7 height 6
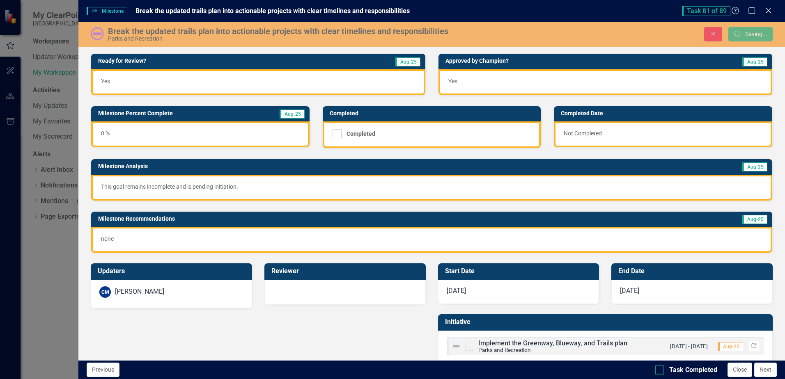
click at [659, 374] on div at bounding box center [659, 370] width 9 height 9
click at [659, 371] on input "Task Completed" at bounding box center [657, 368] width 5 height 5
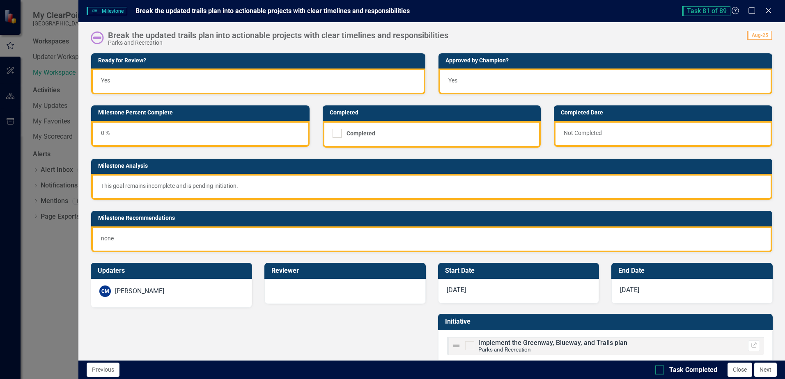
checkbox input "true"
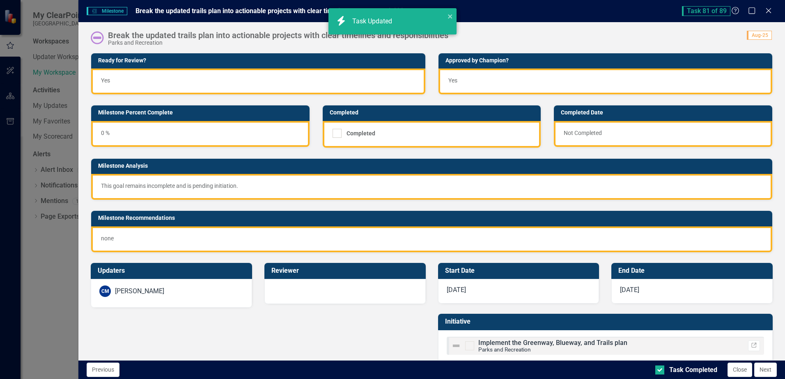
checkbox input "true"
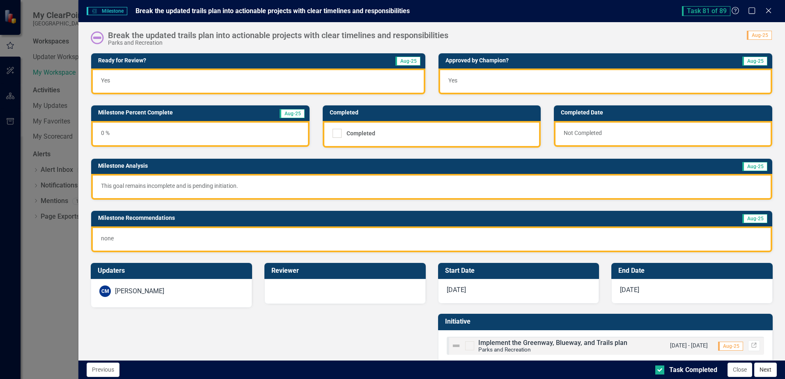
click at [771, 372] on button "Next" at bounding box center [765, 370] width 23 height 14
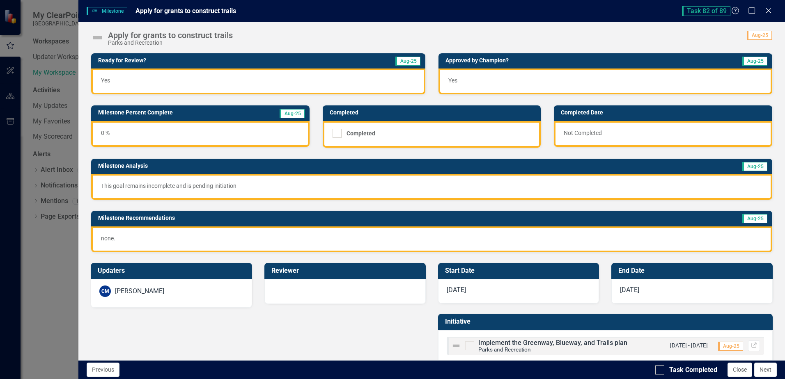
click at [95, 39] on img at bounding box center [97, 37] width 13 height 13
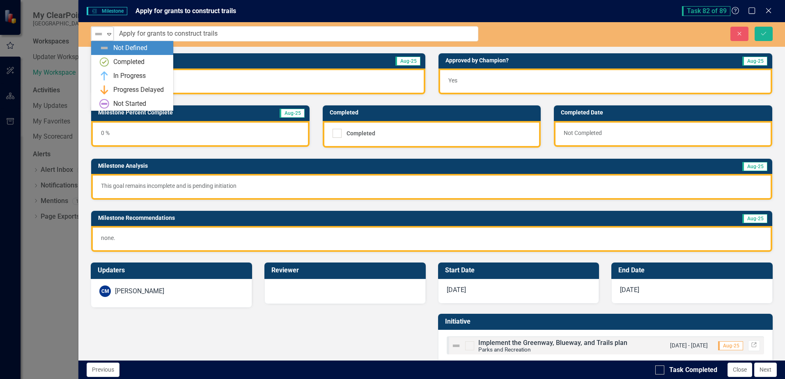
click at [101, 37] on img at bounding box center [99, 34] width 10 height 10
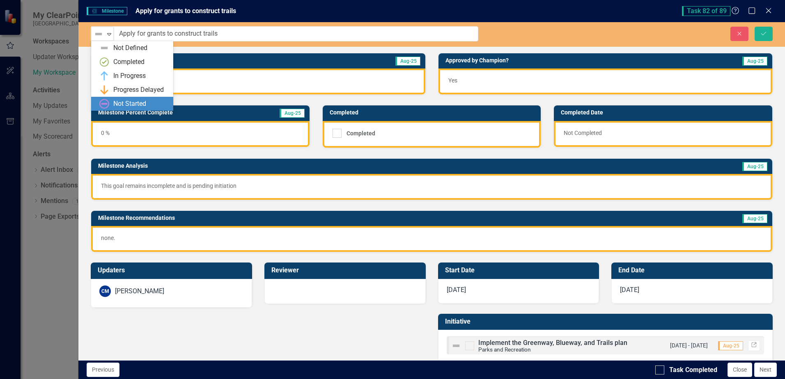
click at [124, 104] on div "Not Started" at bounding box center [129, 103] width 33 height 9
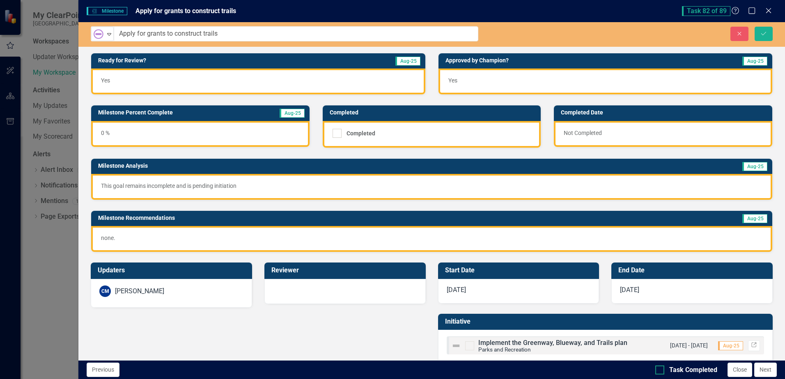
click at [658, 372] on div at bounding box center [659, 370] width 9 height 9
click at [658, 371] on input "Task Completed" at bounding box center [657, 368] width 5 height 5
checkbox input "true"
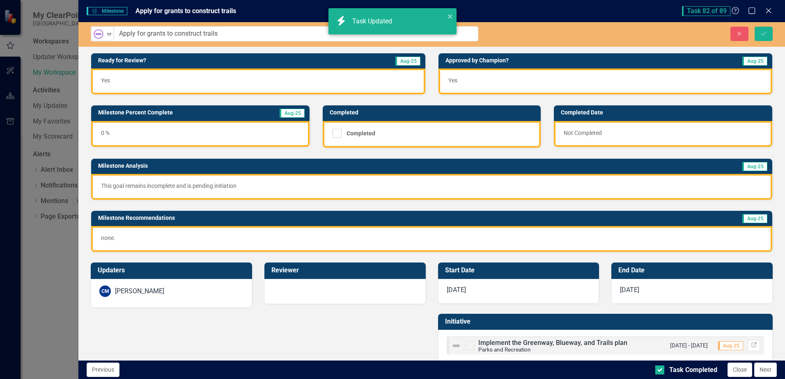
checkbox input "true"
click at [775, 34] on div "Close Save" at bounding box center [638, 34] width 282 height 14
click at [769, 34] on button "Save" at bounding box center [764, 34] width 18 height 14
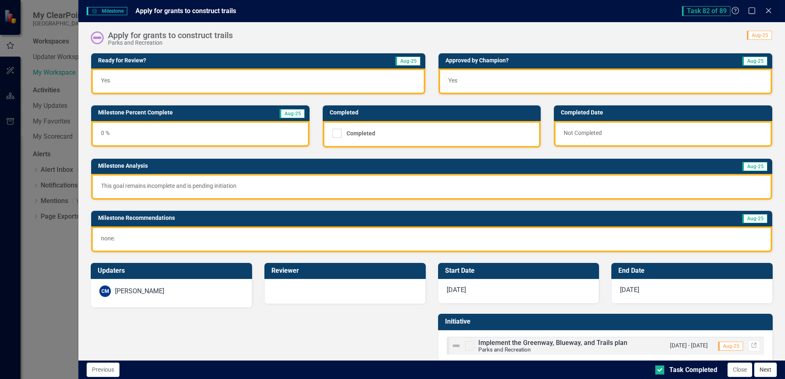
click at [774, 368] on button "Next" at bounding box center [765, 370] width 23 height 14
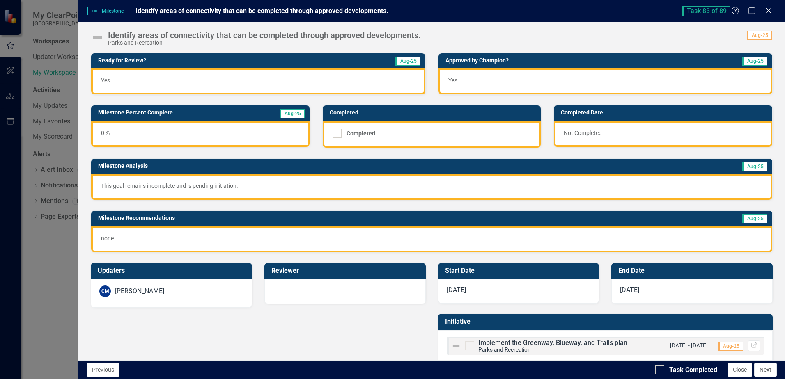
click at [107, 78] on span "Yes" at bounding box center [105, 80] width 9 height 7
click at [99, 39] on img at bounding box center [97, 37] width 13 height 13
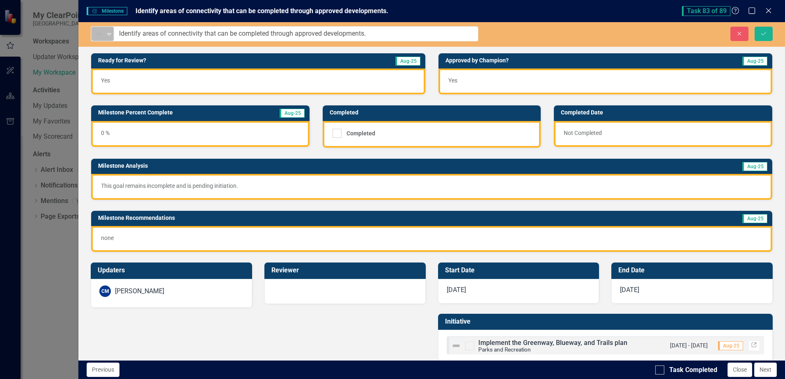
click at [96, 39] on img at bounding box center [99, 34] width 10 height 10
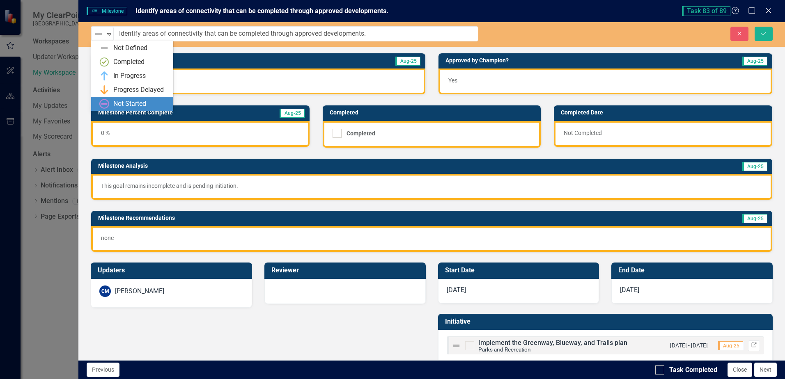
click at [117, 103] on div "Not Started" at bounding box center [129, 103] width 33 height 9
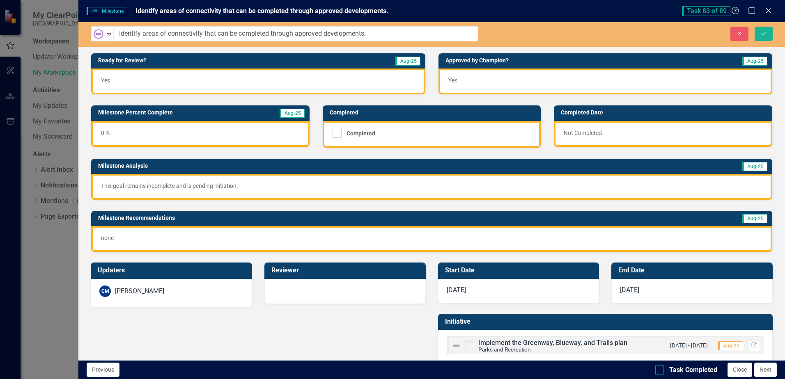
drag, startPoint x: 654, startPoint y: 370, endPoint x: 660, endPoint y: 370, distance: 6.6
click at [655, 369] on div "Previous Task Completed Close Next" at bounding box center [431, 370] width 707 height 19
click at [661, 370] on div at bounding box center [659, 370] width 9 height 9
click at [661, 370] on input "Task Completed" at bounding box center [657, 368] width 5 height 5
checkbox input "true"
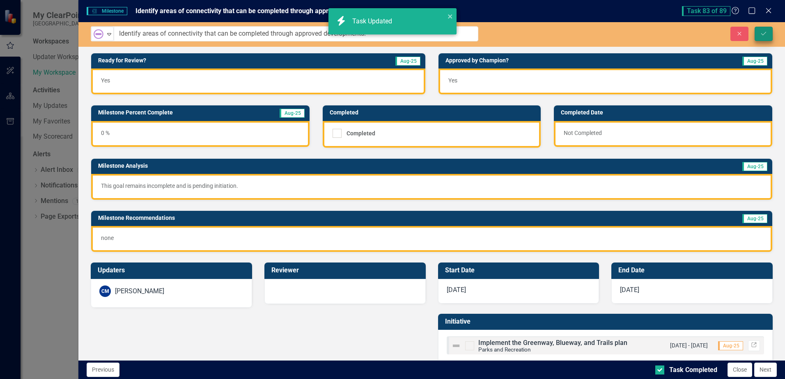
checkbox input "true"
click at [761, 32] on icon "Save" at bounding box center [763, 34] width 7 height 6
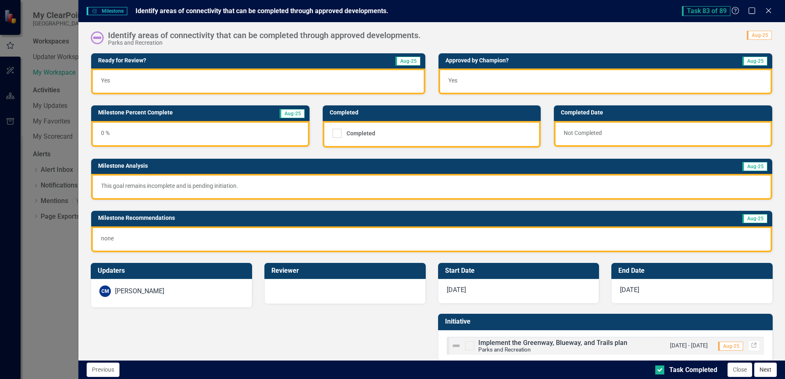
click at [762, 372] on button "Next" at bounding box center [765, 370] width 23 height 14
click at [96, 36] on img at bounding box center [97, 37] width 13 height 13
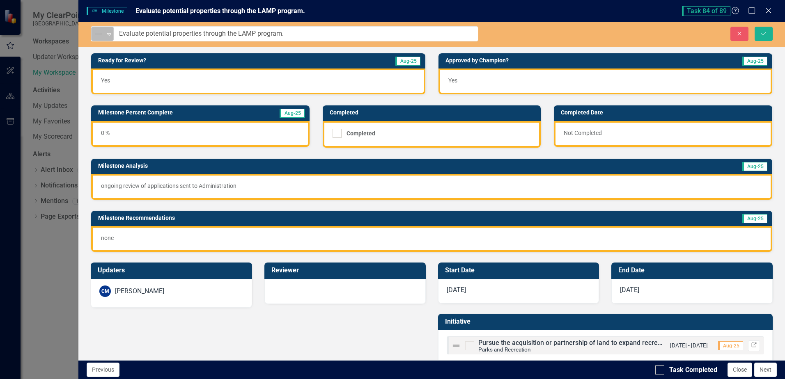
click at [106, 37] on icon "Expand" at bounding box center [109, 34] width 8 height 7
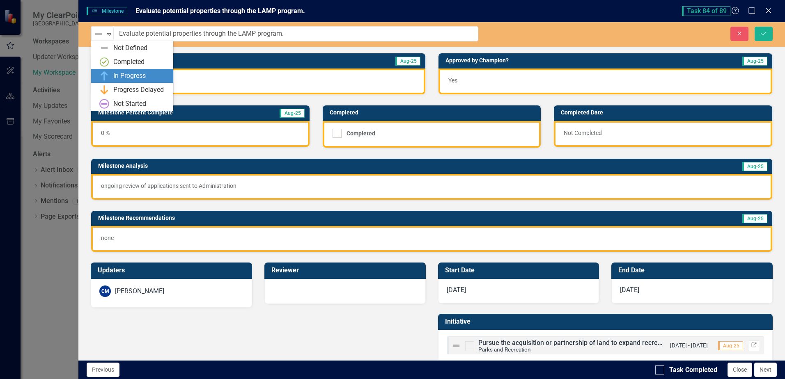
click at [112, 76] on div "In Progress" at bounding box center [133, 76] width 69 height 10
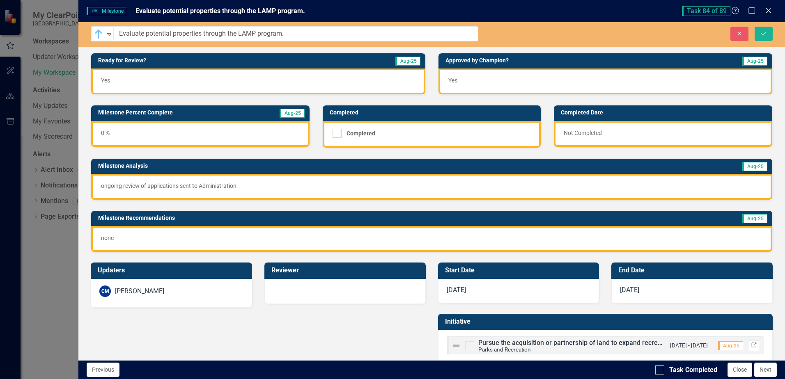
click at [102, 129] on div "0 %" at bounding box center [200, 134] width 218 height 26
click at [102, 131] on div "0 %" at bounding box center [200, 134] width 218 height 26
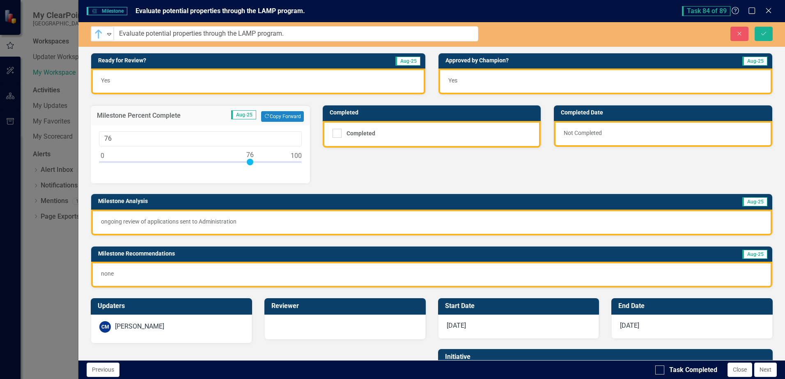
type input "75"
drag, startPoint x: 103, startPoint y: 162, endPoint x: 249, endPoint y: 172, distance: 146.1
click at [249, 172] on div "75" at bounding box center [200, 154] width 219 height 58
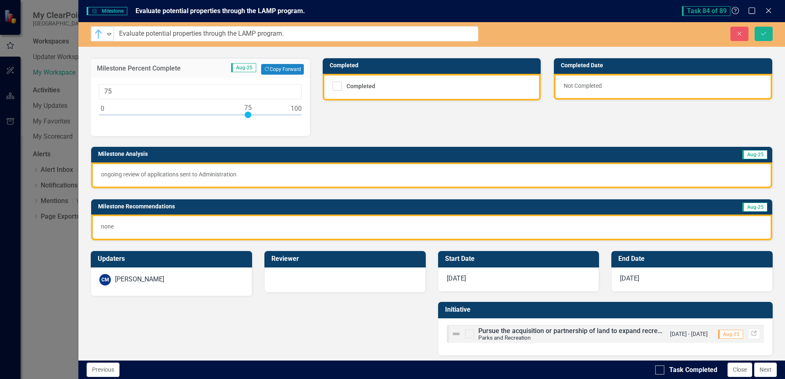
scroll to position [51, 0]
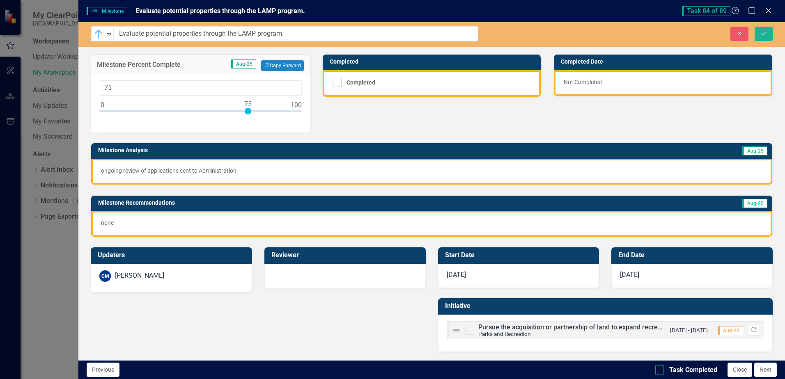
click at [657, 369] on input "Task Completed" at bounding box center [657, 368] width 5 height 5
checkbox input "true"
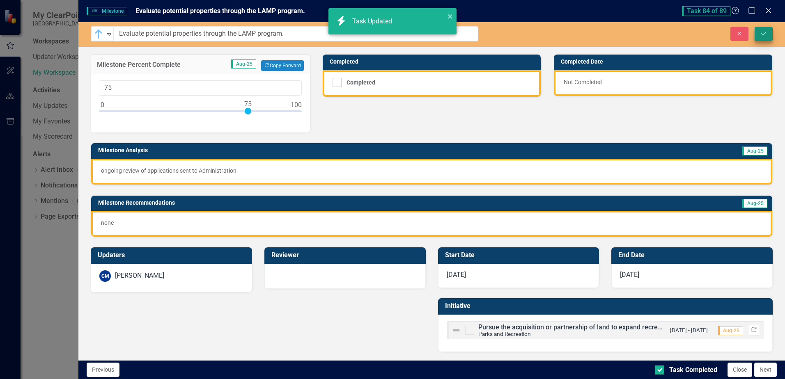
checkbox input "true"
click at [766, 36] on icon "Save" at bounding box center [763, 34] width 7 height 6
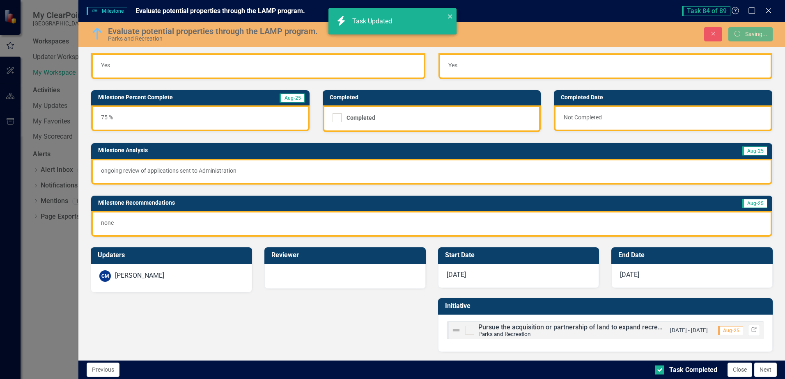
scroll to position [16, 0]
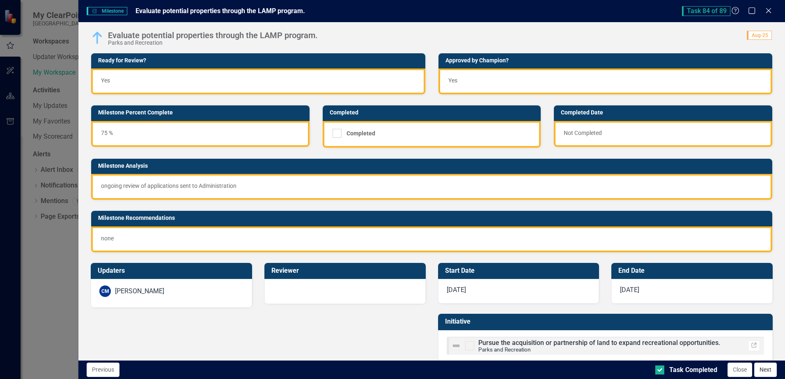
click at [770, 371] on button "Next" at bounding box center [765, 370] width 23 height 14
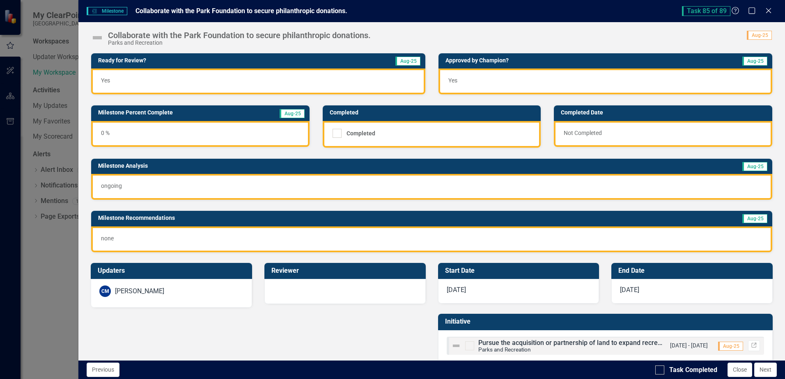
click at [117, 185] on p "ongoing" at bounding box center [432, 186] width 662 height 8
click at [118, 186] on p "ongoing" at bounding box center [432, 186] width 662 height 8
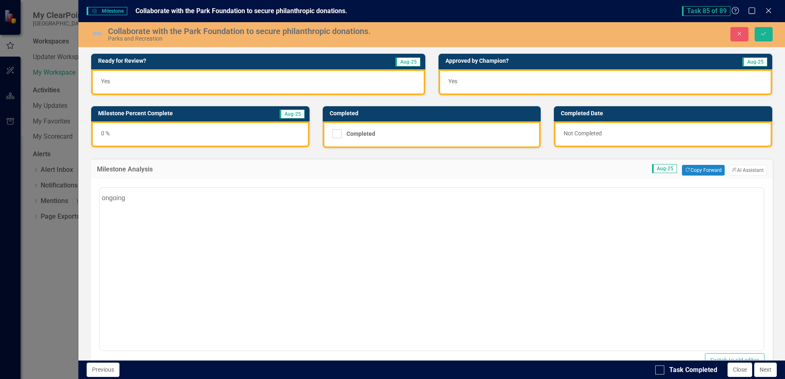
scroll to position [0, 0]
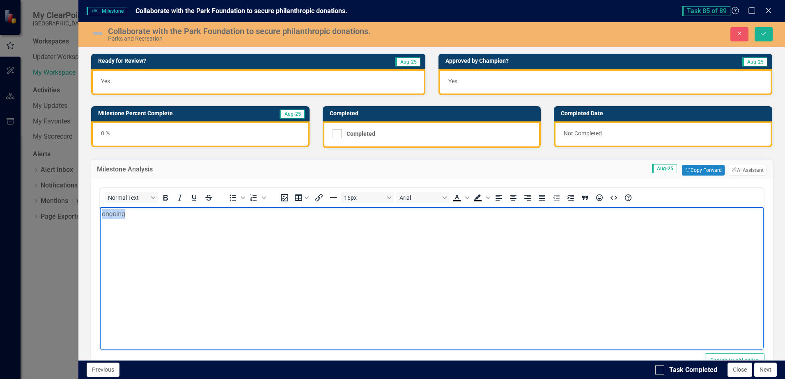
drag, startPoint x: 145, startPoint y: 219, endPoint x: -8, endPoint y: 210, distance: 153.0
click at [100, 210] on html "ongoing" at bounding box center [432, 268] width 664 height 123
click at [121, 136] on div "0 %" at bounding box center [200, 135] width 218 height 26
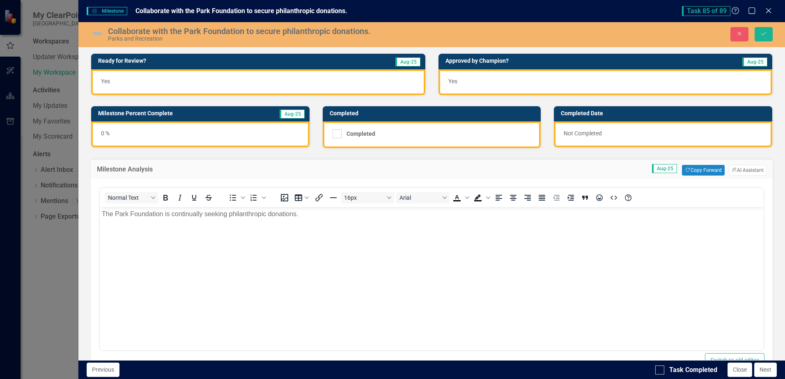
click at [121, 136] on div "0 %" at bounding box center [200, 135] width 218 height 26
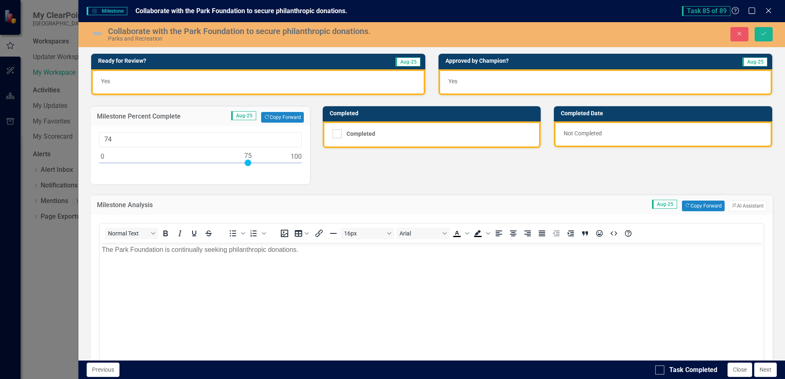
type input "75"
drag, startPoint x: 102, startPoint y: 161, endPoint x: 248, endPoint y: 171, distance: 145.7
click at [248, 171] on div "75" at bounding box center [200, 155] width 219 height 58
click at [100, 34] on img at bounding box center [97, 33] width 13 height 13
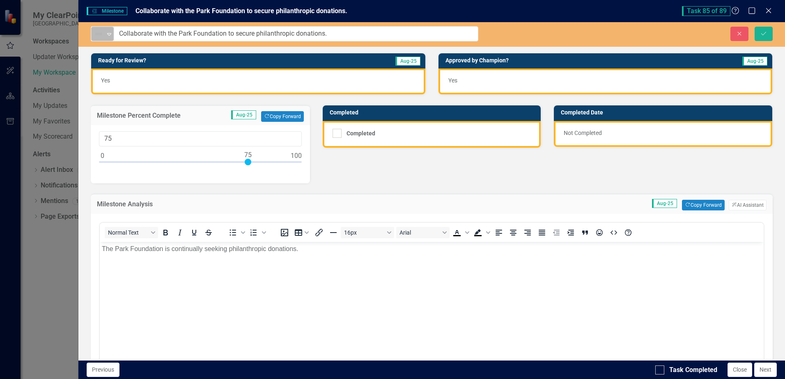
click at [108, 35] on icon at bounding box center [109, 34] width 4 height 2
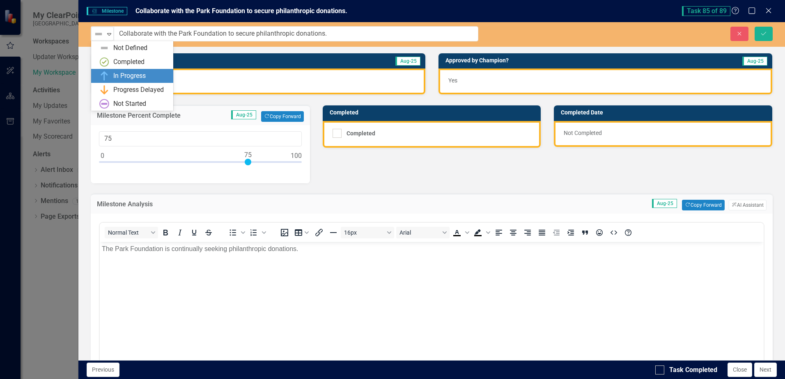
click at [117, 78] on div "In Progress" at bounding box center [129, 75] width 32 height 9
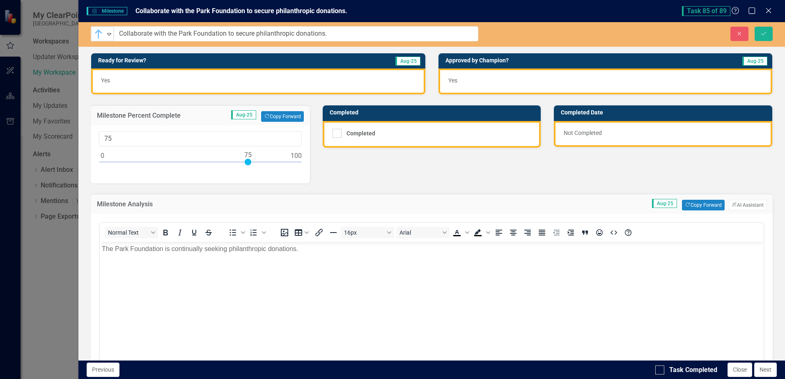
click at [317, 187] on div "Milestone Analysis Aug-25 Copy Forward Copy Forward ClearPoint AI AI Assistant …" at bounding box center [432, 301] width 694 height 234
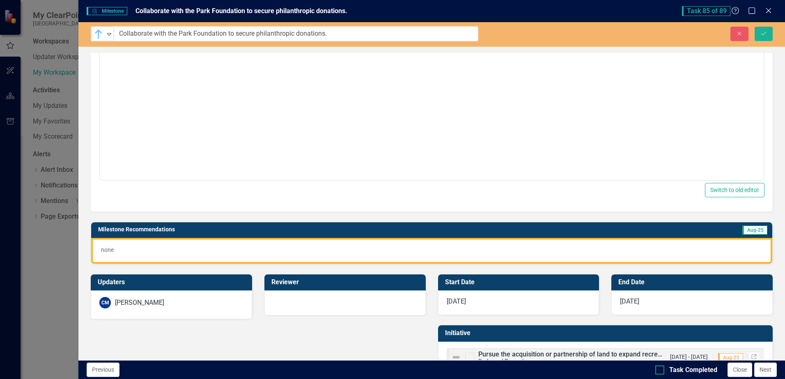
click at [658, 369] on input "Task Completed" at bounding box center [657, 368] width 5 height 5
checkbox input "true"
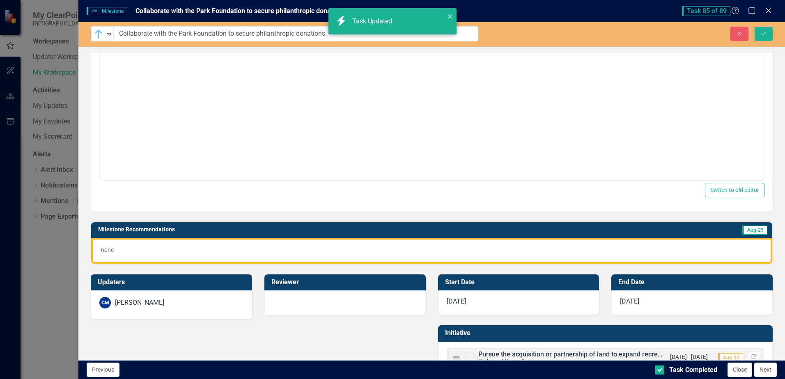
checkbox input "true"
click at [762, 35] on icon "Save" at bounding box center [763, 34] width 7 height 6
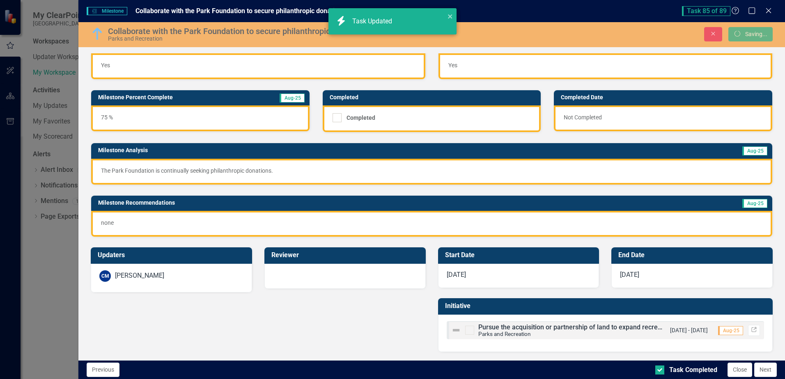
scroll to position [16, 0]
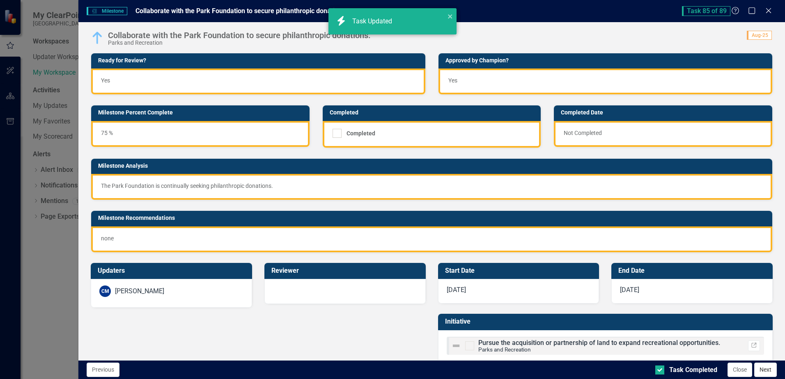
click at [763, 369] on button "Next" at bounding box center [765, 370] width 23 height 14
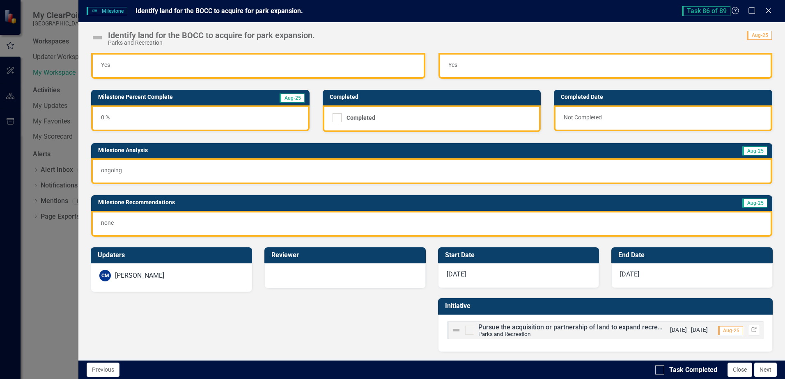
scroll to position [0, 0]
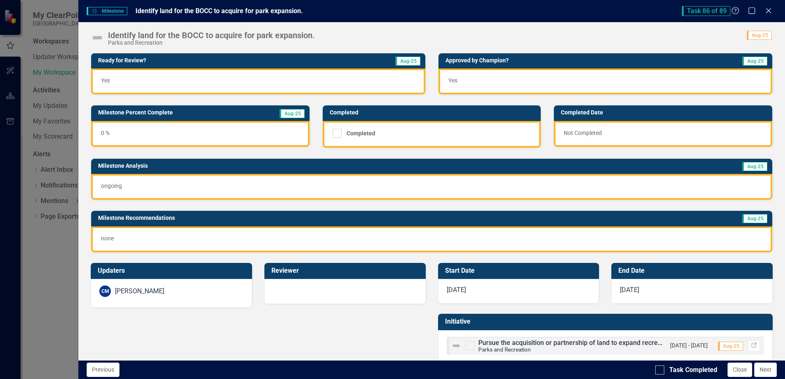
click at [99, 37] on img at bounding box center [97, 37] width 13 height 13
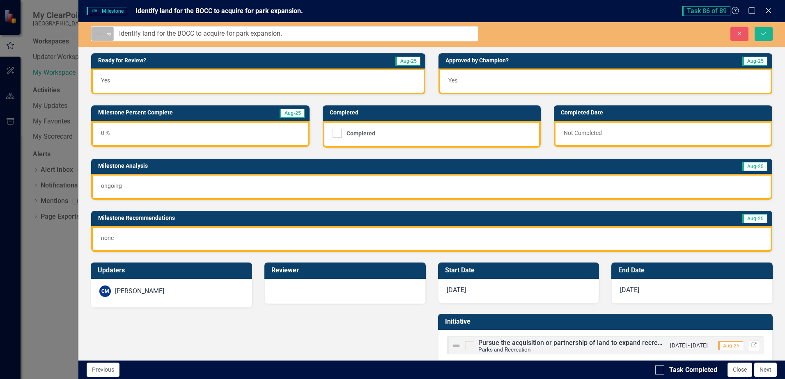
click at [103, 34] on img at bounding box center [99, 34] width 10 height 10
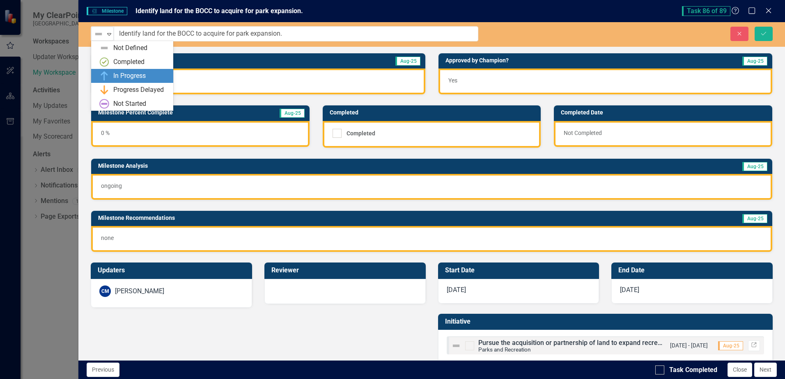
click at [111, 74] on div "In Progress" at bounding box center [133, 76] width 69 height 10
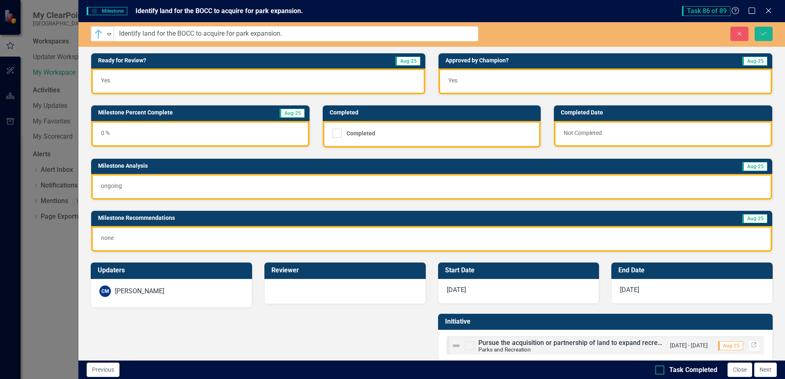
click at [657, 371] on div at bounding box center [659, 370] width 9 height 9
click at [657, 371] on input "Task Completed" at bounding box center [657, 368] width 5 height 5
checkbox input "true"
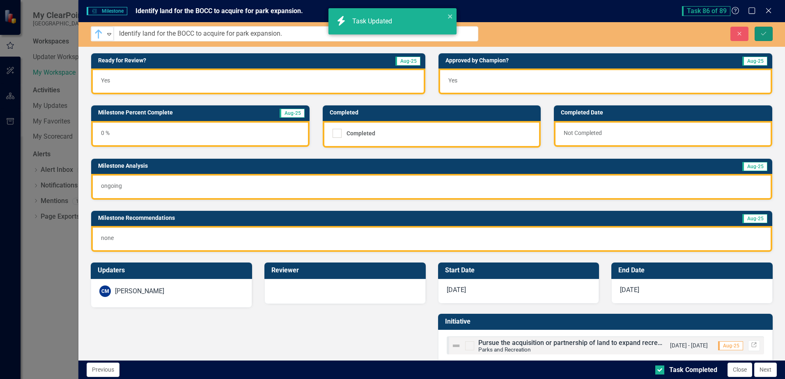
click at [764, 37] on button "Save" at bounding box center [764, 34] width 18 height 14
checkbox input "true"
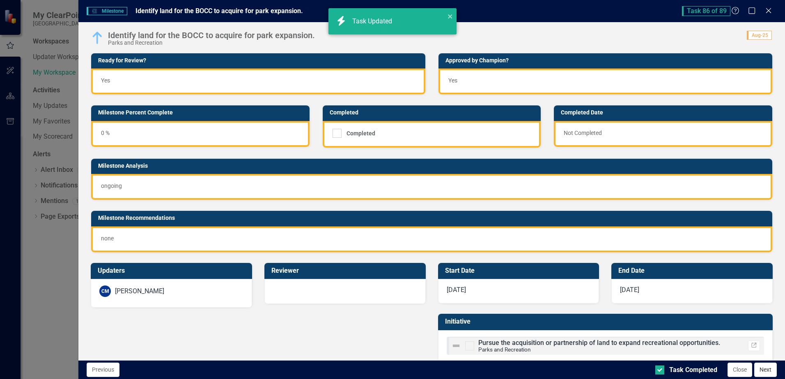
click at [771, 372] on button "Next" at bounding box center [765, 370] width 23 height 14
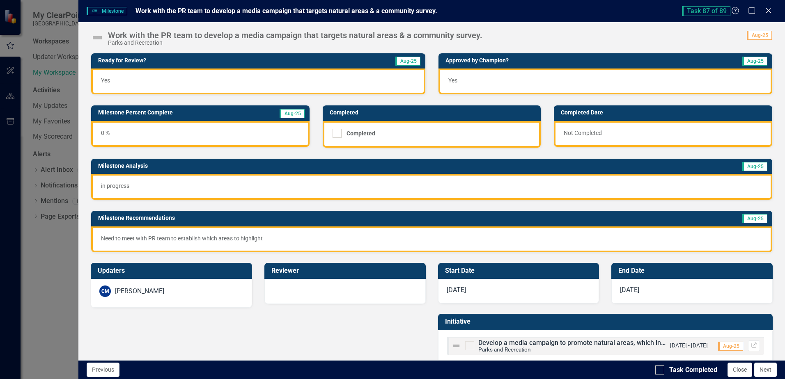
click at [103, 132] on div "0 %" at bounding box center [200, 134] width 218 height 26
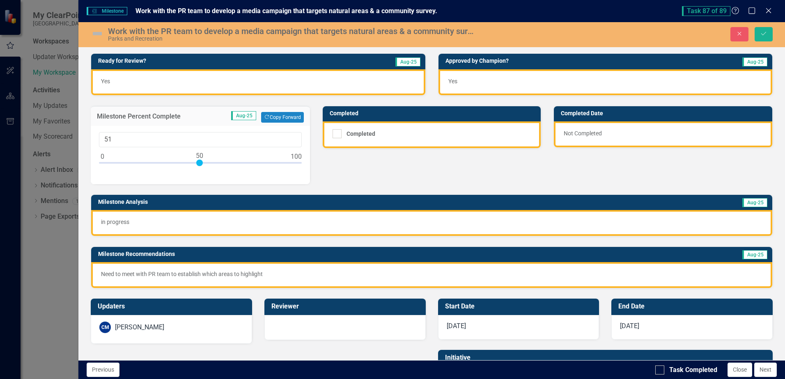
type input "50"
drag, startPoint x: 104, startPoint y: 164, endPoint x: 201, endPoint y: 166, distance: 97.4
click at [201, 166] on div at bounding box center [200, 165] width 203 height 10
click at [99, 34] on img at bounding box center [97, 33] width 13 height 13
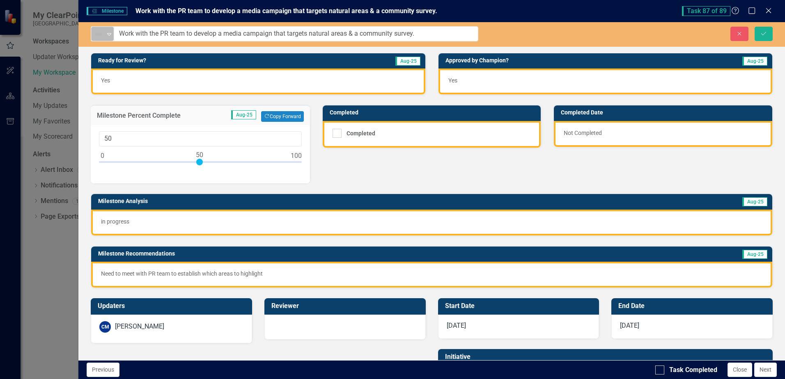
click at [101, 34] on img at bounding box center [99, 34] width 10 height 10
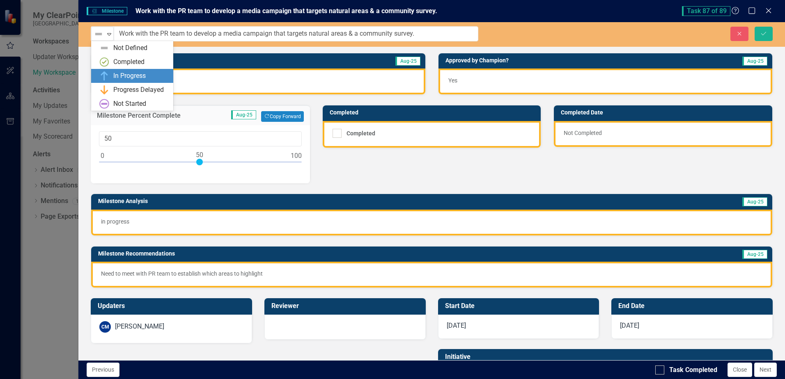
click at [111, 74] on div "In Progress" at bounding box center [133, 76] width 69 height 10
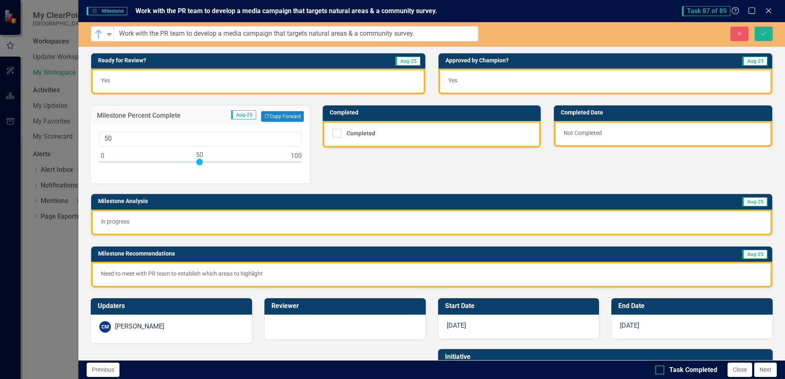
click at [662, 372] on div at bounding box center [659, 370] width 9 height 9
click at [661, 371] on input "Task Completed" at bounding box center [657, 368] width 5 height 5
checkbox input "true"
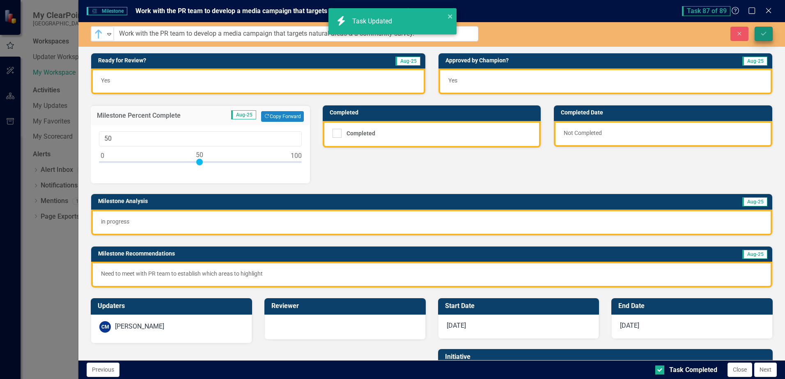
checkbox input "true"
click at [766, 37] on button "Save" at bounding box center [764, 34] width 18 height 14
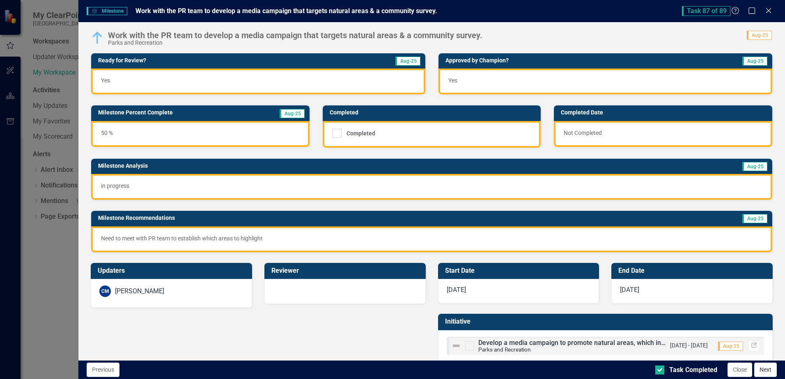
click at [766, 368] on button "Next" at bounding box center [765, 370] width 23 height 14
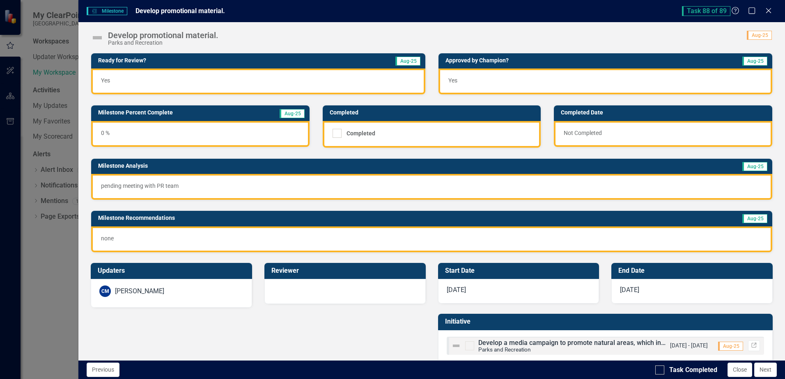
click at [97, 37] on img at bounding box center [97, 37] width 13 height 13
click at [98, 37] on img at bounding box center [97, 37] width 13 height 13
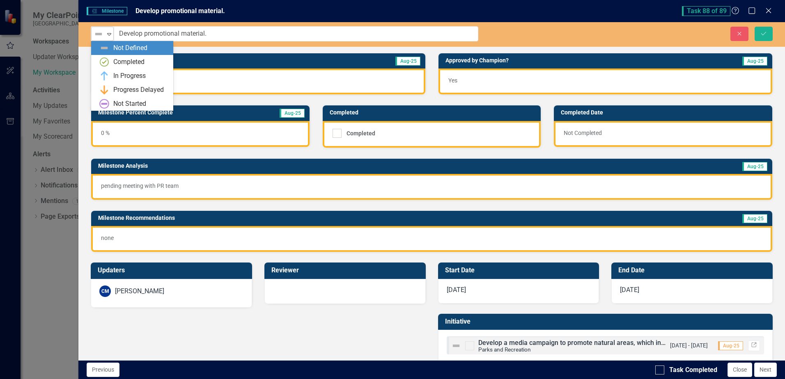
click at [103, 34] on img at bounding box center [99, 34] width 10 height 10
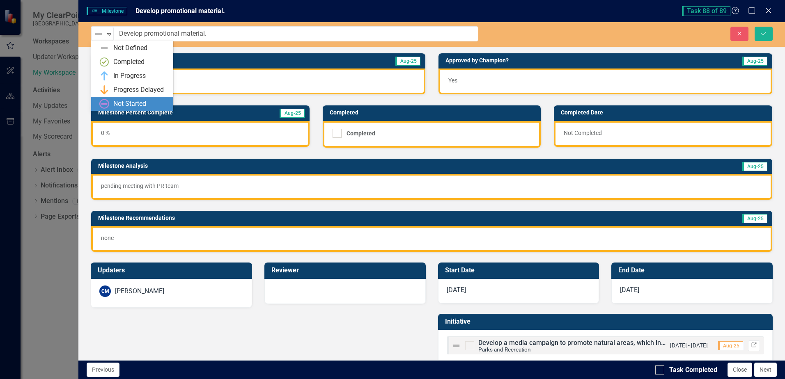
click at [112, 103] on div "Not Started" at bounding box center [133, 104] width 69 height 10
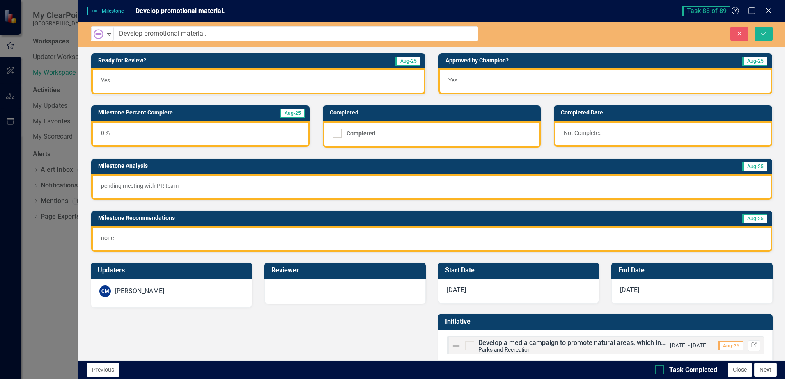
click at [662, 370] on div at bounding box center [659, 370] width 9 height 9
click at [661, 370] on input "Task Completed" at bounding box center [657, 368] width 5 height 5
checkbox input "true"
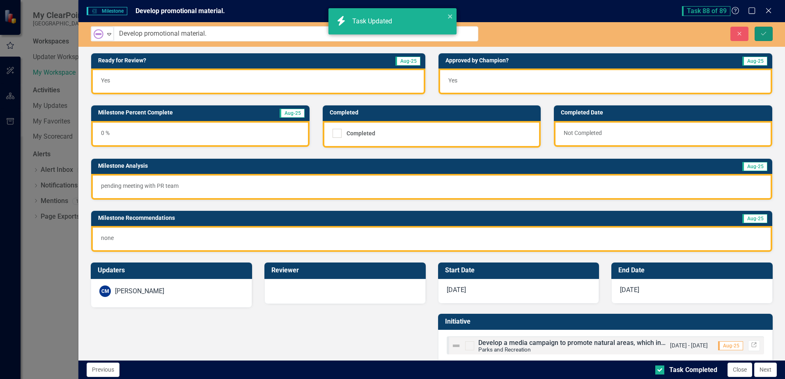
click at [761, 36] on icon "Save" at bounding box center [763, 34] width 7 height 6
checkbox input "true"
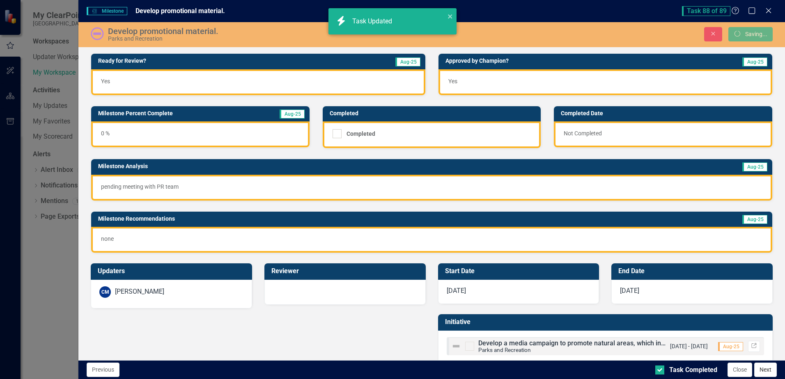
click at [765, 373] on button "Next" at bounding box center [765, 370] width 23 height 14
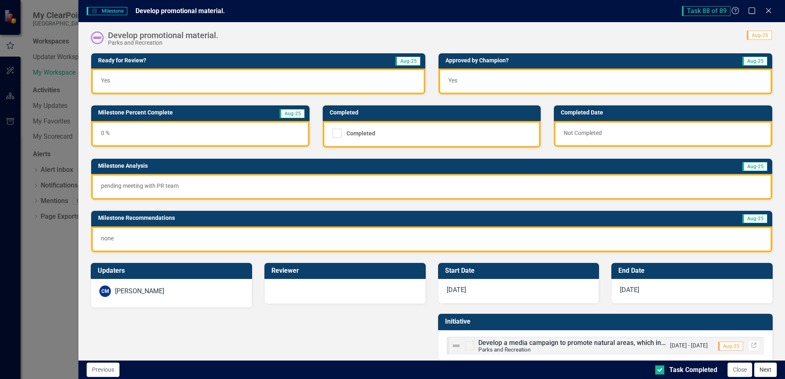
drag, startPoint x: 763, startPoint y: 378, endPoint x: 763, endPoint y: 370, distance: 7.8
click at [763, 377] on div "Previous Task Completed Close Next" at bounding box center [431, 370] width 707 height 19
click at [763, 370] on button "Next" at bounding box center [765, 370] width 23 height 14
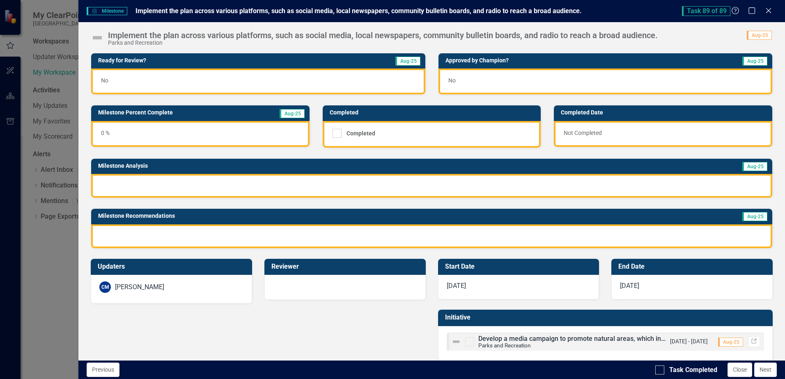
scroll to position [2277, 0]
click at [119, 184] on div at bounding box center [431, 186] width 681 height 24
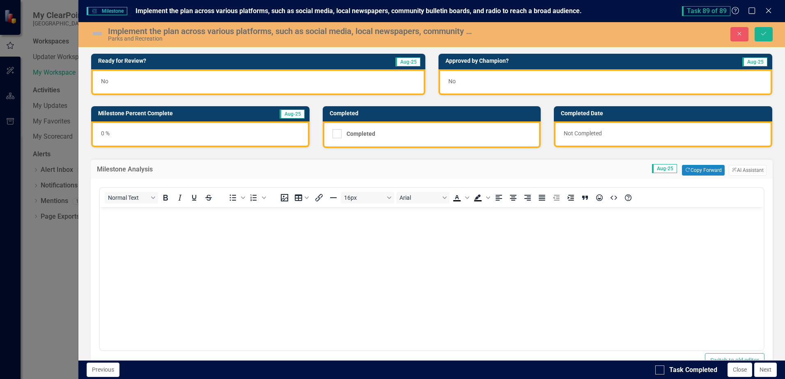
scroll to position [0, 0]
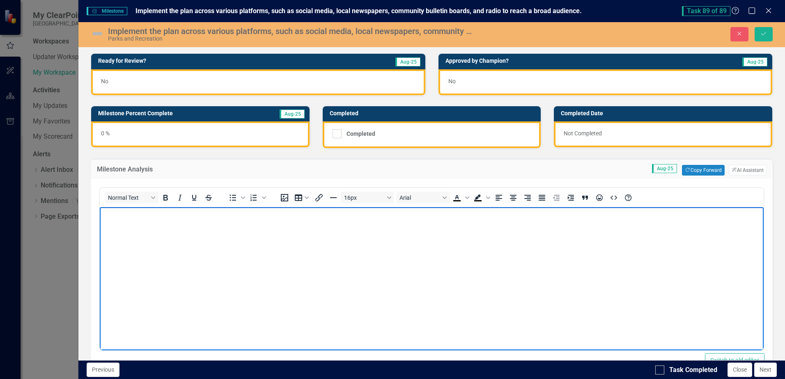
click at [220, 290] on body "Rich Text Area. Press ALT-0 for help." at bounding box center [432, 268] width 664 height 123
click at [244, 183] on div "Normal Text To open the popup, press Shift+Enter To open the popup, press Shift…" at bounding box center [432, 280] width 682 height 203
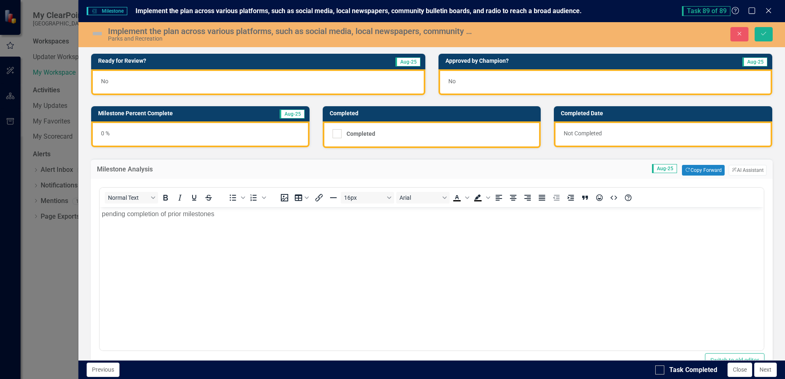
click at [106, 79] on span "No" at bounding box center [104, 81] width 7 height 7
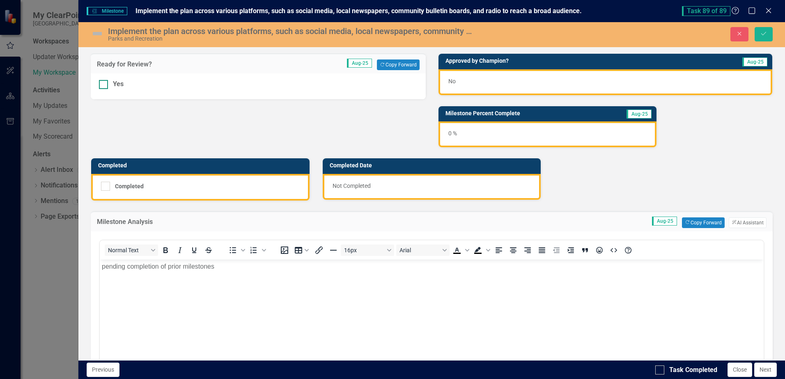
click at [105, 88] on div at bounding box center [103, 84] width 9 height 9
click at [104, 85] on input "Yes" at bounding box center [101, 82] width 5 height 5
checkbox input "true"
click at [448, 80] on span "No" at bounding box center [451, 81] width 7 height 7
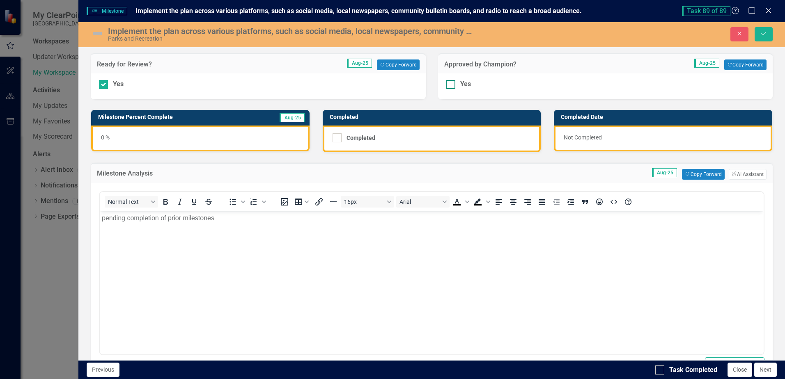
click at [446, 84] on input "Yes" at bounding box center [448, 82] width 5 height 5
checkbox input "true"
click at [95, 32] on img at bounding box center [97, 33] width 13 height 13
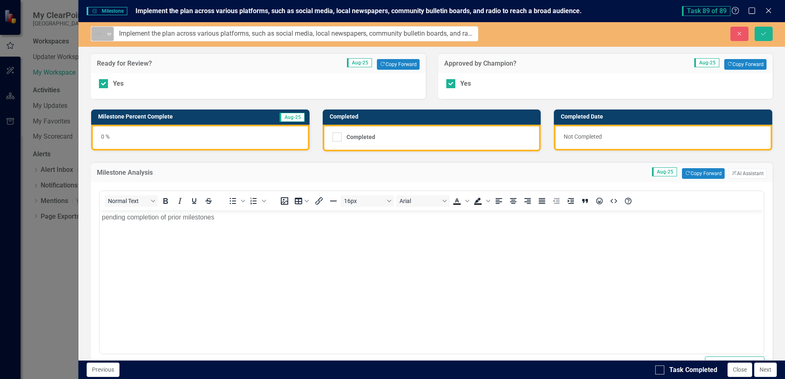
click at [103, 34] on img at bounding box center [99, 34] width 10 height 10
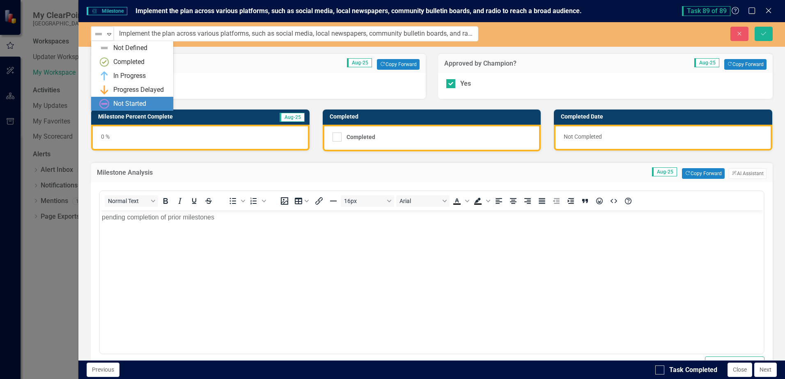
click at [133, 100] on div "Not Started" at bounding box center [129, 103] width 33 height 9
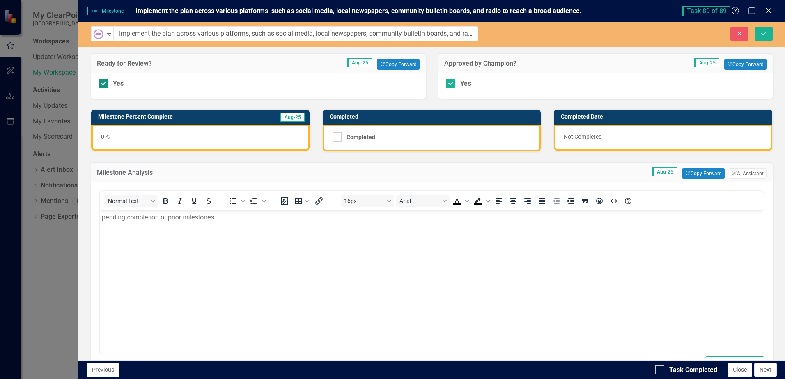
drag, startPoint x: 229, startPoint y: 86, endPoint x: 241, endPoint y: 86, distance: 12.7
click at [231, 86] on div "Yes" at bounding box center [258, 83] width 318 height 9
click at [104, 85] on input "Yes" at bounding box center [101, 81] width 5 height 5
checkbox input "false"
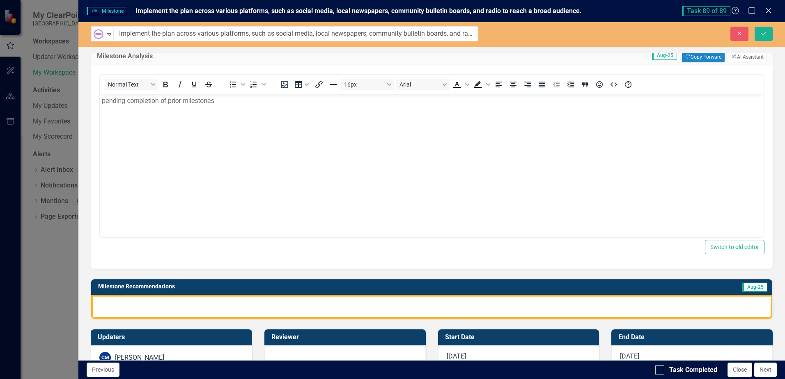
scroll to position [199, 0]
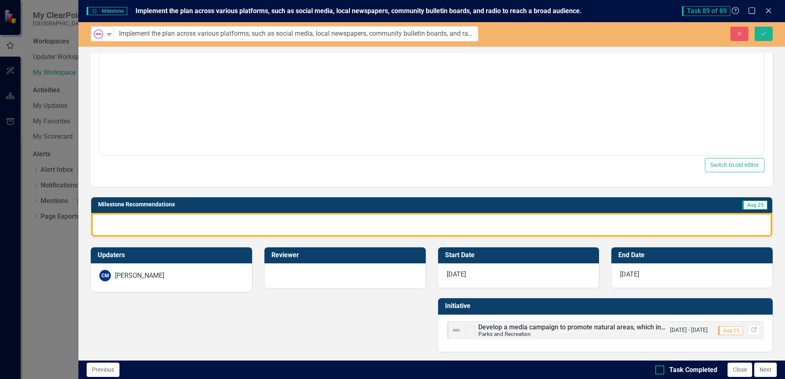
click at [656, 370] on input "Task Completed" at bounding box center [657, 368] width 5 height 5
checkbox input "true"
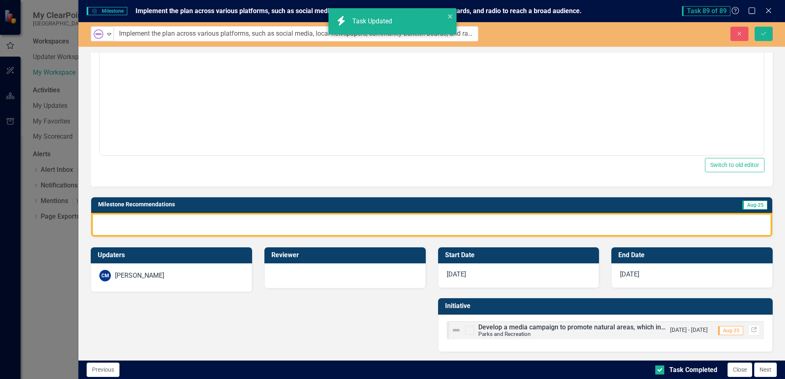
checkbox input "true"
drag, startPoint x: 756, startPoint y: 38, endPoint x: 761, endPoint y: 36, distance: 6.0
click at [756, 38] on button "Save" at bounding box center [764, 34] width 18 height 14
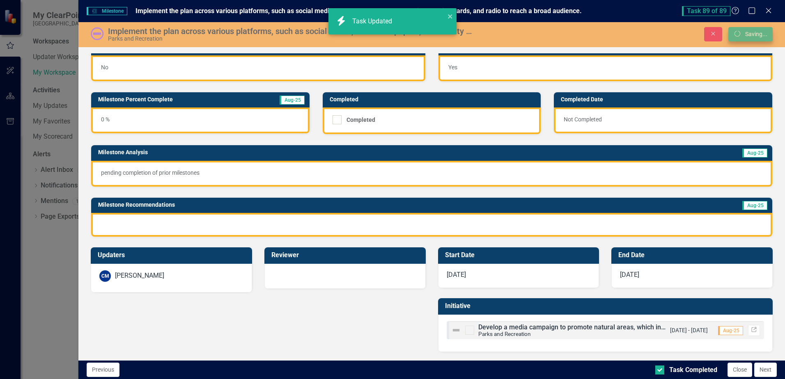
scroll to position [14, 0]
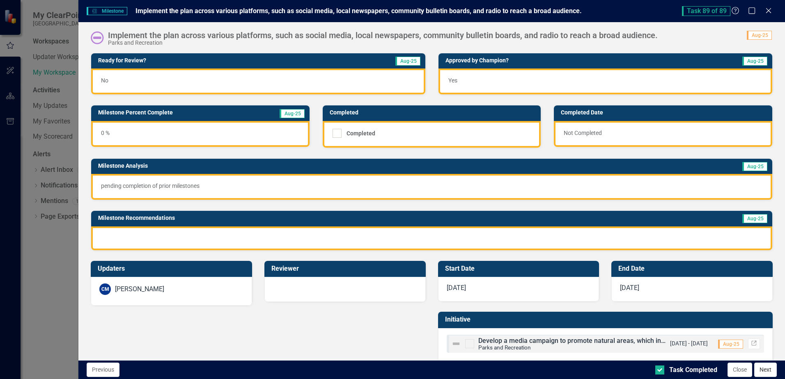
click at [759, 371] on button "Next" at bounding box center [765, 370] width 23 height 14
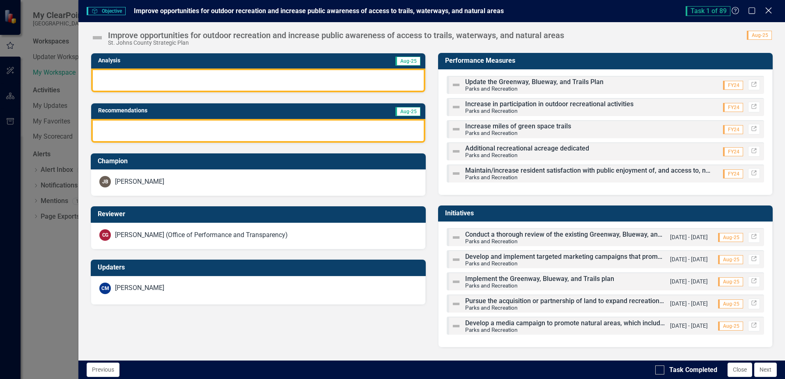
click at [769, 9] on icon "Close" at bounding box center [768, 11] width 10 height 8
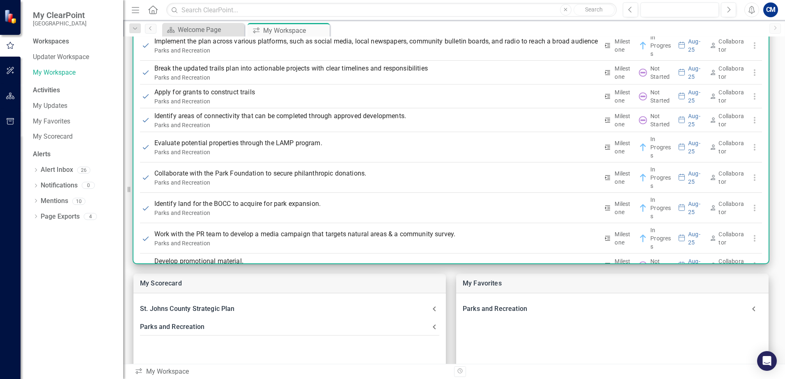
scroll to position [2727, 0]
